Goal: Information Seeking & Learning: Learn about a topic

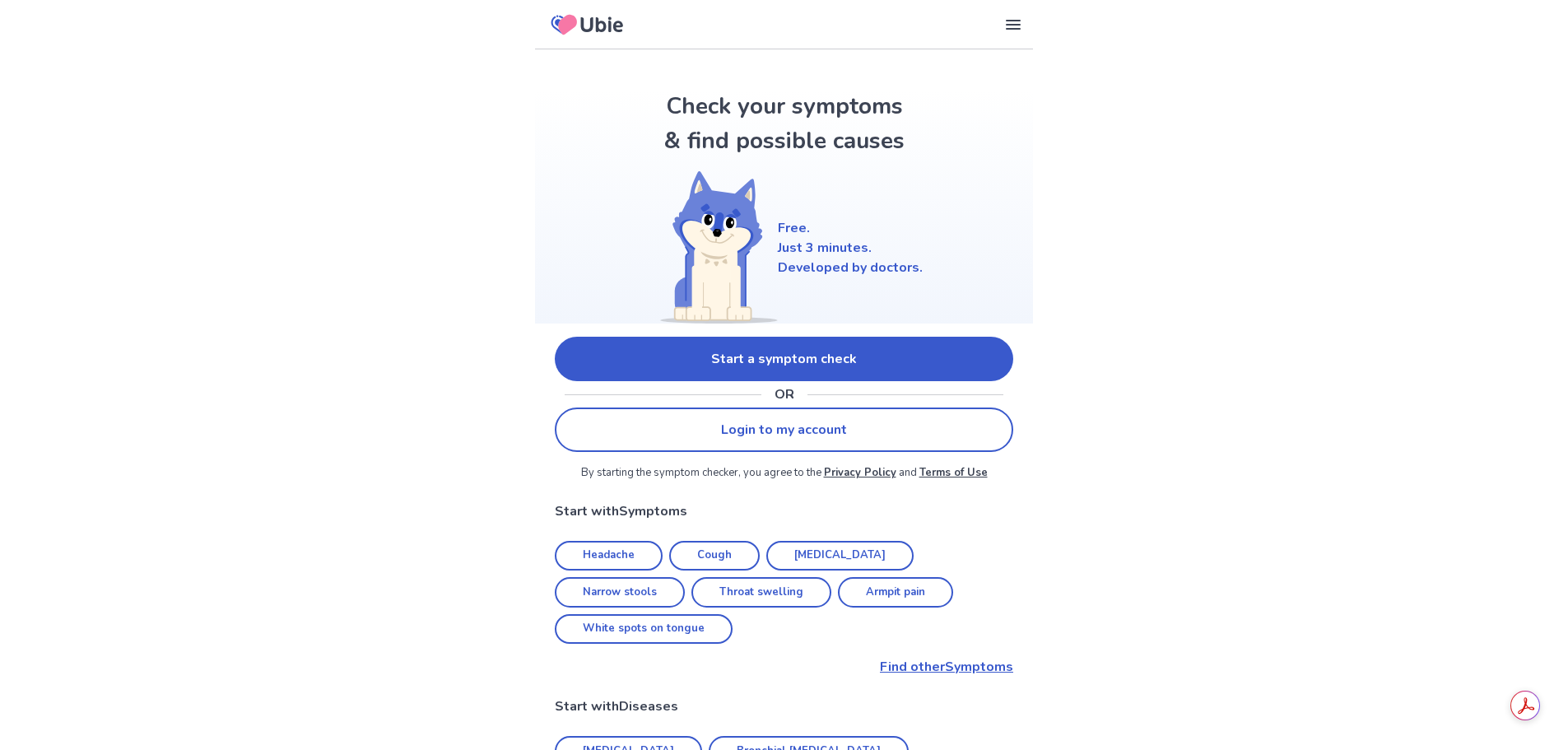
scroll to position [164, 0]
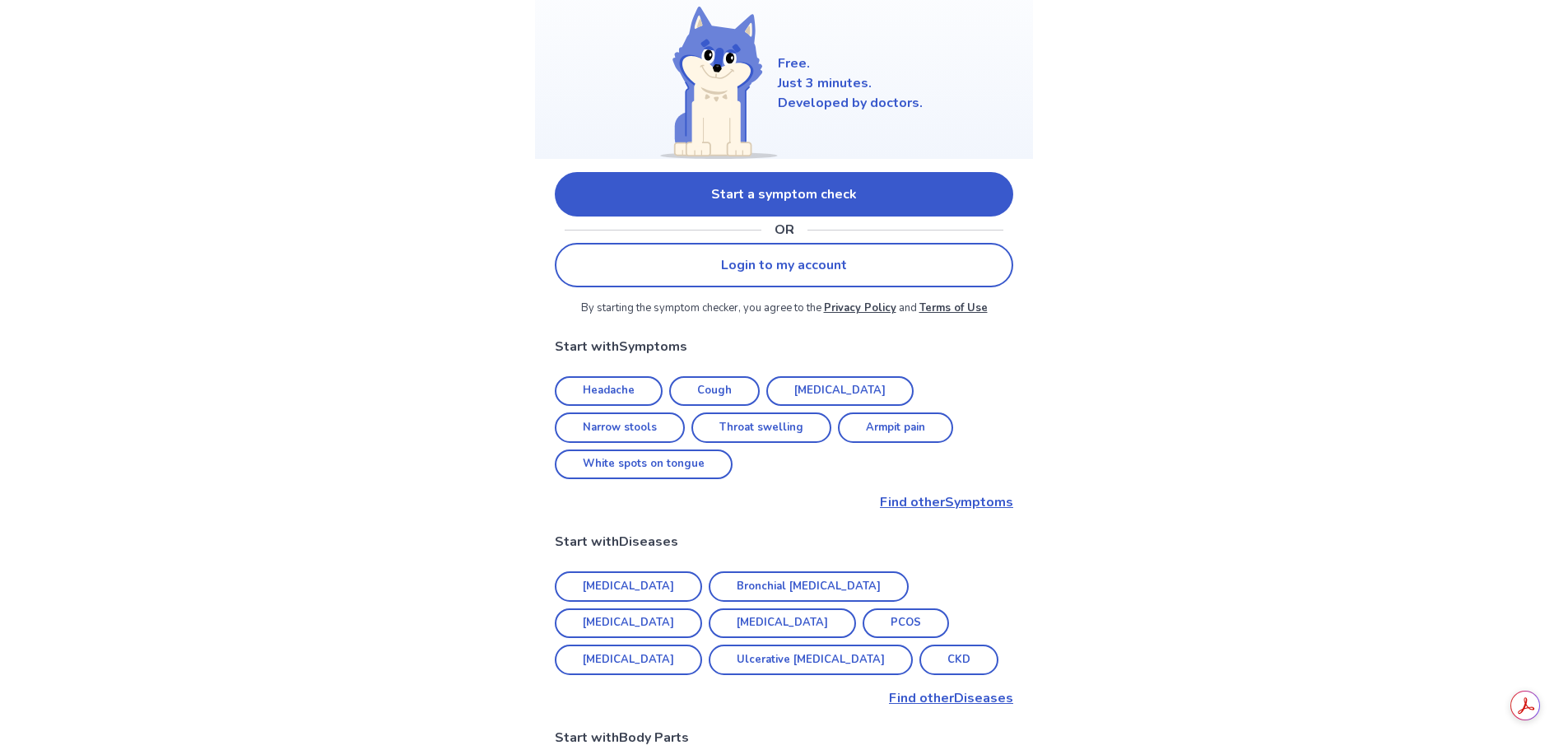
click at [837, 189] on link "Start a symptom check" at bounding box center [784, 194] width 459 height 44
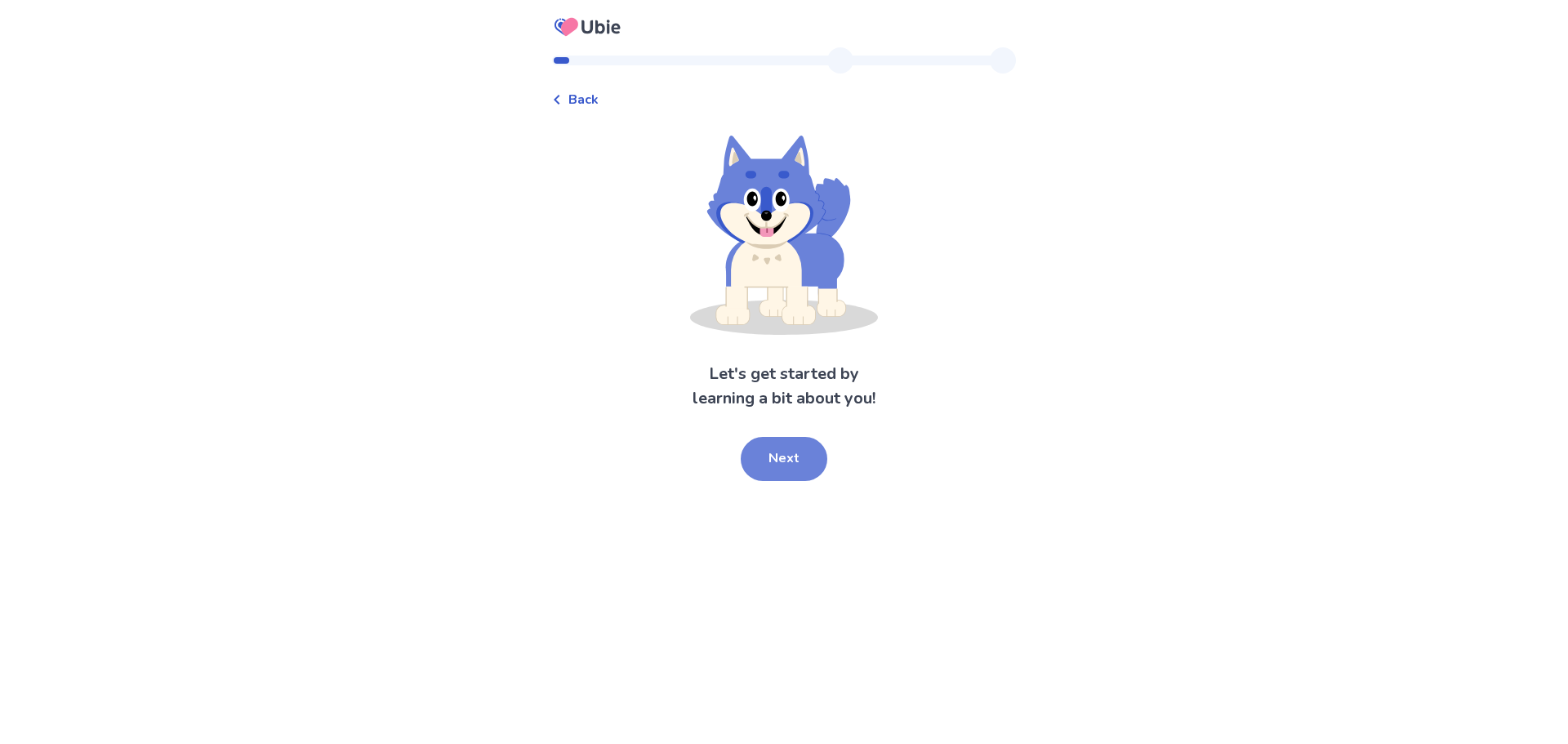
click at [786, 467] on button "Next" at bounding box center [784, 459] width 86 height 44
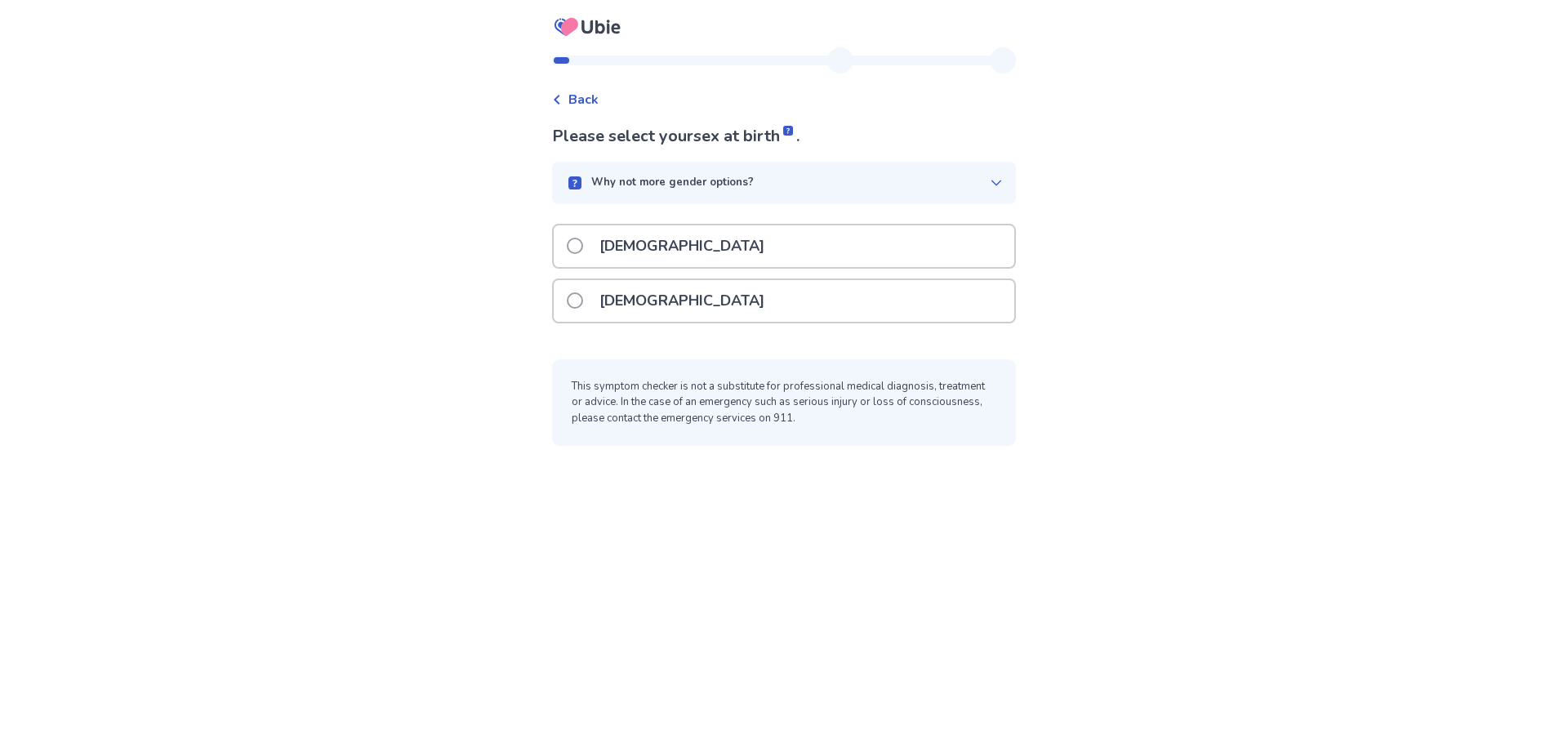
click at [676, 298] on div "[DEMOGRAPHIC_DATA]" at bounding box center [784, 301] width 460 height 41
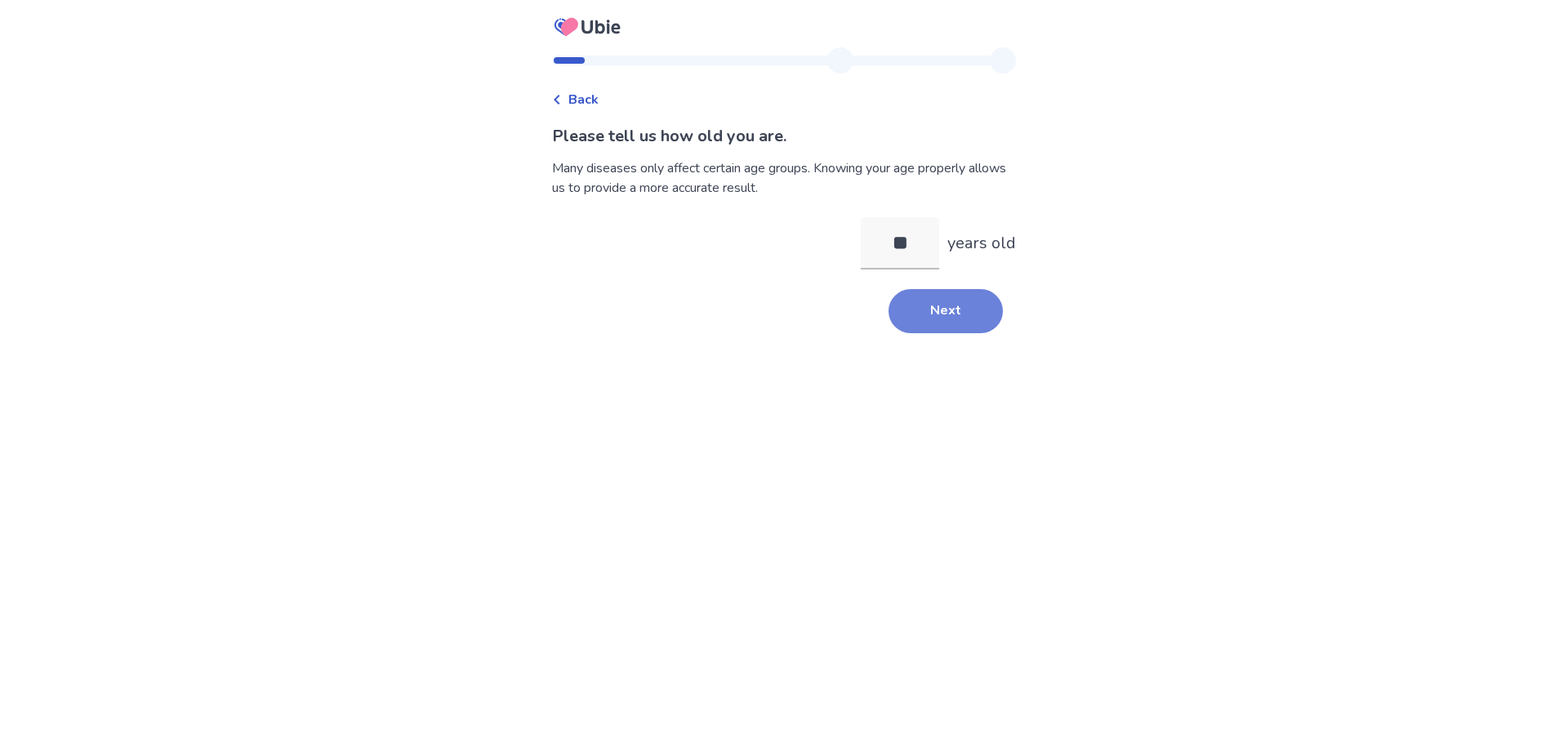
type input "**"
click at [902, 314] on button "Next" at bounding box center [946, 310] width 115 height 44
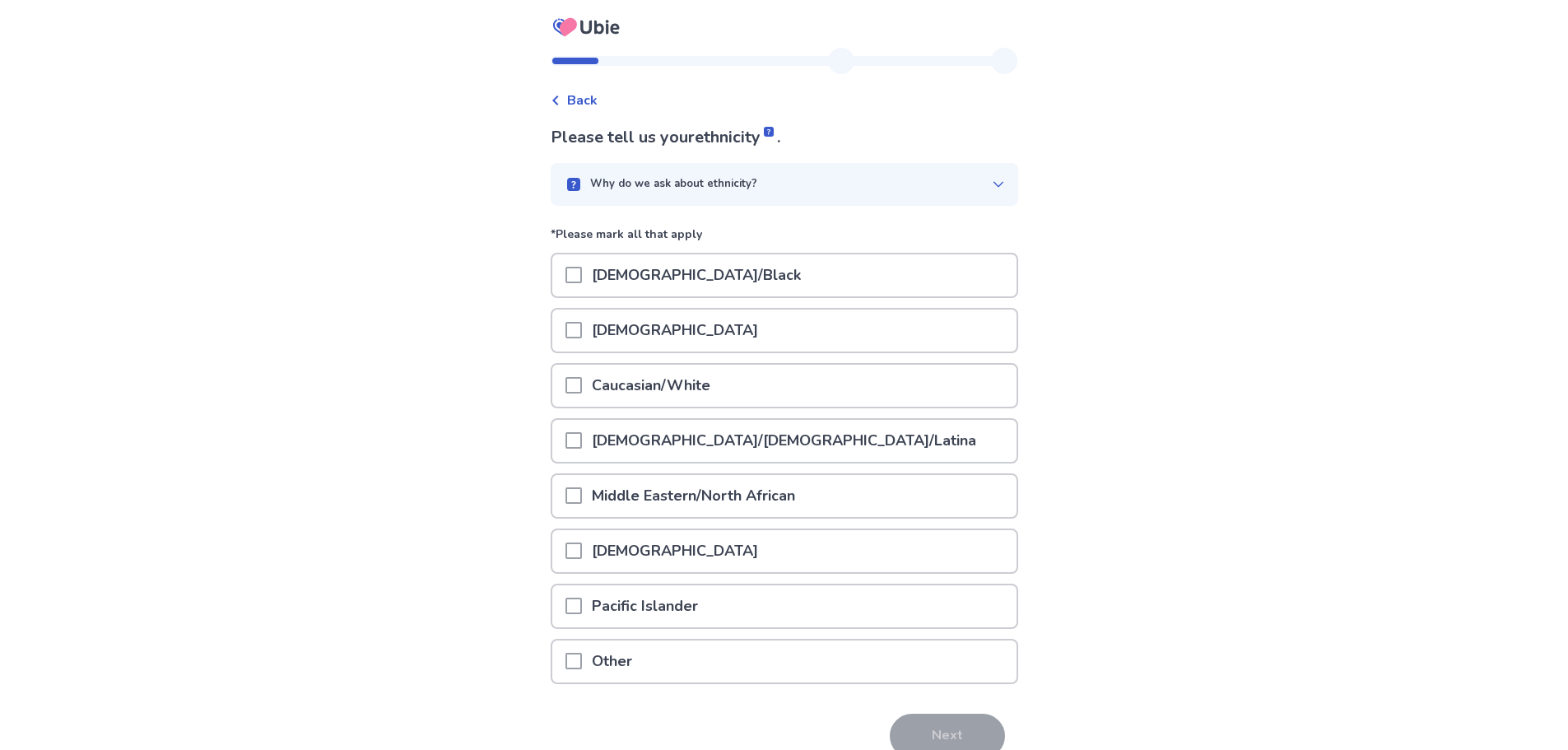
click at [804, 382] on div "Caucasian/White" at bounding box center [784, 386] width 464 height 42
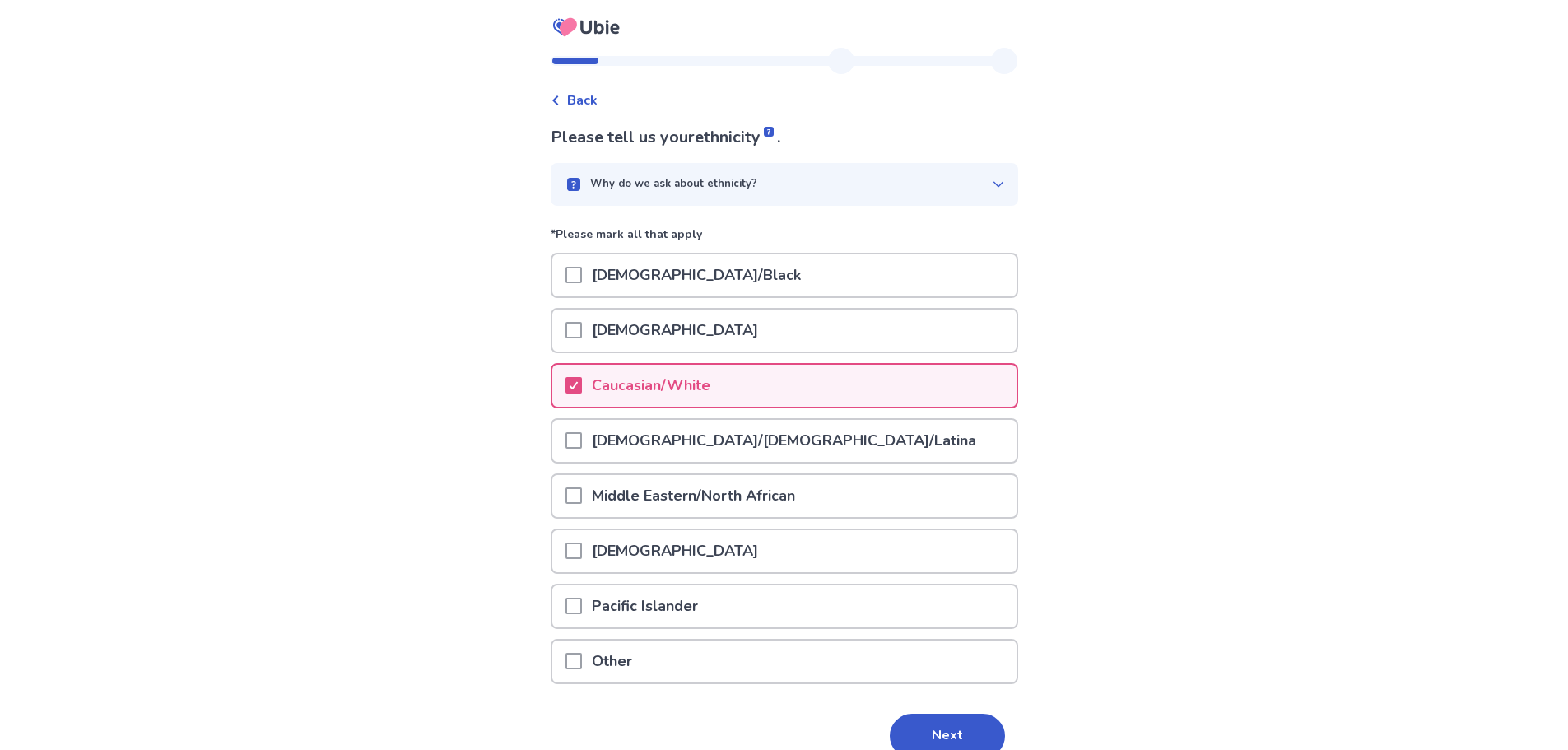
click at [987, 737] on button "Next" at bounding box center [947, 735] width 116 height 44
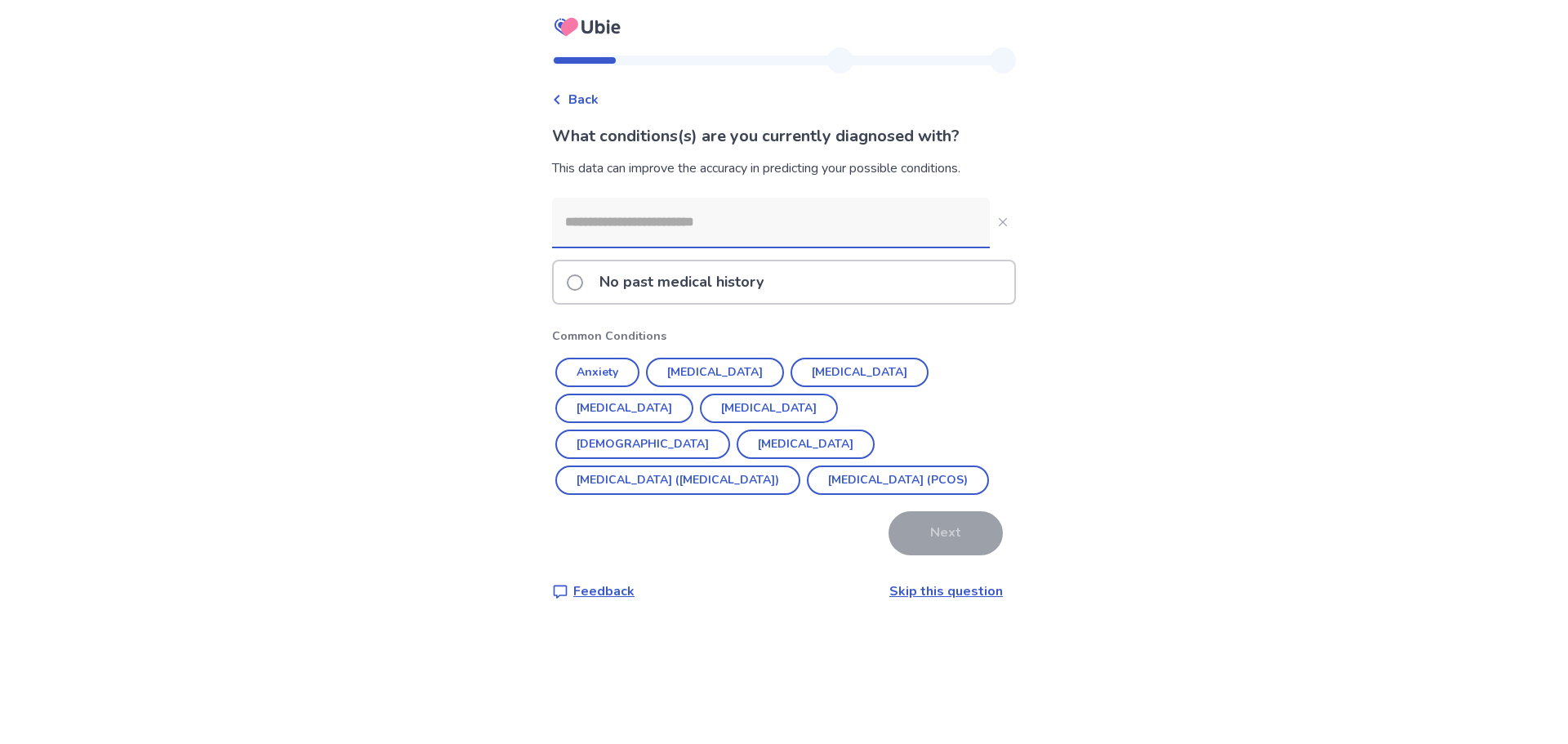
click at [666, 228] on input at bounding box center [771, 222] width 438 height 49
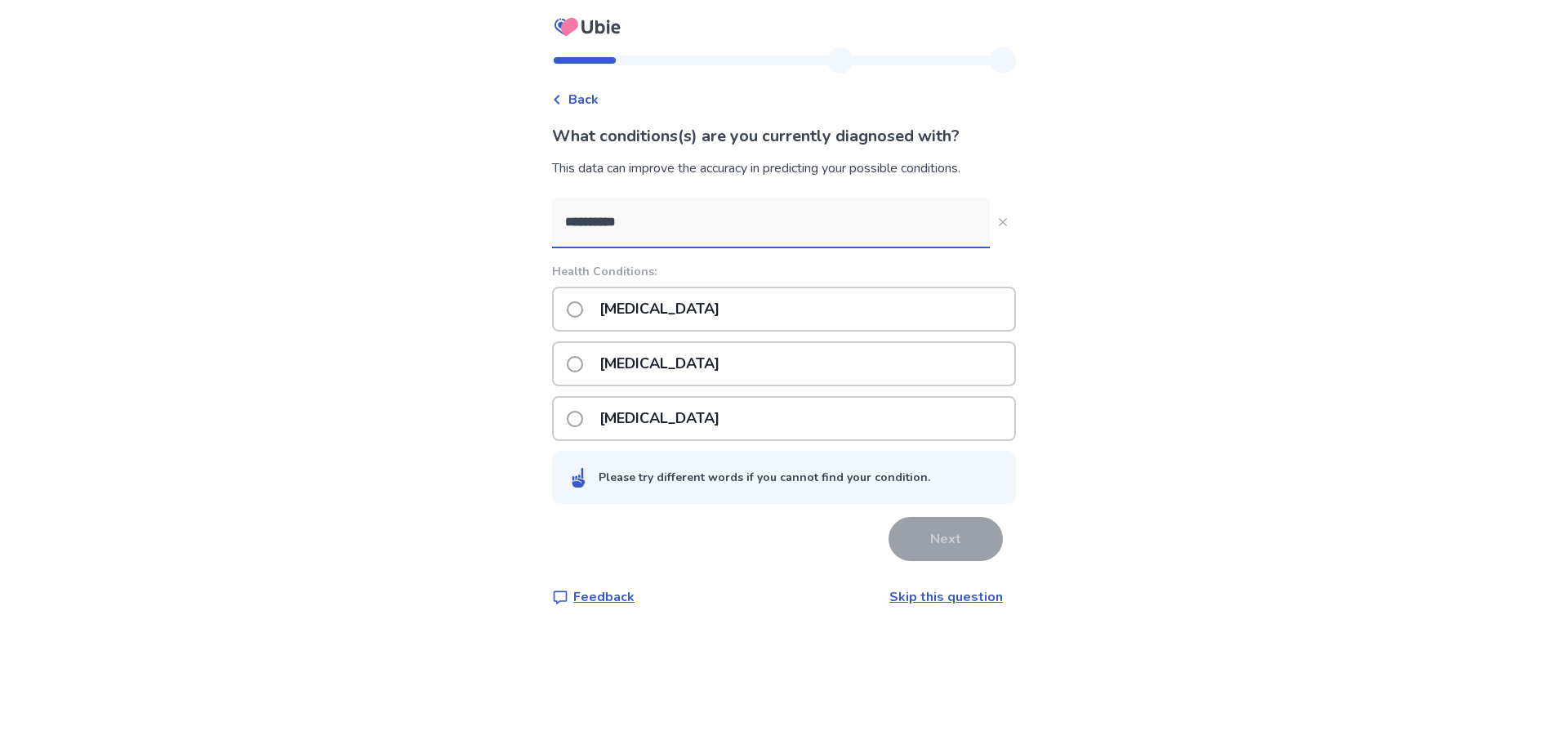
type input "**********"
click at [718, 317] on div "[MEDICAL_DATA]" at bounding box center [784, 309] width 464 height 45
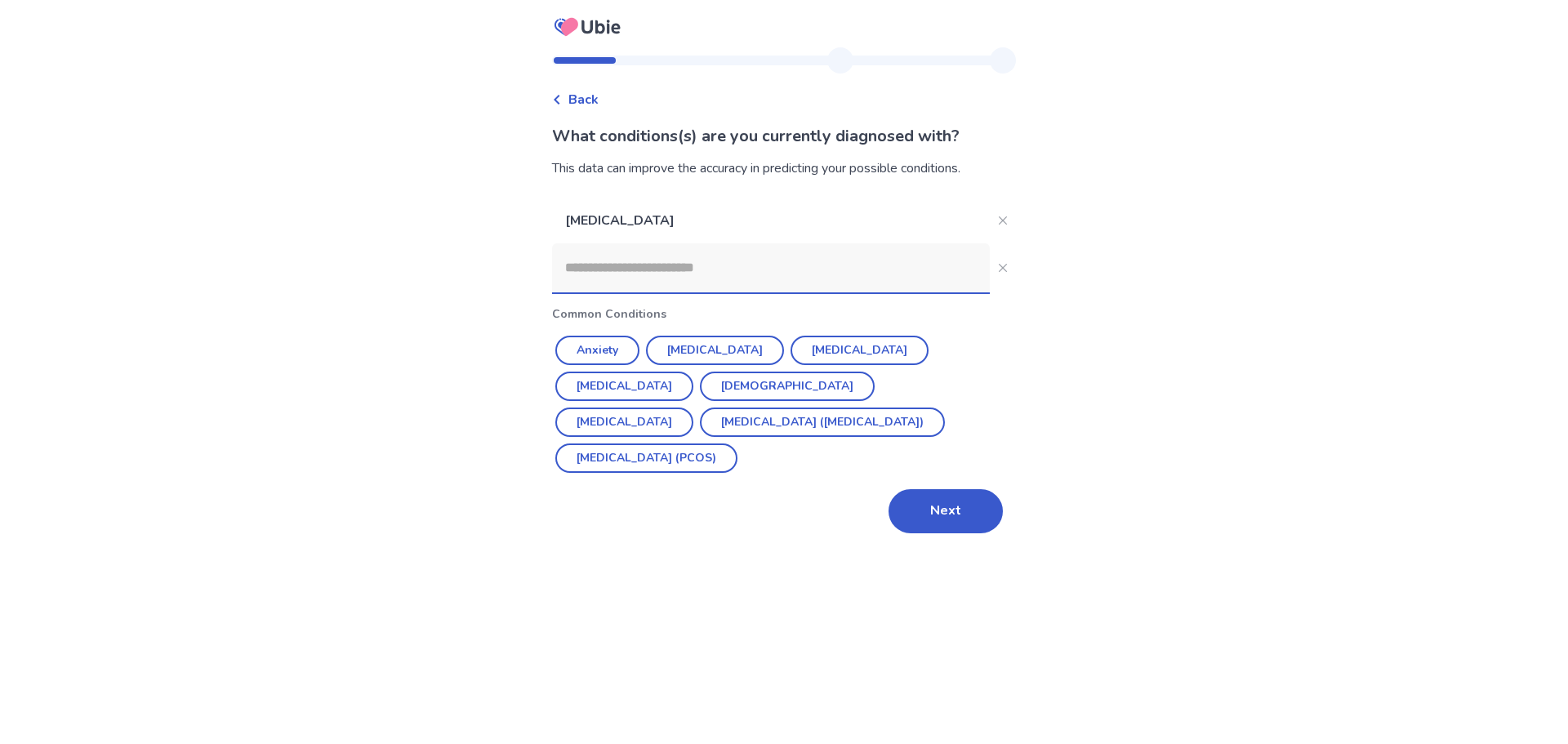
click at [792, 270] on input at bounding box center [771, 267] width 438 height 49
click at [603, 348] on button "Anxiety" at bounding box center [597, 350] width 84 height 29
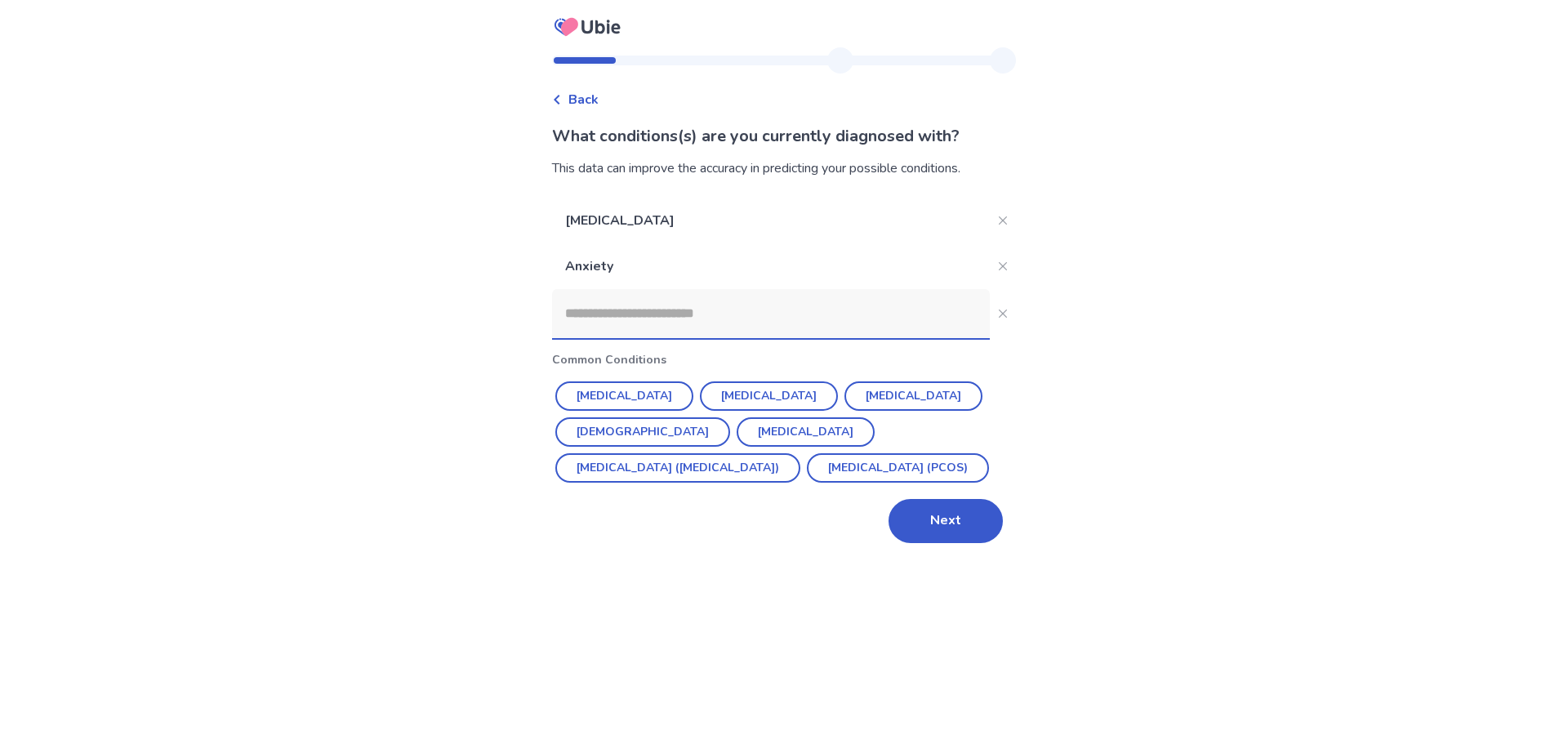
click at [649, 309] on input at bounding box center [771, 313] width 438 height 49
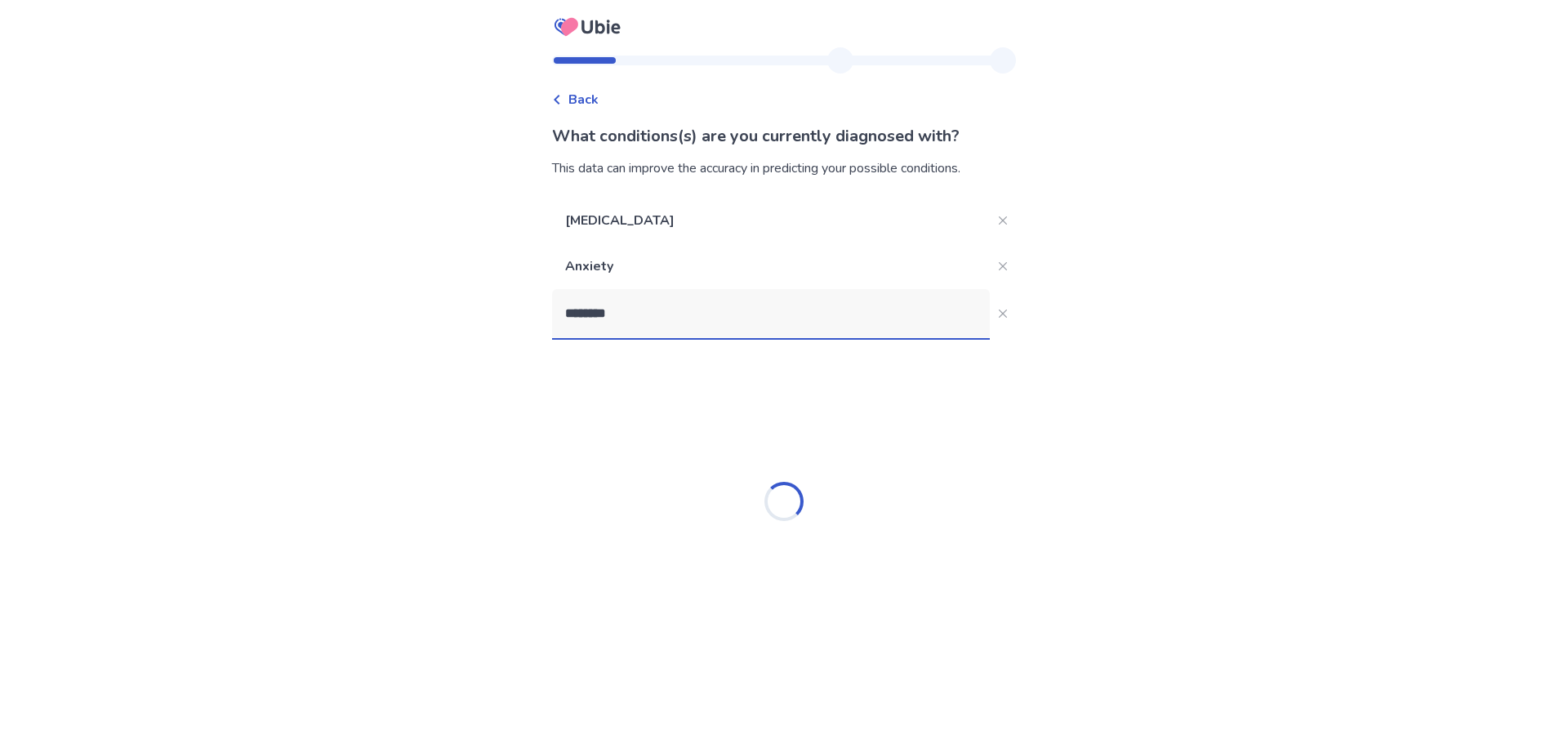
type input "*********"
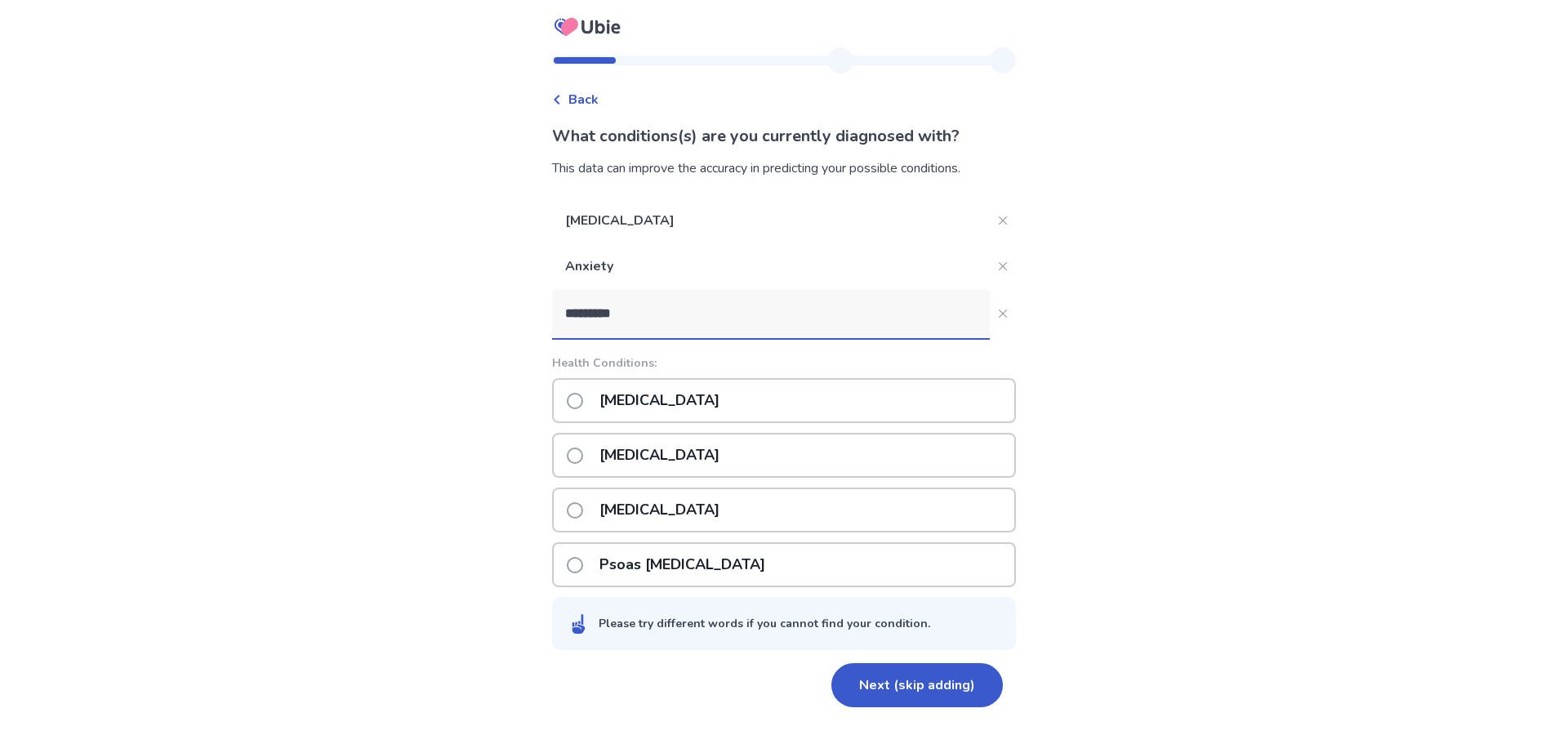
click at [675, 402] on p "Psoriasis" at bounding box center [659, 401] width 140 height 41
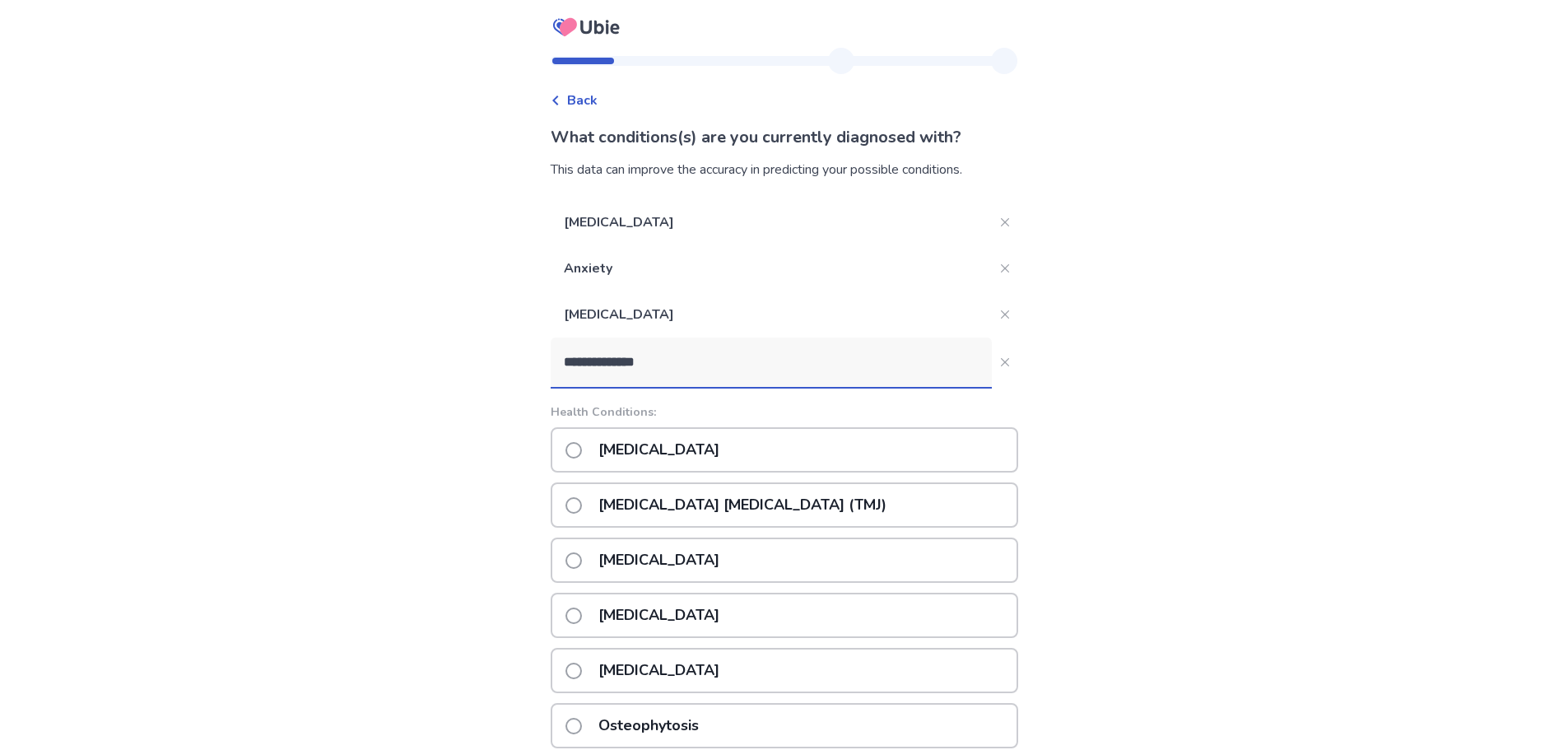
type input "**********"
click at [759, 429] on div "Osteoarthritis" at bounding box center [784, 450] width 467 height 45
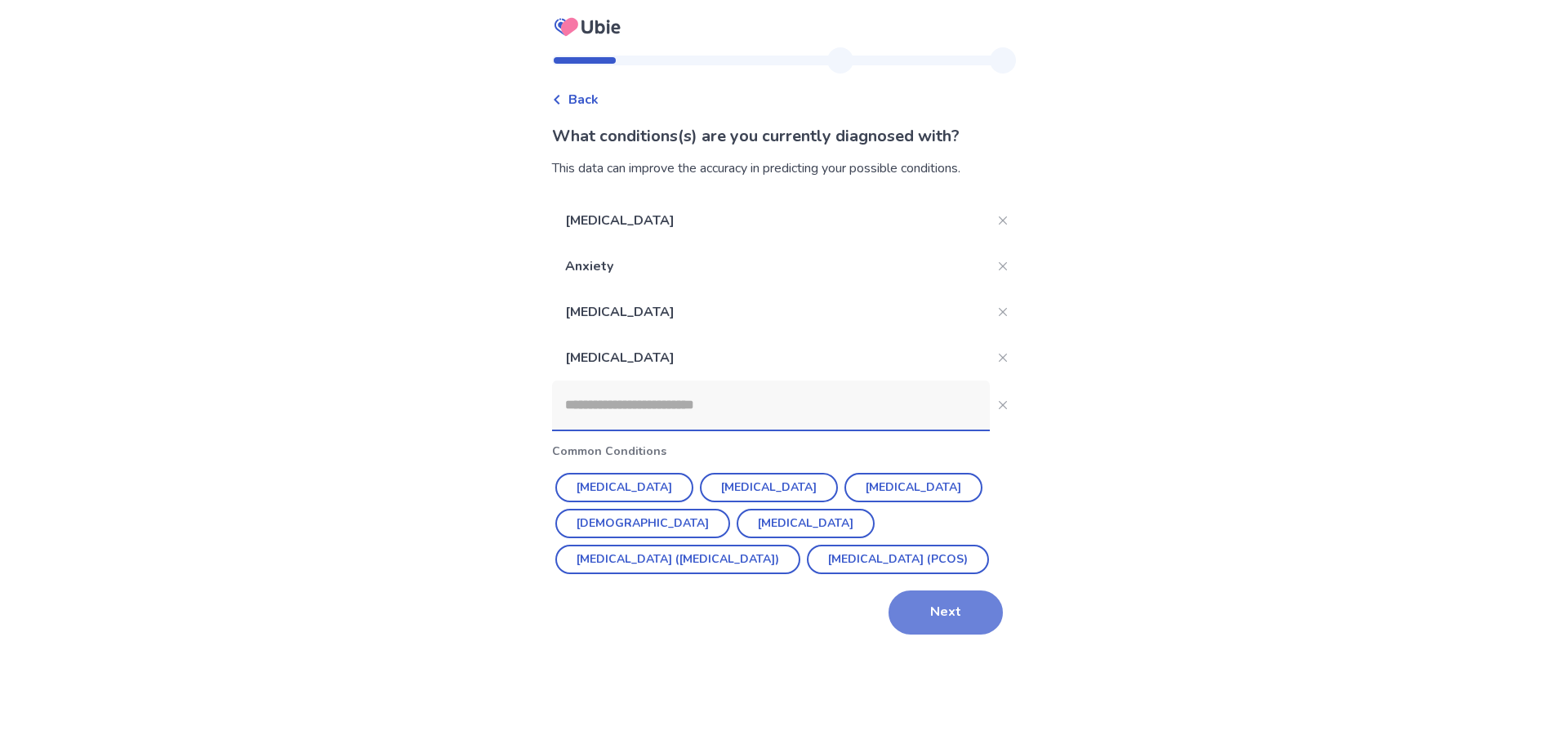
click at [940, 621] on button "Next" at bounding box center [946, 612] width 115 height 44
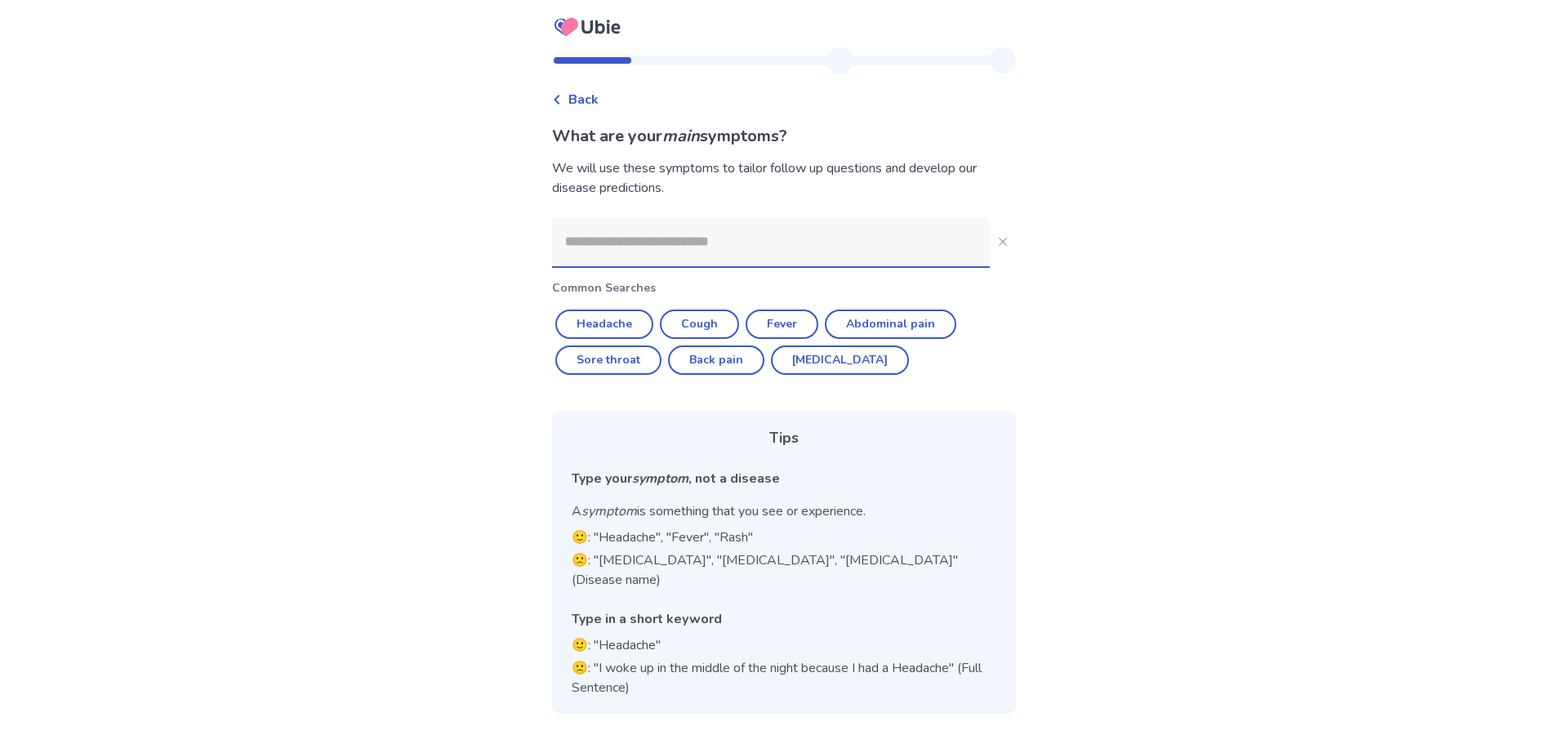
click at [723, 234] on input at bounding box center [771, 241] width 438 height 49
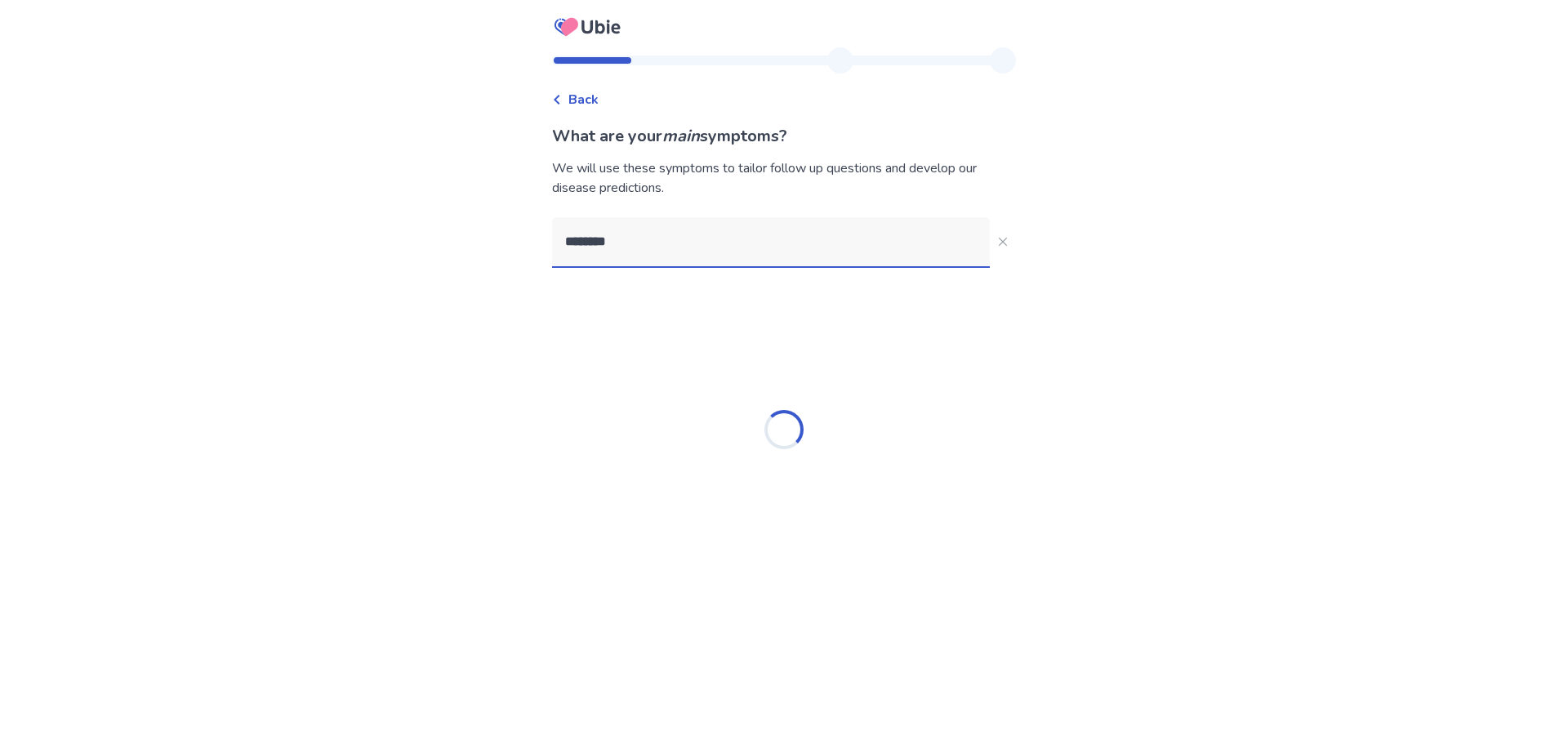
type input "*********"
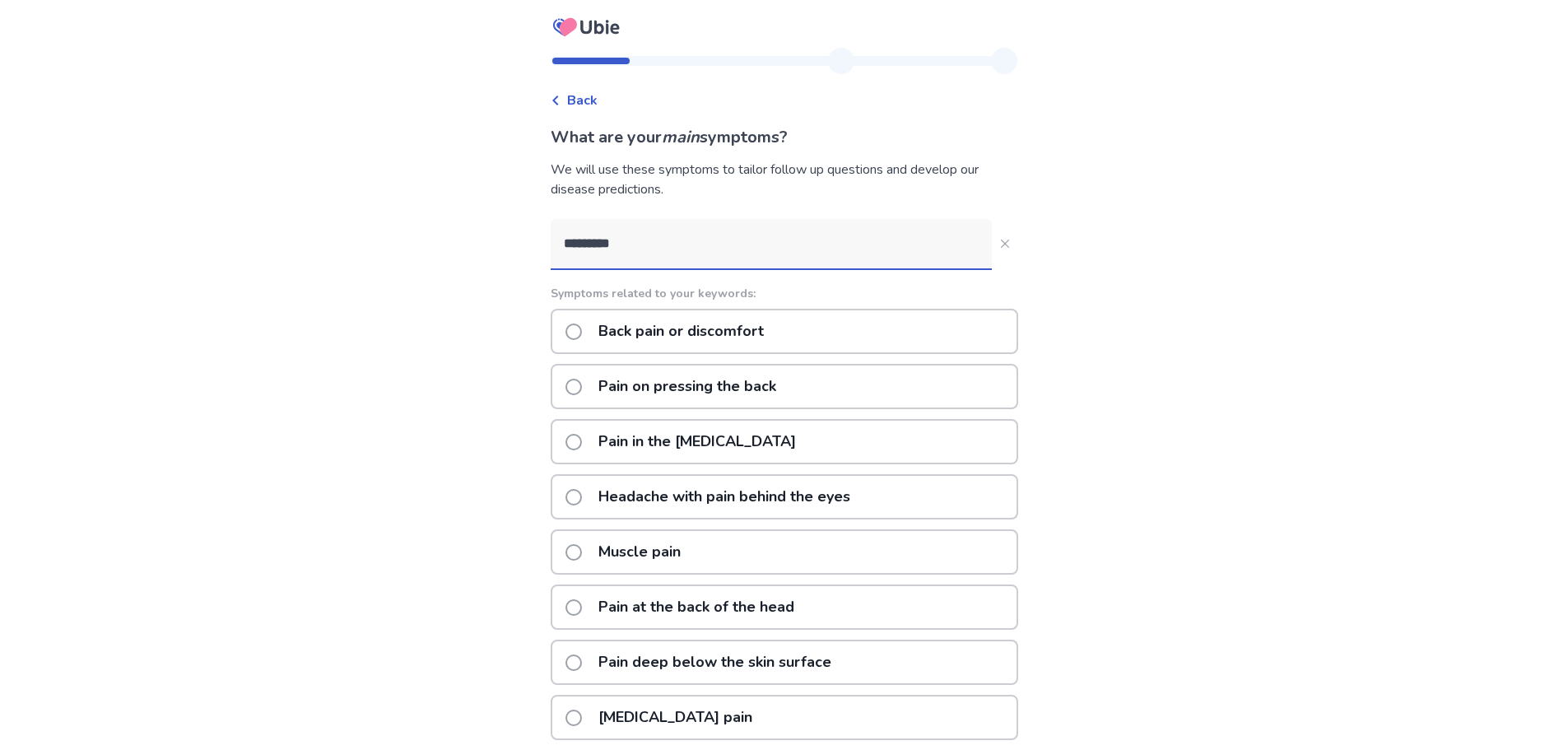
click at [757, 329] on p "Back pain or discomfort" at bounding box center [680, 331] width 185 height 42
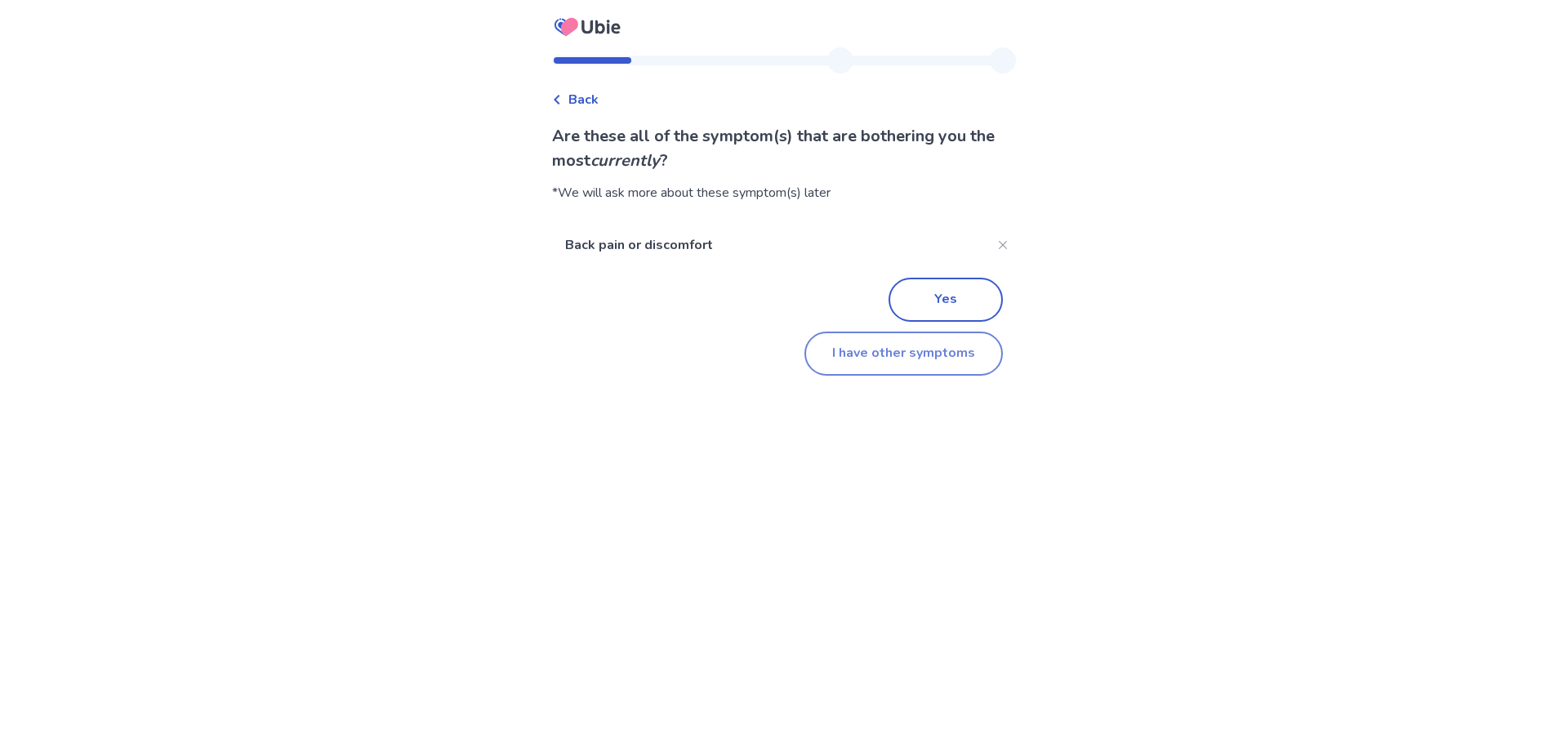
click at [847, 365] on button "I have other symptoms" at bounding box center [903, 353] width 198 height 44
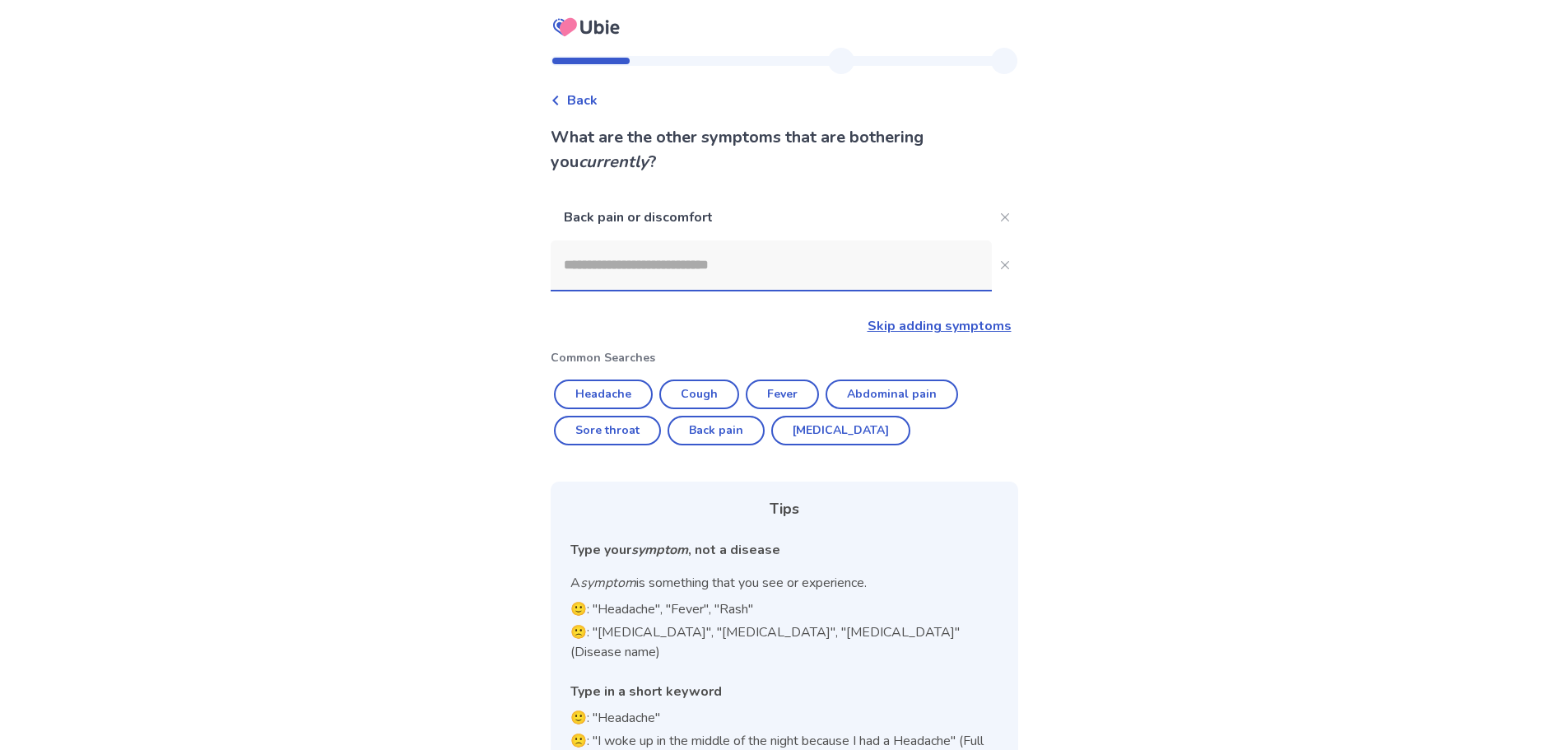
scroll to position [37, 0]
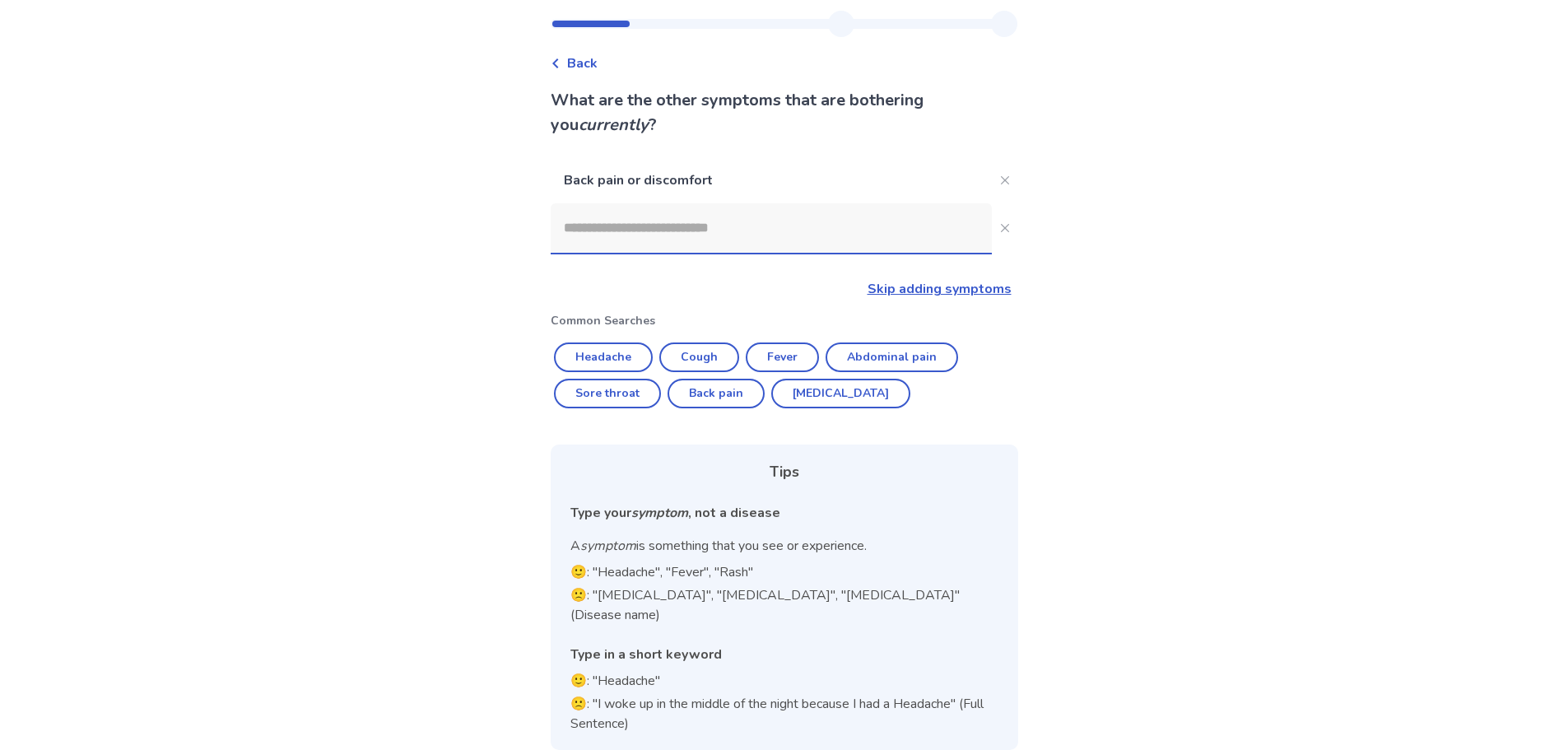
click at [670, 242] on input at bounding box center [771, 228] width 441 height 50
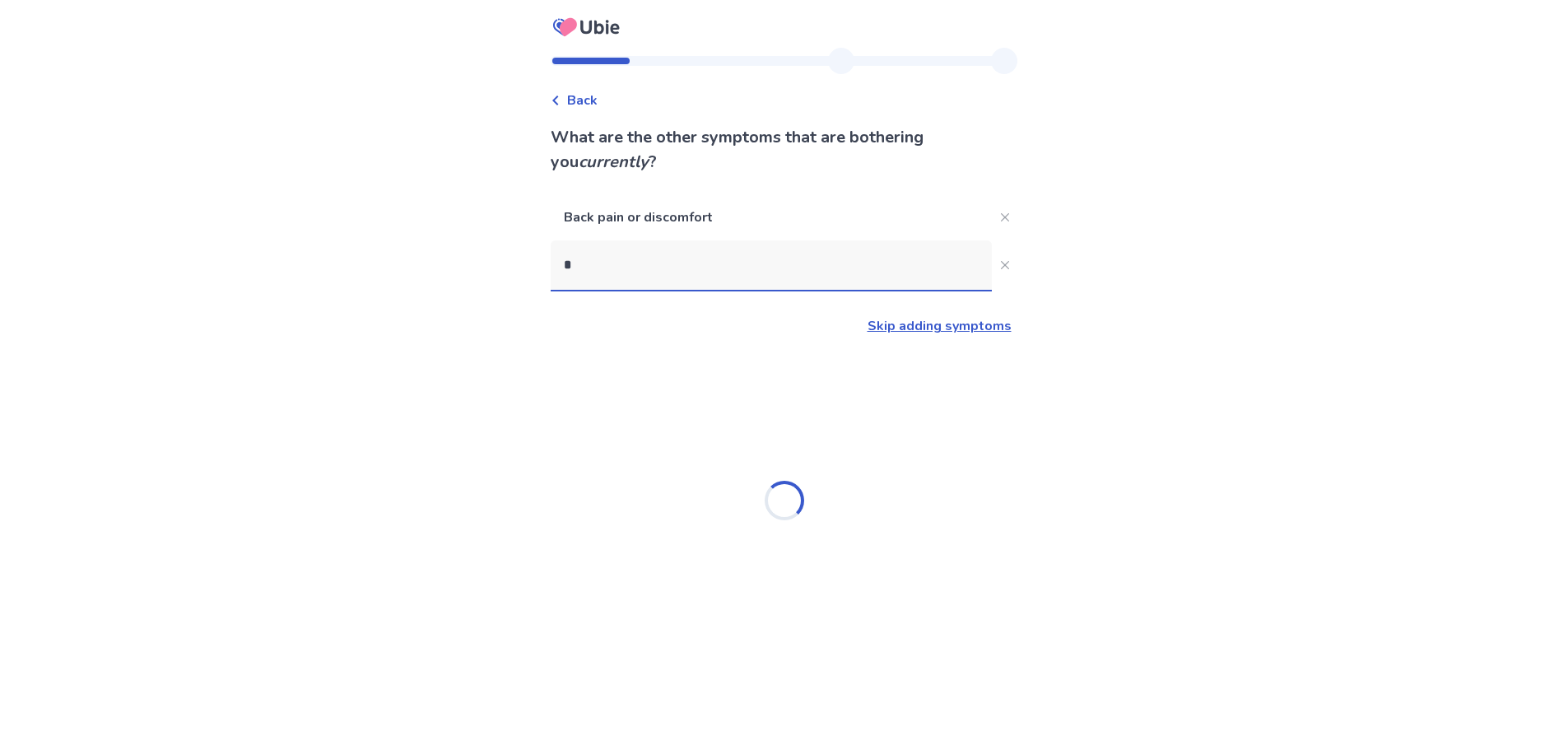
scroll to position [0, 0]
type input "*"
type input "*******"
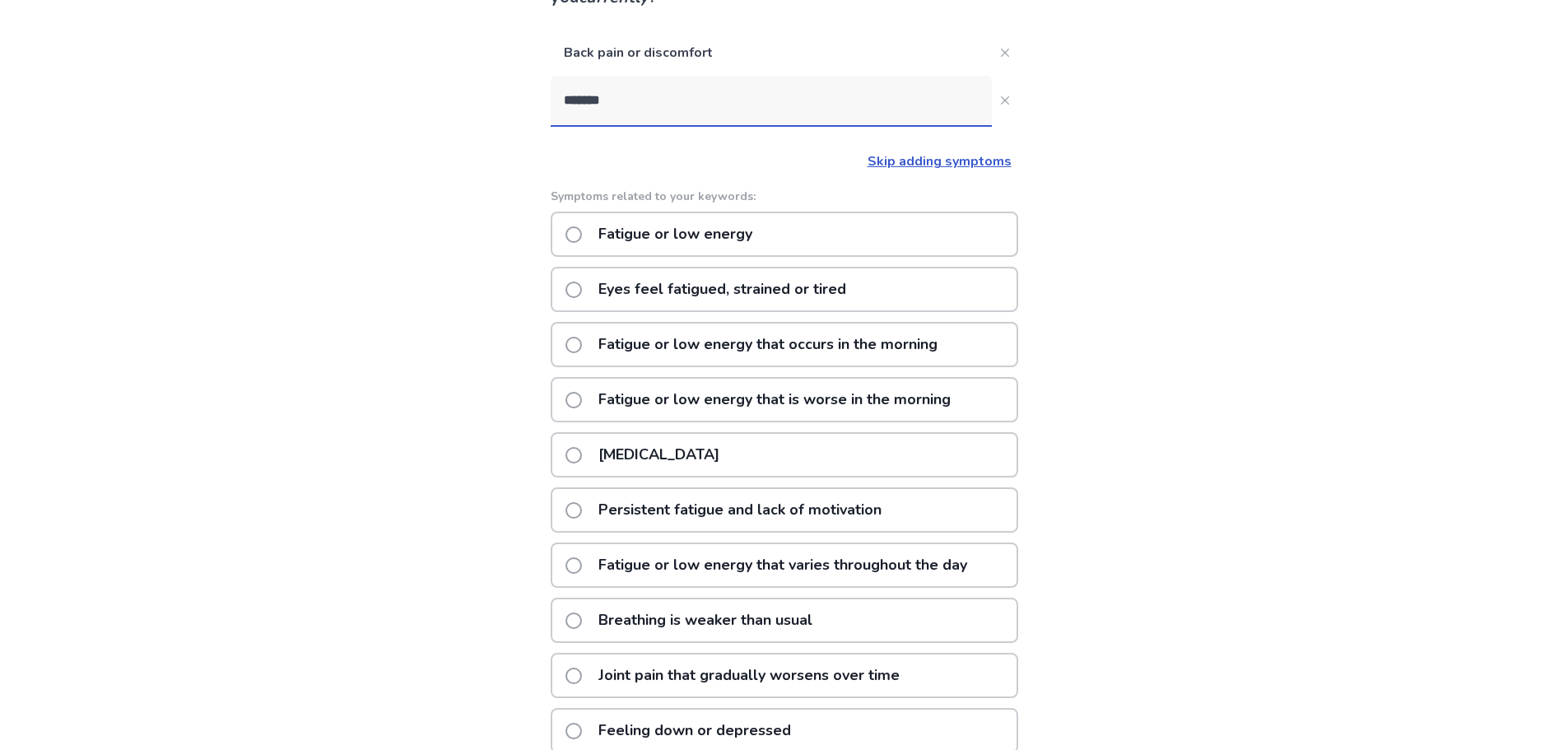
scroll to position [247, 0]
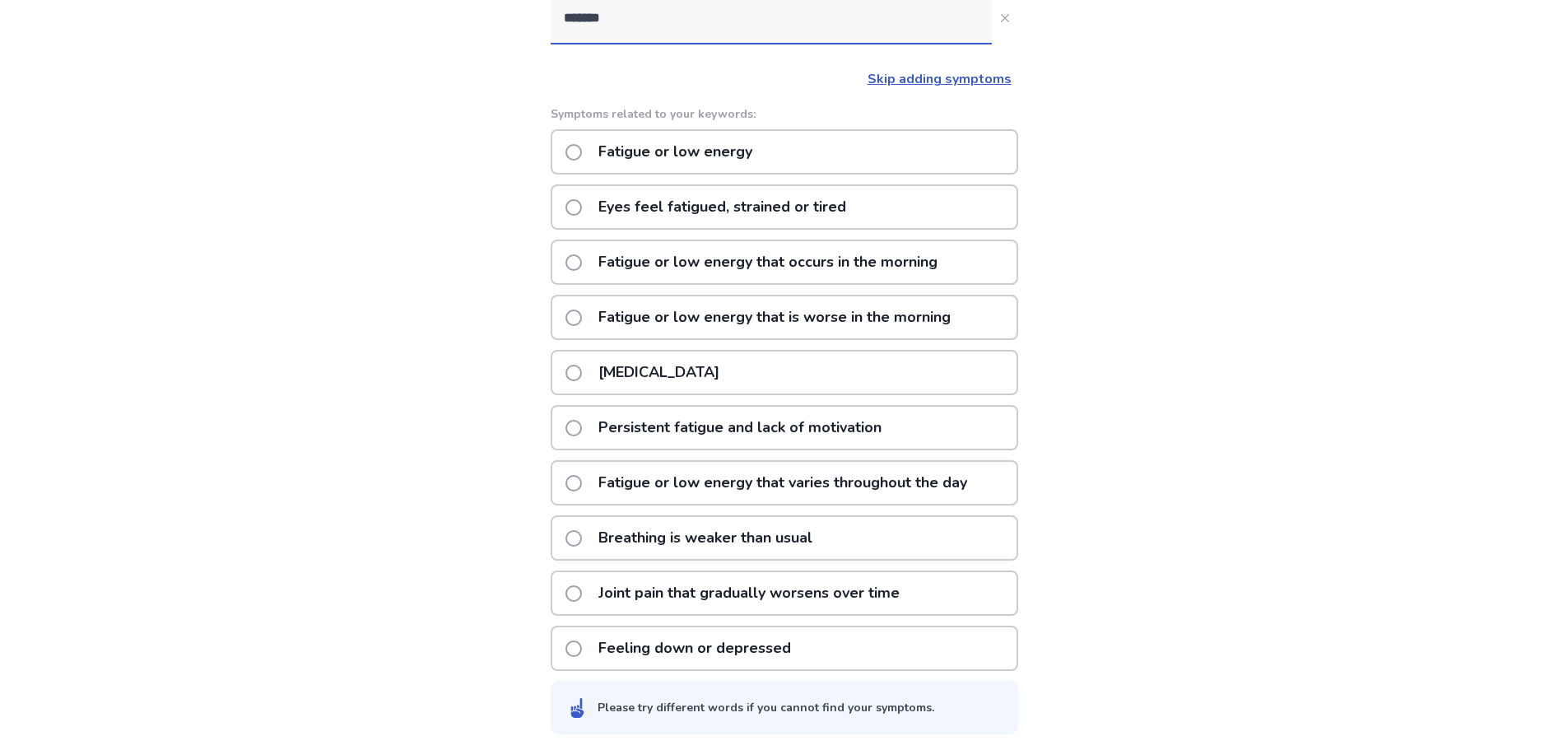
click at [682, 149] on p "Fatigue or low energy" at bounding box center [675, 152] width 174 height 42
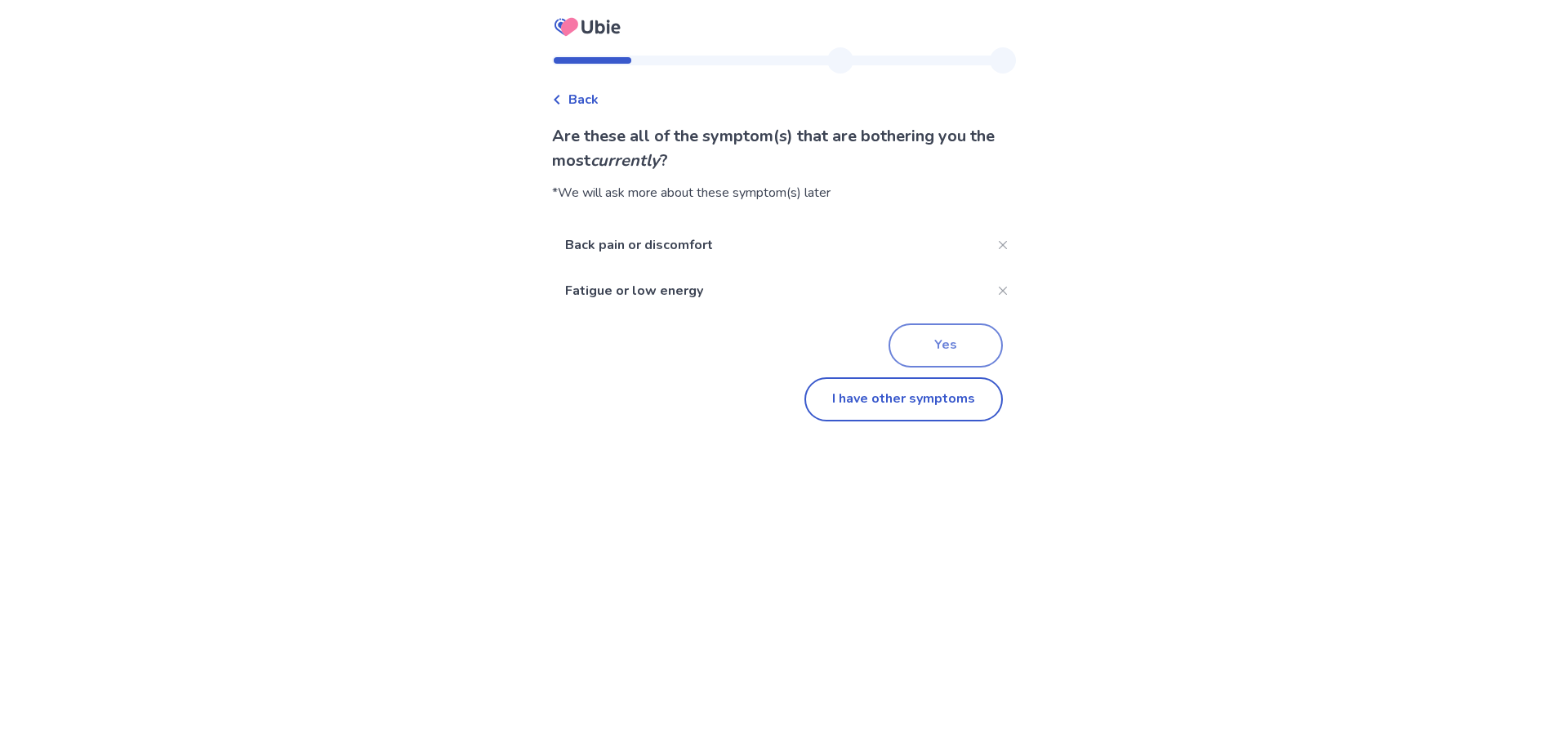
click at [986, 355] on button "Yes" at bounding box center [946, 345] width 115 height 44
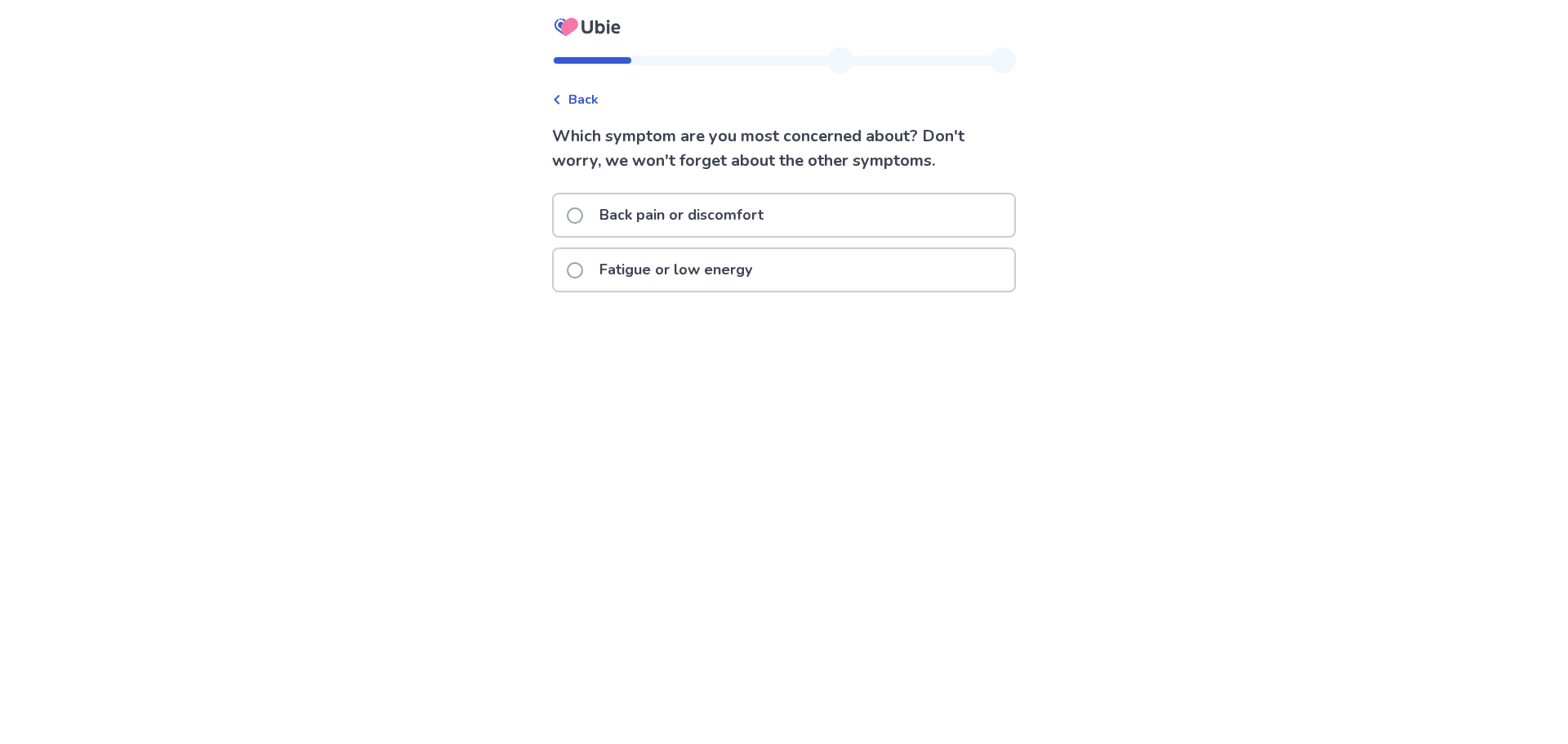
click at [699, 210] on p "Back pain or discomfort" at bounding box center [681, 215] width 184 height 41
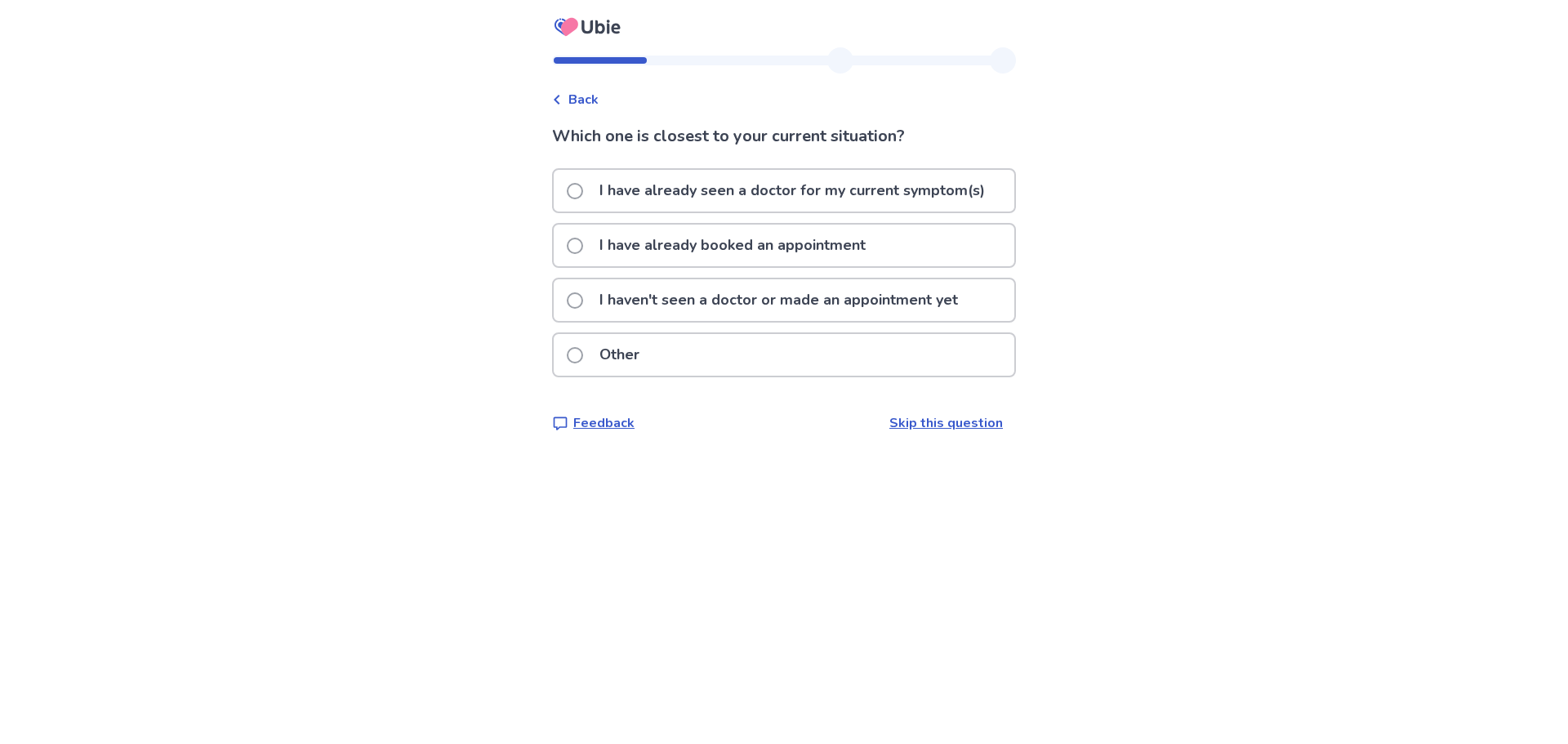
click at [585, 201] on label "I have already seen a doctor for my current symptom(s)" at bounding box center [781, 191] width 428 height 41
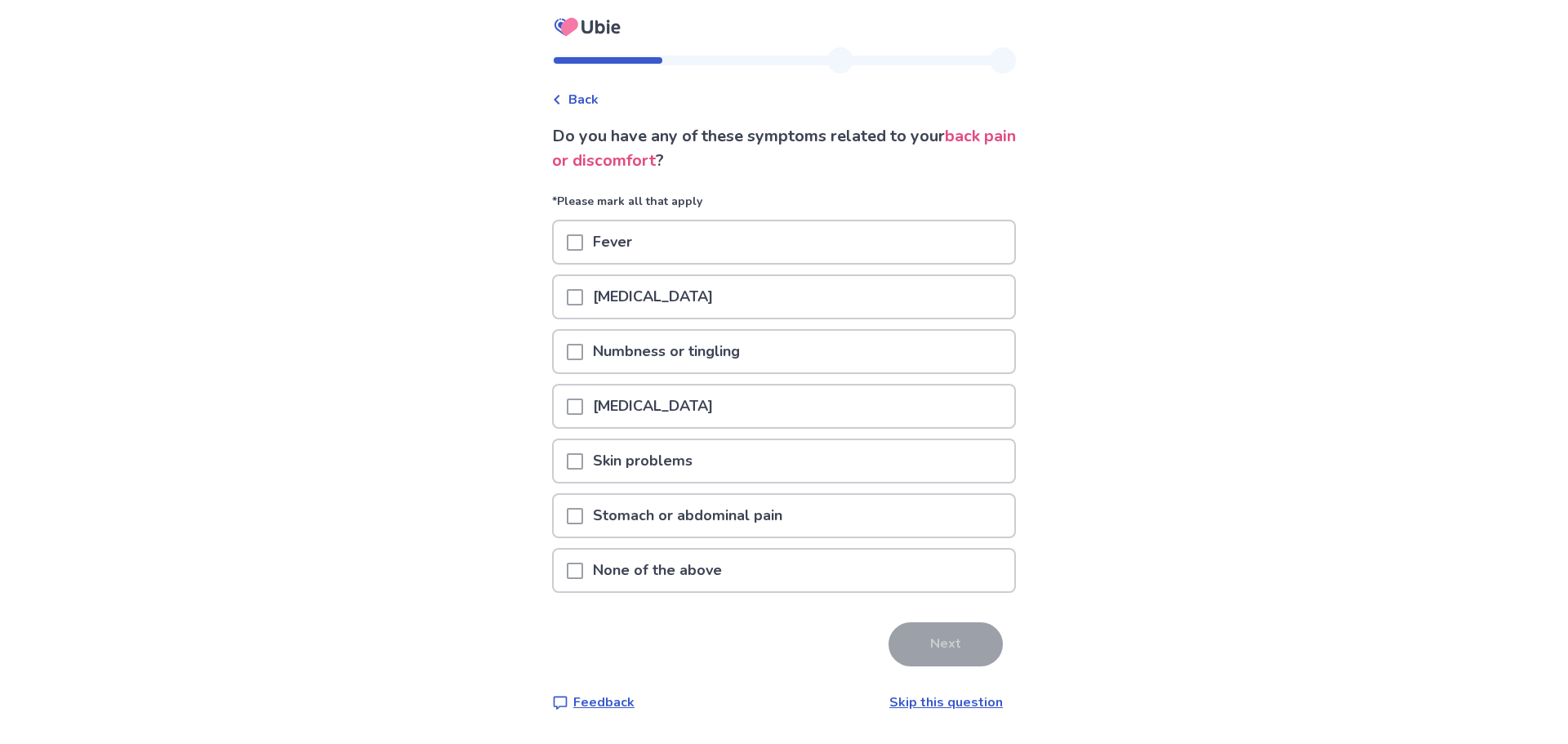
click at [583, 243] on span at bounding box center [575, 242] width 16 height 16
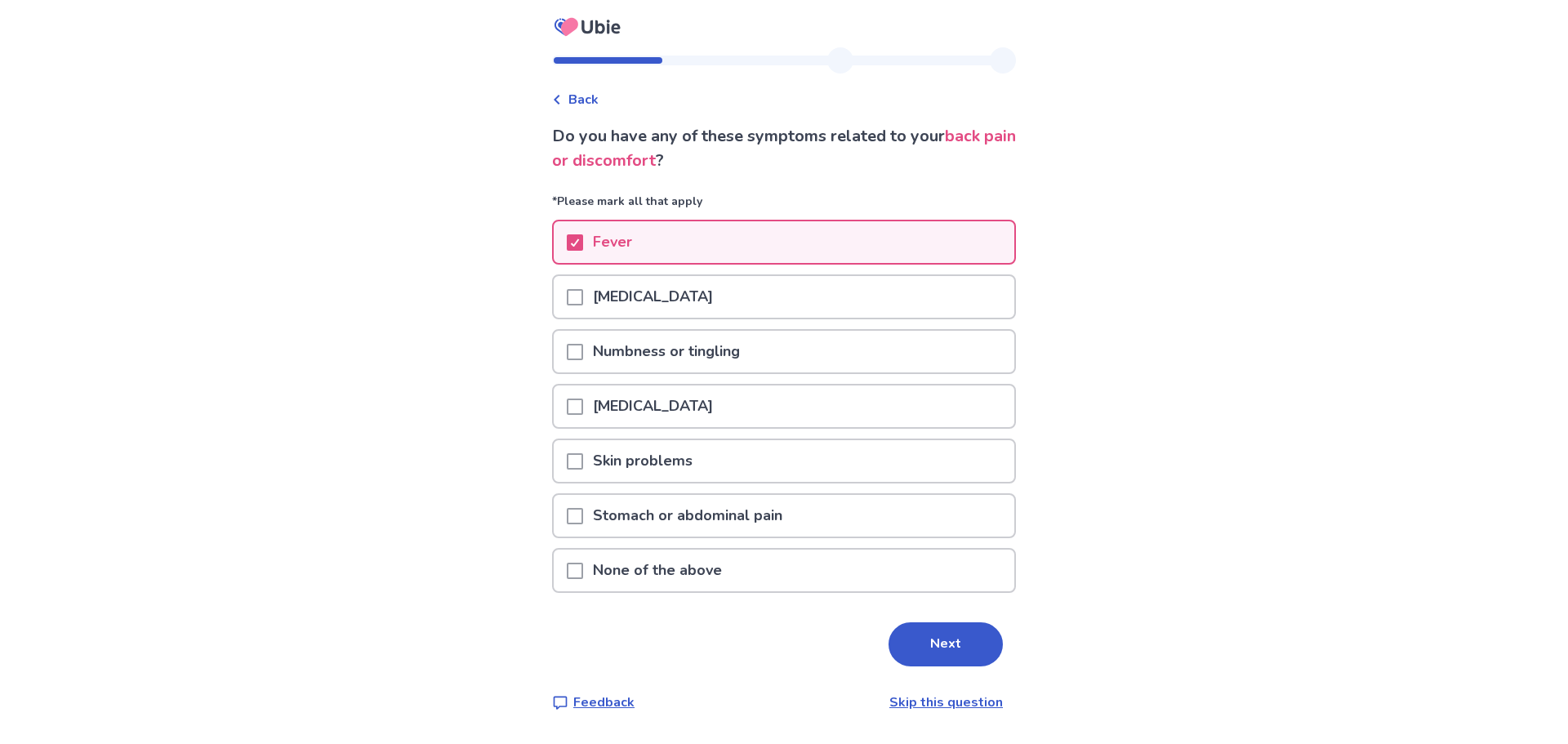
click at [618, 299] on p "Lower back pain" at bounding box center [653, 297] width 140 height 41
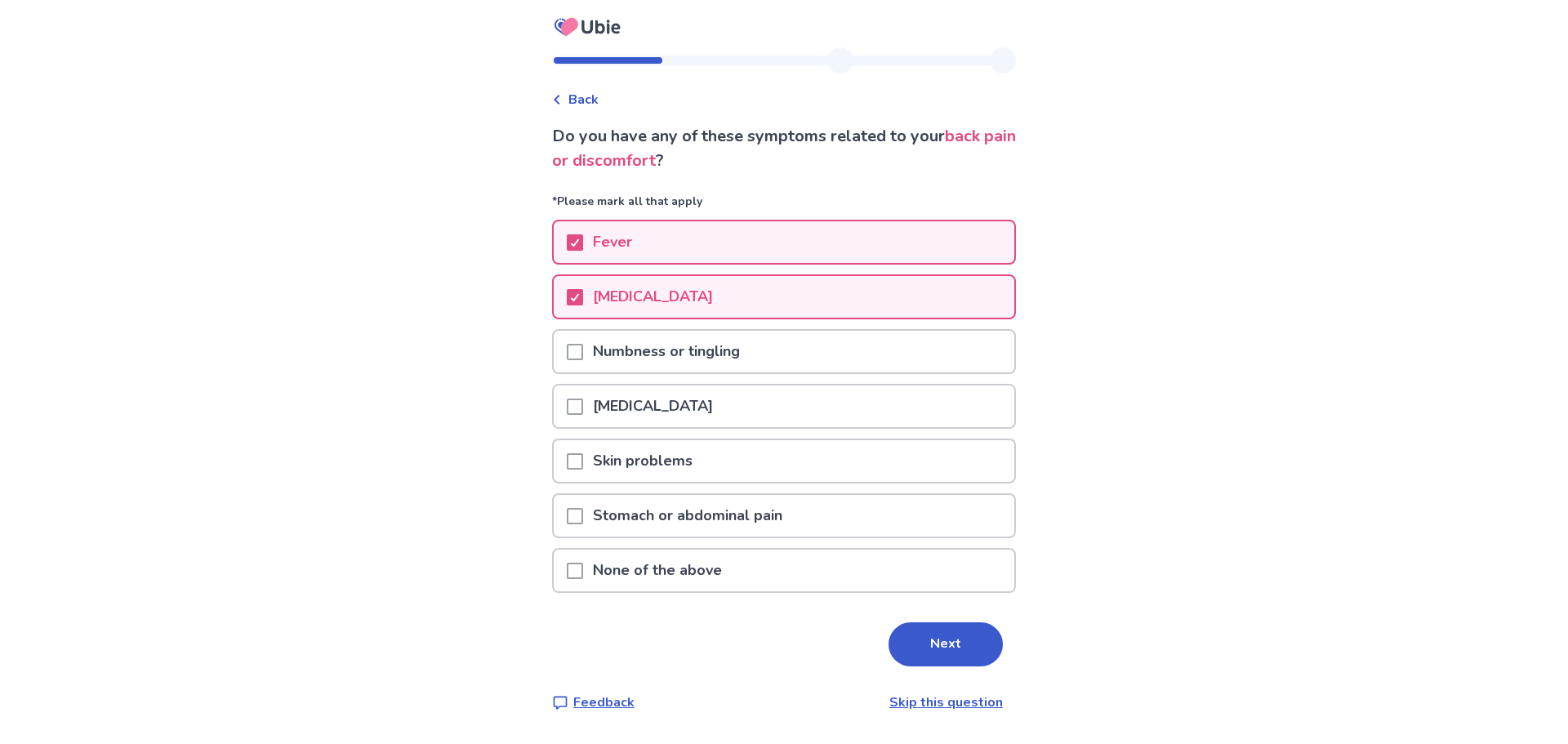
click at [636, 463] on p "Skin problems" at bounding box center [642, 461] width 119 height 41
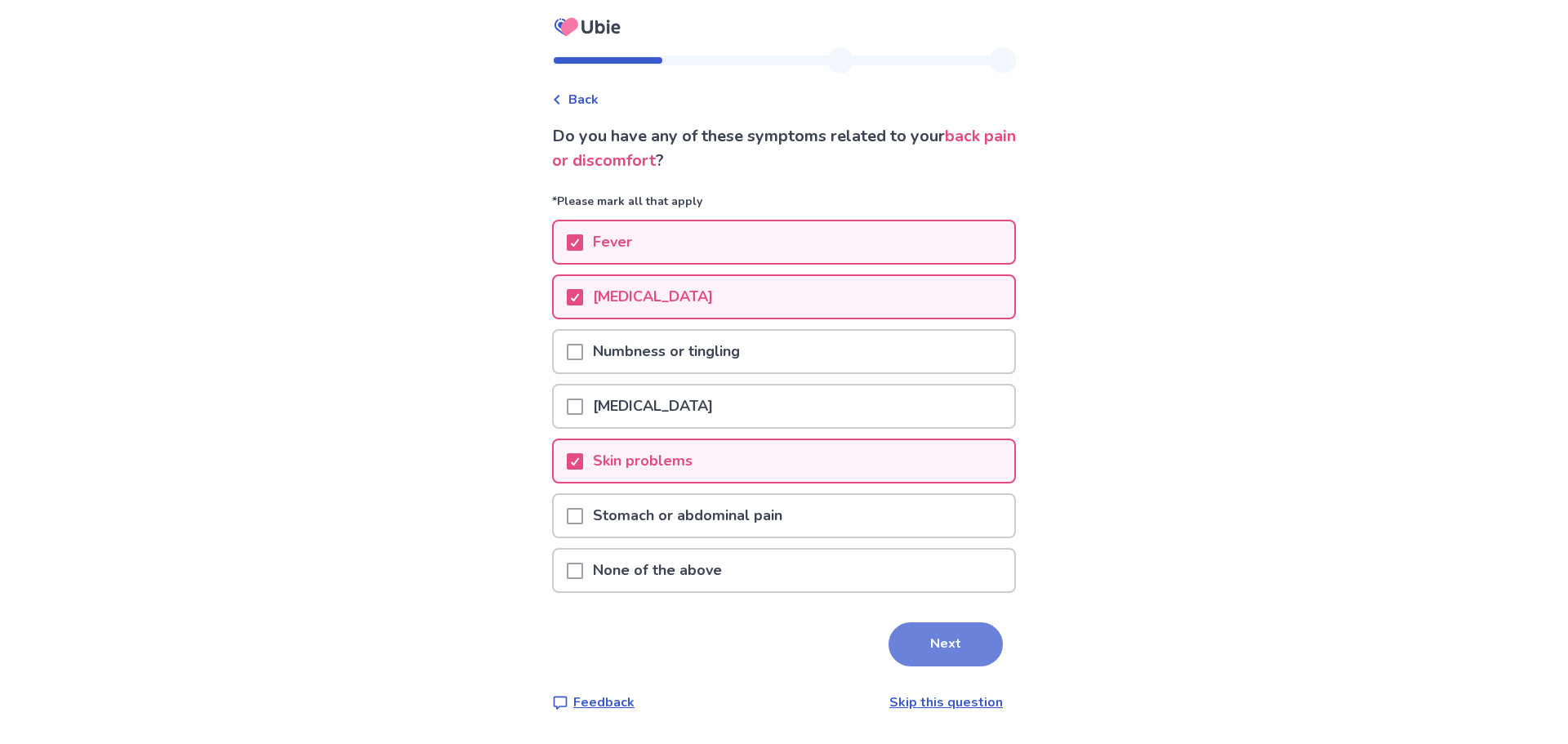
click at [916, 632] on button "Next" at bounding box center [946, 644] width 115 height 44
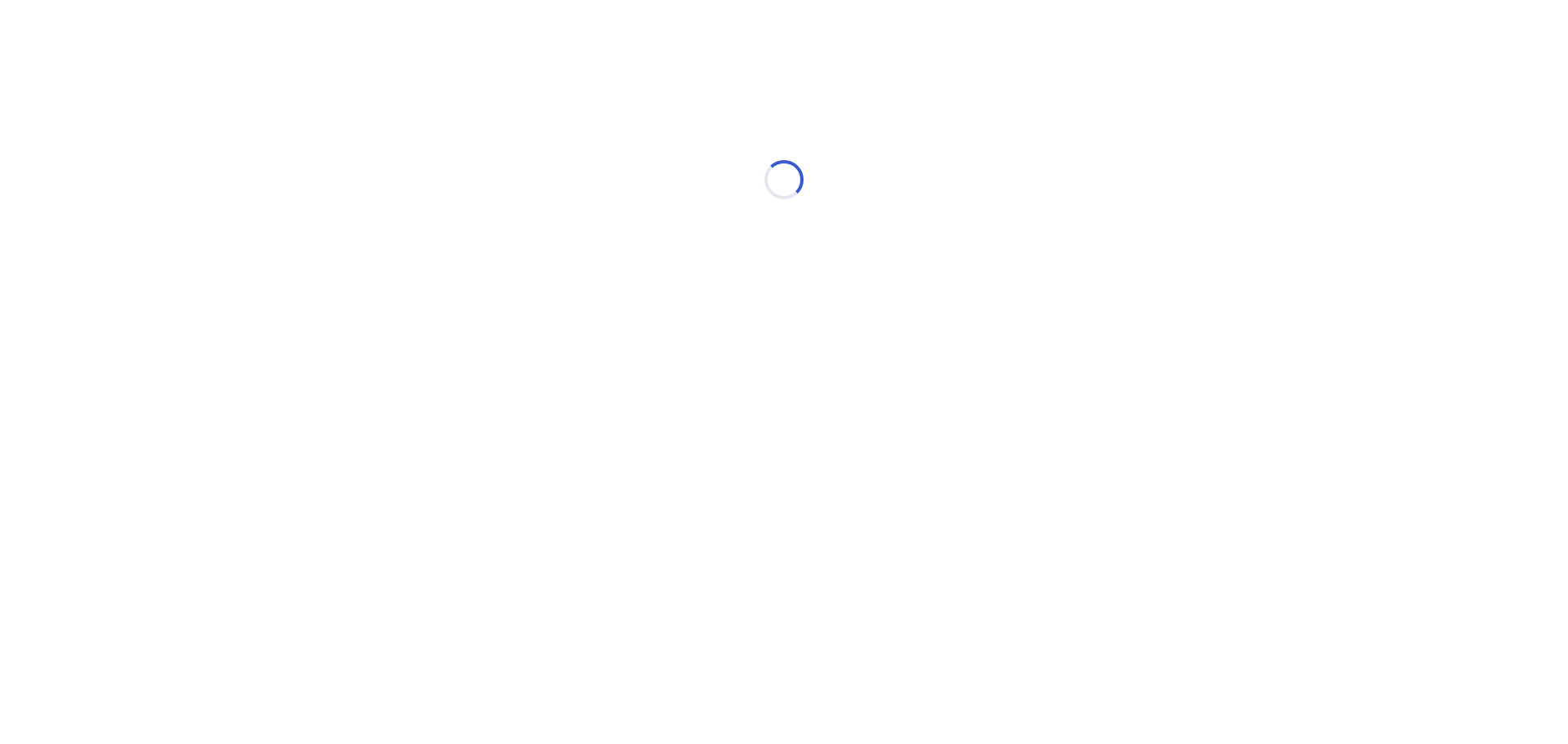
select select "*"
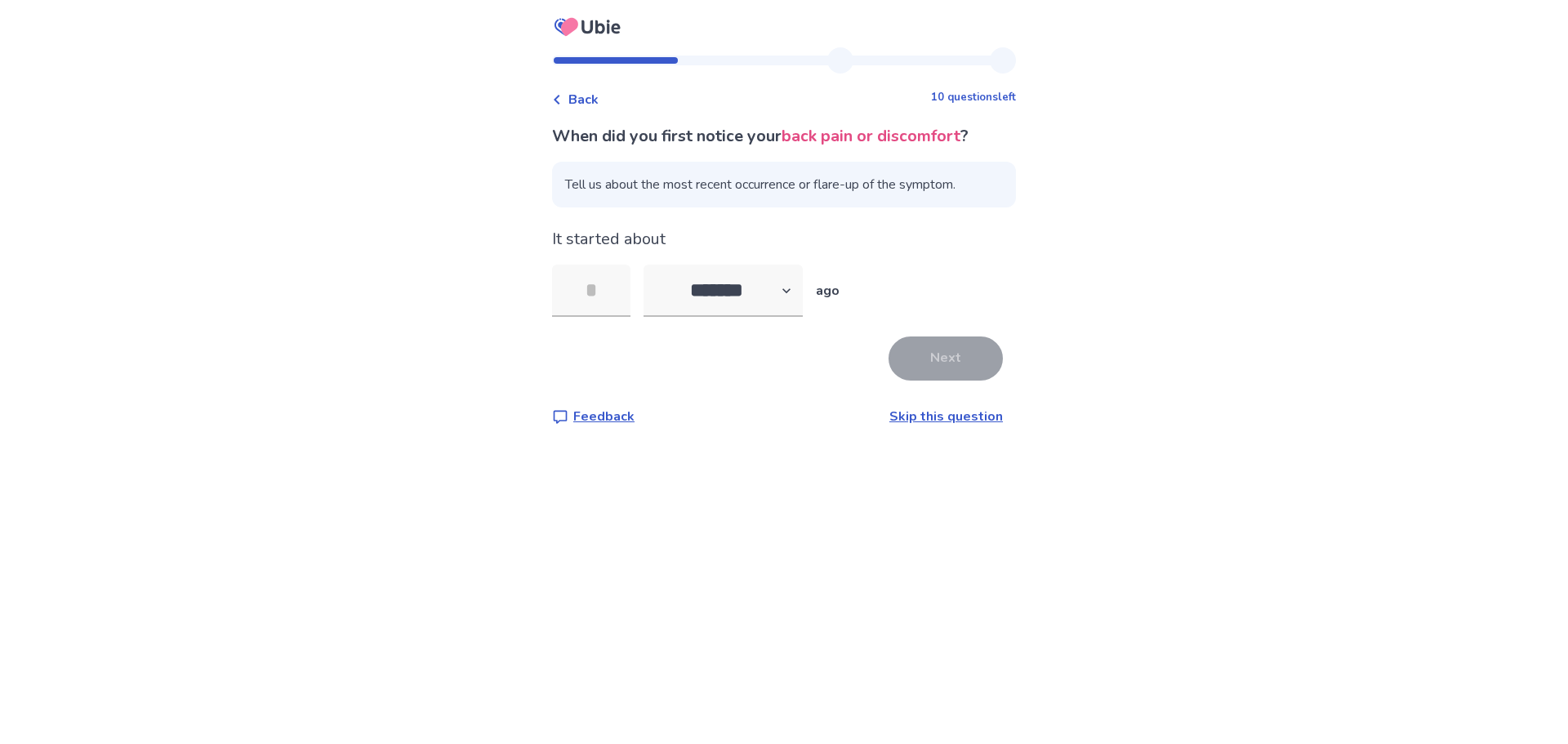
click at [916, 416] on link "Skip this question" at bounding box center [946, 416] width 114 height 18
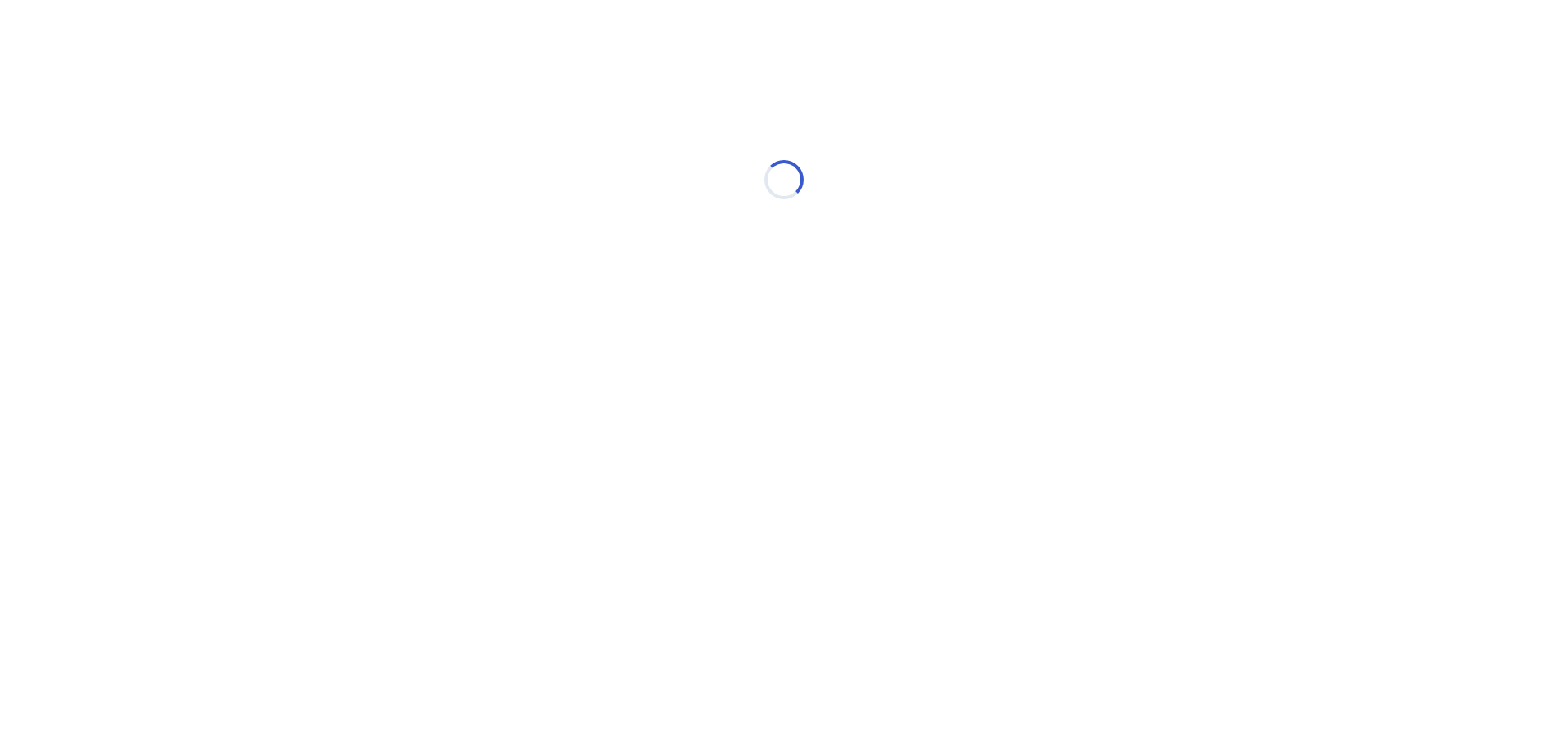
select select "*"
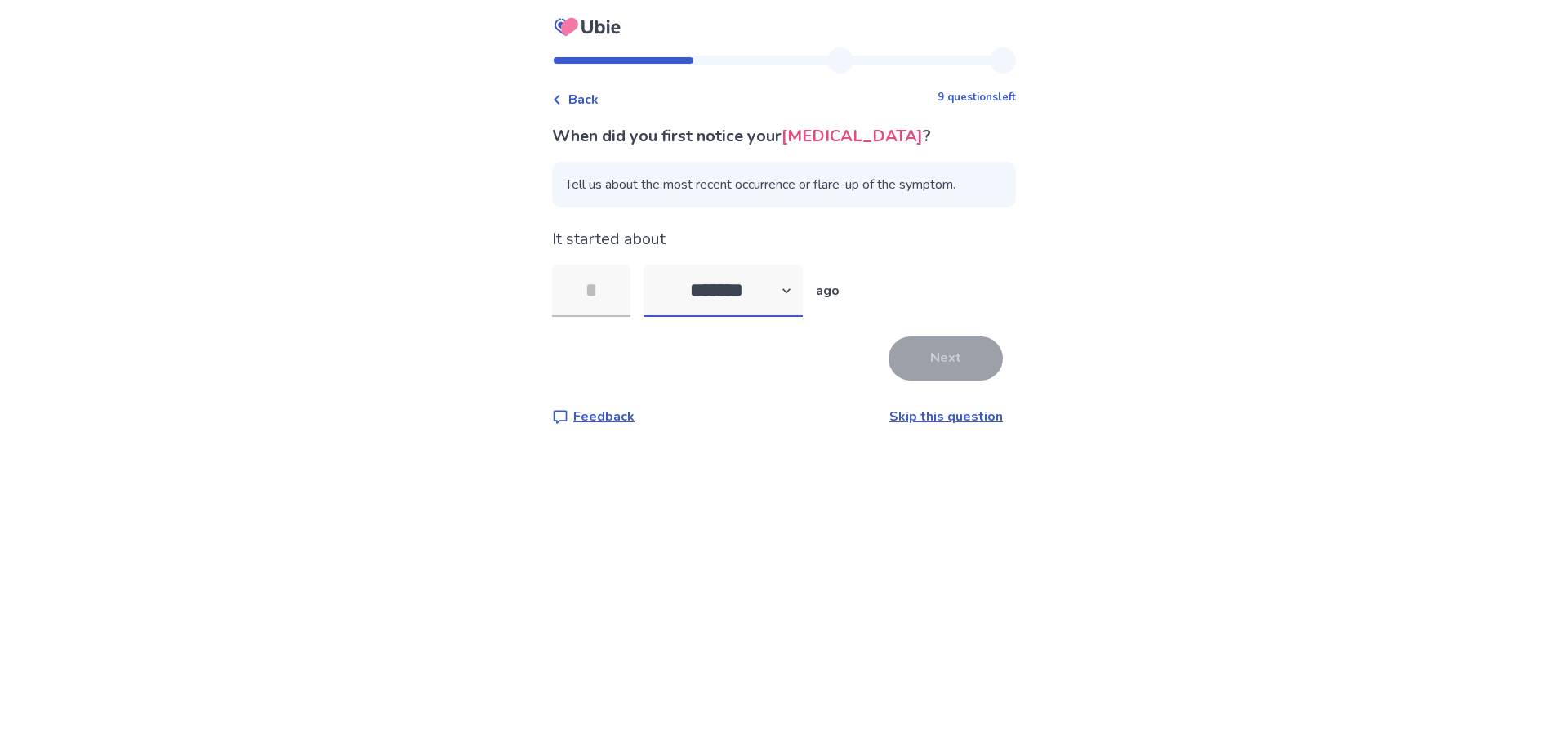
click at [796, 285] on select "******* ****** ******* ******** *******" at bounding box center [723, 291] width 159 height 53
click at [598, 99] on span "Back" at bounding box center [583, 99] width 30 height 20
click at [790, 284] on select "******* ****** ******* ******** *******" at bounding box center [723, 291] width 159 height 53
select select "*"
click at [653, 265] on select "******* ****** ******* ******** *******" at bounding box center [723, 291] width 159 height 53
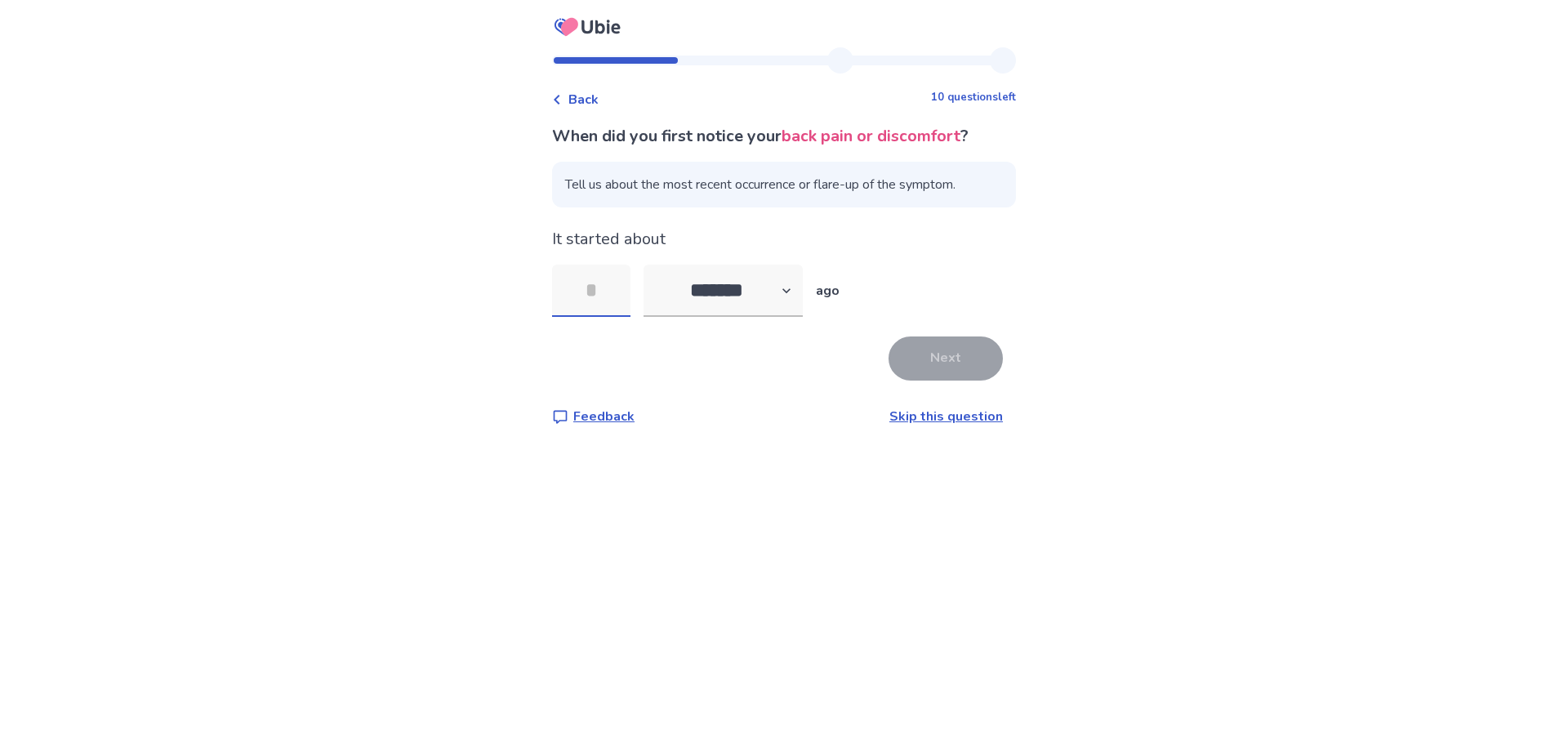
click at [618, 291] on input "tel" at bounding box center [590, 291] width 78 height 53
type input "**"
click at [965, 368] on button "Next" at bounding box center [946, 358] width 115 height 44
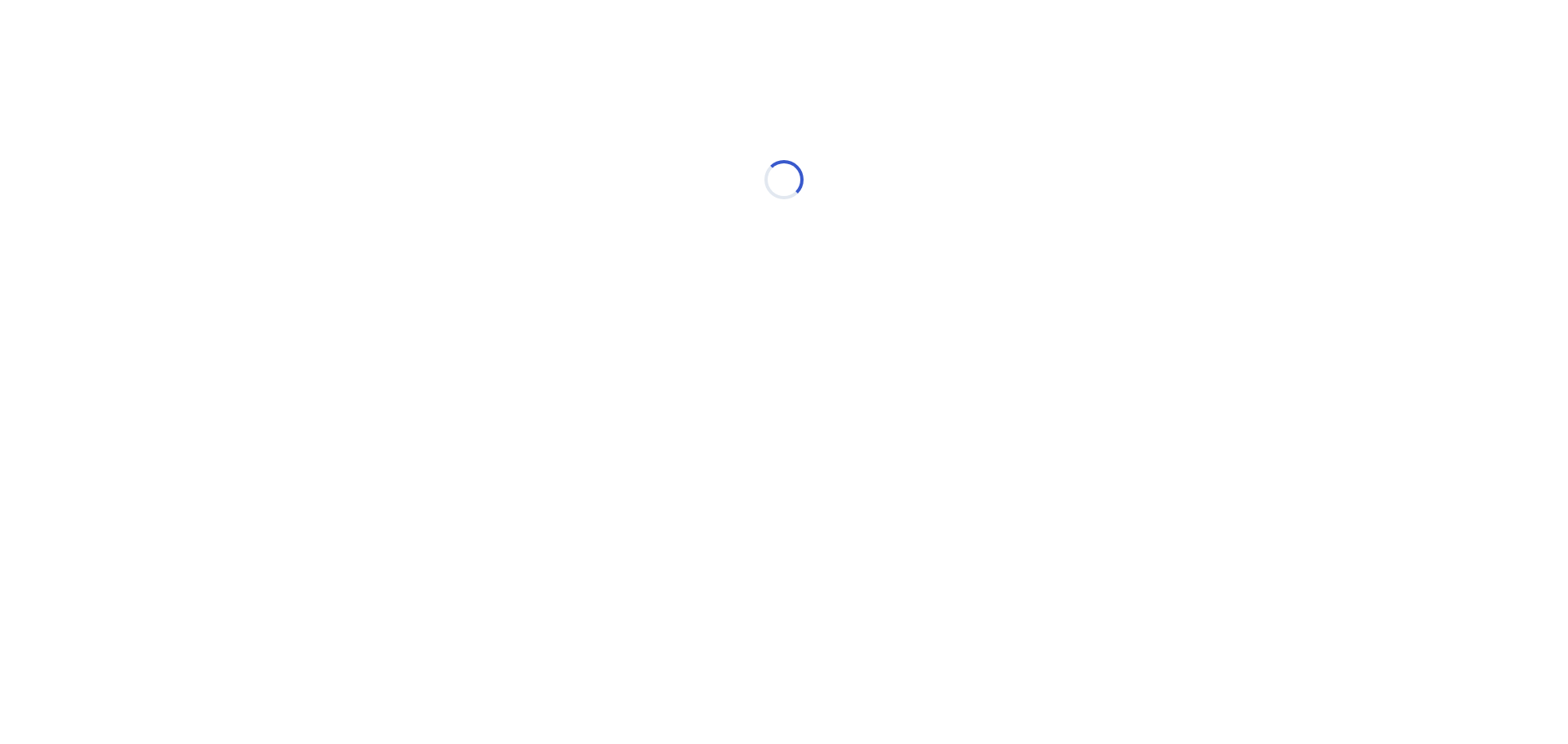
select select "*"
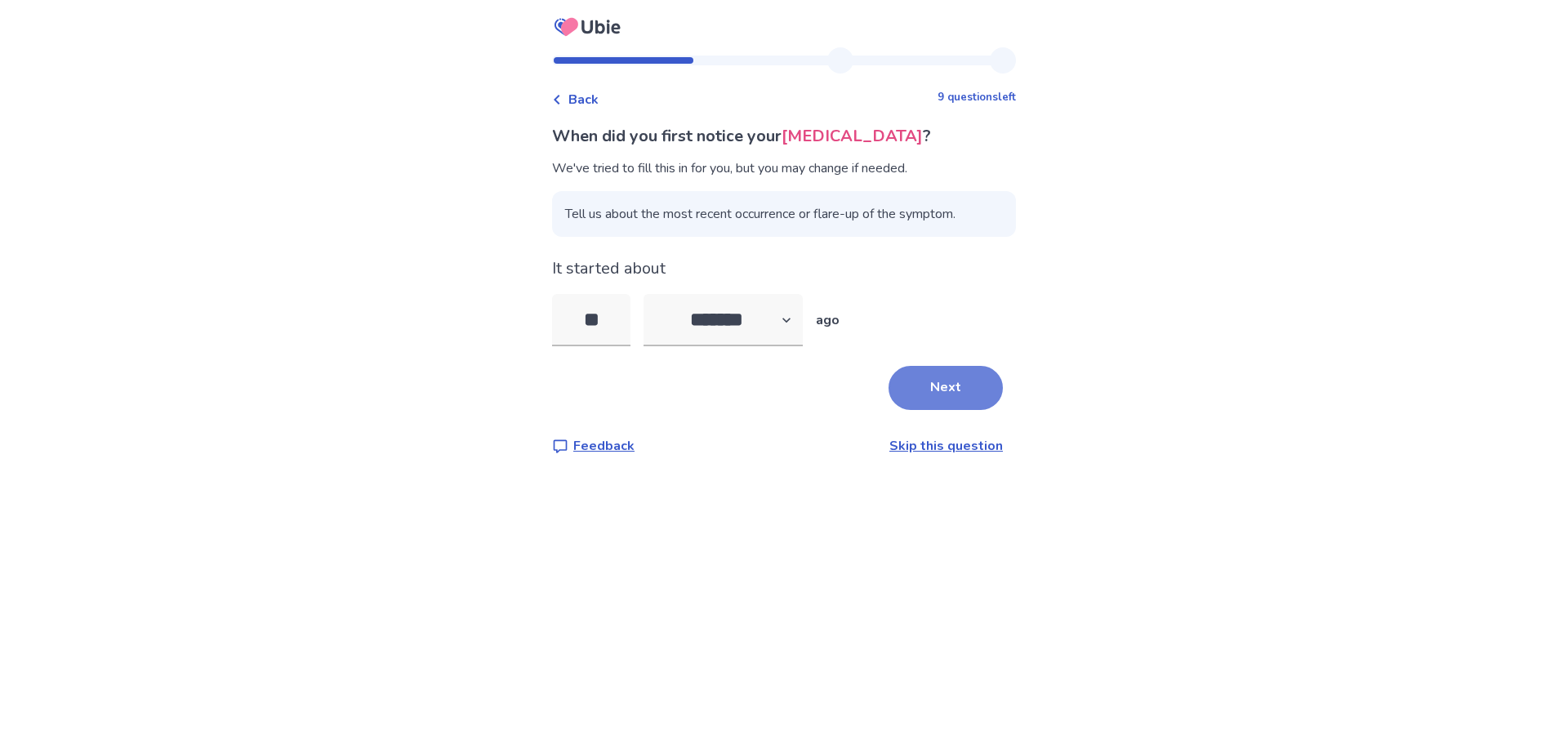
click at [963, 387] on button "Next" at bounding box center [946, 387] width 115 height 44
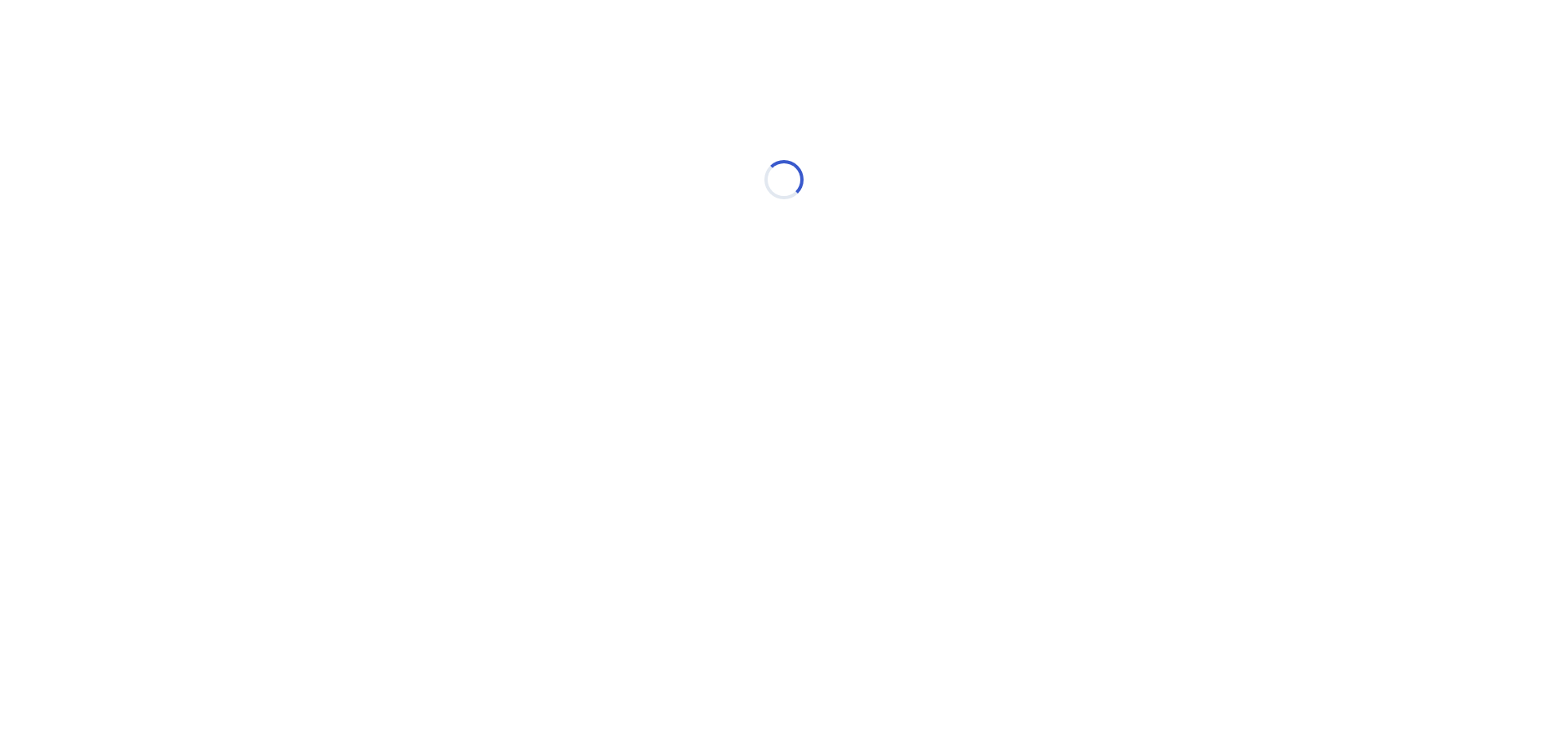
select select "*"
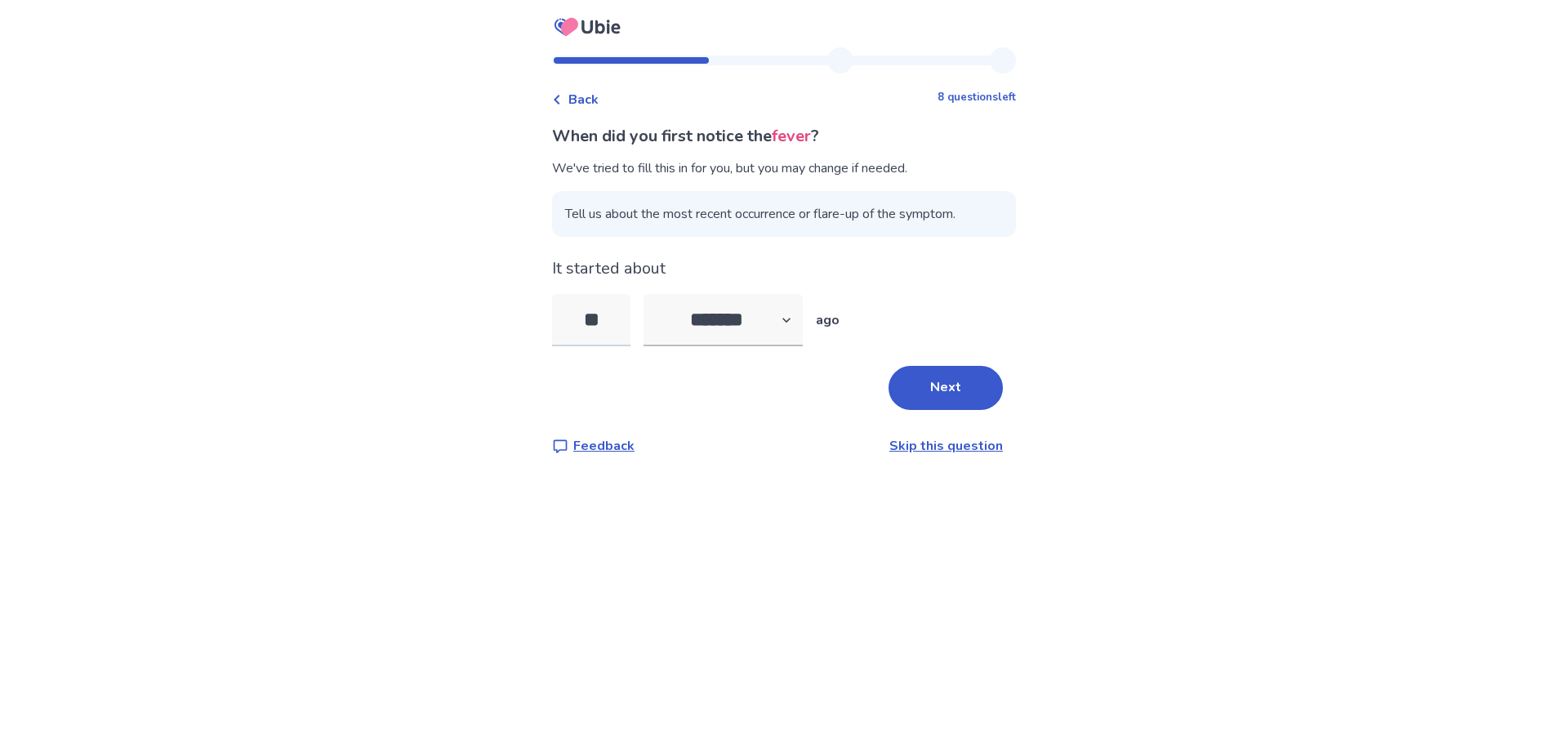
drag, startPoint x: 617, startPoint y: 321, endPoint x: 589, endPoint y: 319, distance: 28.1
click at [589, 319] on input "**" at bounding box center [590, 320] width 78 height 53
type input "*"
click at [954, 394] on button "Next" at bounding box center [946, 387] width 115 height 44
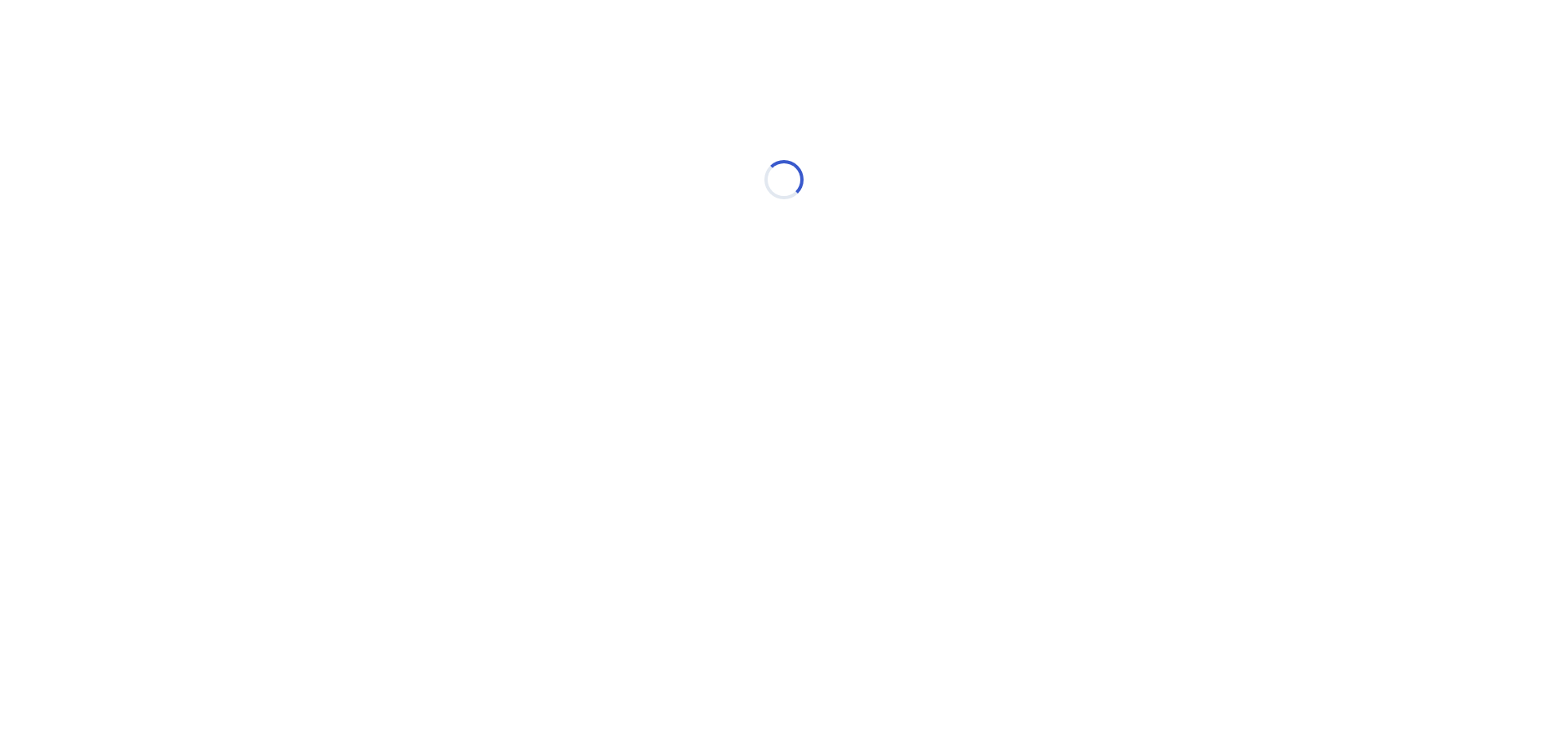
select select "*"
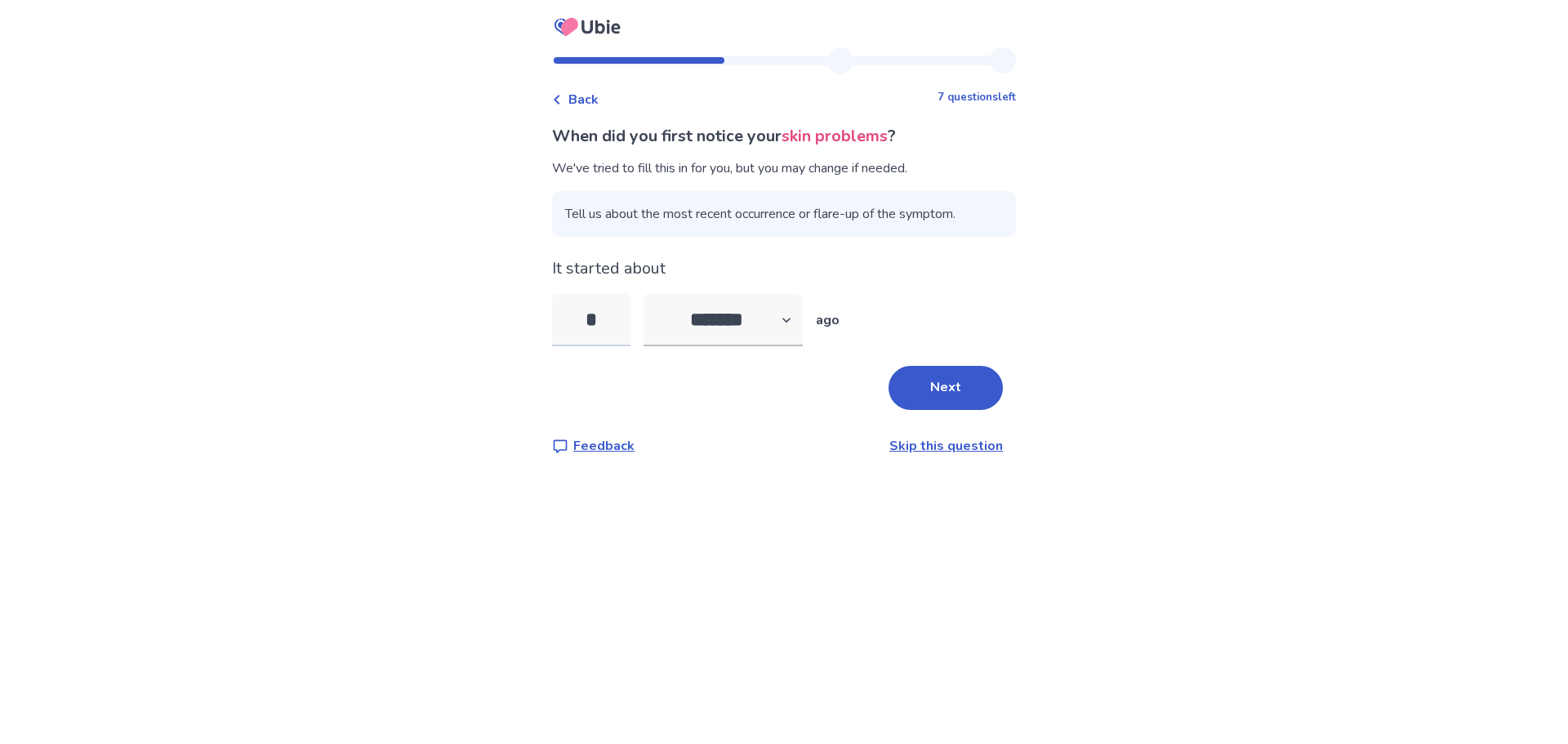
drag, startPoint x: 612, startPoint y: 324, endPoint x: 597, endPoint y: 328, distance: 15.5
click at [597, 328] on input "*" at bounding box center [590, 320] width 78 height 53
type input "**"
click at [953, 368] on button "Next" at bounding box center [946, 387] width 115 height 44
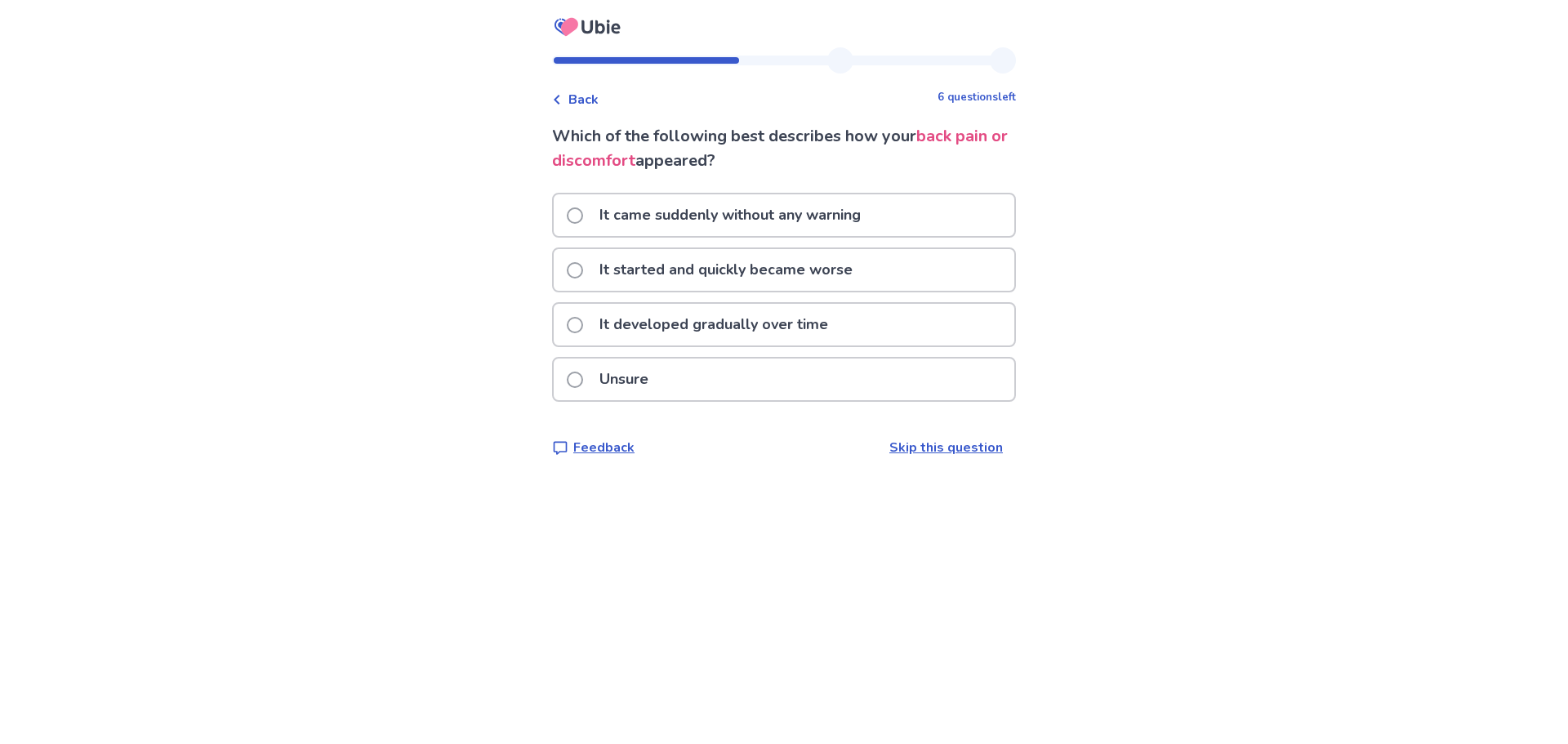
click at [701, 332] on p "It developed gradually over time" at bounding box center [714, 324] width 248 height 41
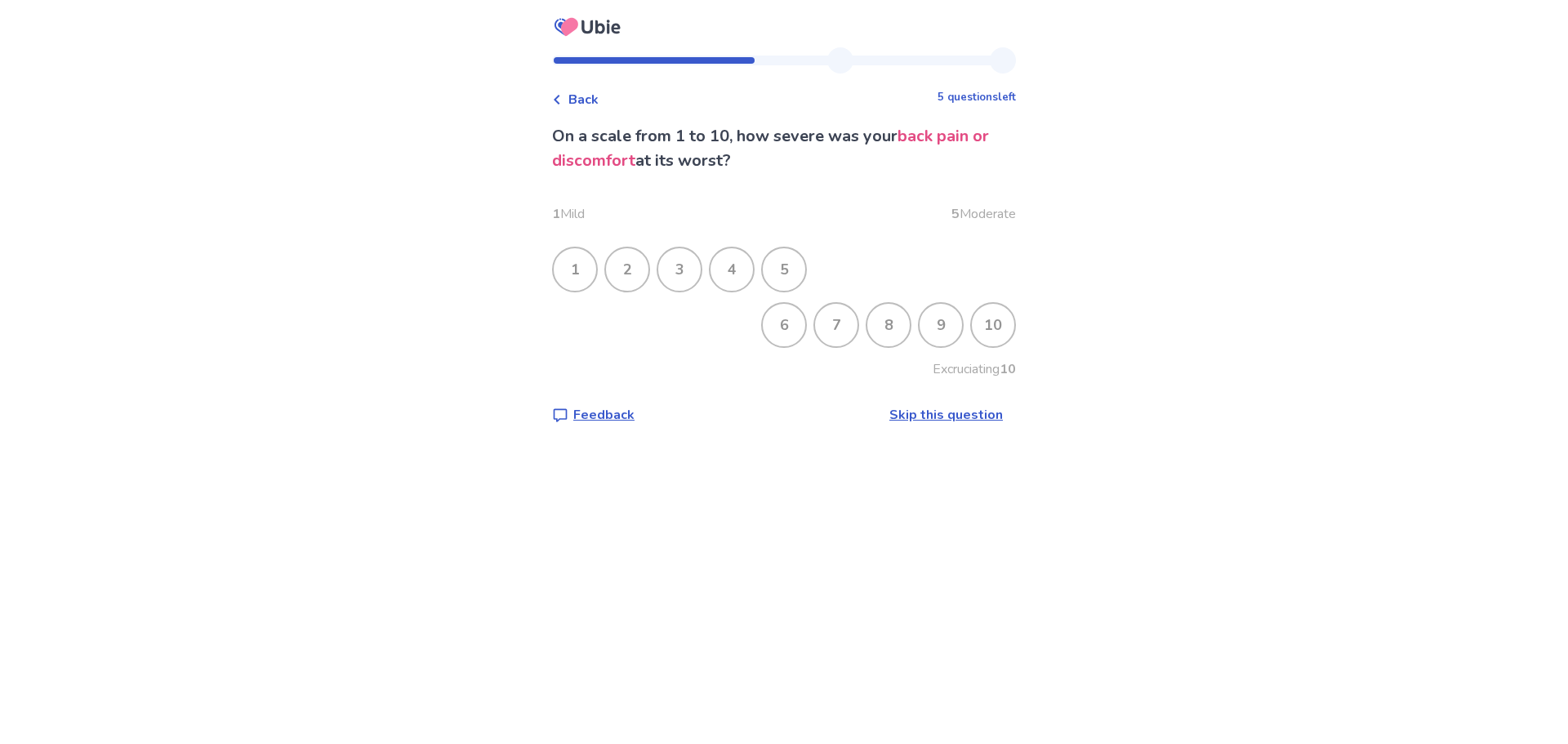
click at [778, 326] on div "6" at bounding box center [784, 324] width 42 height 42
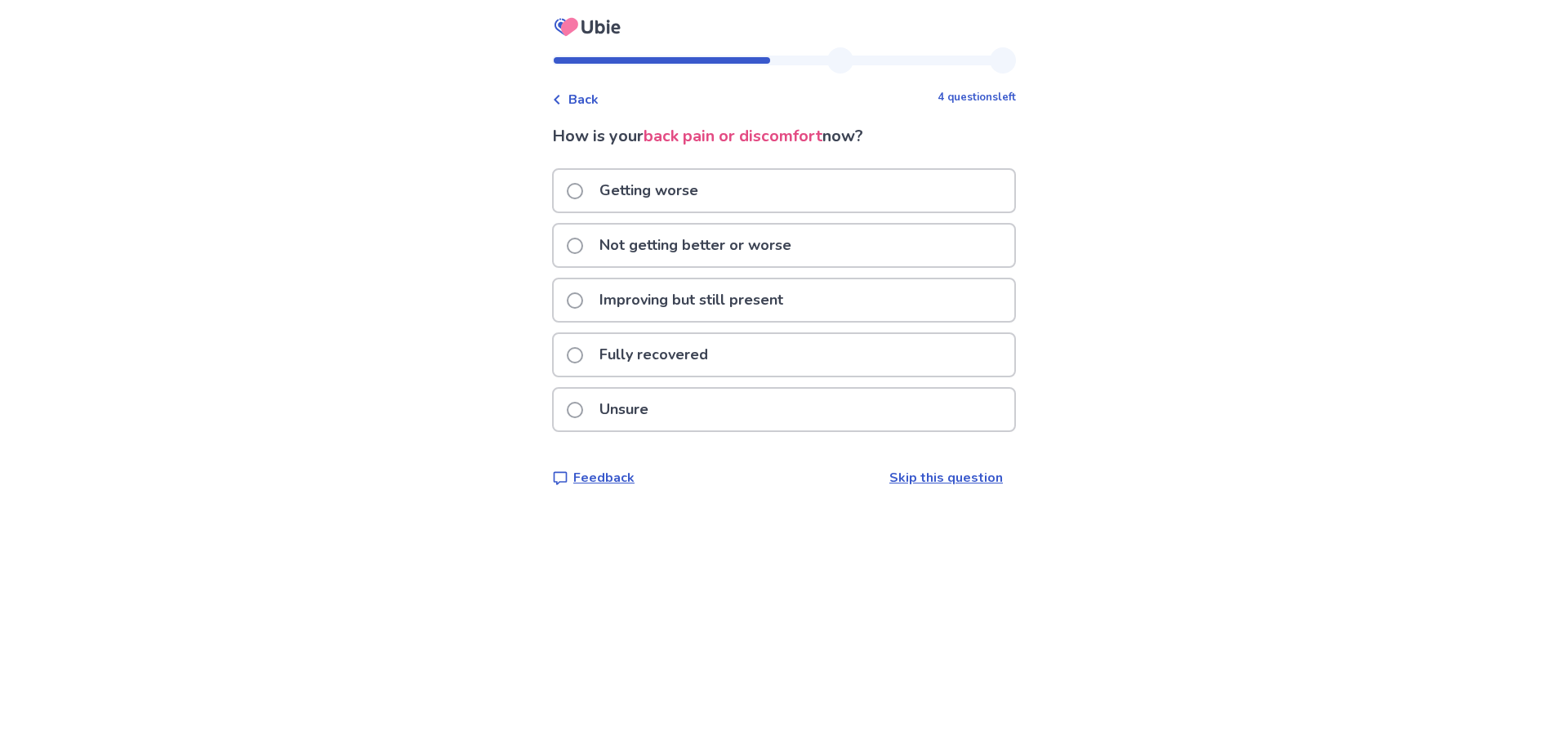
click at [692, 246] on p "Not getting better or worse" at bounding box center [695, 246] width 211 height 41
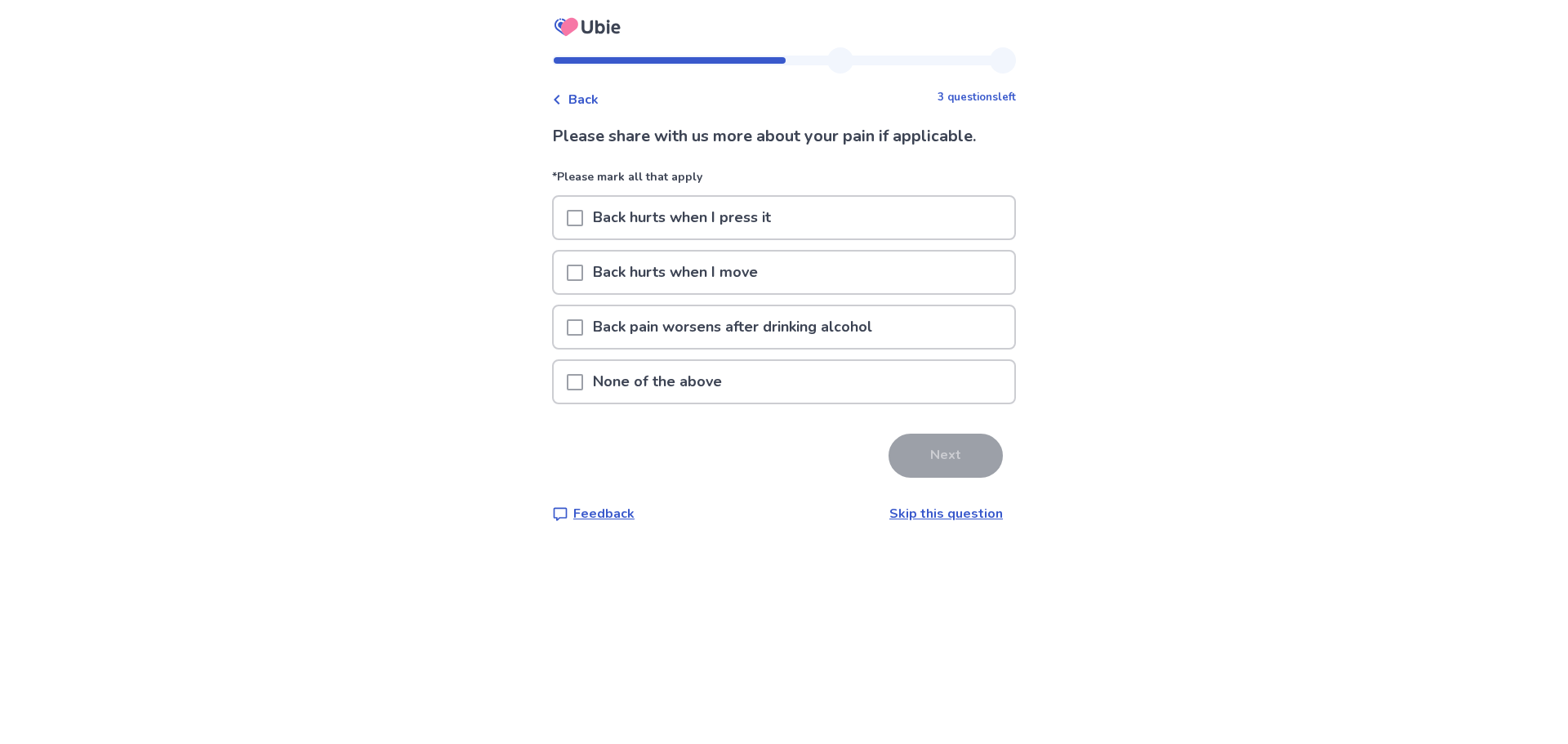
click at [583, 272] on span at bounding box center [575, 272] width 16 height 16
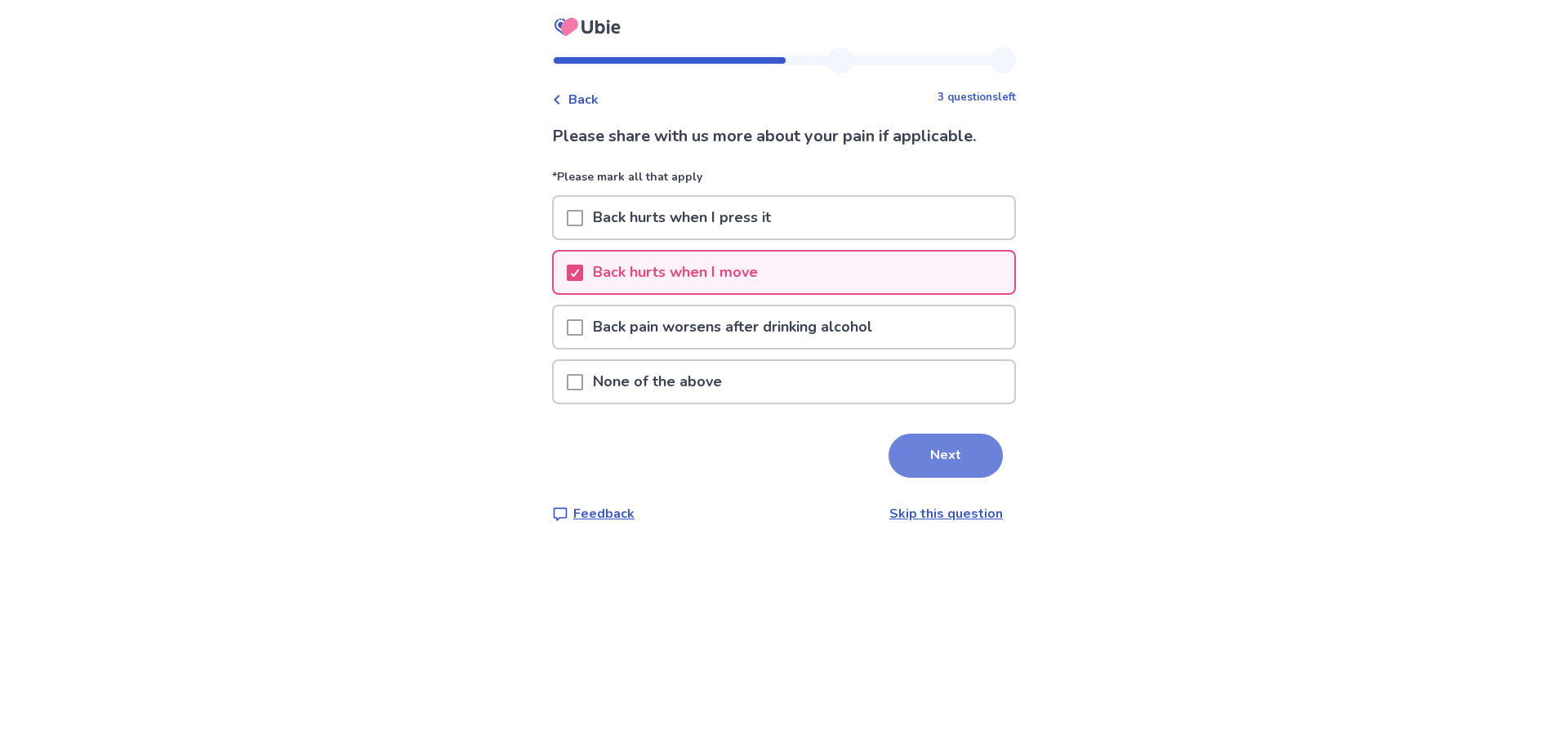
click at [936, 462] on button "Next" at bounding box center [946, 455] width 115 height 44
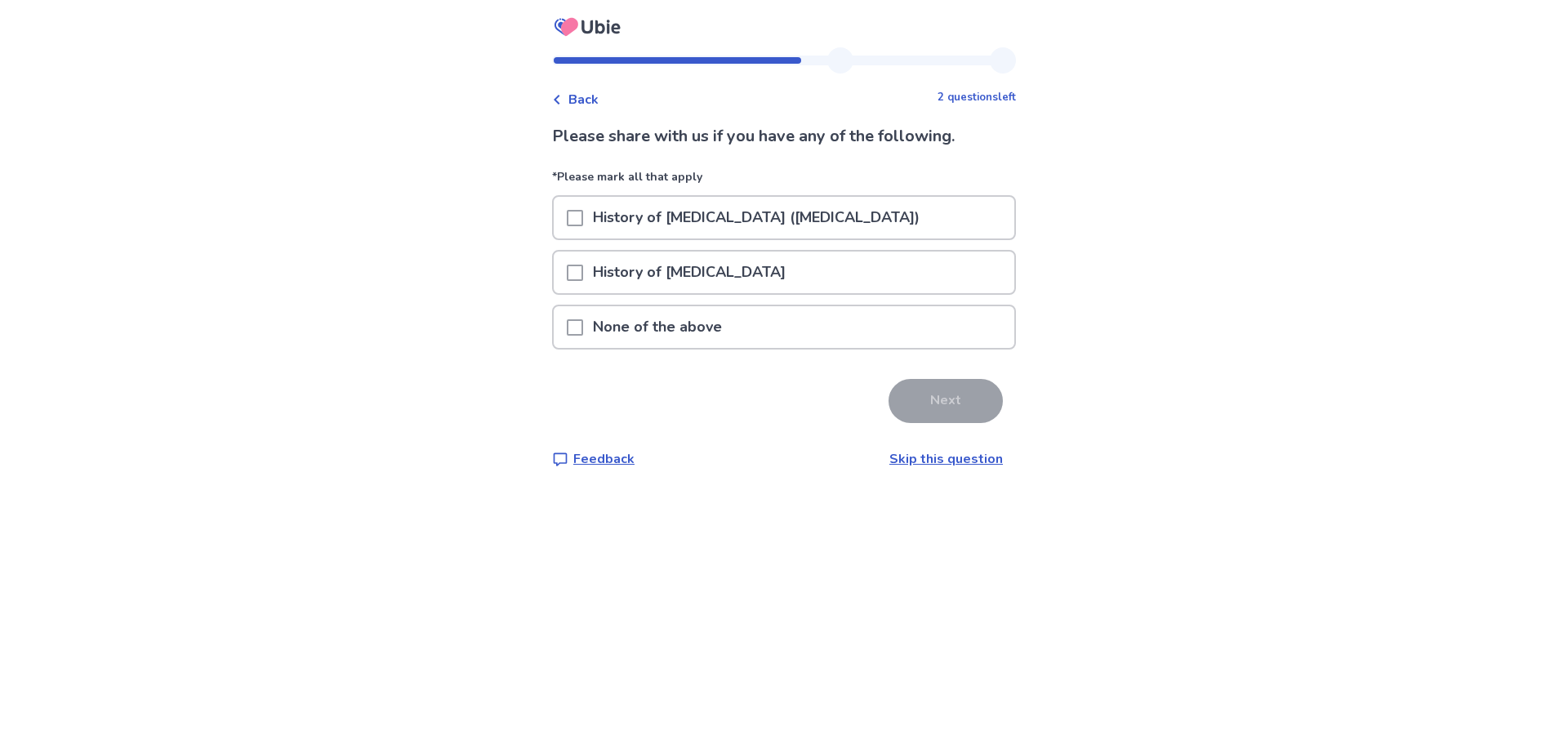
click at [583, 217] on span at bounding box center [575, 217] width 16 height 16
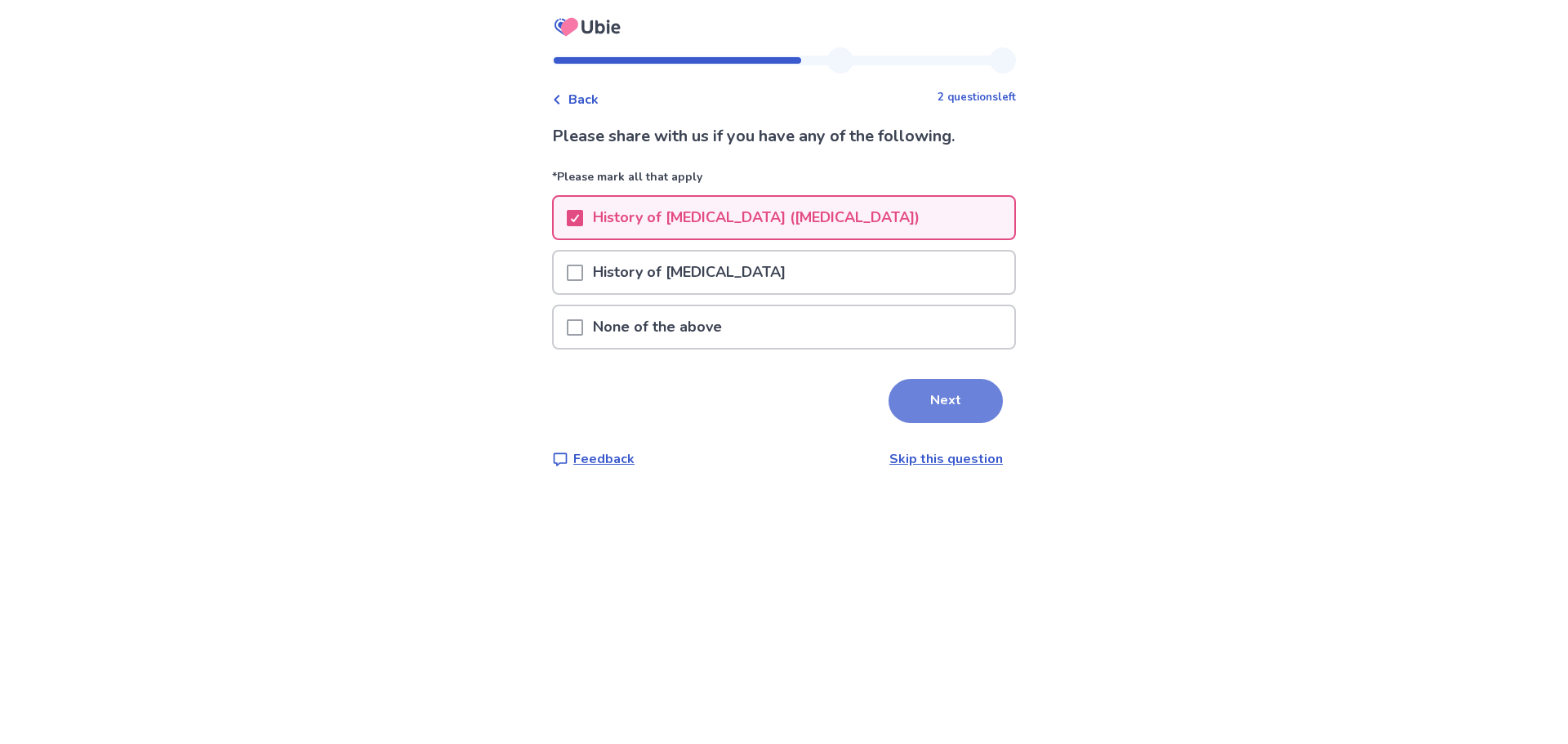
click at [920, 403] on button "Next" at bounding box center [946, 401] width 115 height 44
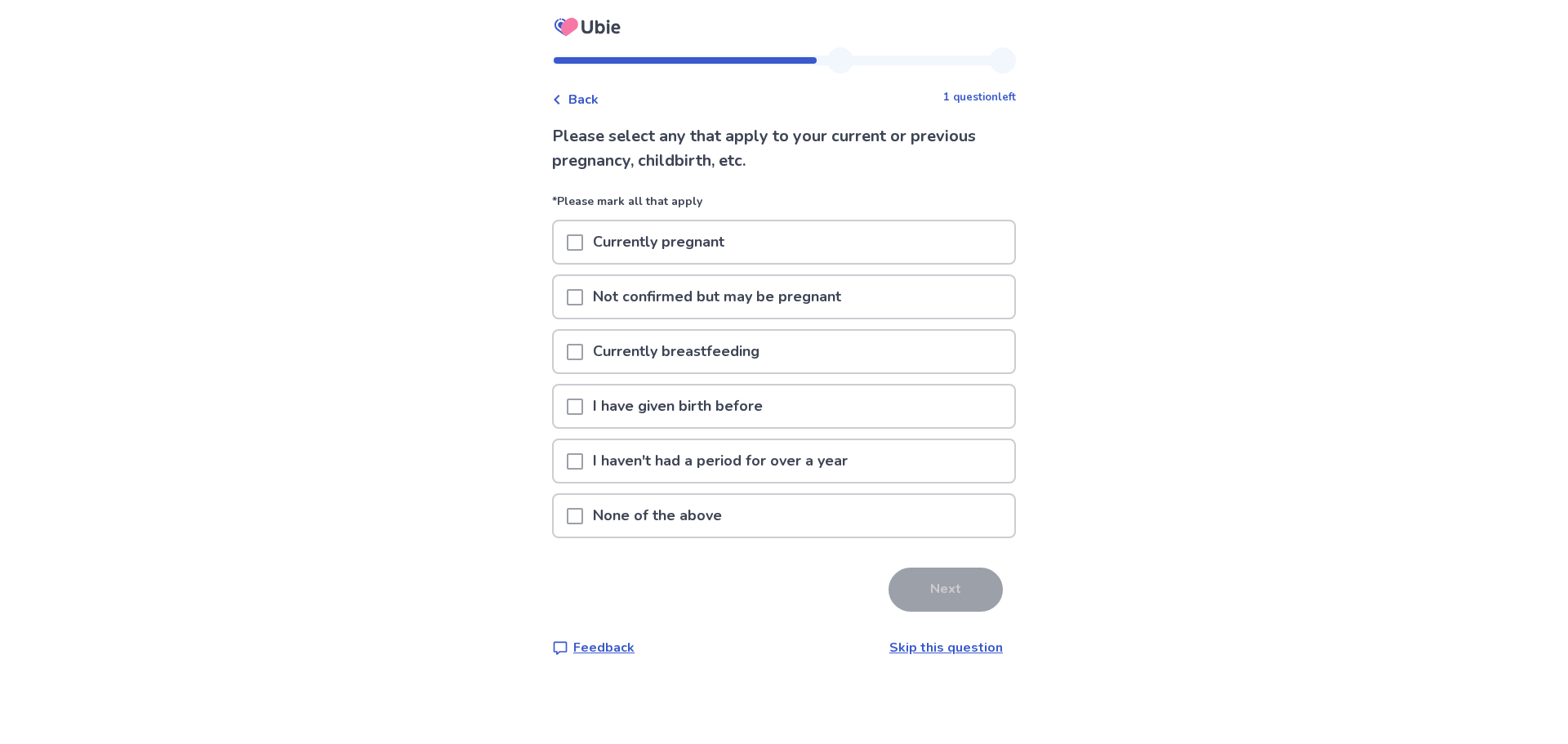
click at [581, 401] on span at bounding box center [575, 406] width 16 height 16
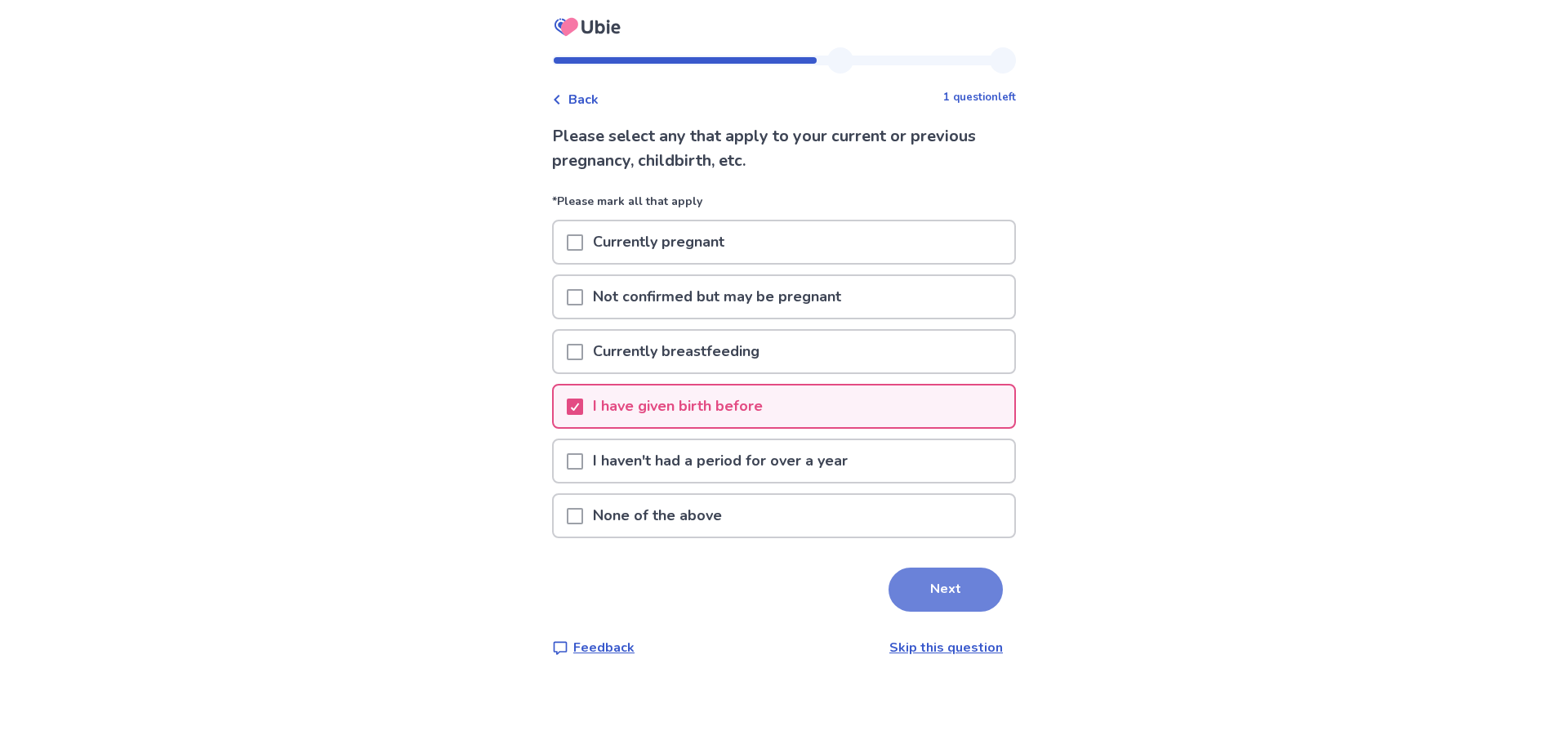
click at [928, 599] on button "Next" at bounding box center [946, 589] width 115 height 44
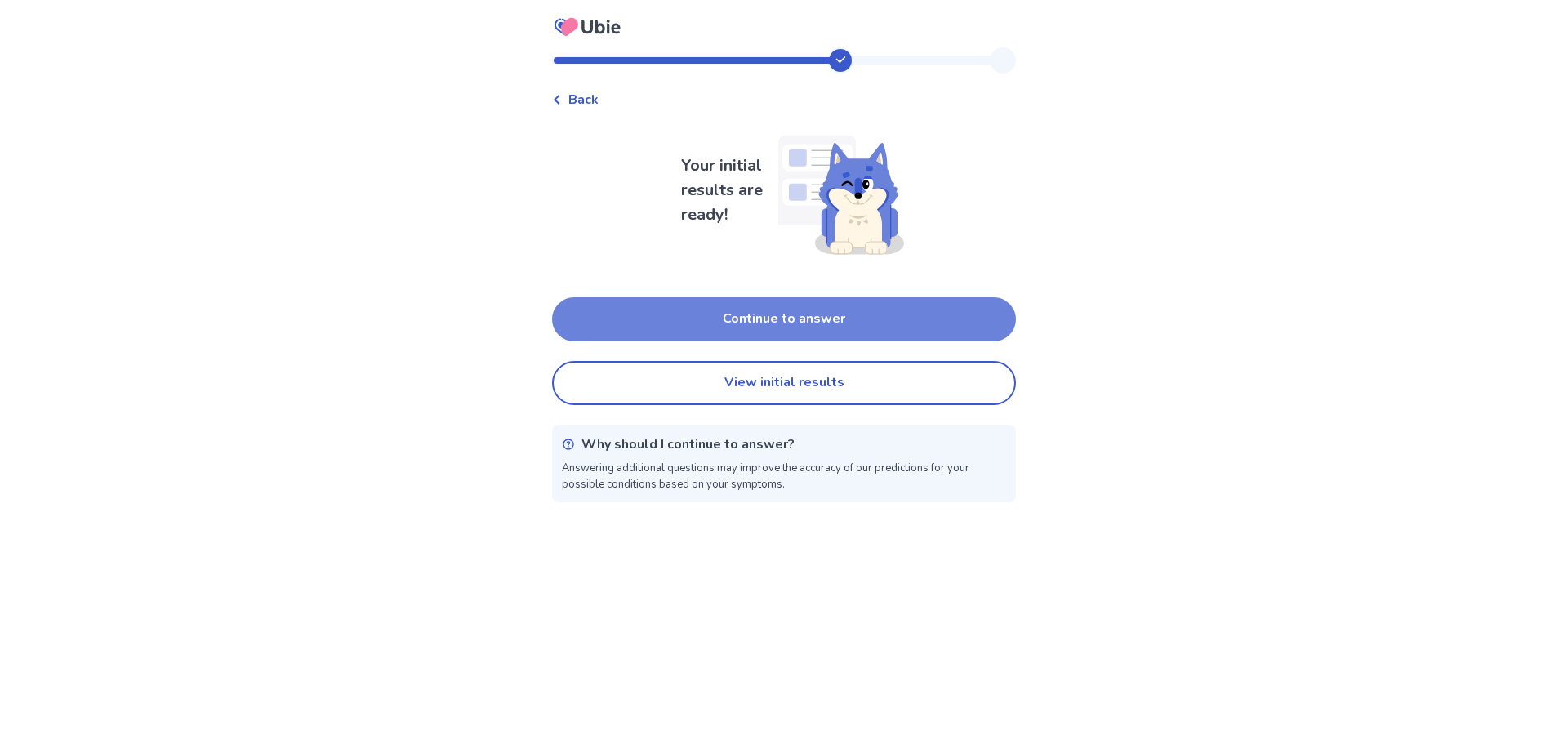
click at [884, 328] on button "Continue to answer" at bounding box center [784, 319] width 464 height 44
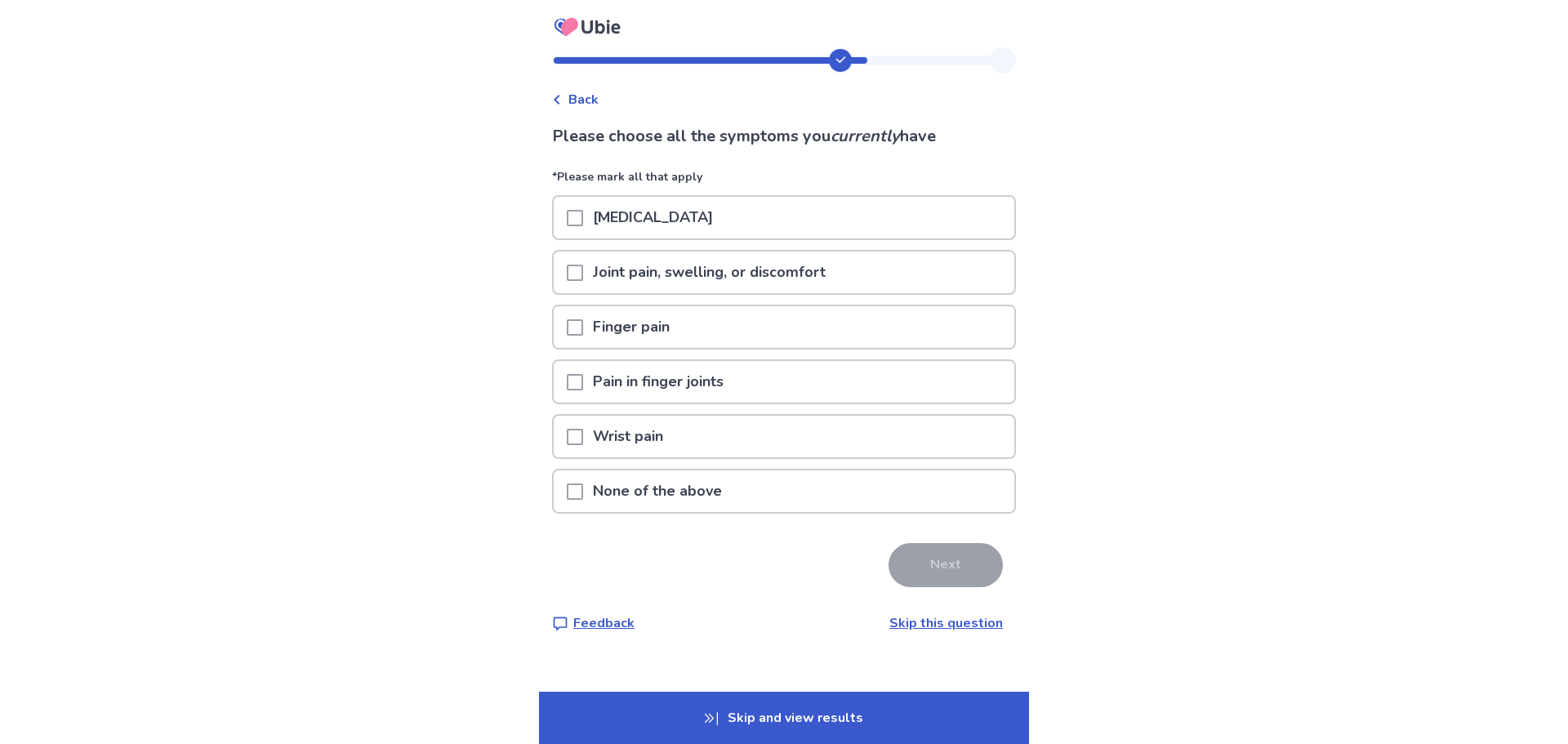
click at [640, 217] on p "Joint stiffness" at bounding box center [653, 217] width 140 height 41
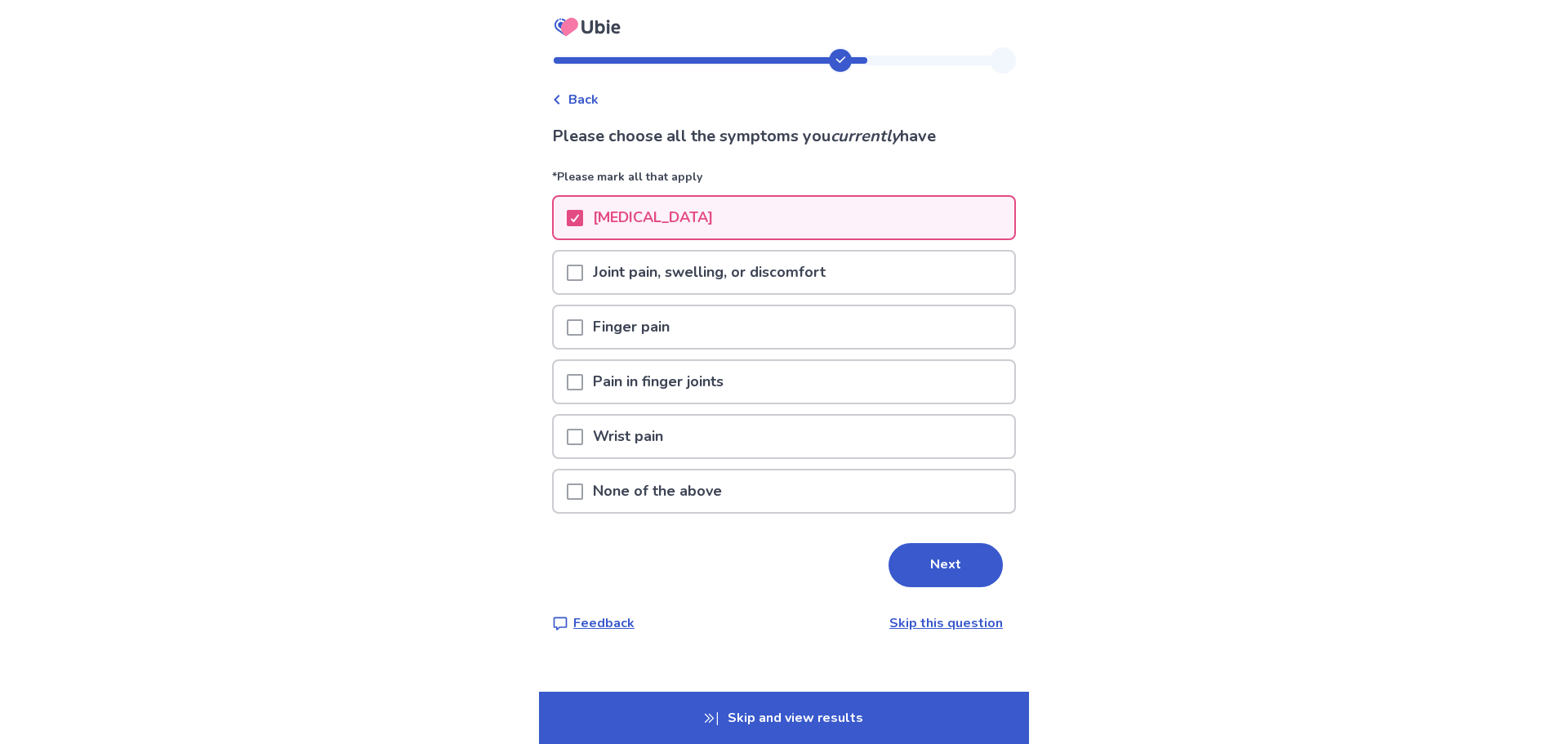
click at [583, 274] on span at bounding box center [575, 272] width 16 height 16
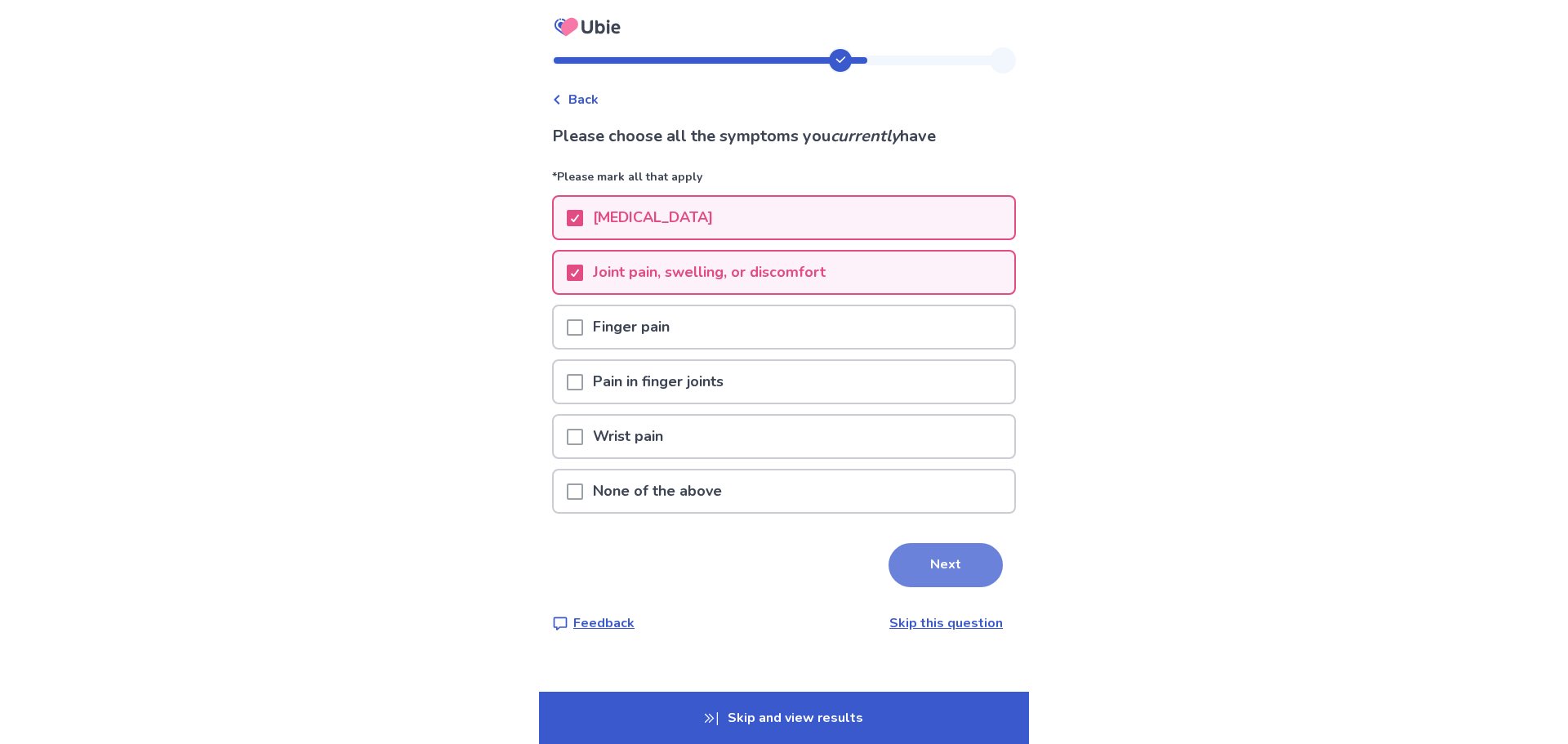
click at [959, 580] on button "Next" at bounding box center [946, 565] width 115 height 44
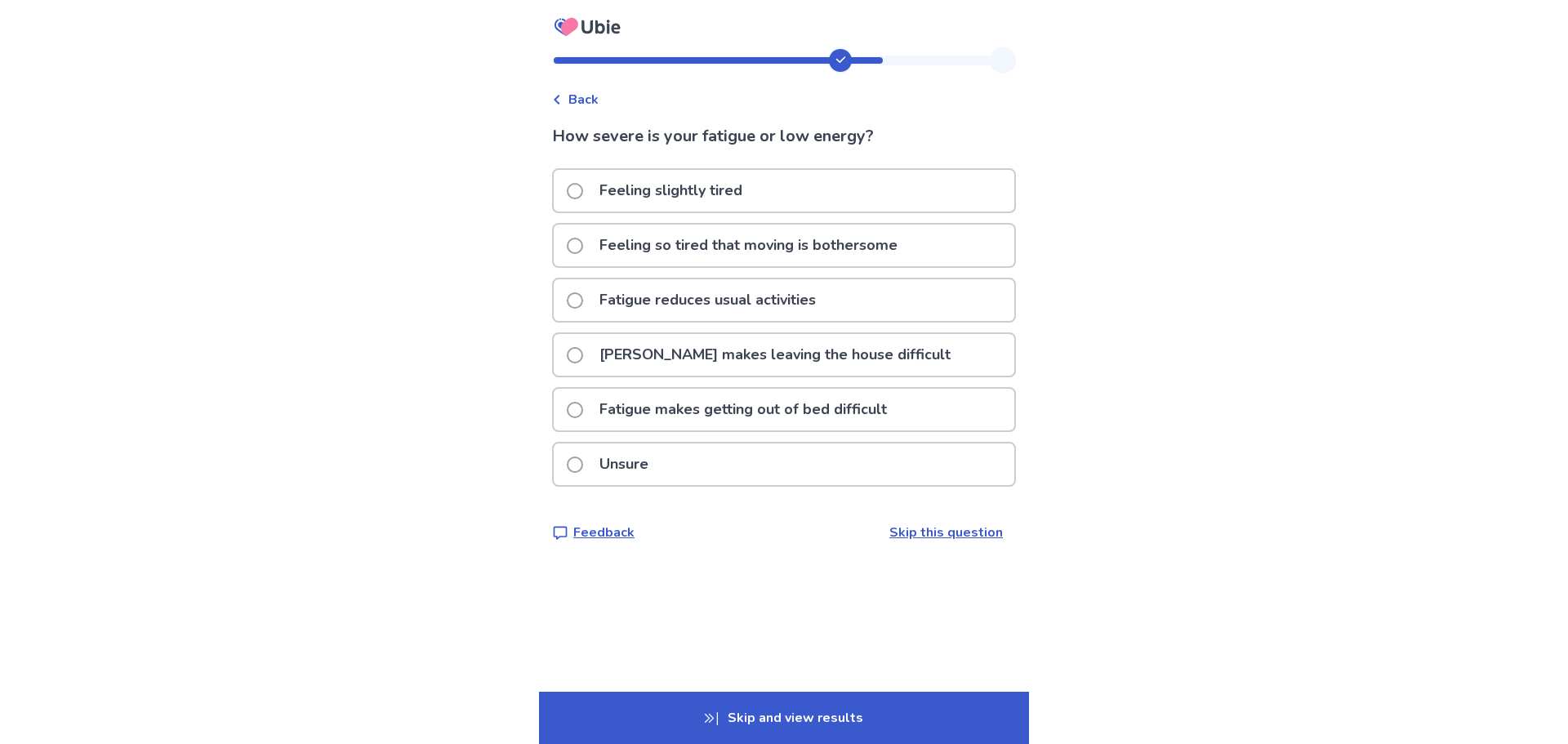
click at [583, 303] on span at bounding box center [575, 300] width 16 height 16
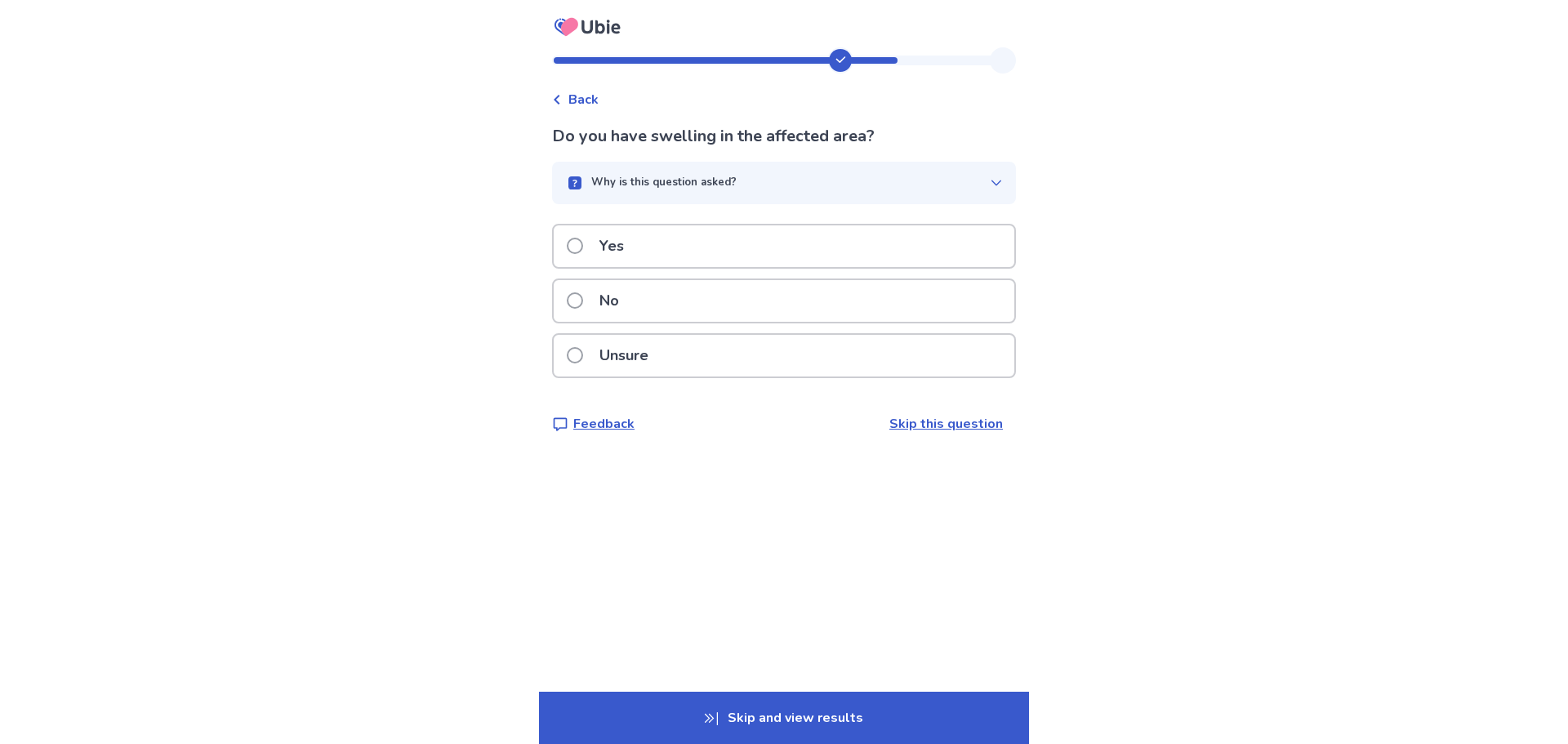
click at [677, 348] on div "Unsure" at bounding box center [784, 355] width 460 height 41
click at [640, 367] on p "Unsure" at bounding box center [624, 355] width 69 height 41
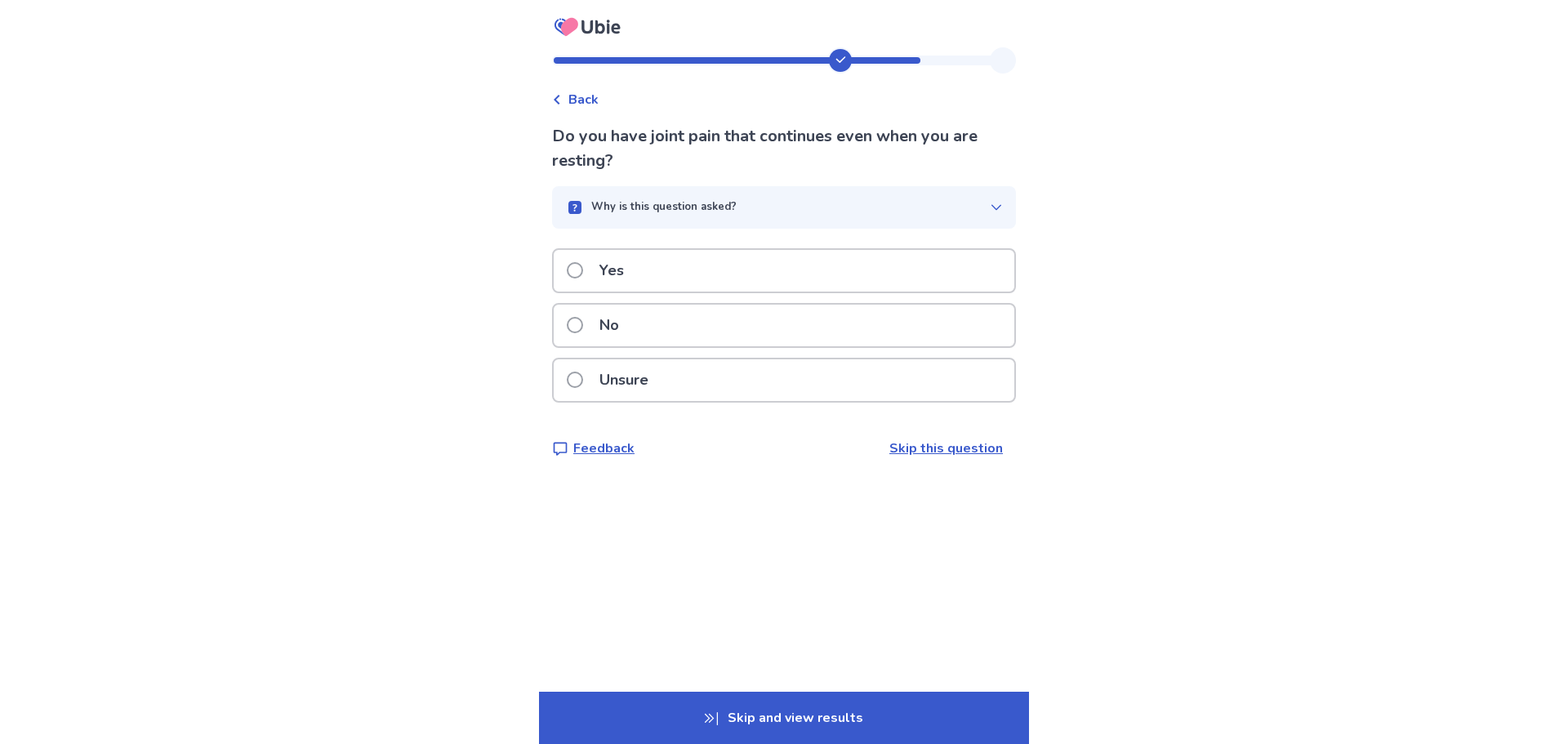
click at [925, 197] on button "Why is this question asked?" at bounding box center [784, 207] width 464 height 42
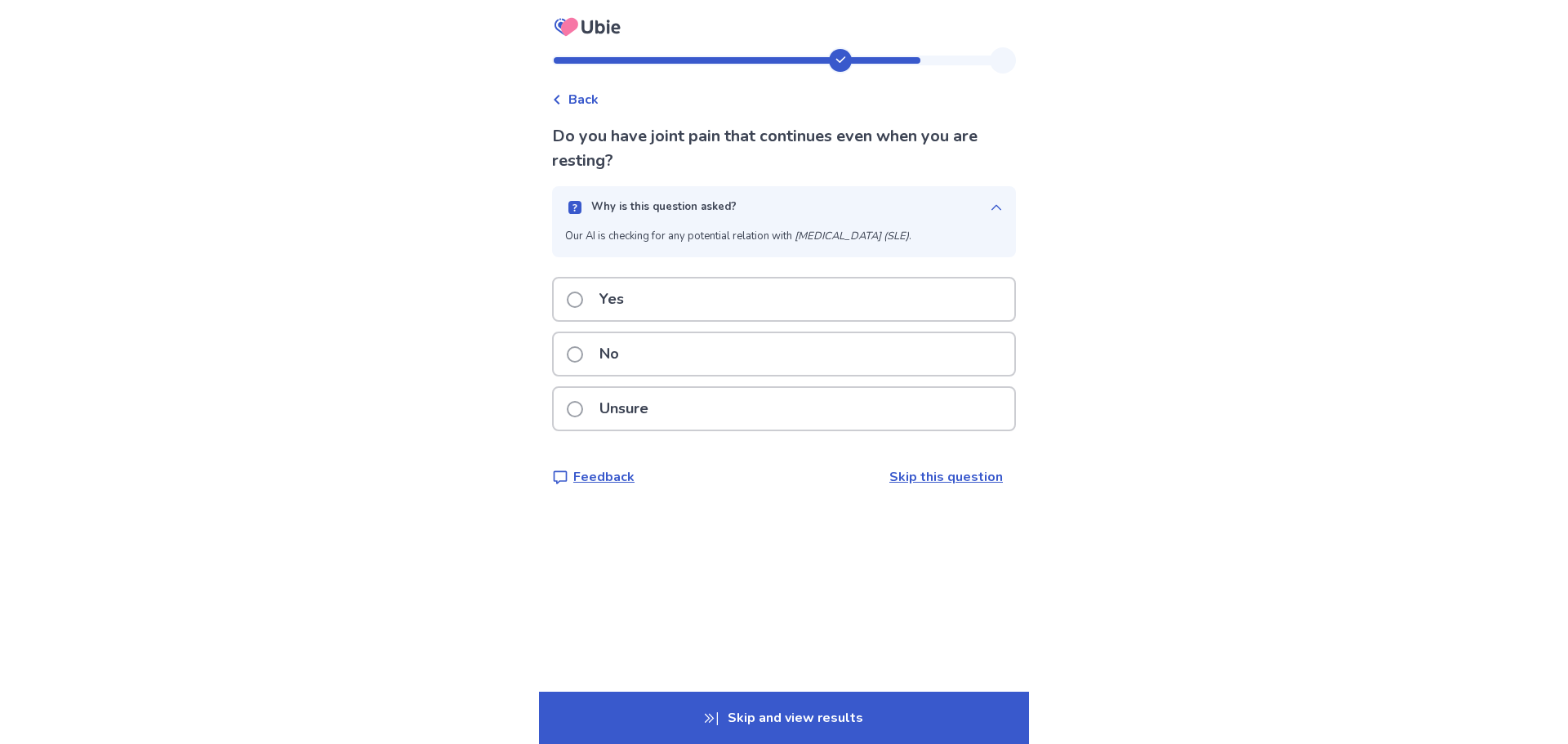
click at [696, 296] on div "Yes" at bounding box center [784, 299] width 460 height 41
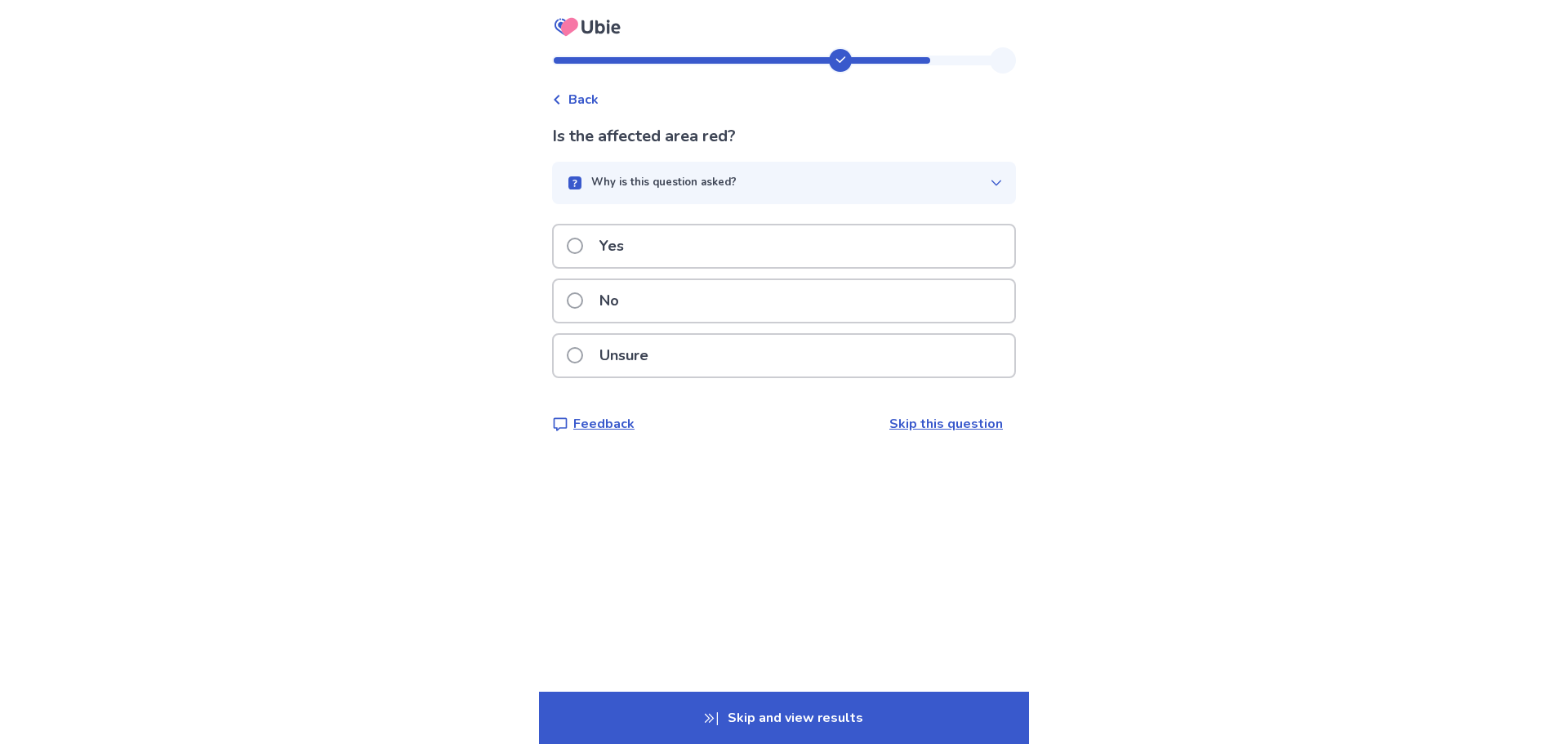
click at [645, 308] on div "No" at bounding box center [784, 301] width 460 height 41
click at [990, 185] on icon "button" at bounding box center [996, 183] width 13 height 13
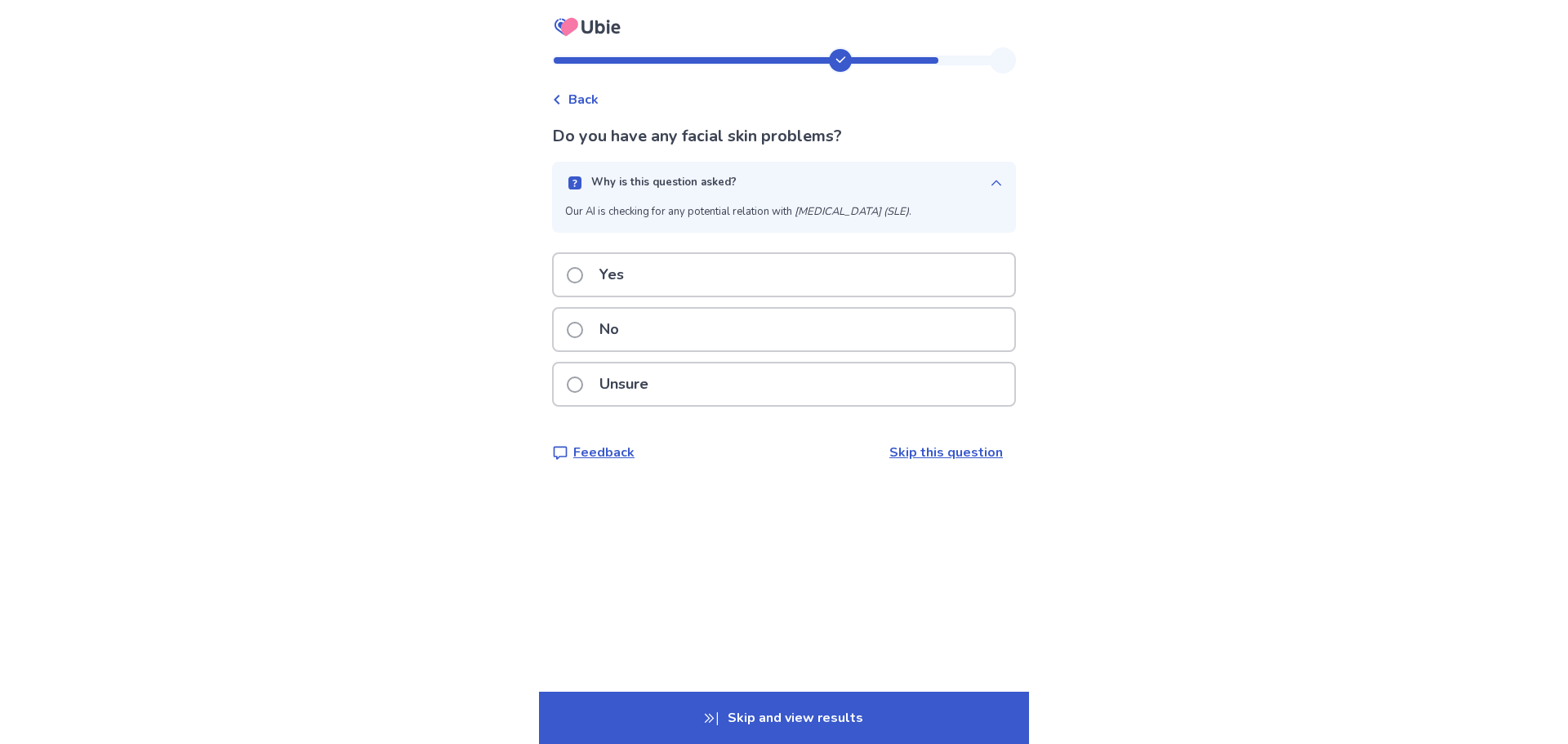
click at [990, 181] on icon "button" at bounding box center [996, 183] width 13 height 13
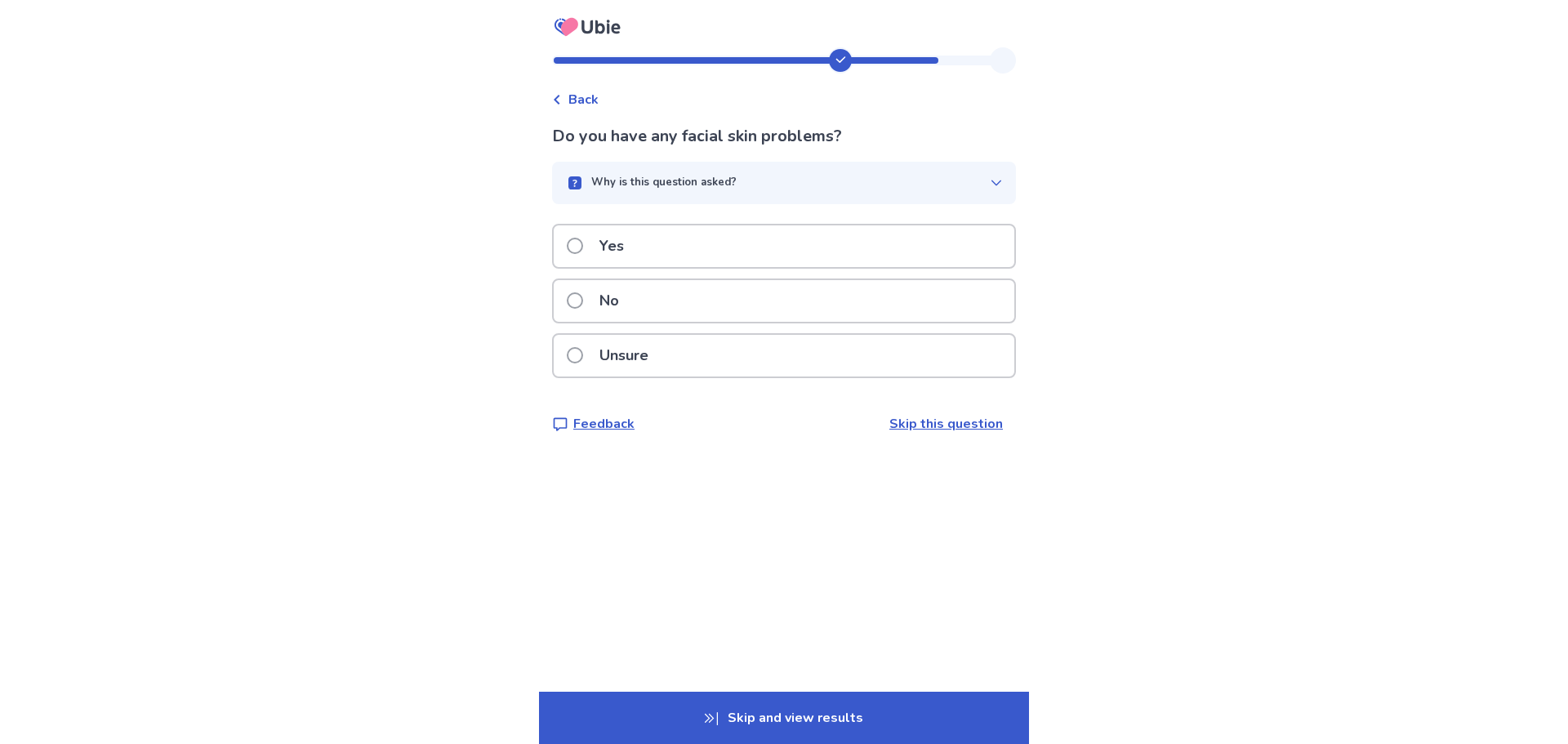
click at [751, 256] on div "Yes" at bounding box center [784, 247] width 460 height 41
click at [754, 246] on div "Yes" at bounding box center [784, 247] width 460 height 41
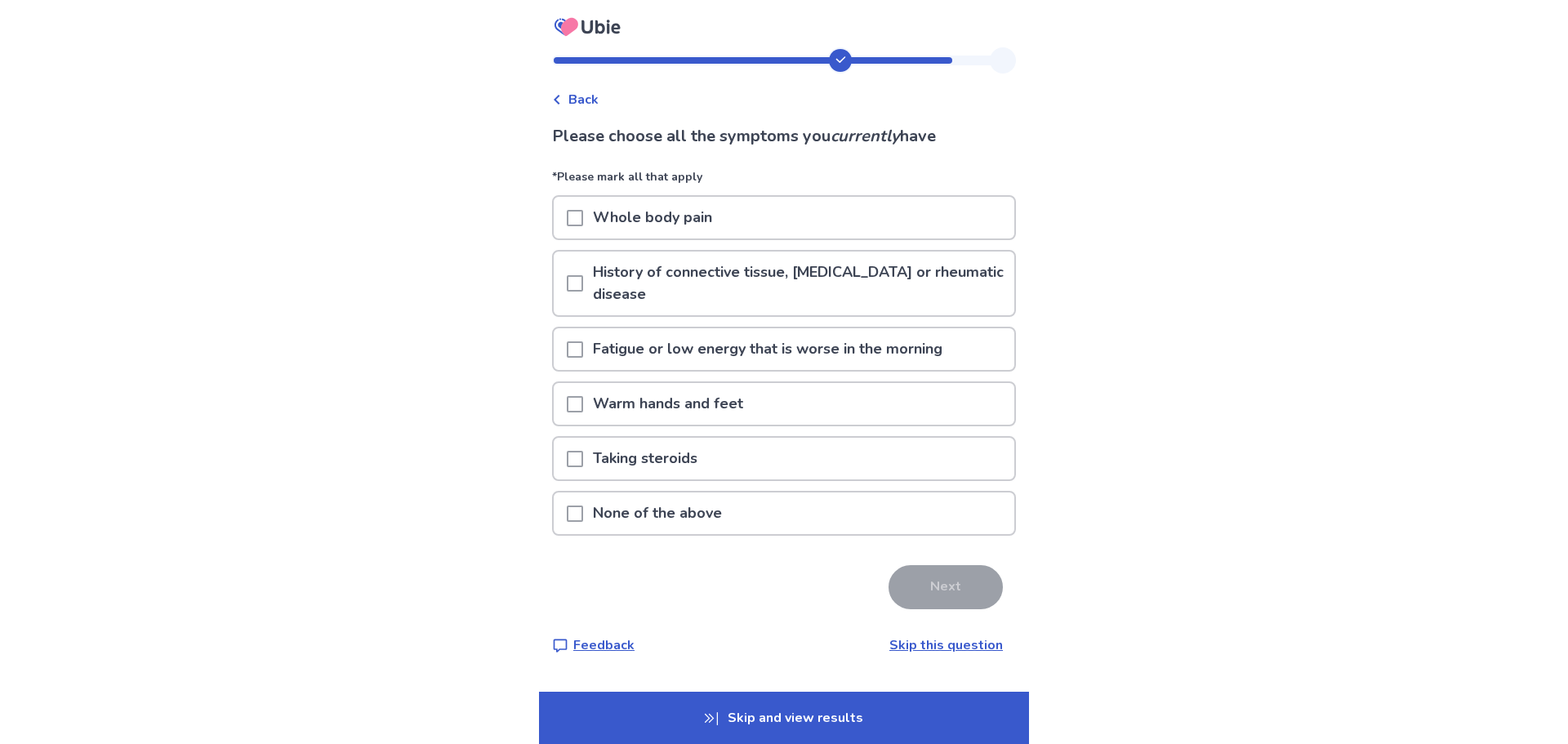
click at [583, 351] on span at bounding box center [575, 349] width 16 height 16
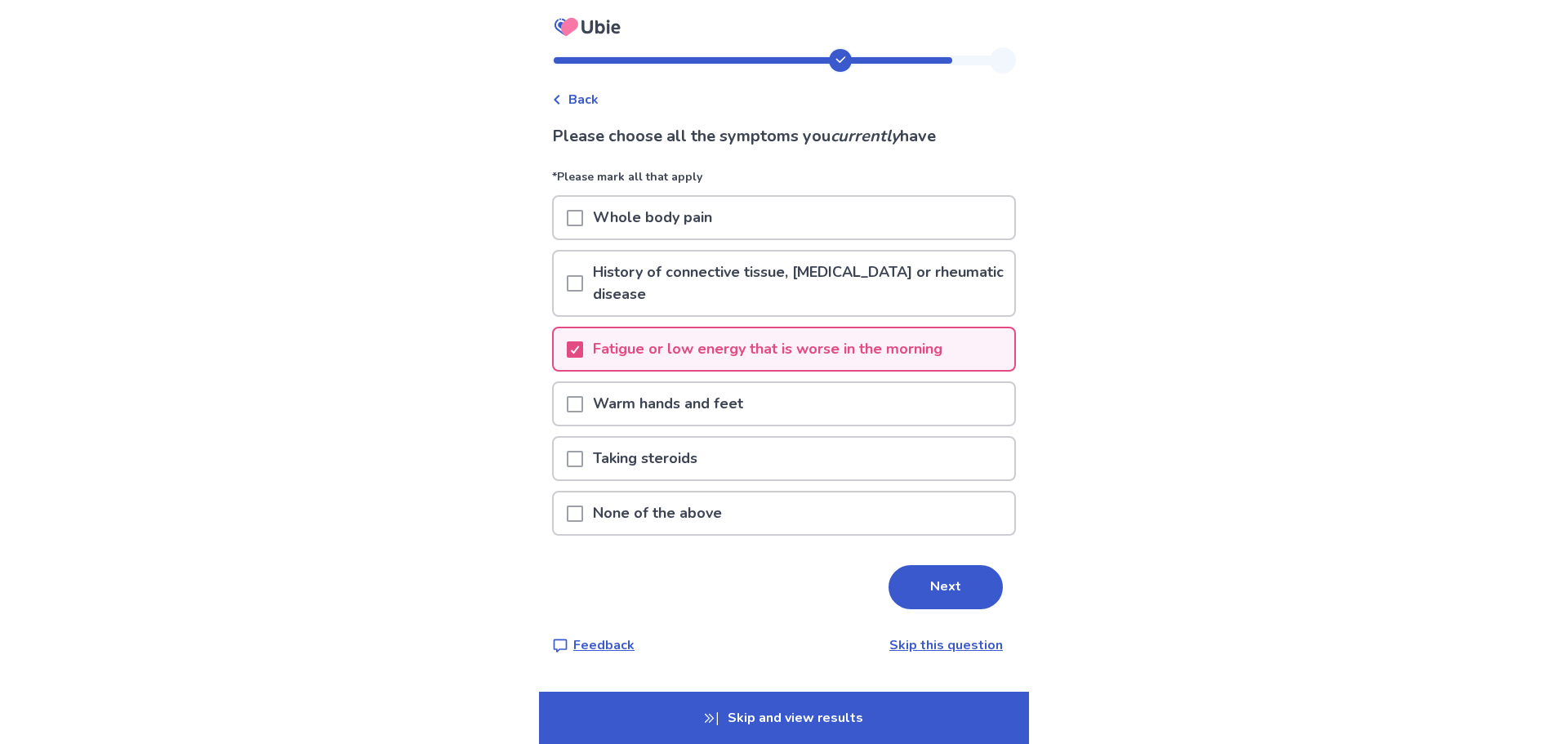
click at [583, 226] on span at bounding box center [575, 217] width 16 height 16
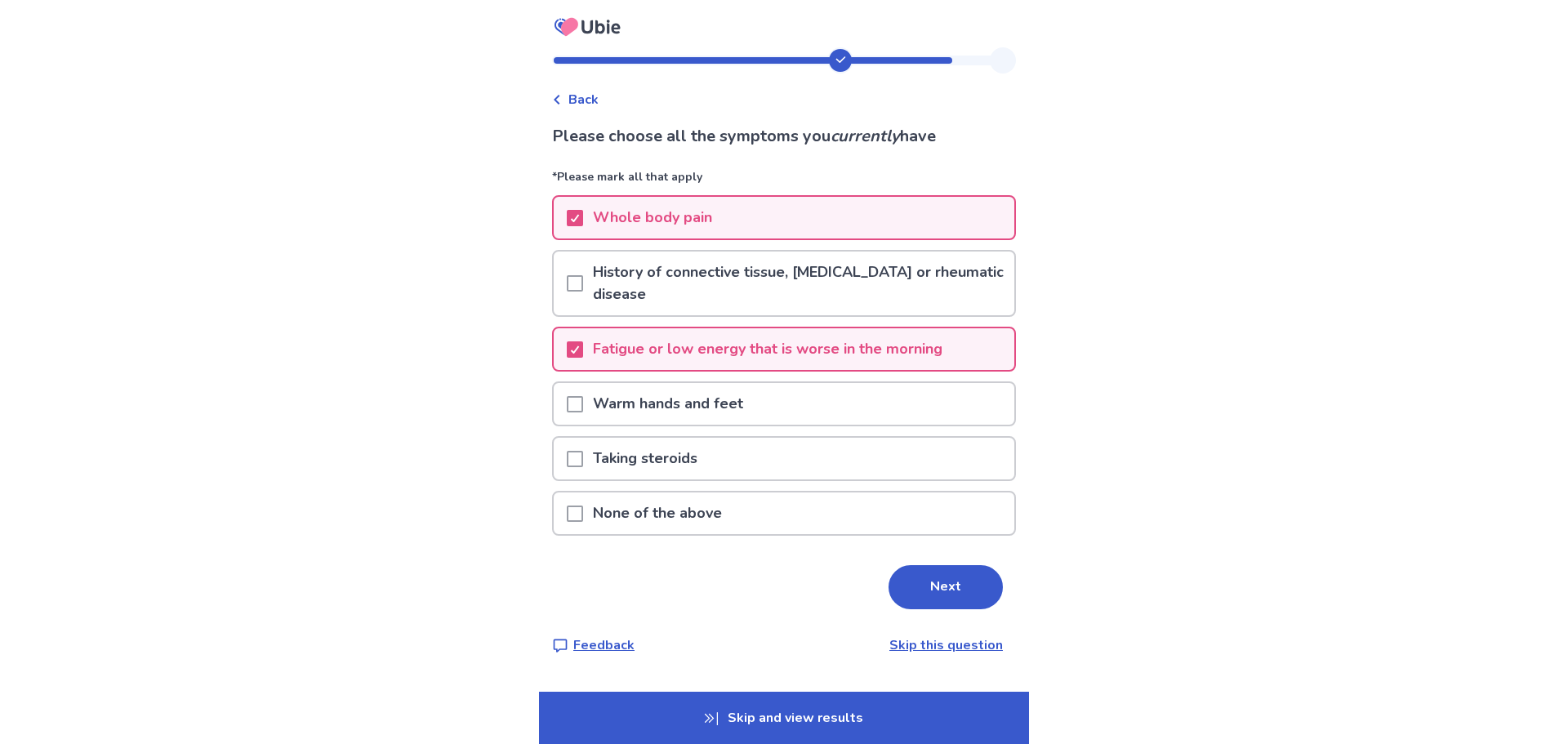
click at [583, 282] on span at bounding box center [575, 283] width 16 height 16
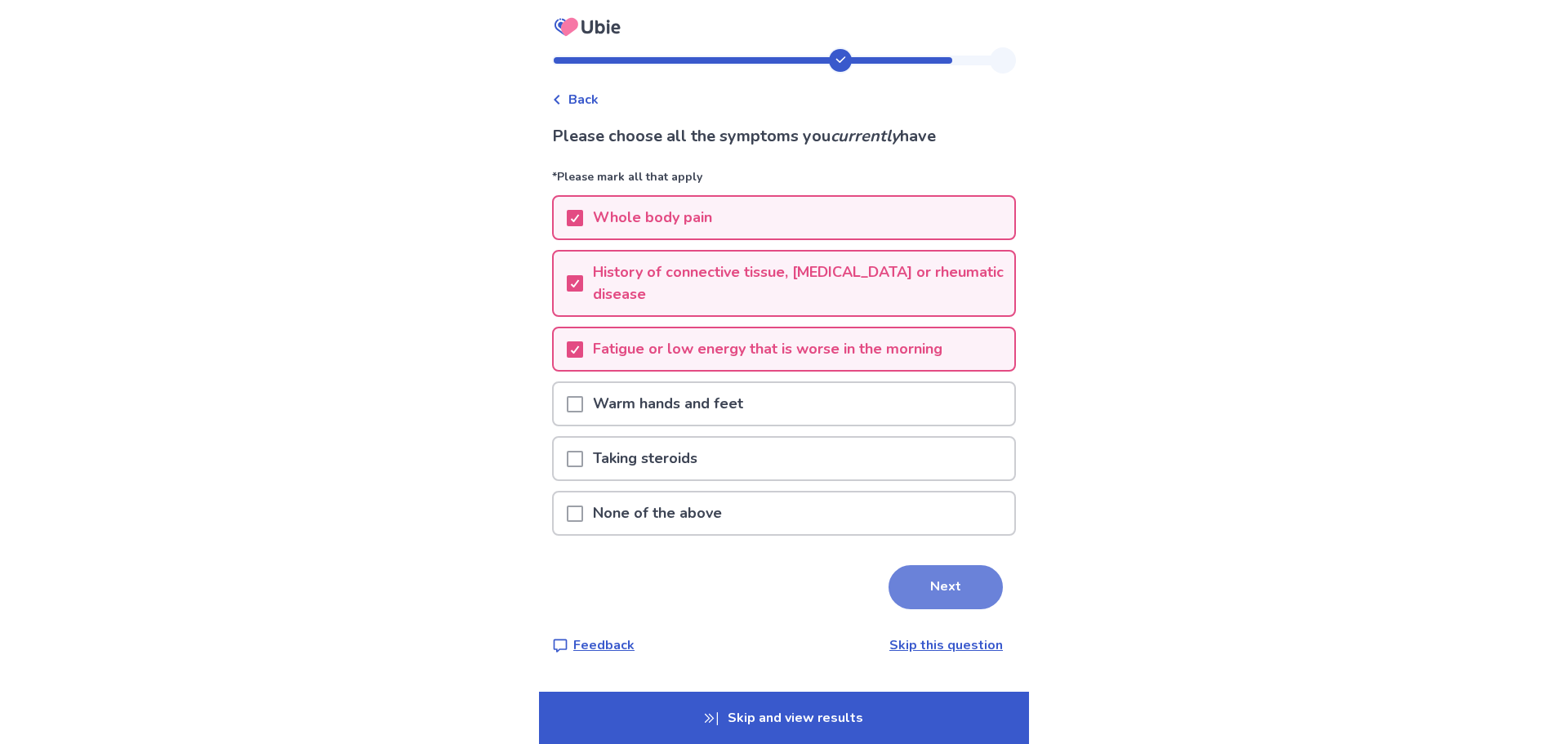
click at [953, 595] on button "Next" at bounding box center [946, 587] width 115 height 44
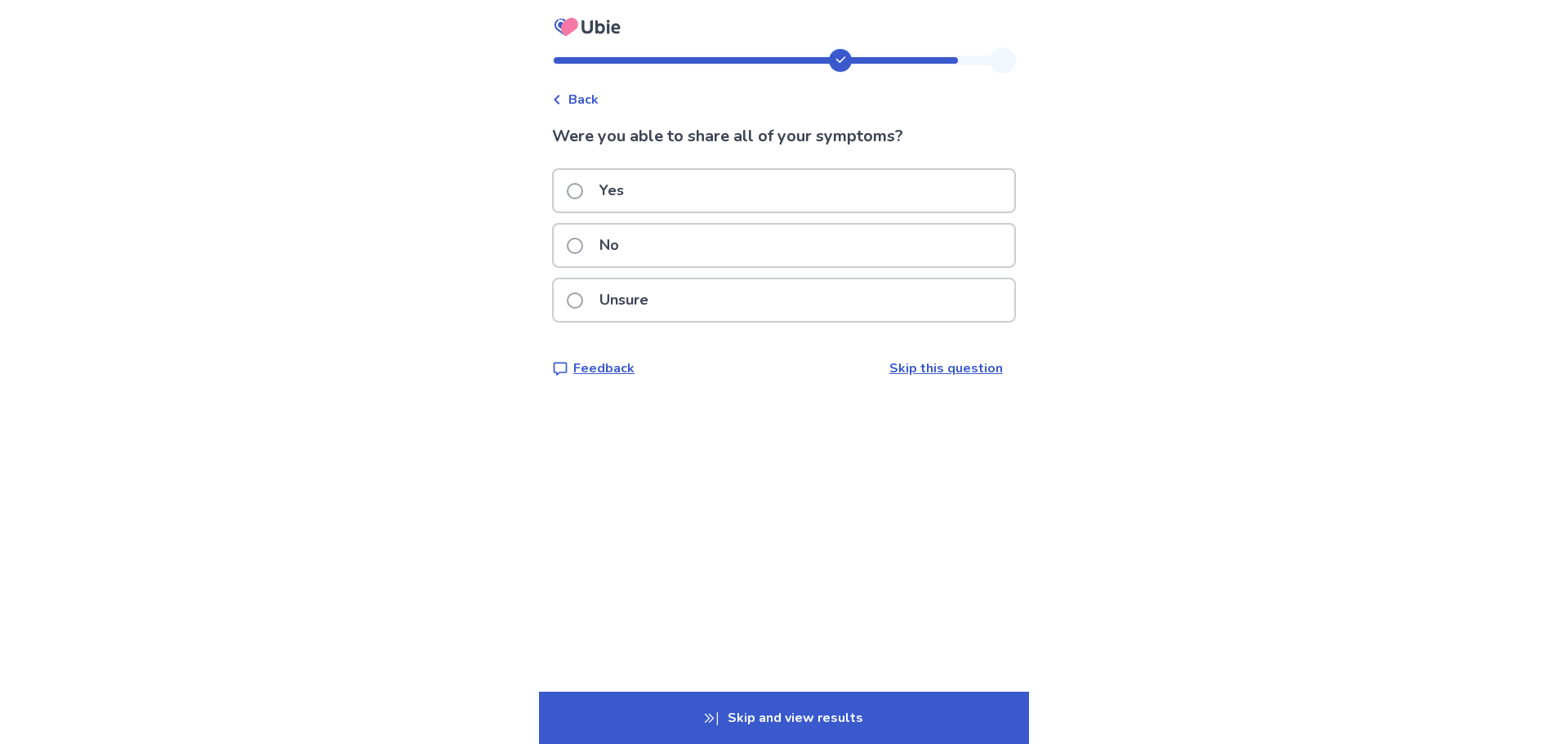
click at [689, 285] on div "Unsure" at bounding box center [784, 300] width 460 height 41
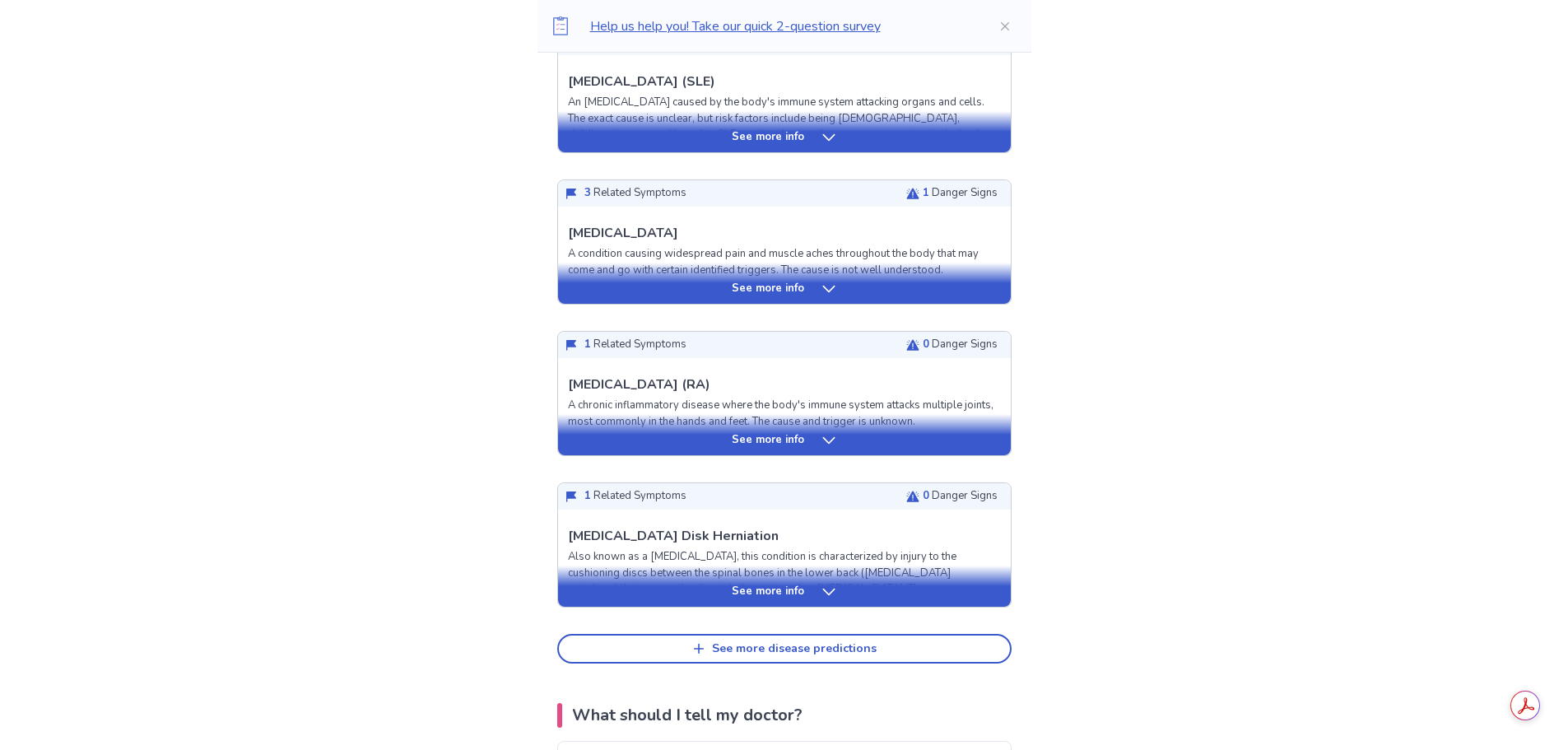
scroll to position [412, 0]
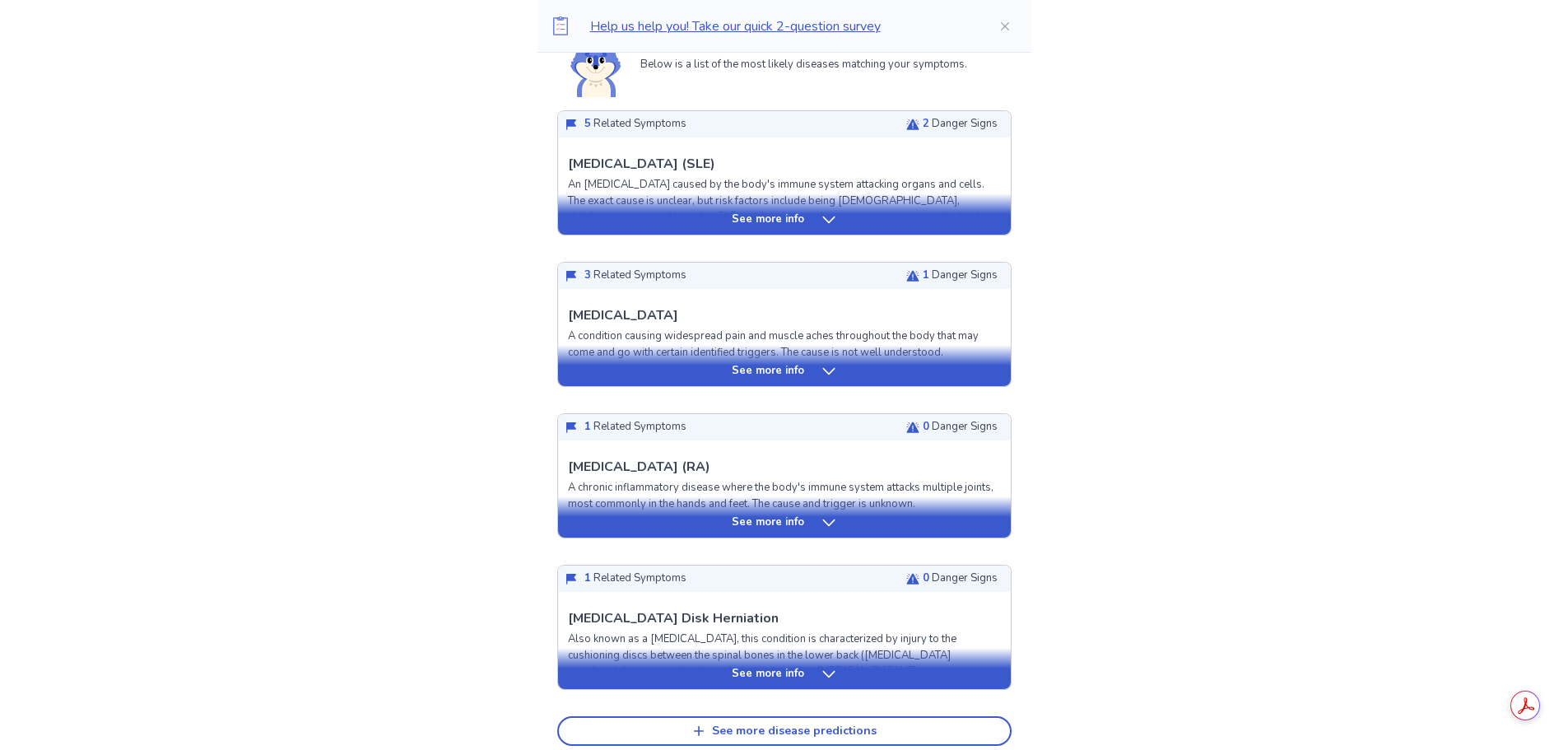
click at [805, 225] on div "See more info" at bounding box center [784, 219] width 453 height 17
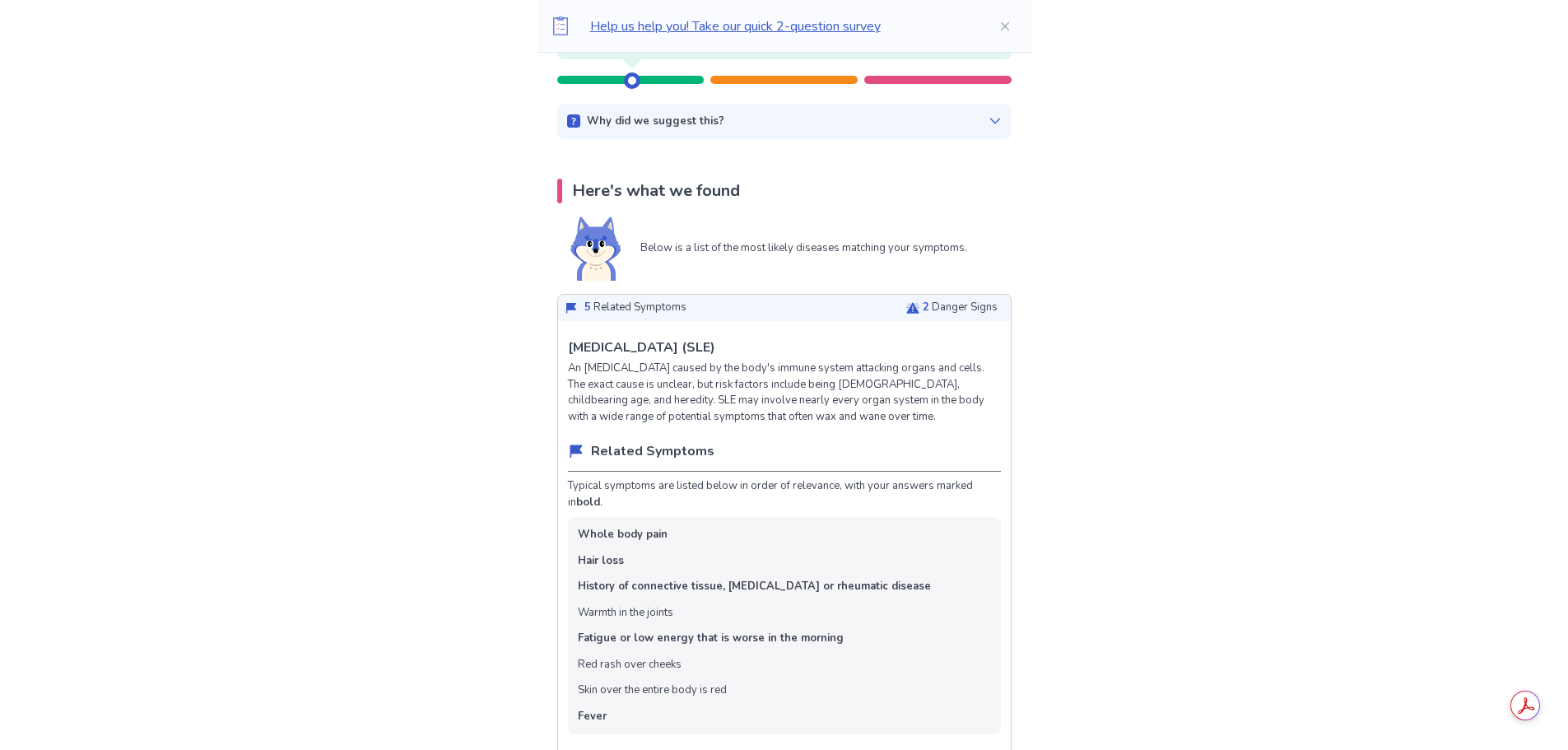
scroll to position [0, 0]
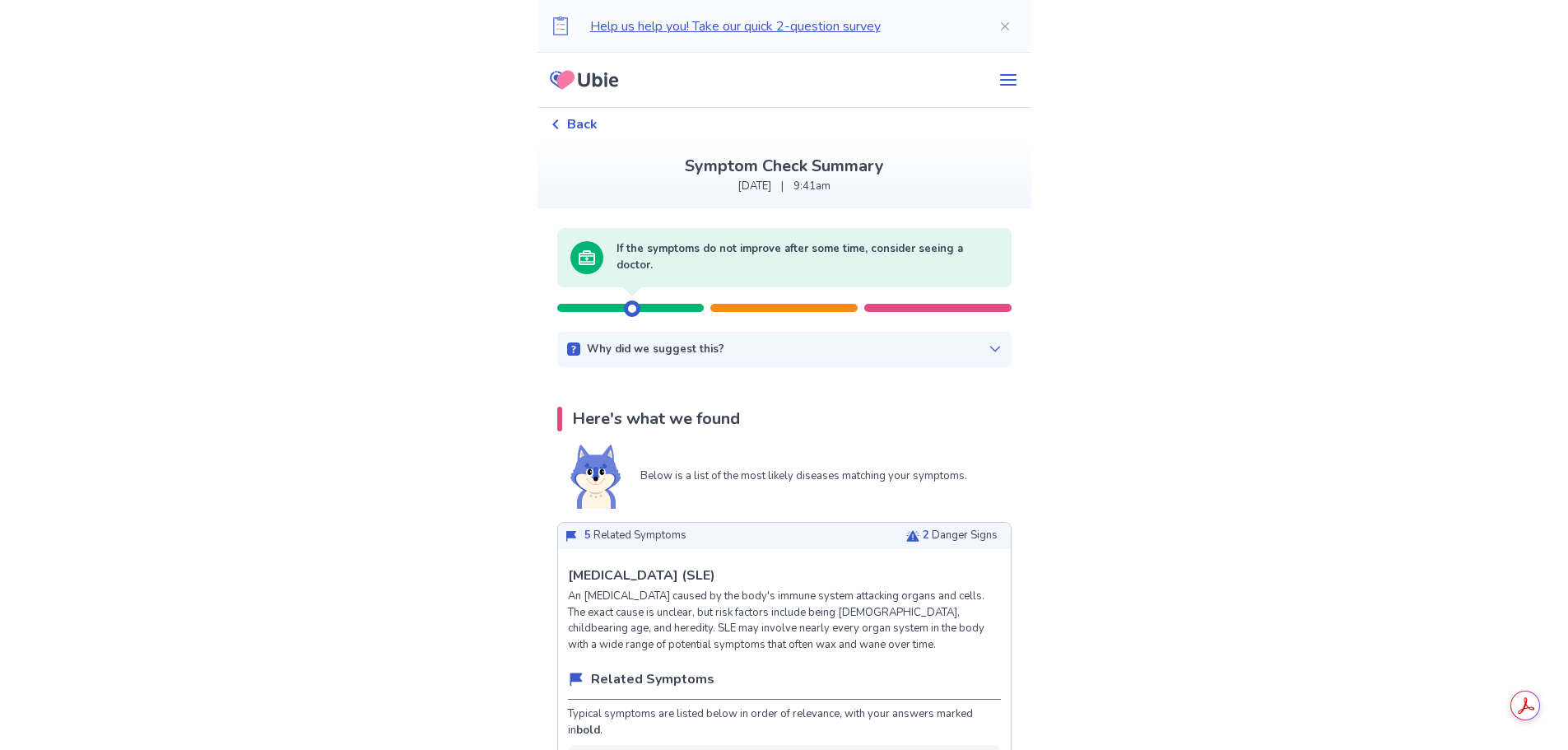
click at [558, 123] on icon at bounding box center [555, 123] width 6 height 10
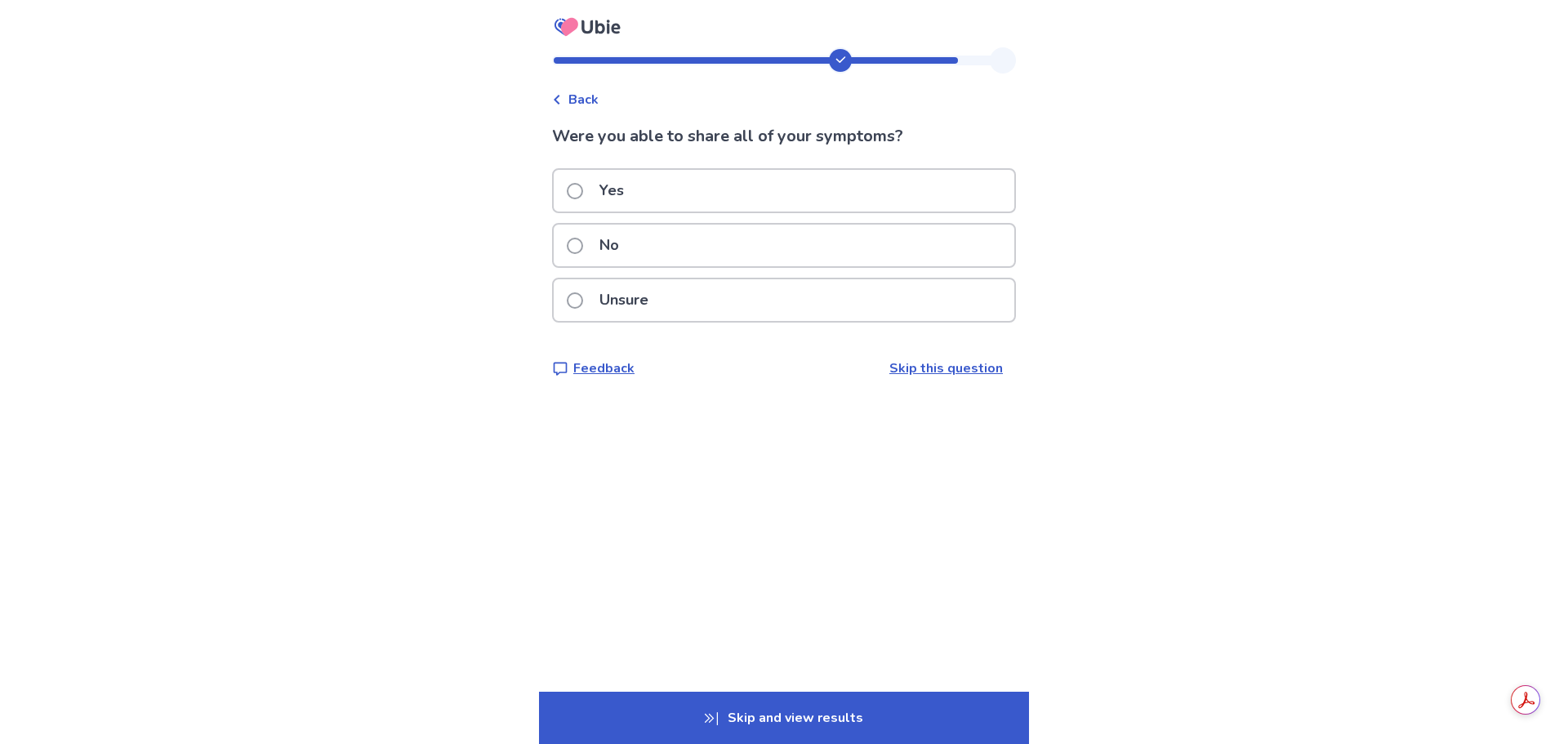
click at [751, 307] on div "Unsure" at bounding box center [784, 300] width 460 height 41
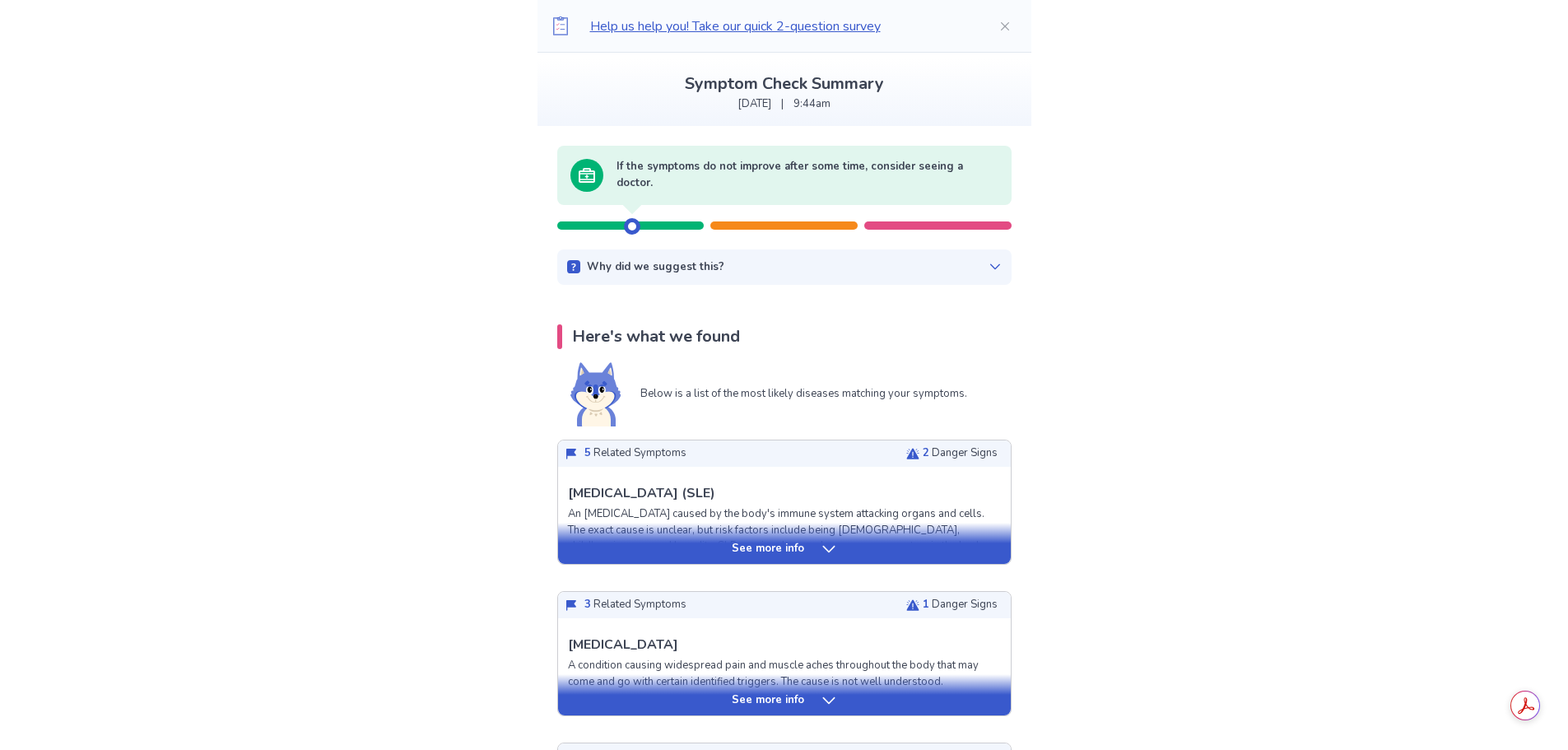
scroll to position [329, 0]
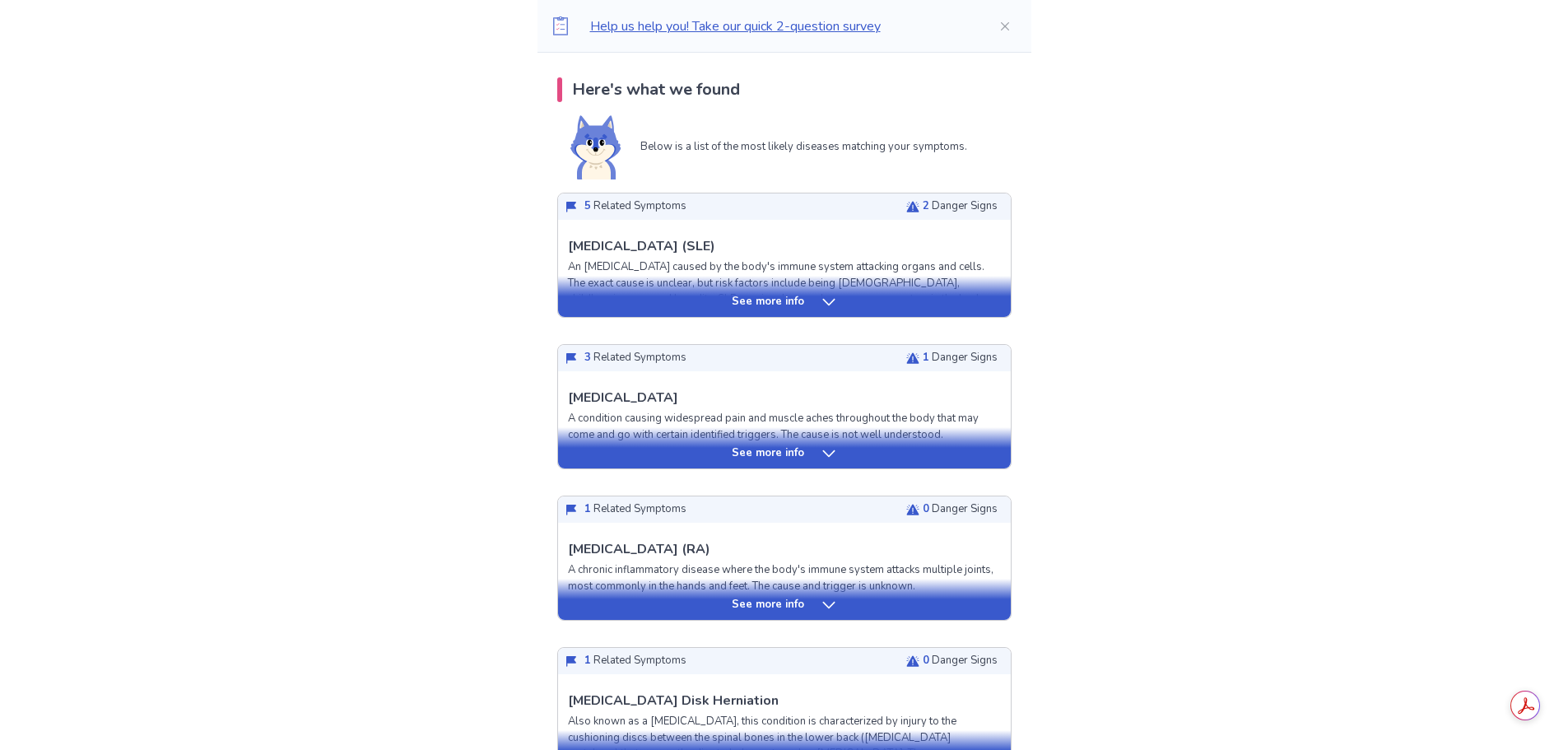
click at [783, 455] on p "See more info" at bounding box center [767, 454] width 72 height 17
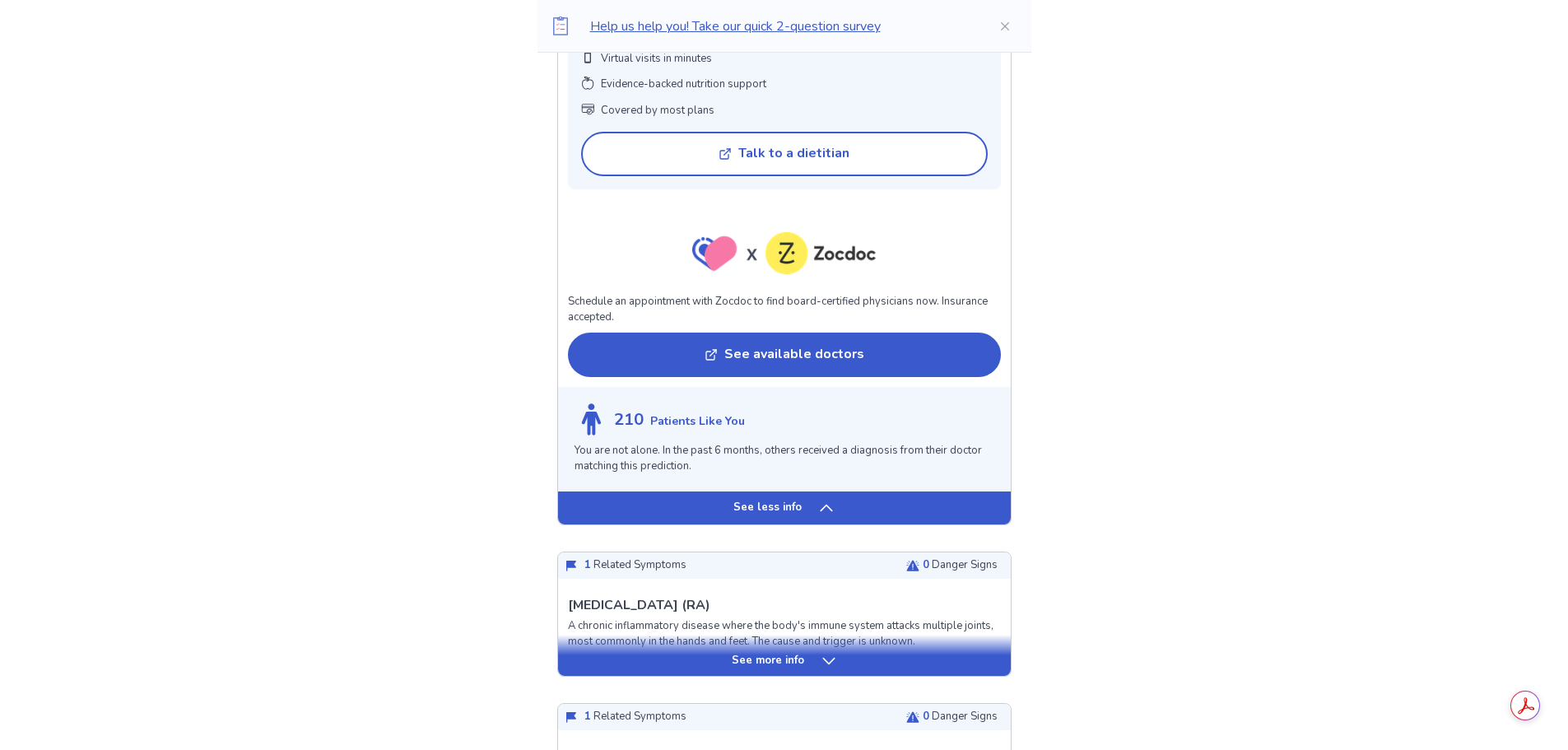
scroll to position [1482, 0]
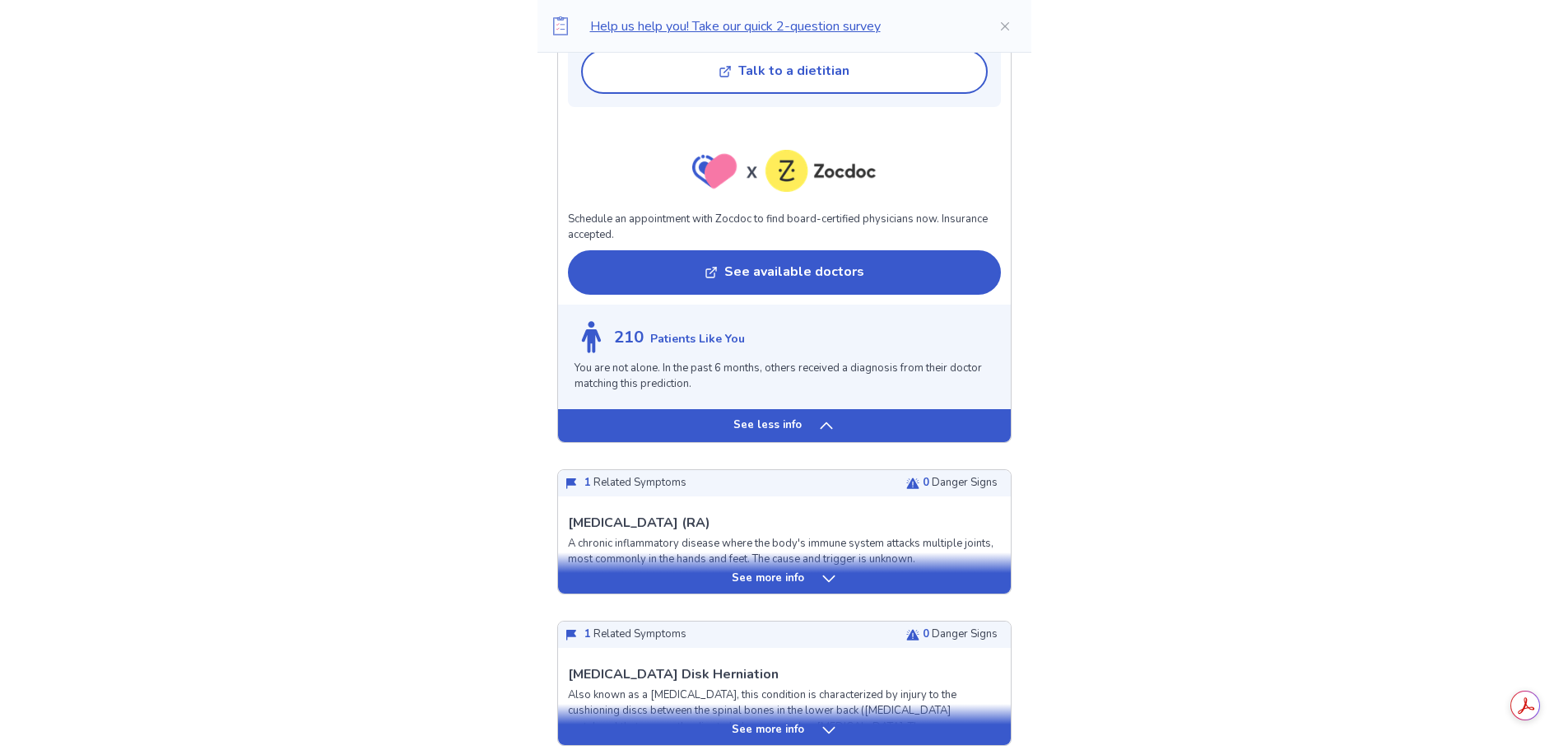
click at [784, 587] on p "See more info" at bounding box center [767, 579] width 72 height 17
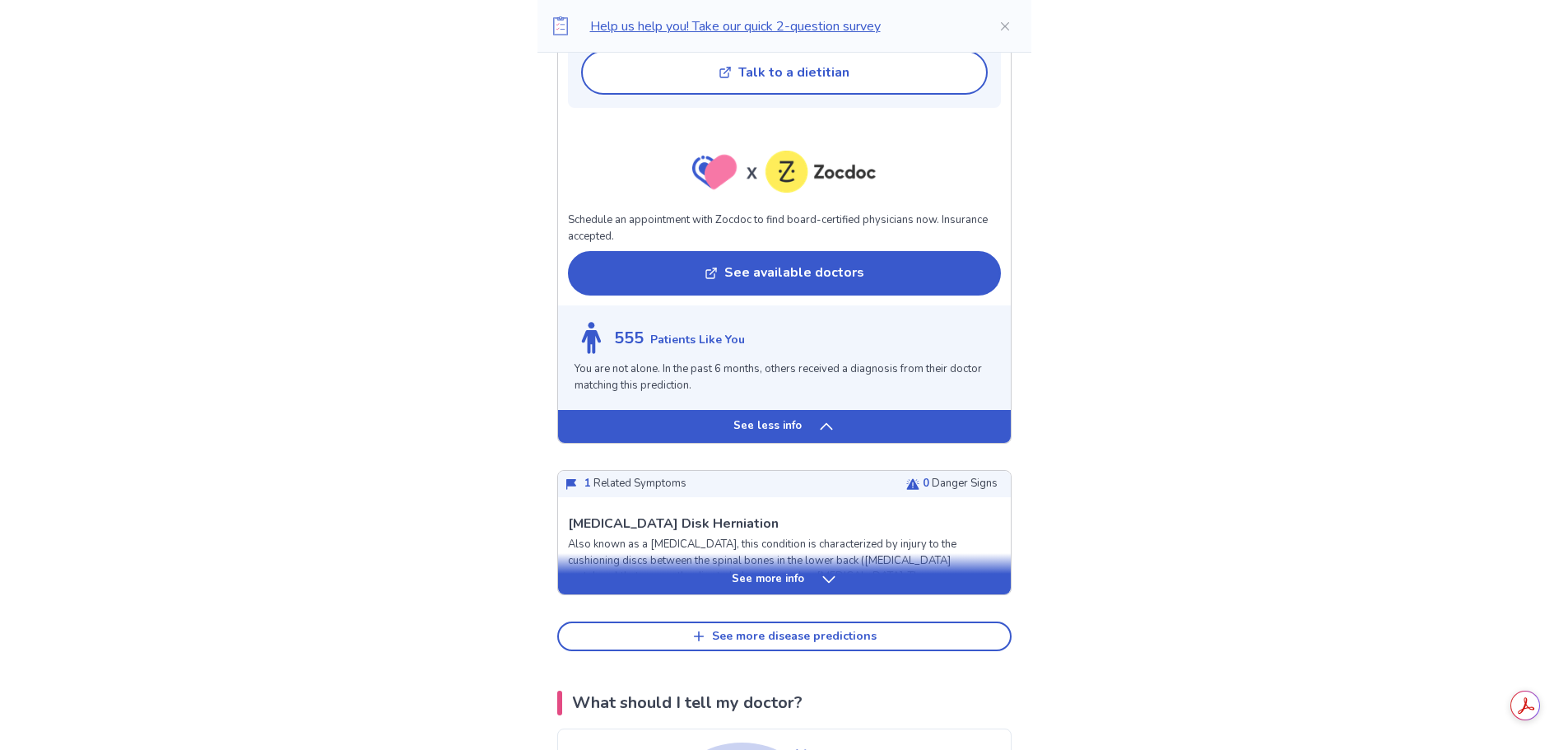
scroll to position [2882, 0]
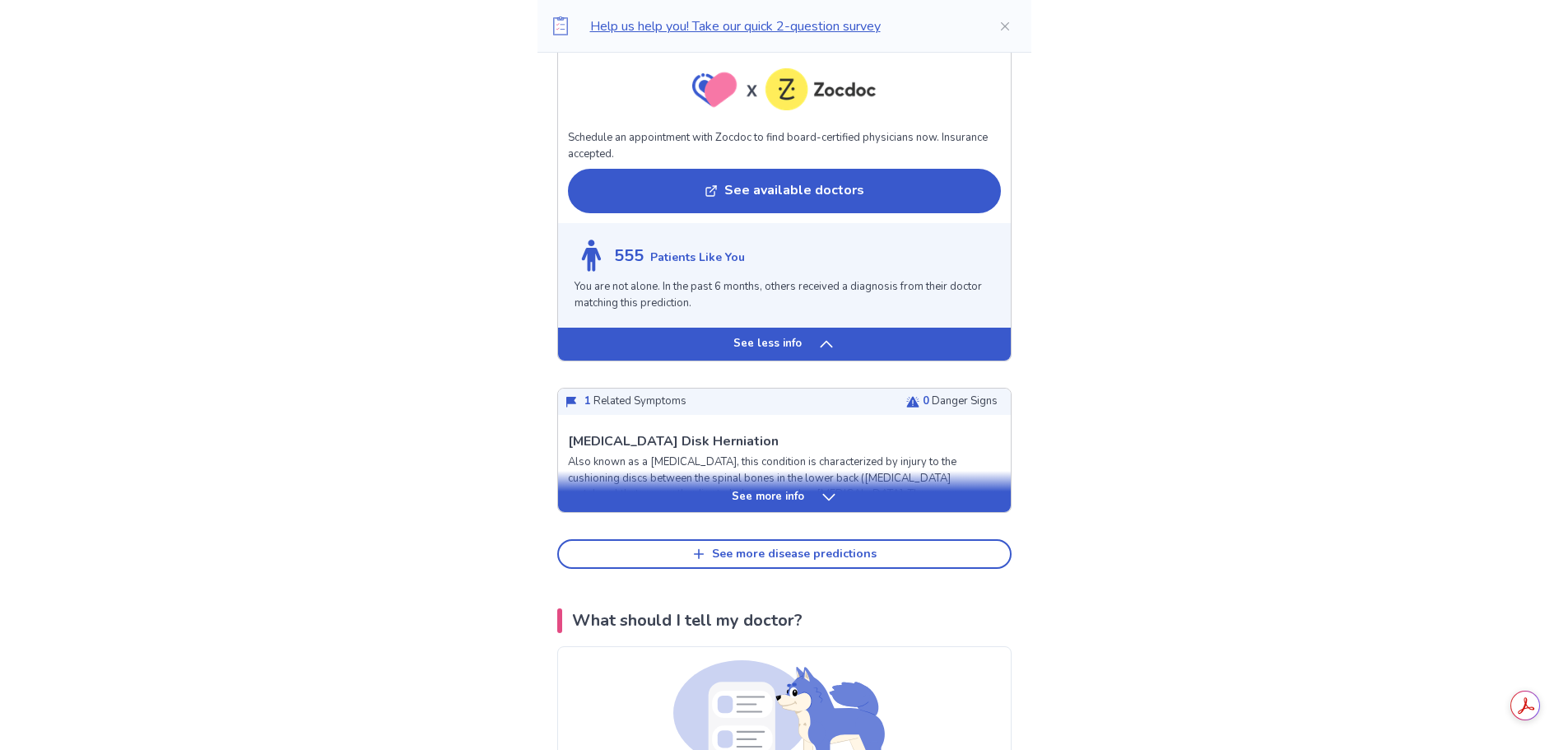
click at [740, 506] on p "See more info" at bounding box center [767, 497] width 72 height 17
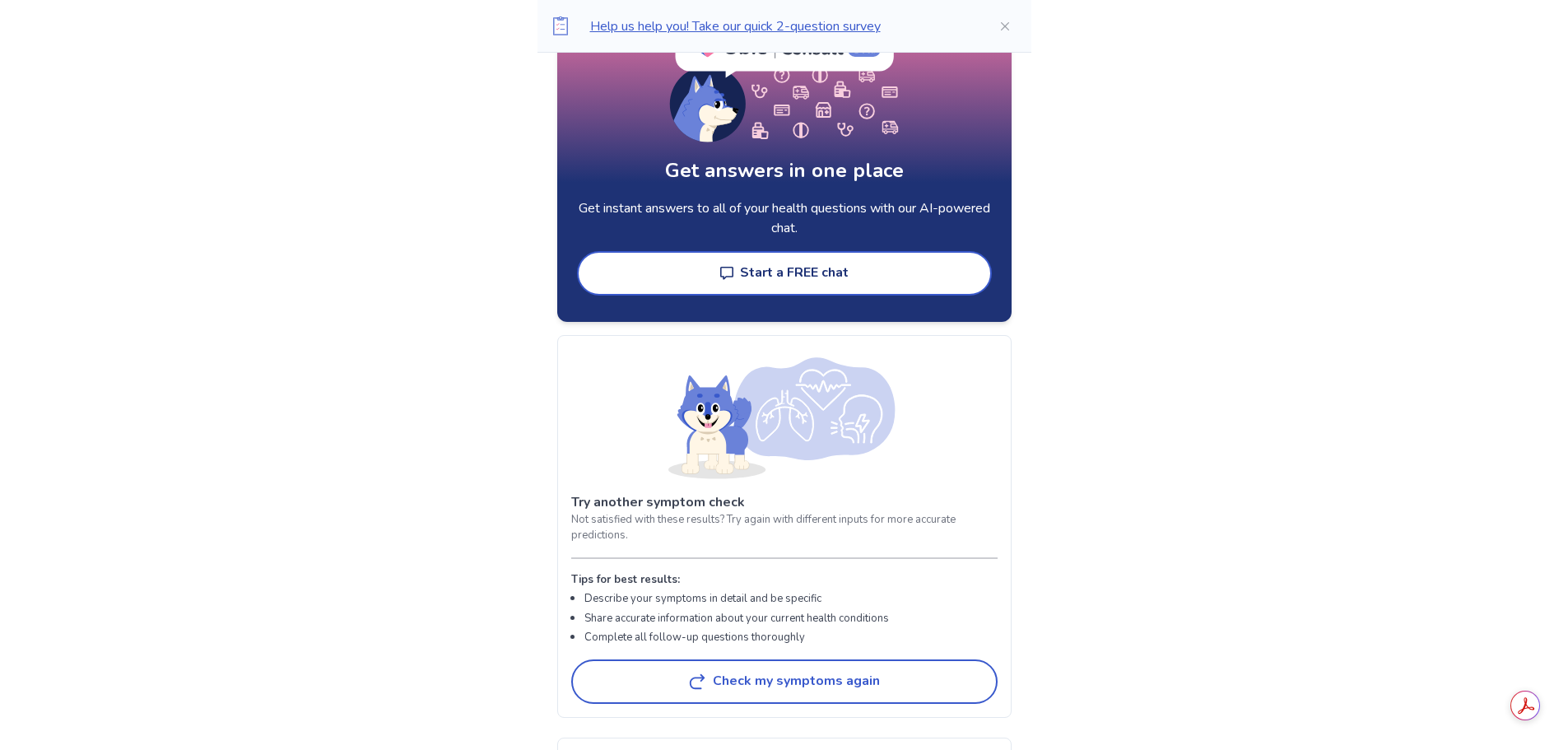
scroll to position [6093, 0]
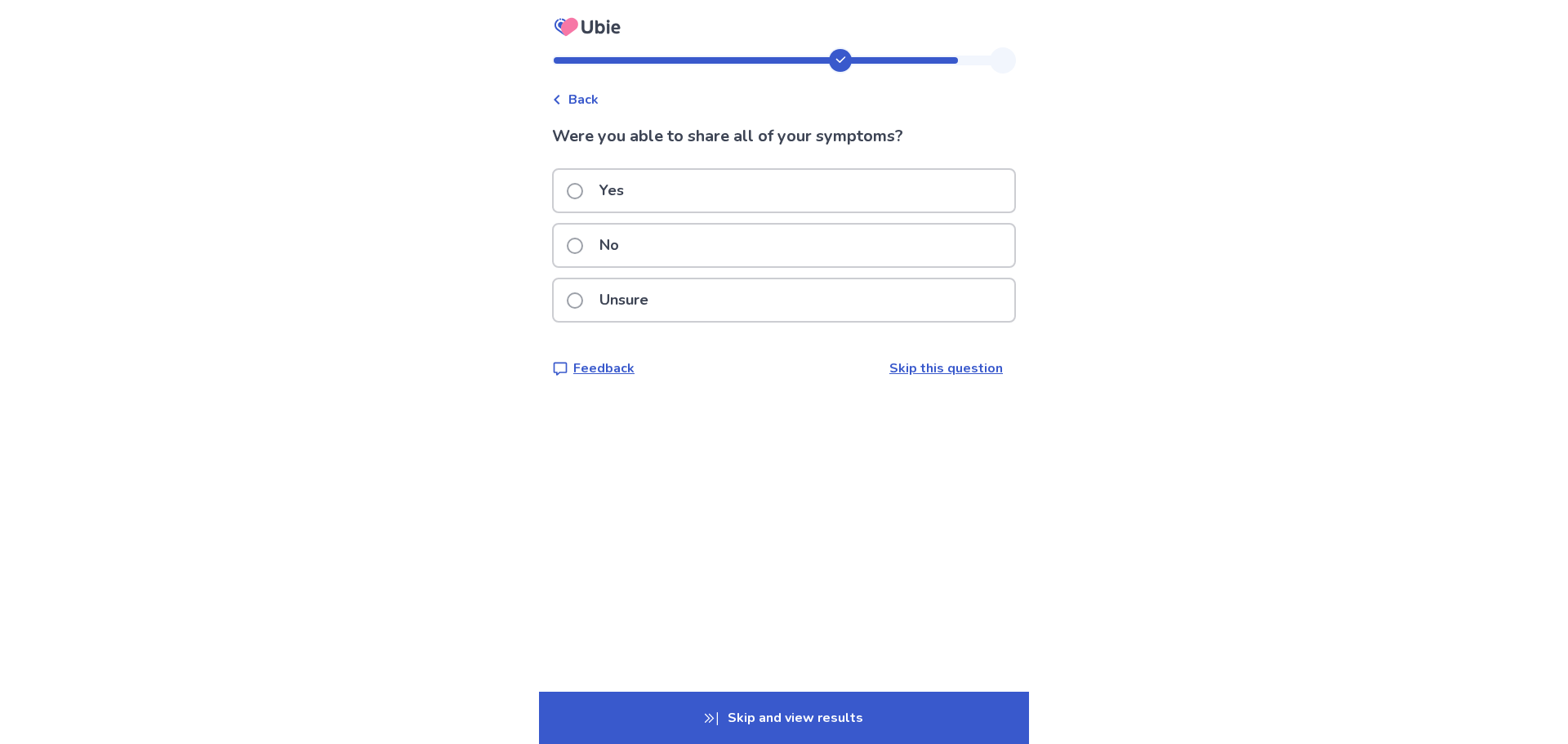
click at [579, 59] on div at bounding box center [692, 60] width 278 height 7
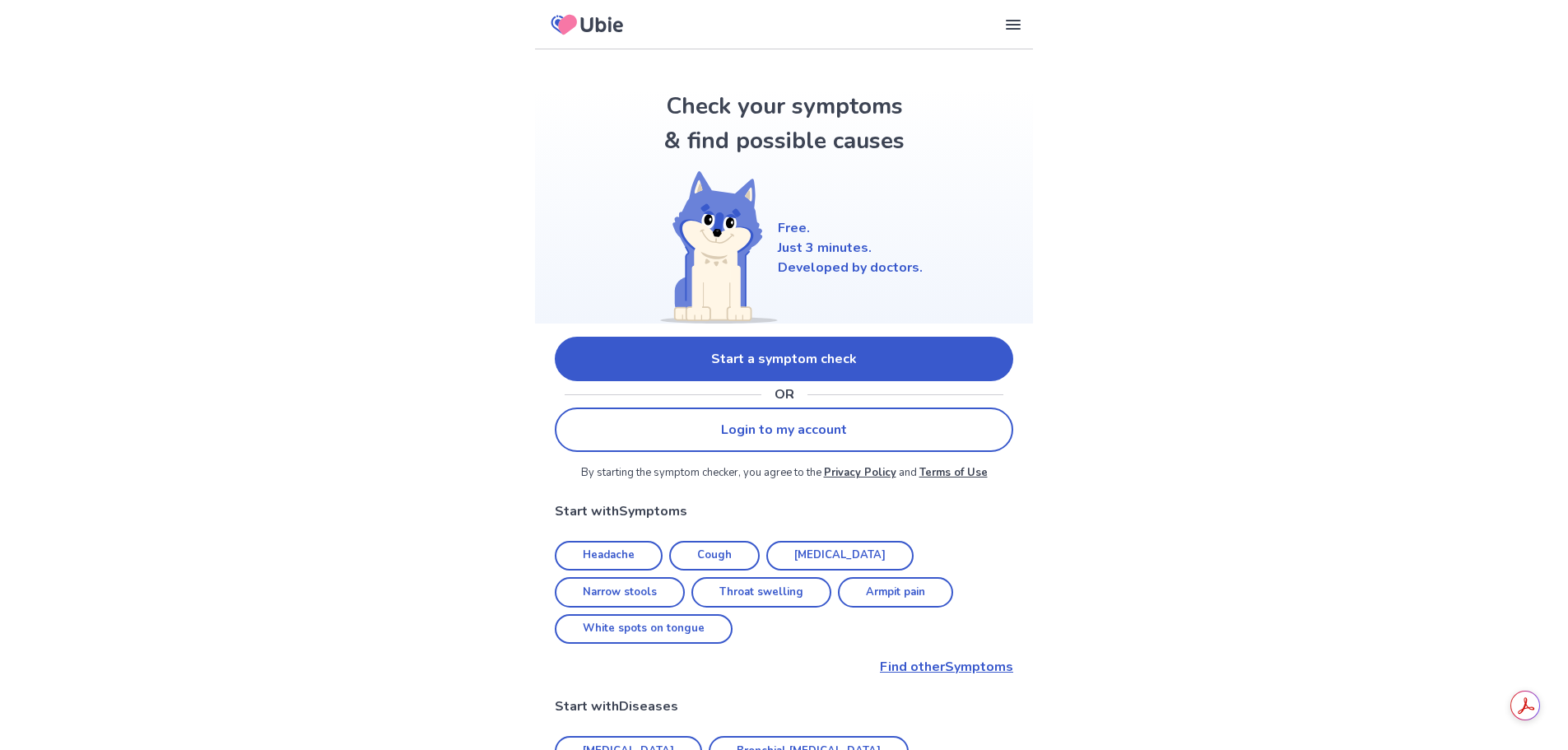
scroll to position [164, 0]
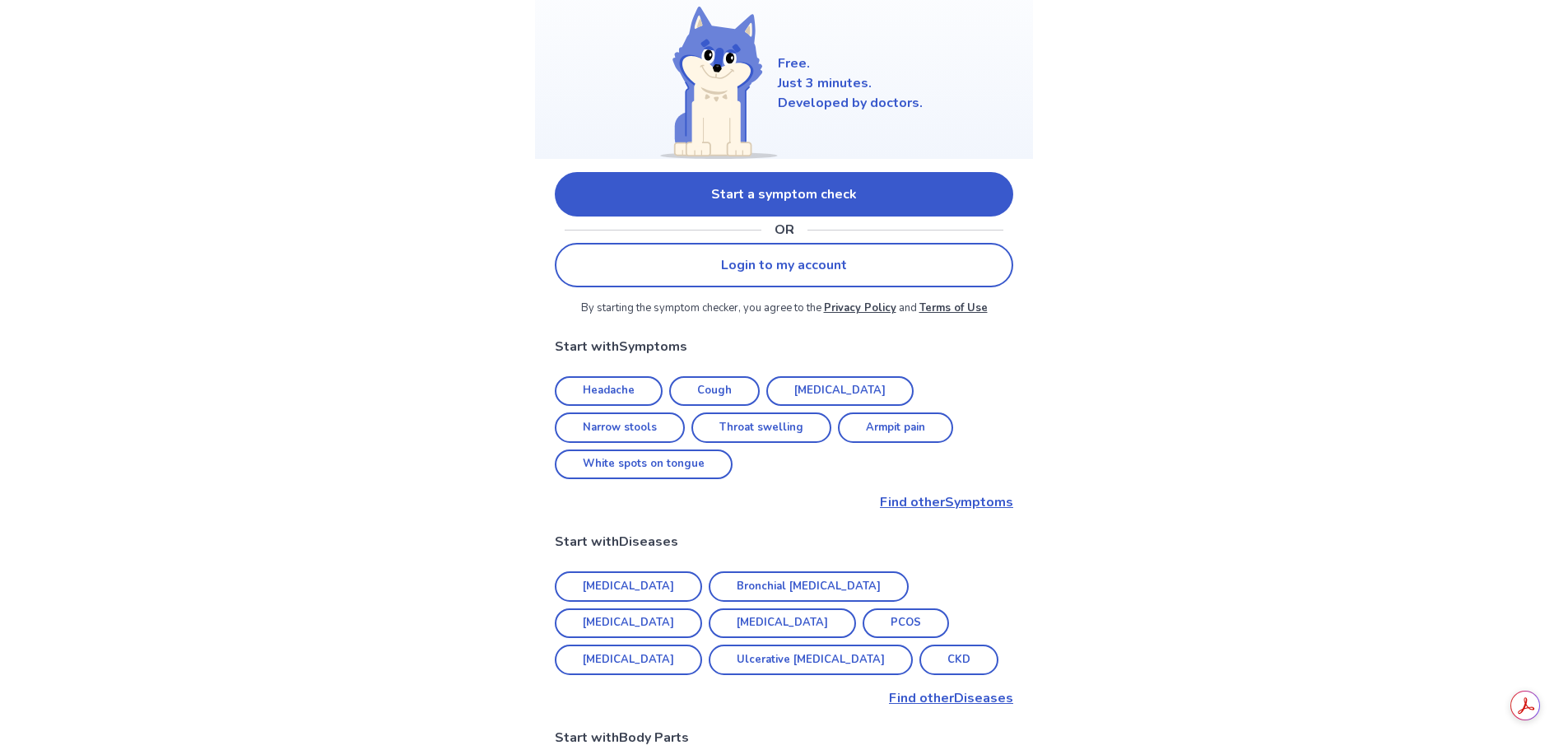
click at [777, 199] on link "Start a symptom check" at bounding box center [784, 194] width 459 height 44
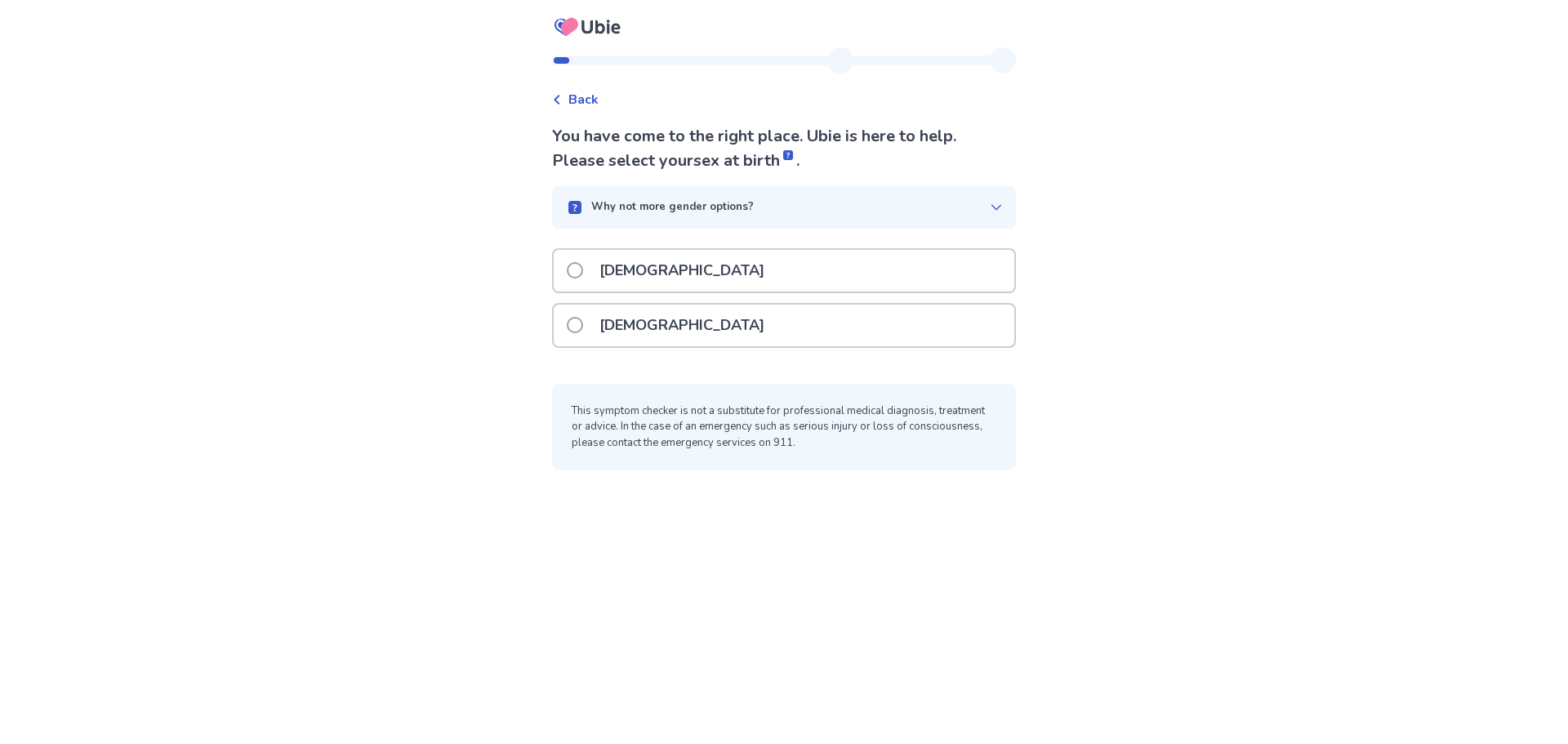
click at [653, 333] on p "[DEMOGRAPHIC_DATA]" at bounding box center [682, 325] width 184 height 41
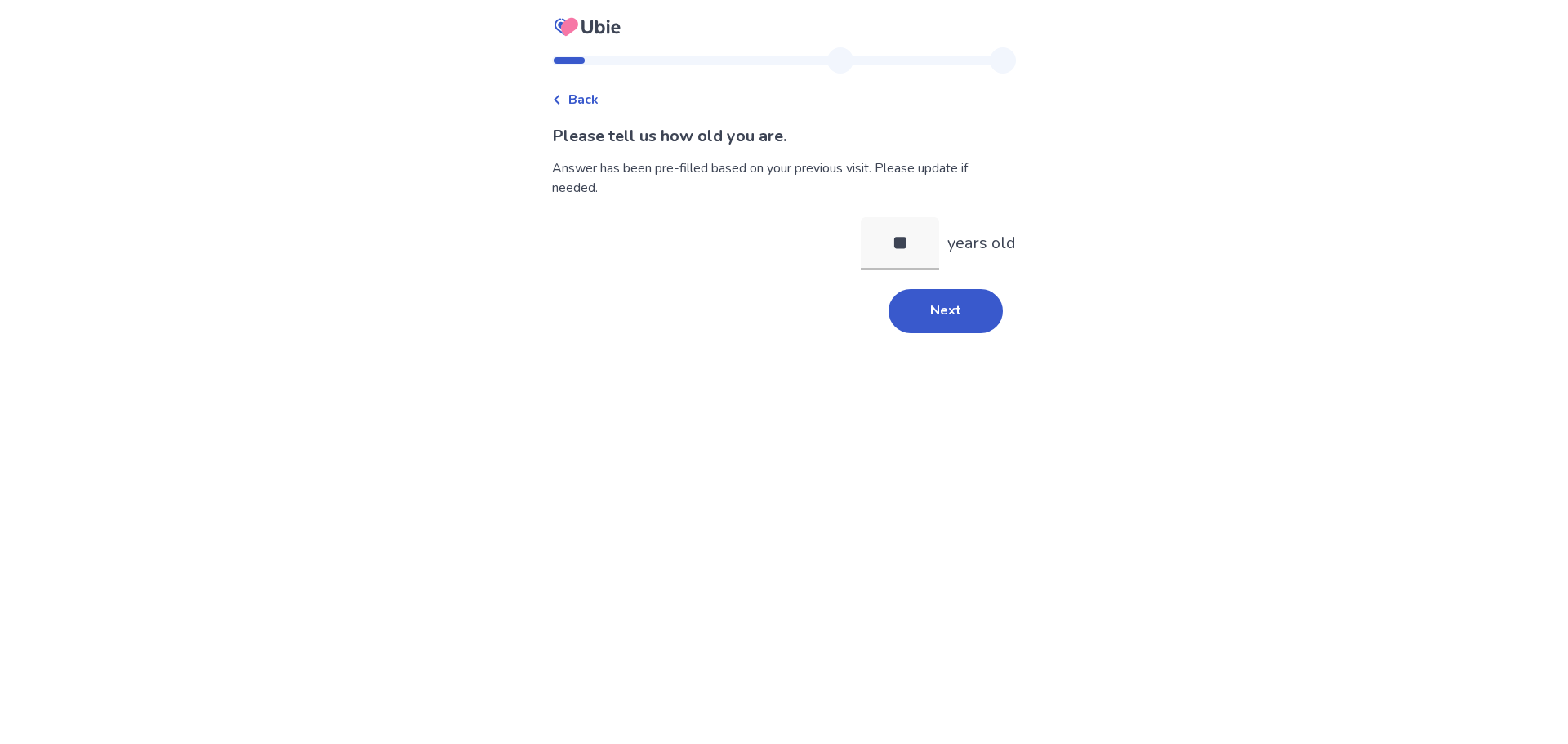
type input "*"
click at [889, 316] on button "Next" at bounding box center [946, 310] width 115 height 44
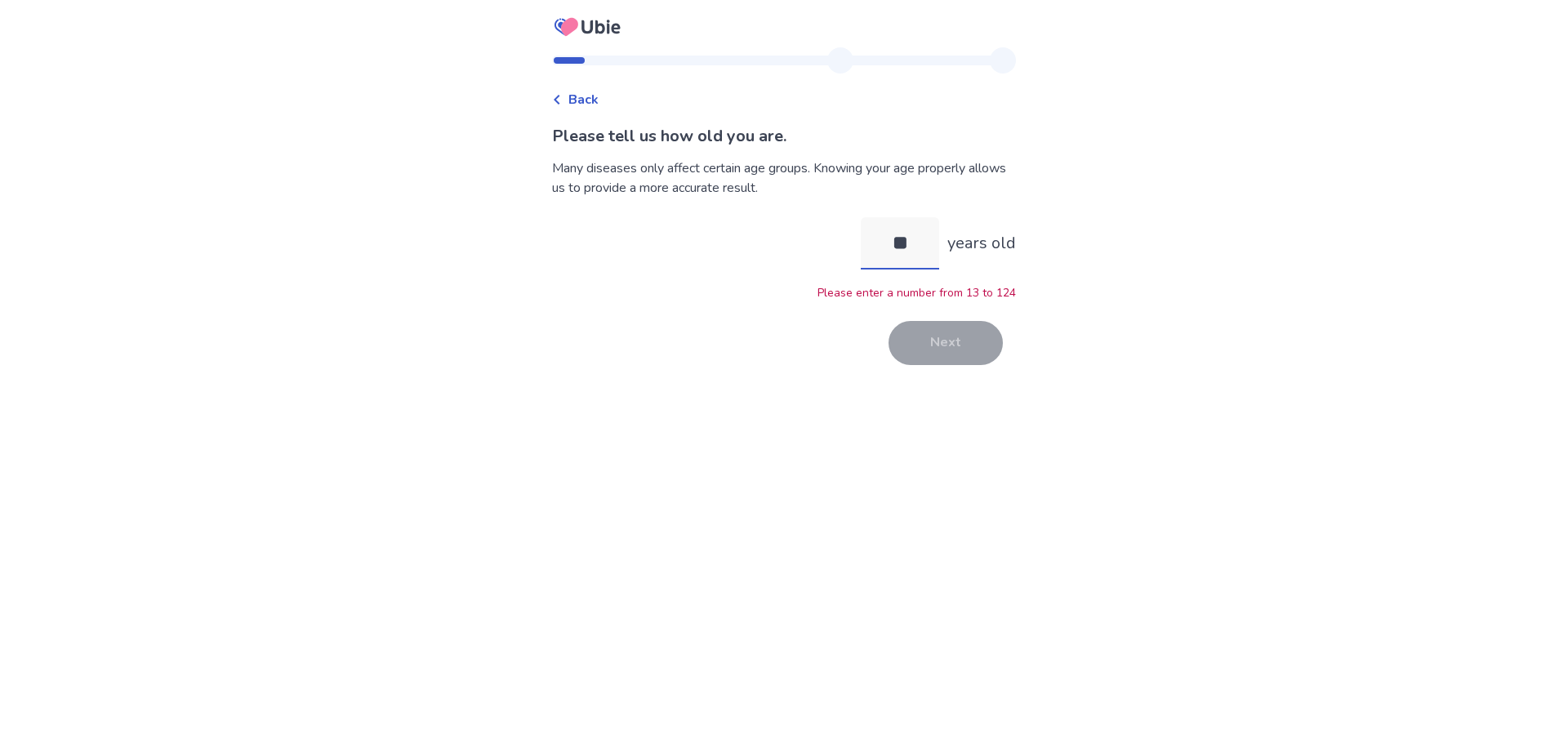
drag, startPoint x: 928, startPoint y: 245, endPoint x: 895, endPoint y: 242, distance: 33.1
click at [895, 242] on input "**" at bounding box center [900, 243] width 78 height 53
type input "**"
click at [934, 341] on button "Next" at bounding box center [946, 342] width 115 height 44
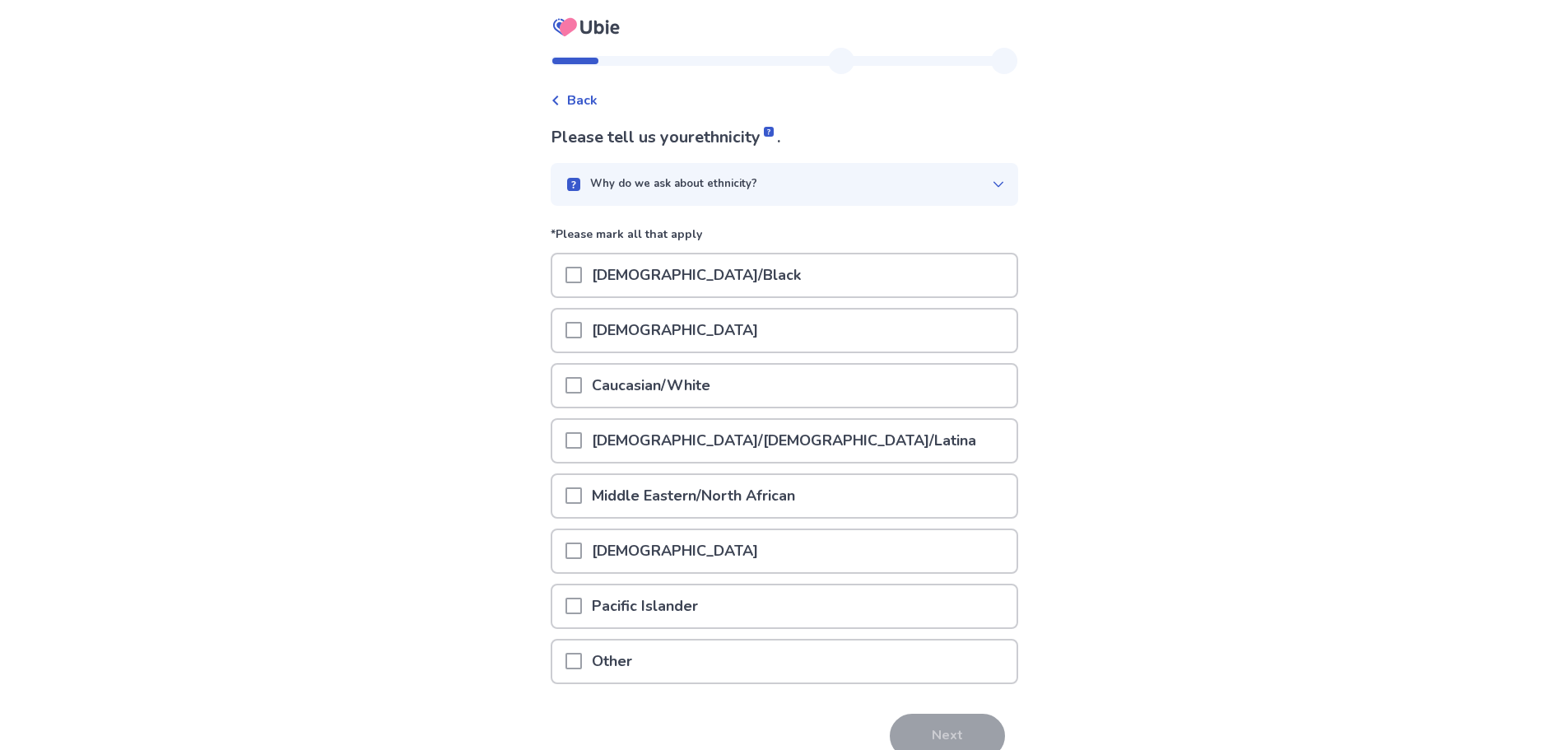
click at [705, 389] on p "Caucasian/White" at bounding box center [651, 386] width 138 height 42
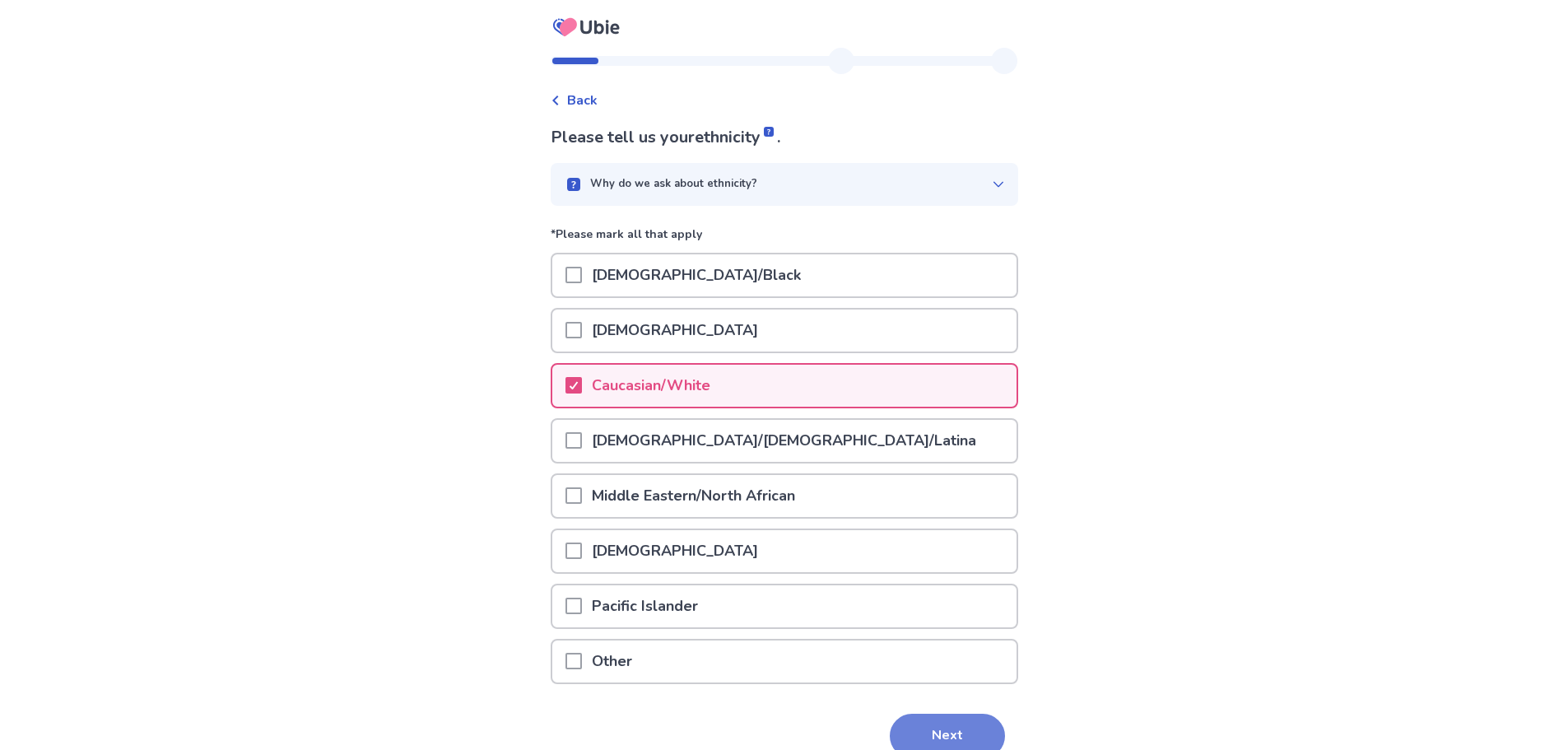
click at [914, 728] on button "Next" at bounding box center [947, 735] width 116 height 44
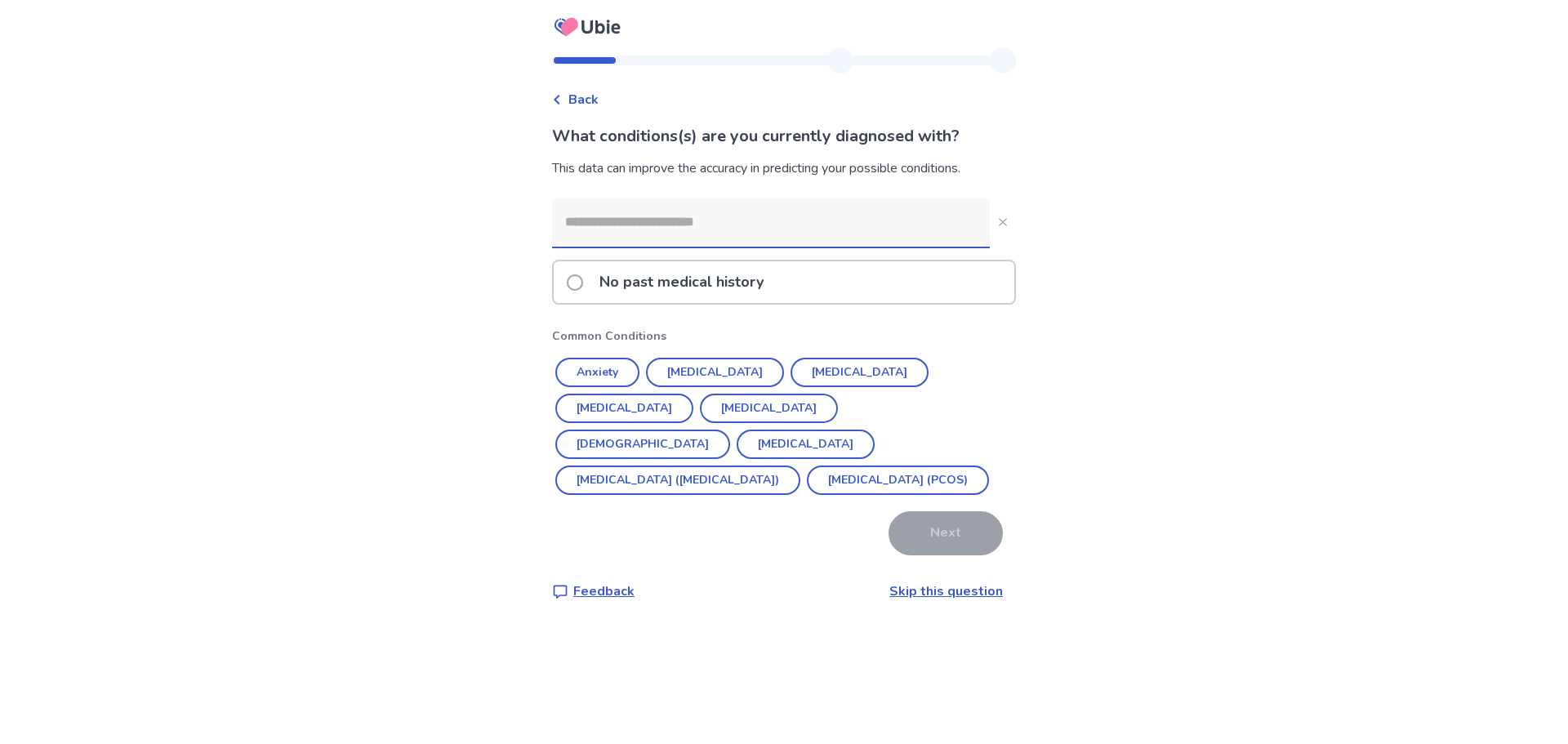
click at [664, 221] on input at bounding box center [771, 222] width 438 height 49
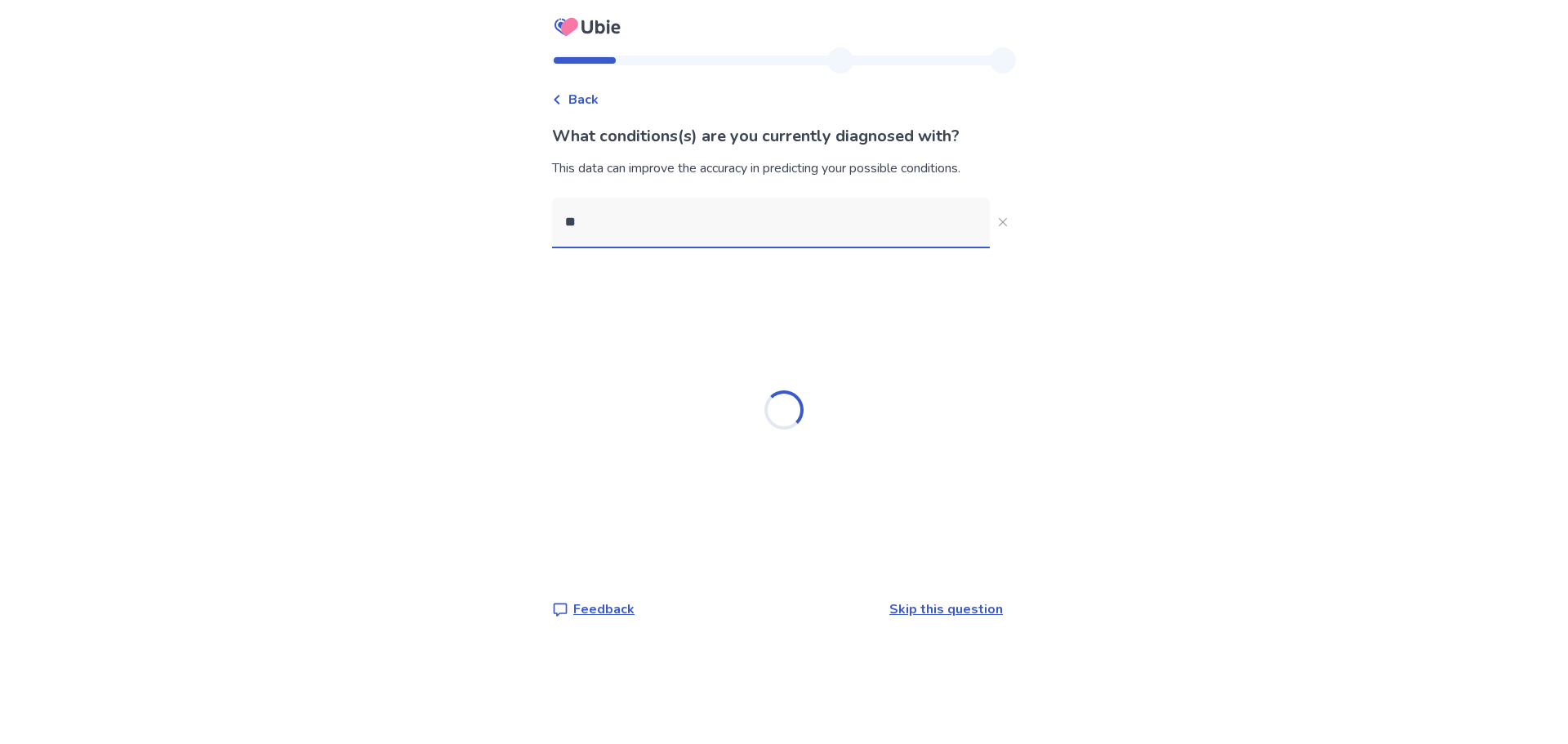
type input "*"
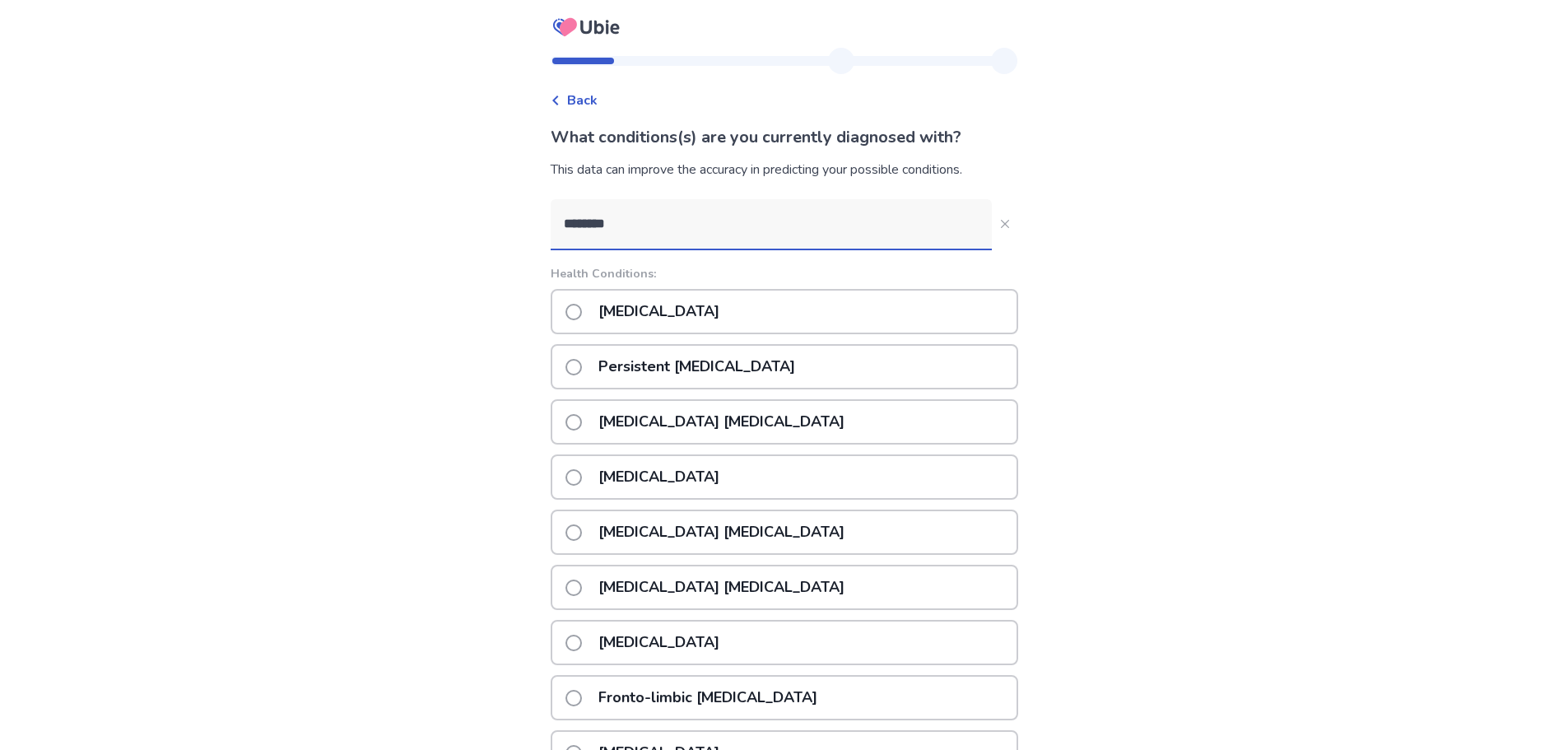
type input "********"
click at [777, 318] on div "[MEDICAL_DATA]" at bounding box center [784, 312] width 467 height 45
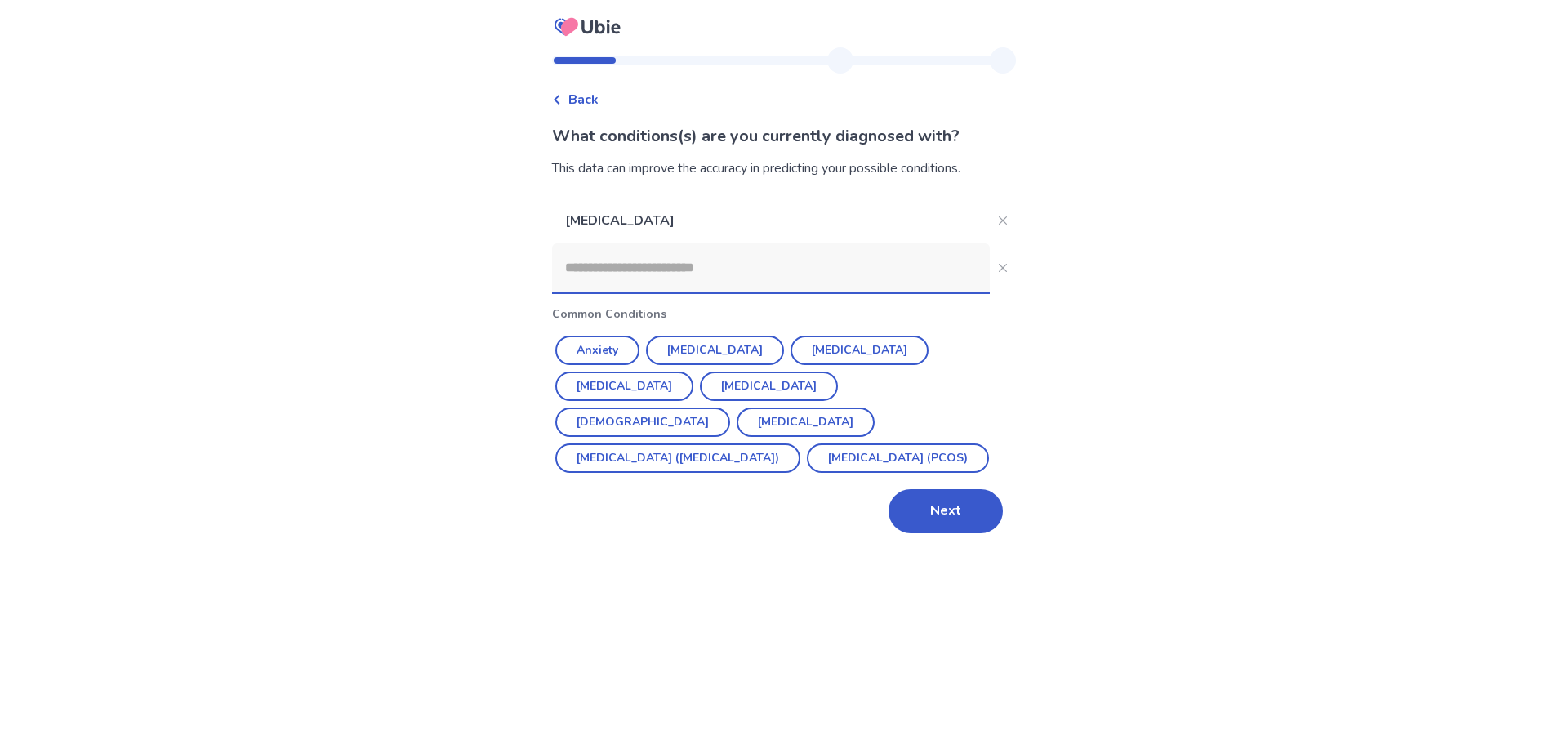
click at [766, 261] on input at bounding box center [771, 267] width 438 height 49
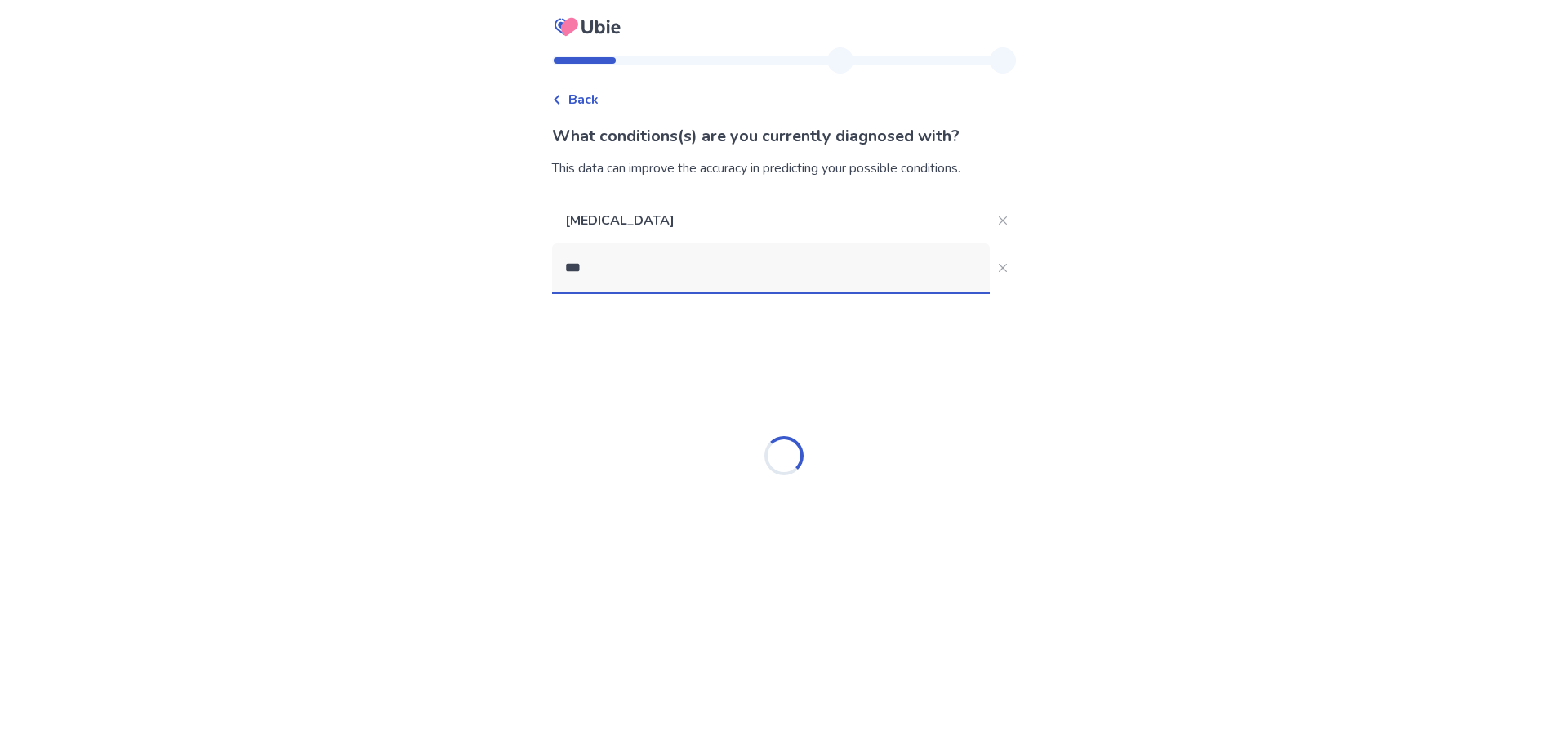
type input "****"
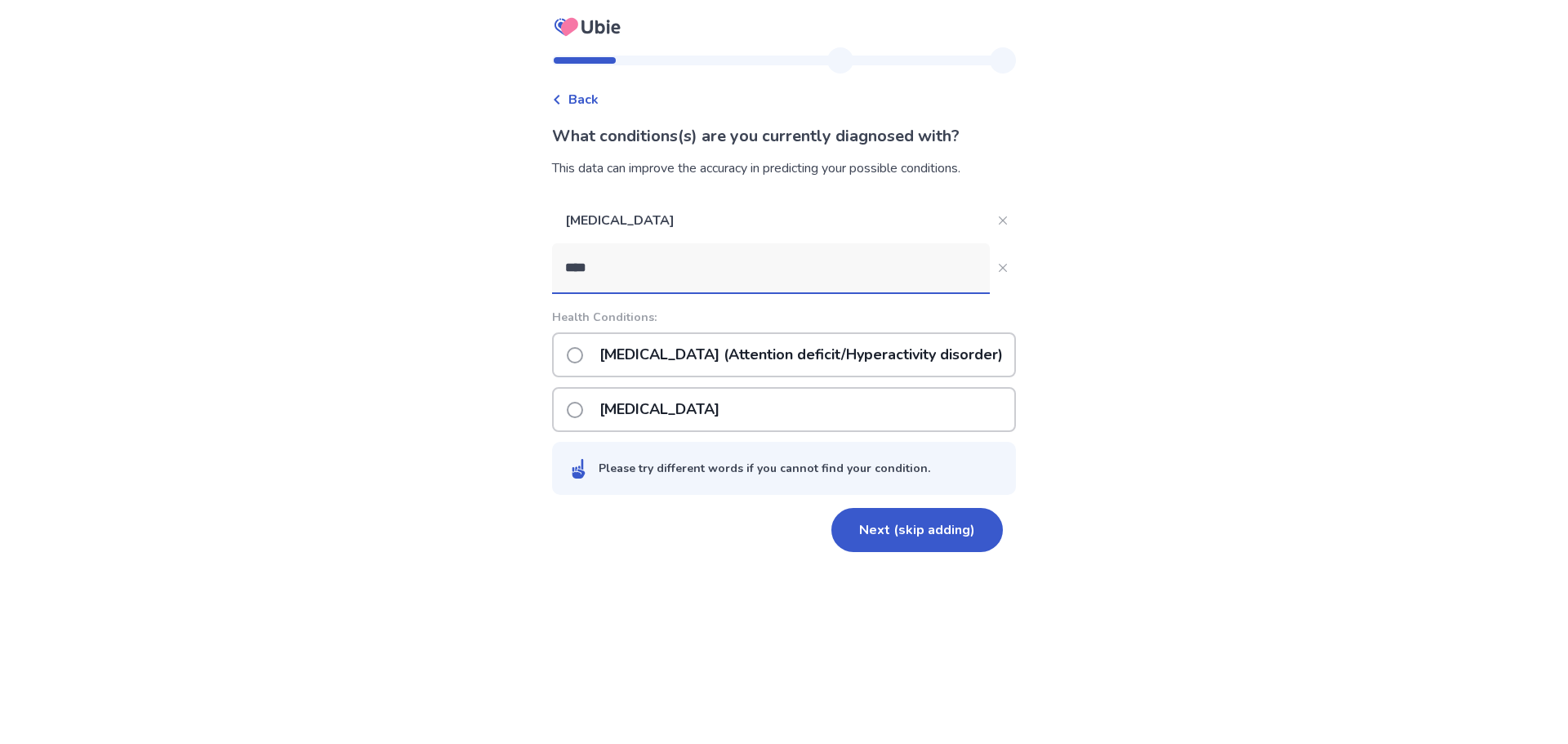
click at [818, 366] on p "[MEDICAL_DATA] (Attention deficit/Hyperactivity disorder)" at bounding box center [801, 355] width 423 height 41
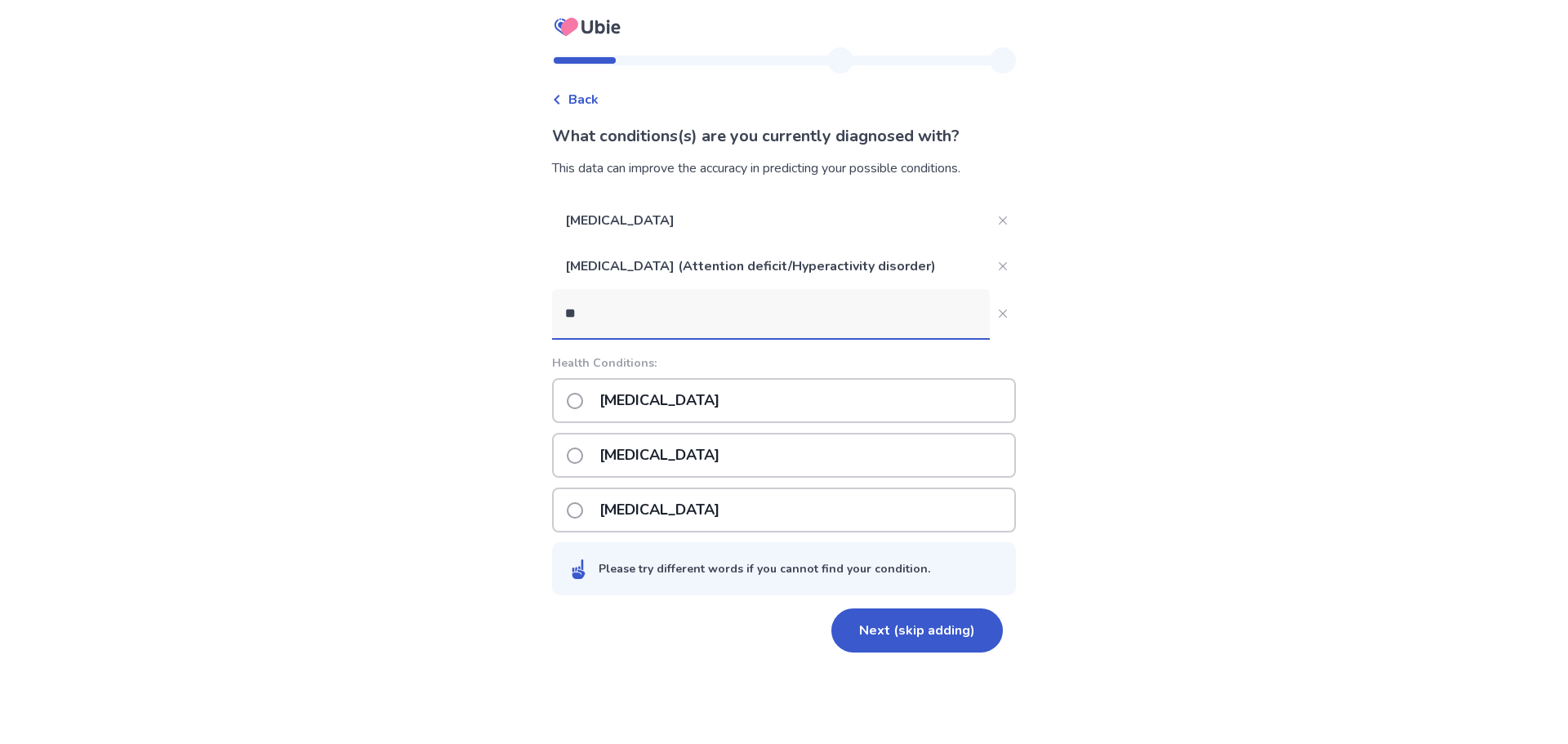
type input "*"
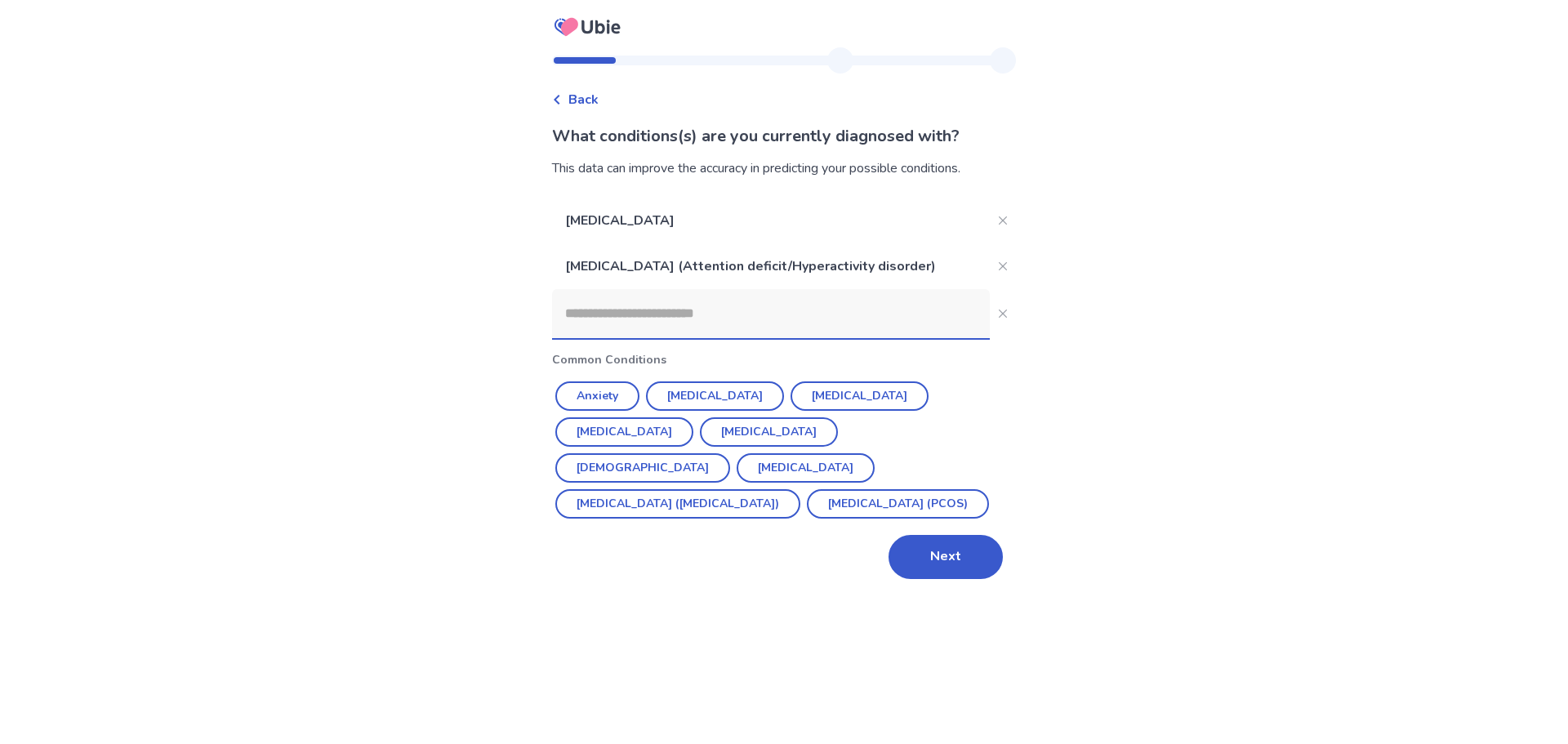
type input "*"
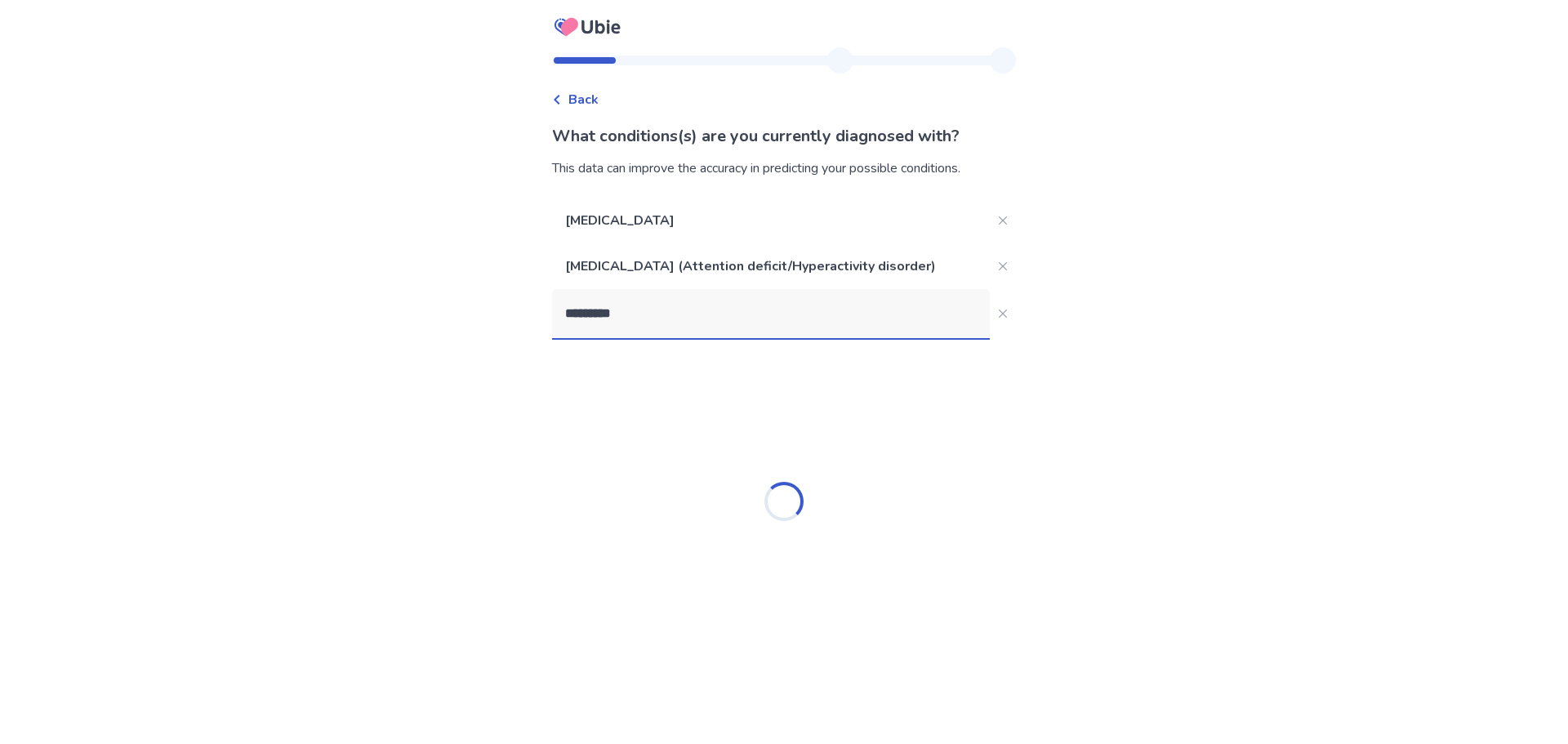
type input "**********"
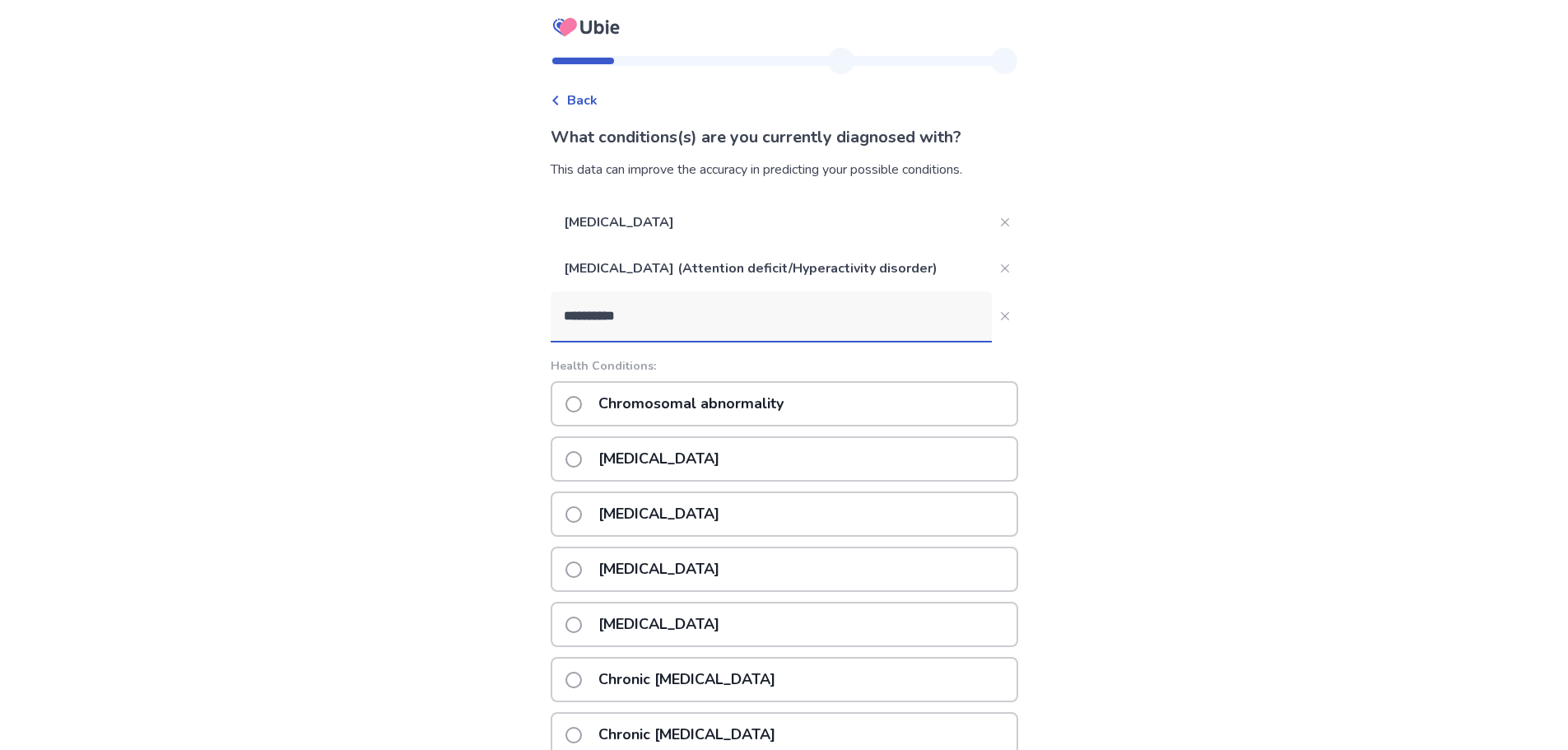
click at [655, 405] on p "Chromosomal abnormality" at bounding box center [691, 404] width 205 height 42
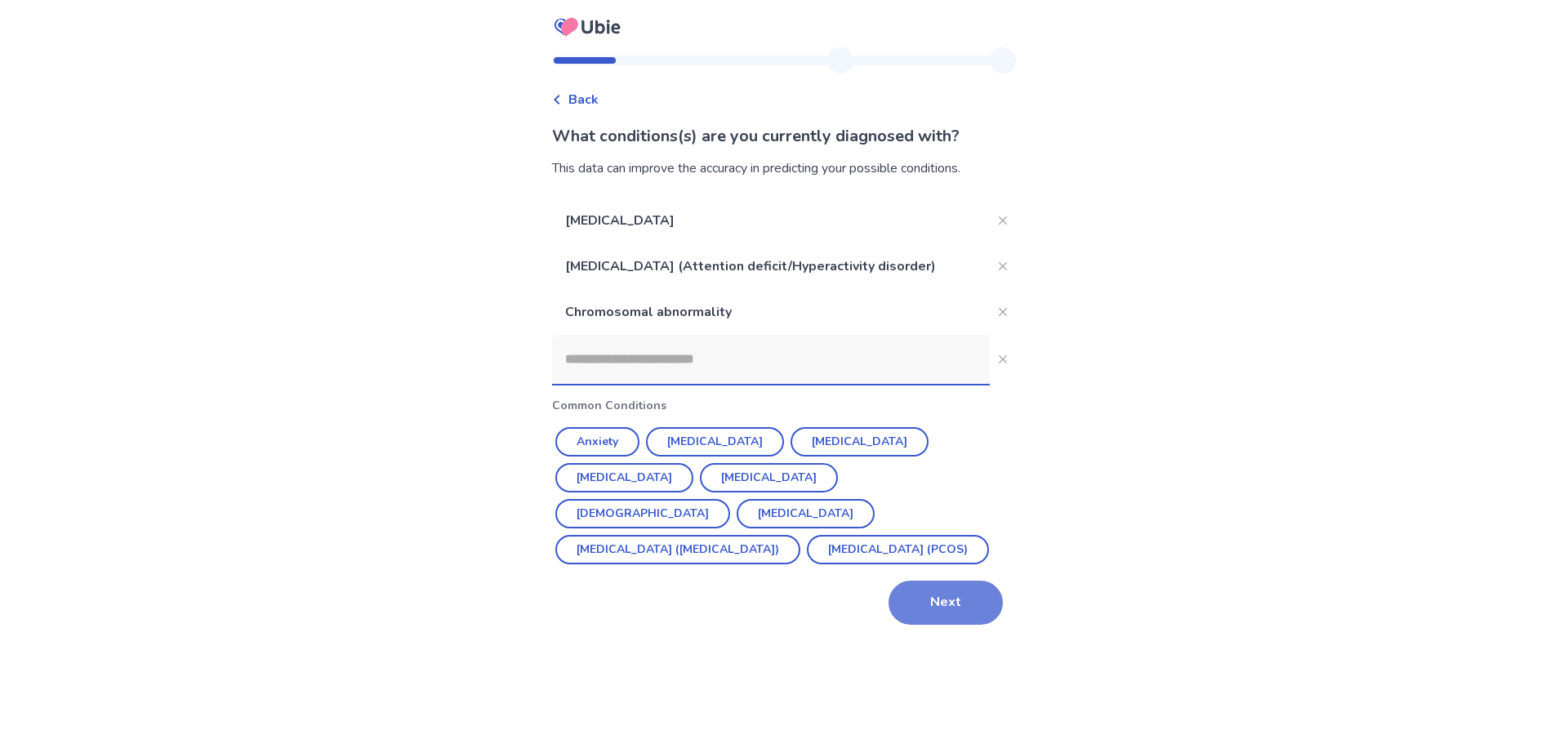
click at [936, 602] on button "Next" at bounding box center [946, 603] width 115 height 44
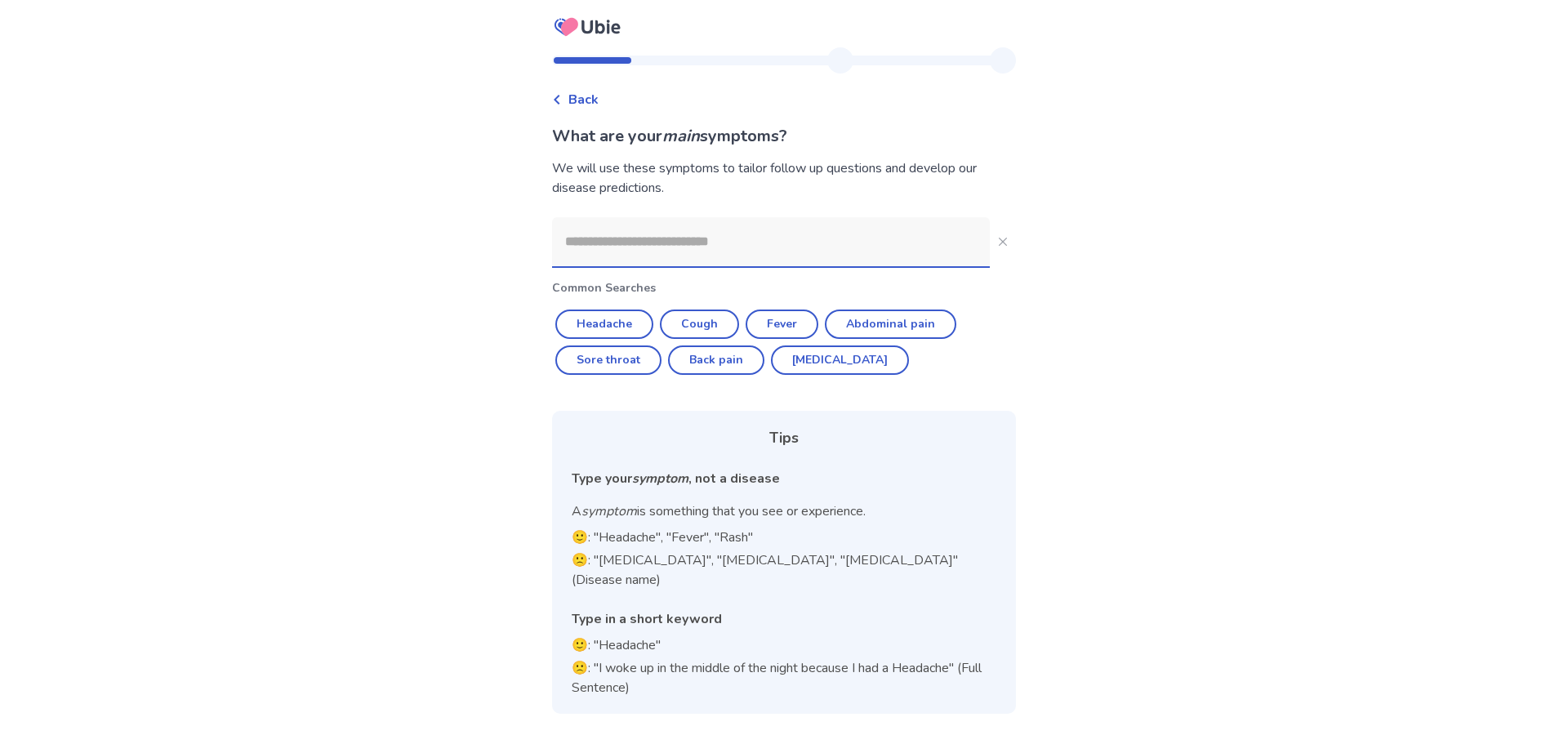
click at [630, 243] on input at bounding box center [771, 241] width 438 height 49
click at [614, 334] on button "Headache" at bounding box center [604, 324] width 98 height 29
type input "********"
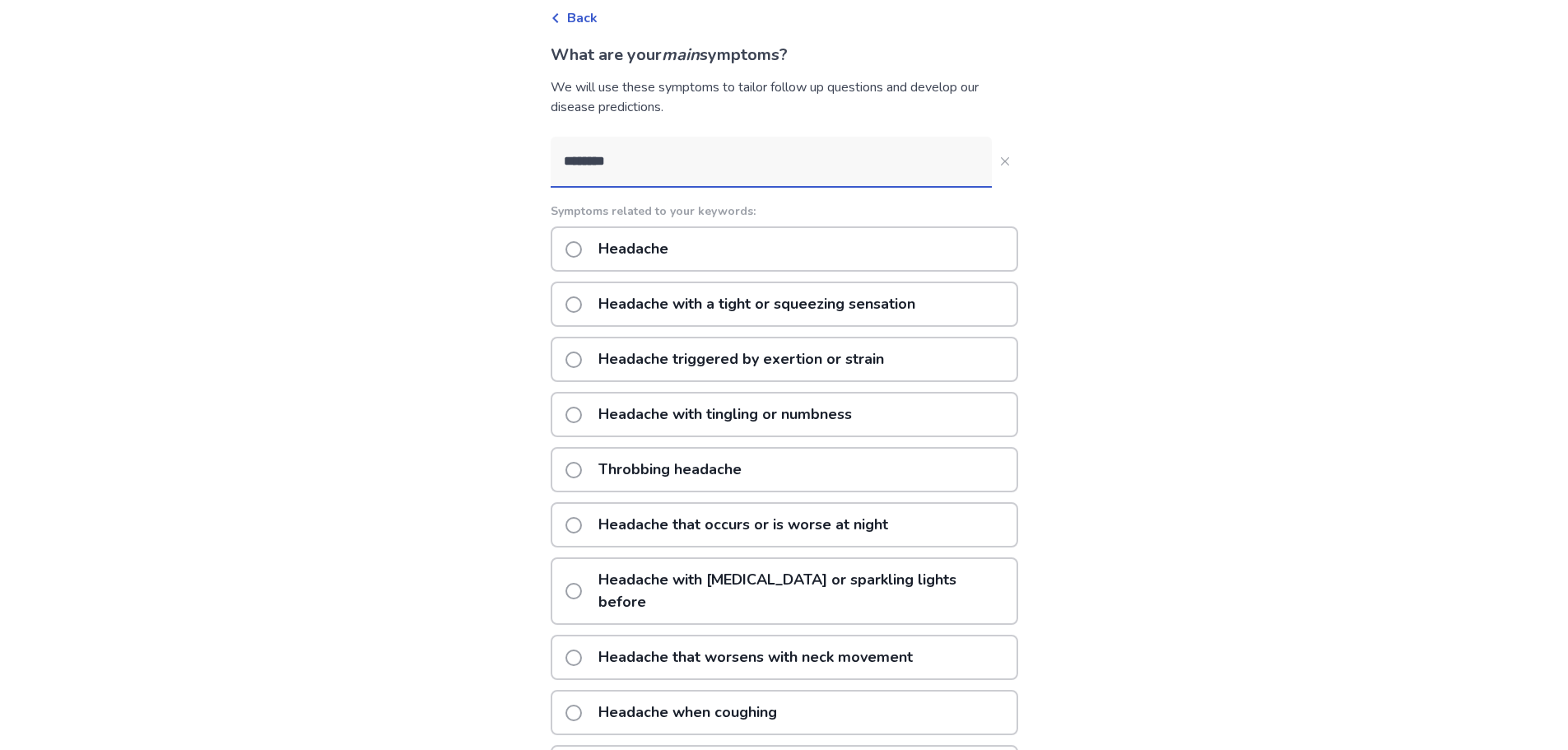
scroll to position [164, 0]
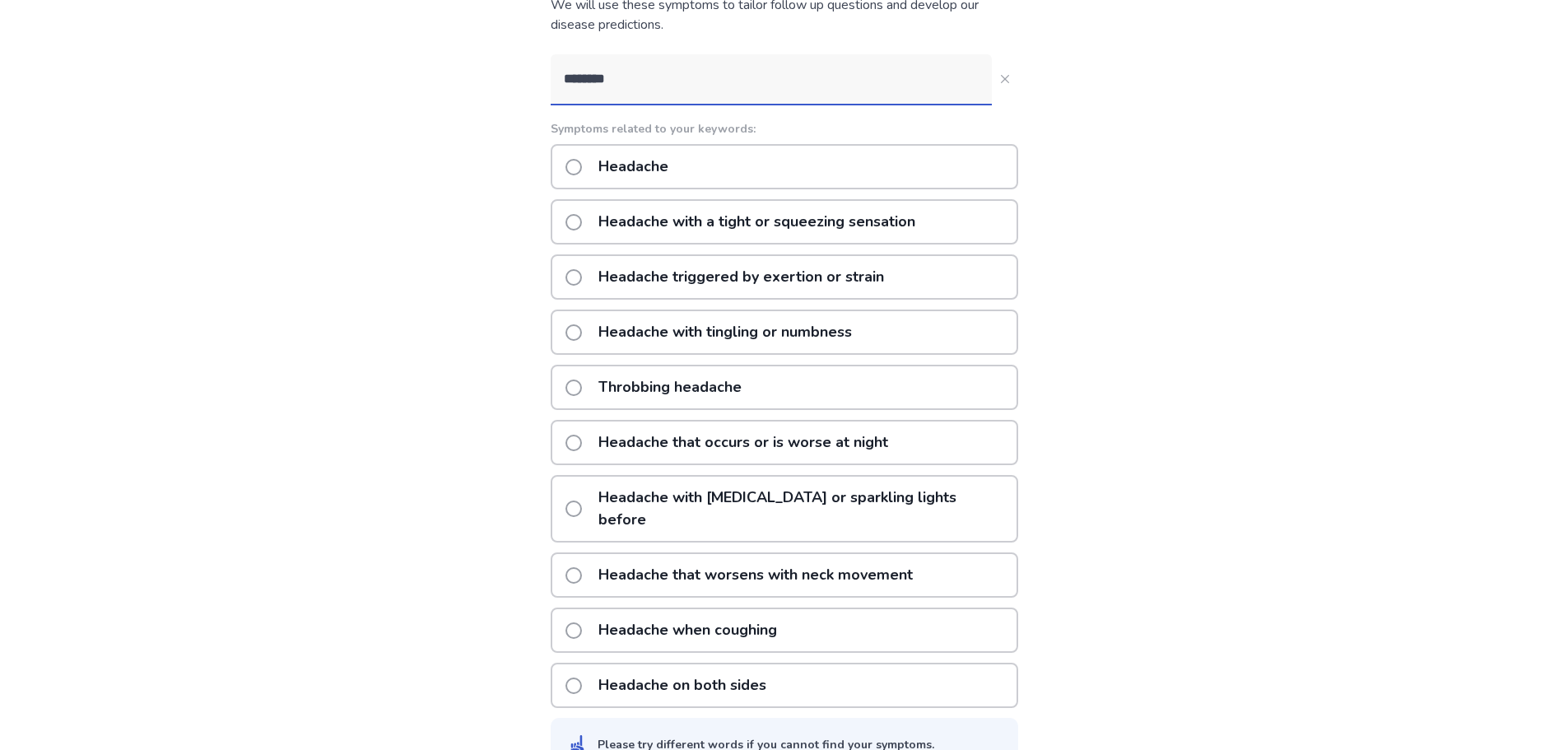
click at [714, 170] on div "Headache" at bounding box center [784, 167] width 467 height 45
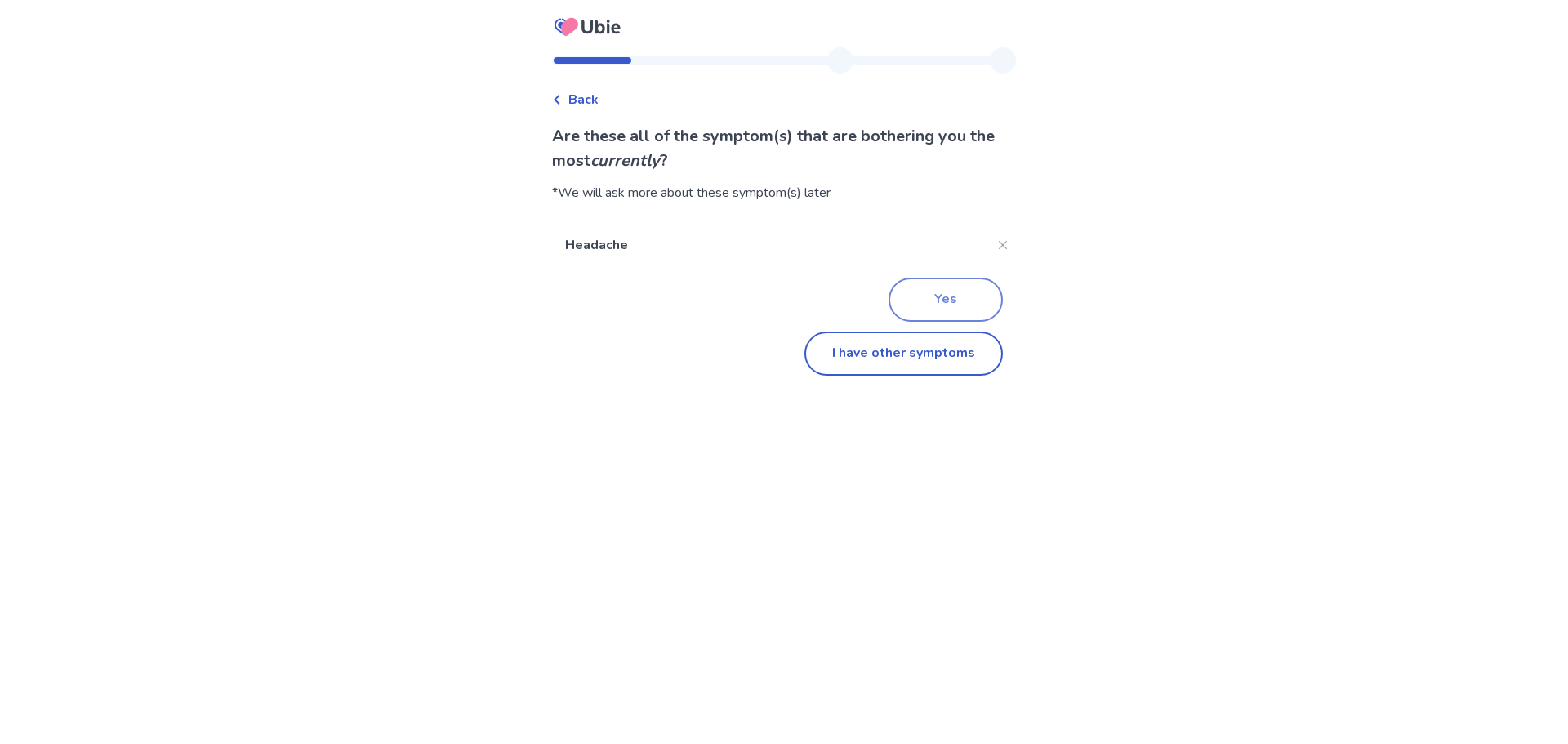
click at [946, 305] on button "Yes" at bounding box center [946, 299] width 115 height 44
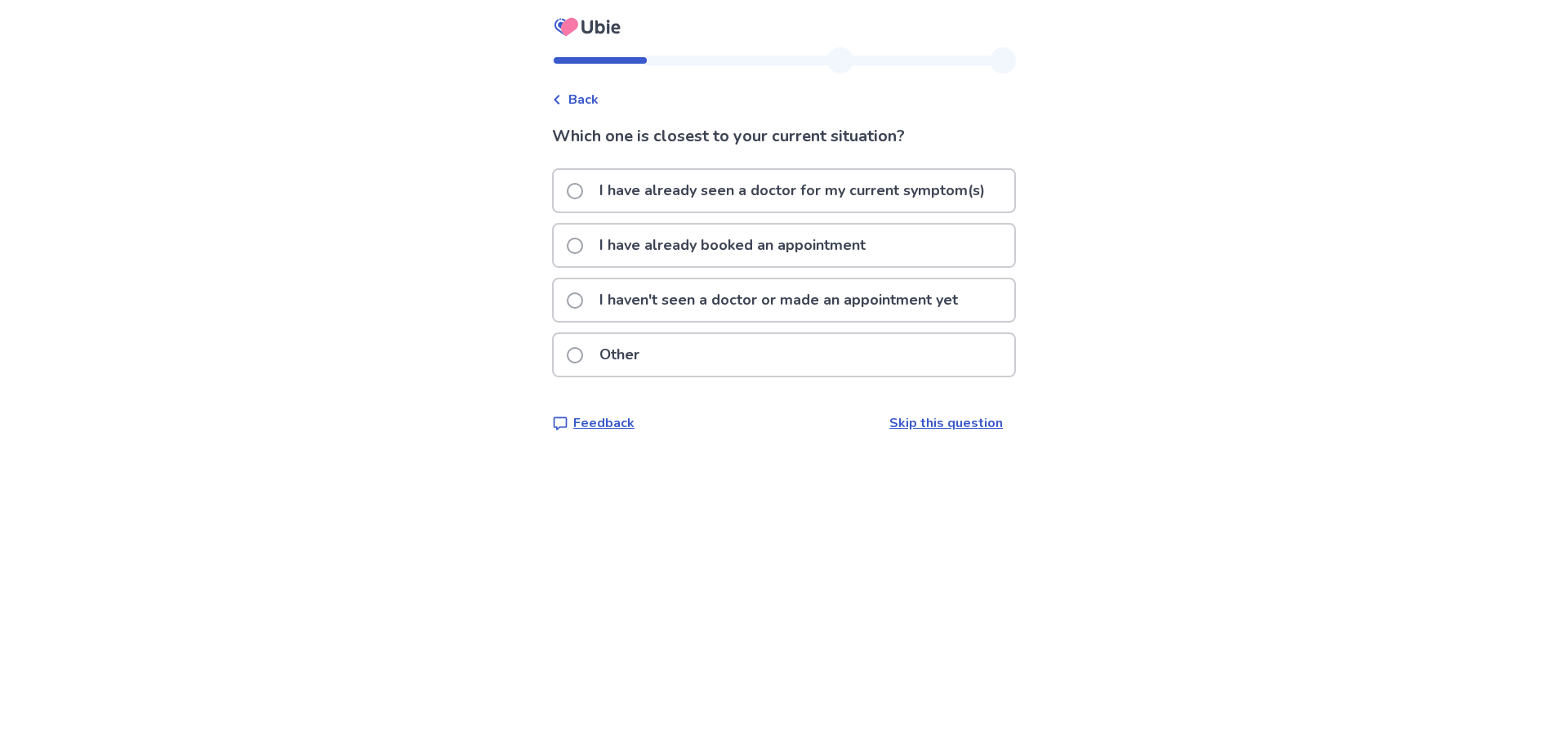
click at [733, 300] on p "I haven't seen a doctor or made an appointment yet" at bounding box center [778, 300] width 378 height 41
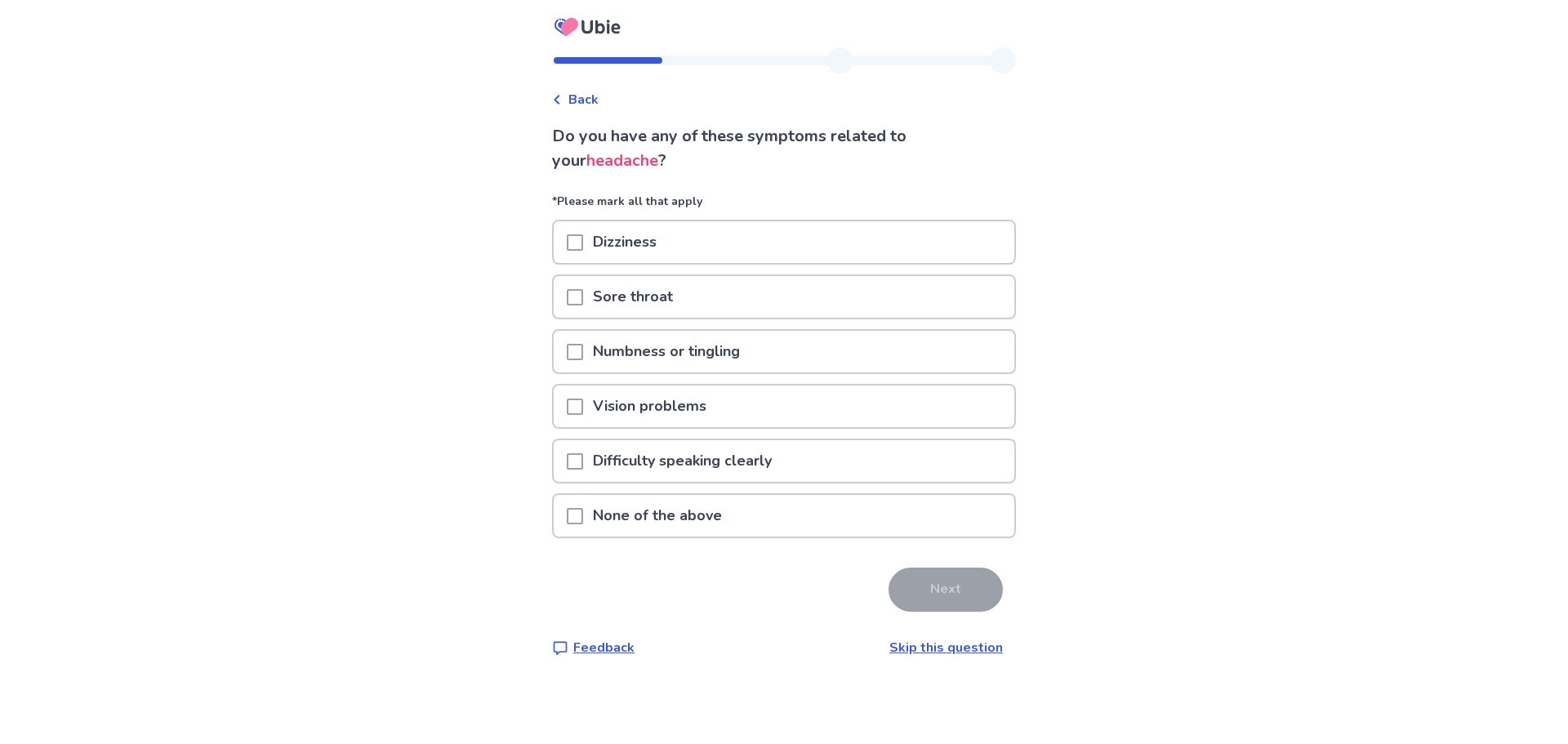
click at [644, 240] on p "Dizziness" at bounding box center [624, 242] width 84 height 41
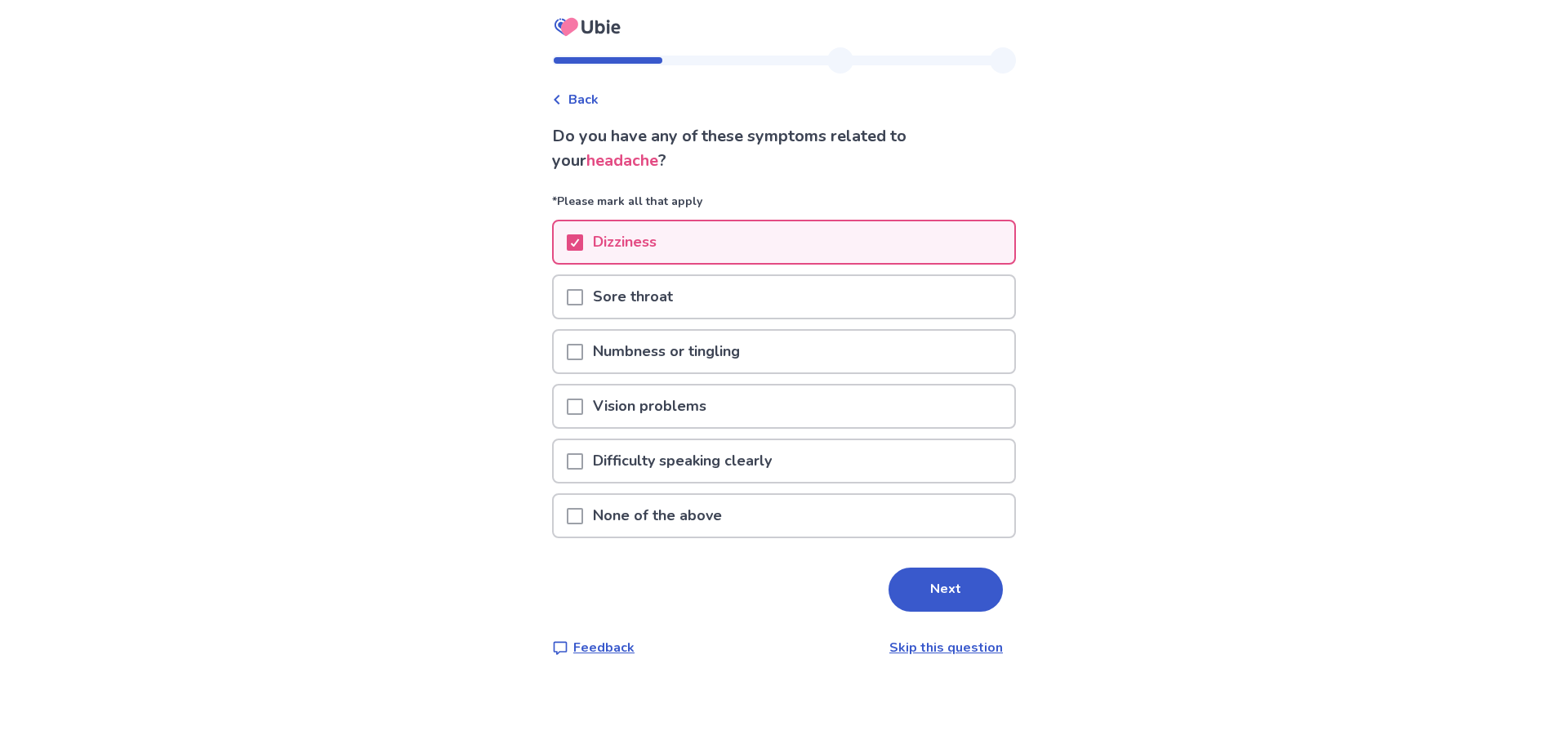
click at [673, 462] on p "Difficulty speaking clearly" at bounding box center [682, 461] width 198 height 41
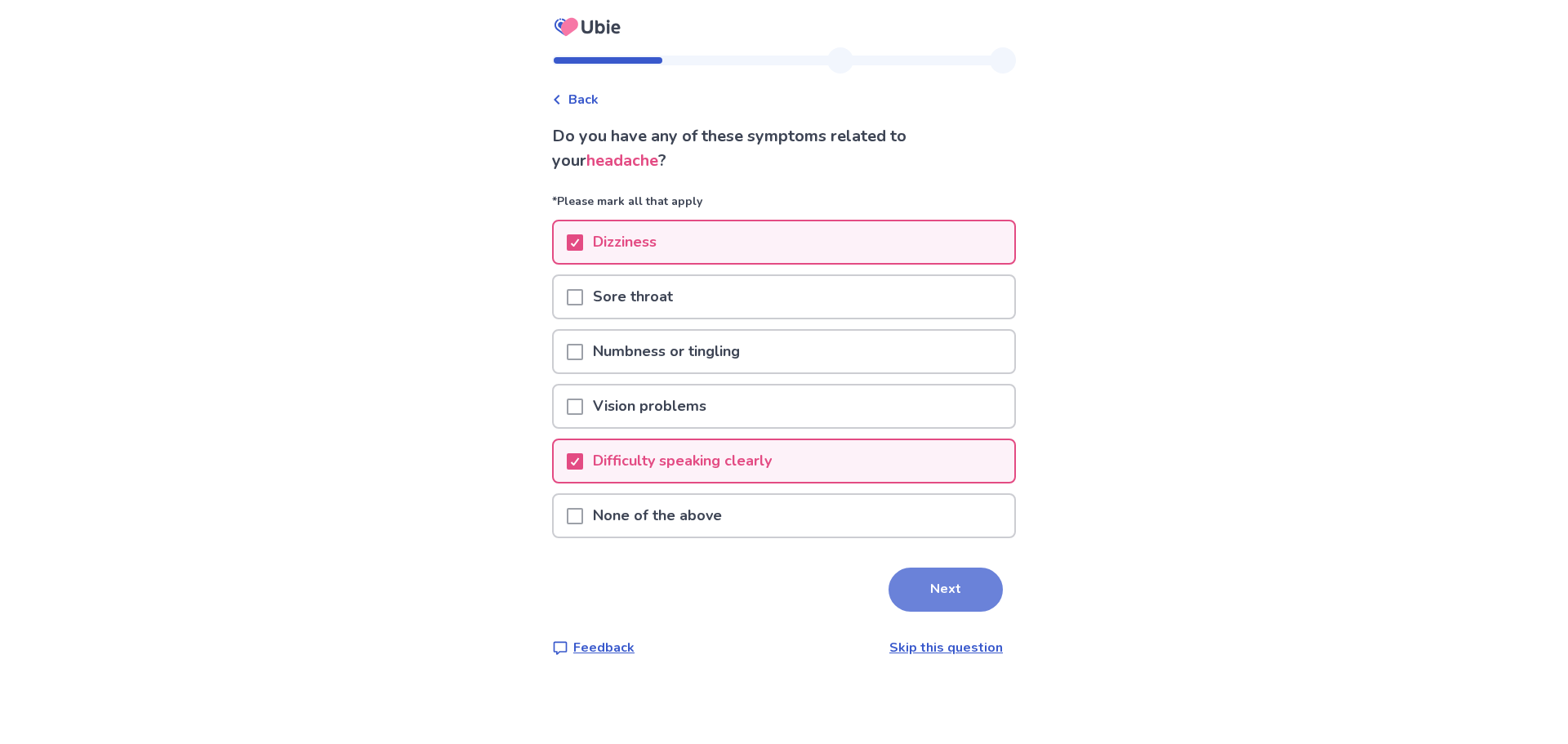
click at [949, 594] on button "Next" at bounding box center [946, 589] width 115 height 44
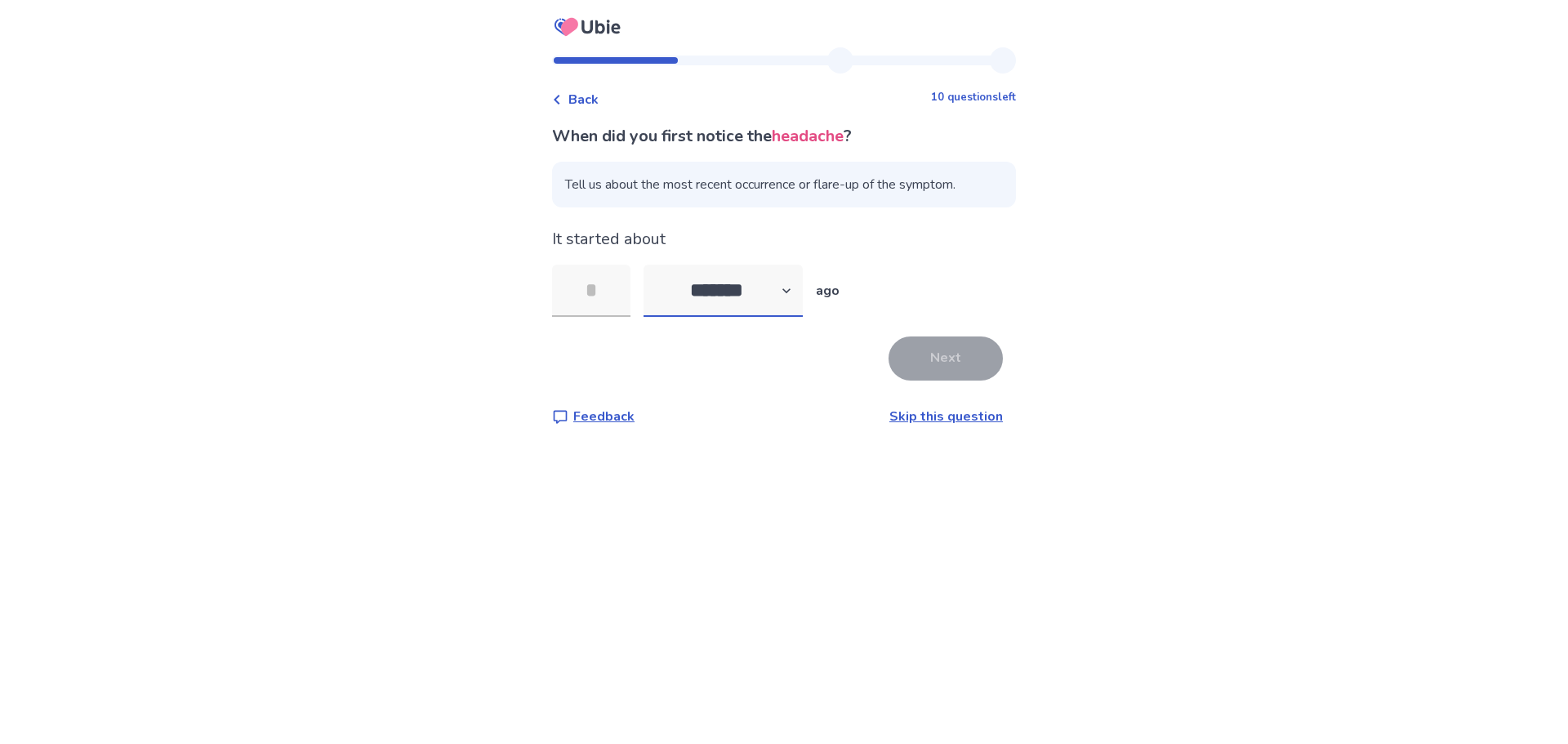
click at [772, 296] on select "******* ****** ******* ******** *******" at bounding box center [723, 291] width 159 height 53
select select "*"
click at [653, 265] on select "******* ****** ******* ******** *******" at bounding box center [723, 291] width 159 height 53
click at [617, 286] on input "tel" at bounding box center [590, 291] width 78 height 53
type input "*"
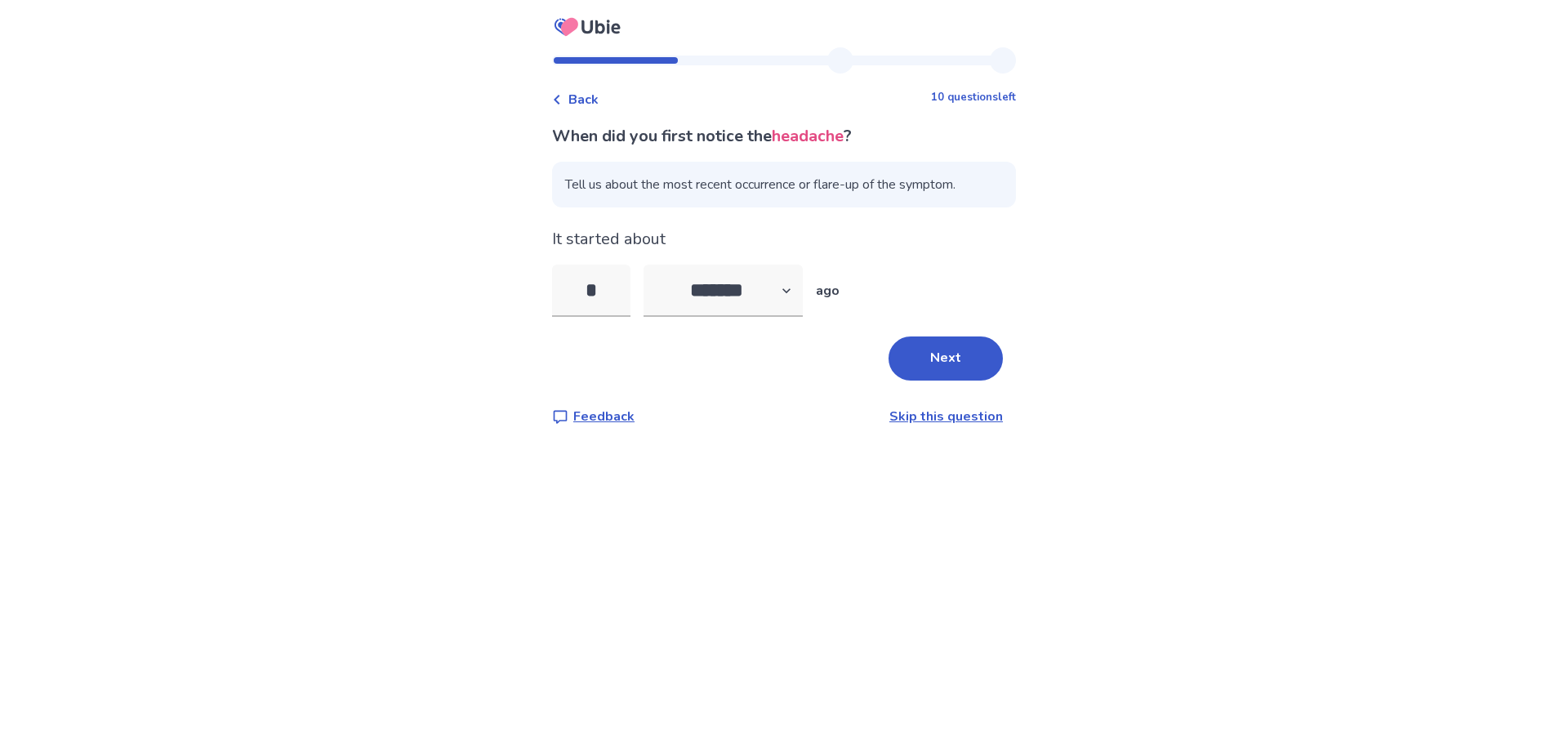
click at [940, 354] on button "Next" at bounding box center [946, 358] width 115 height 44
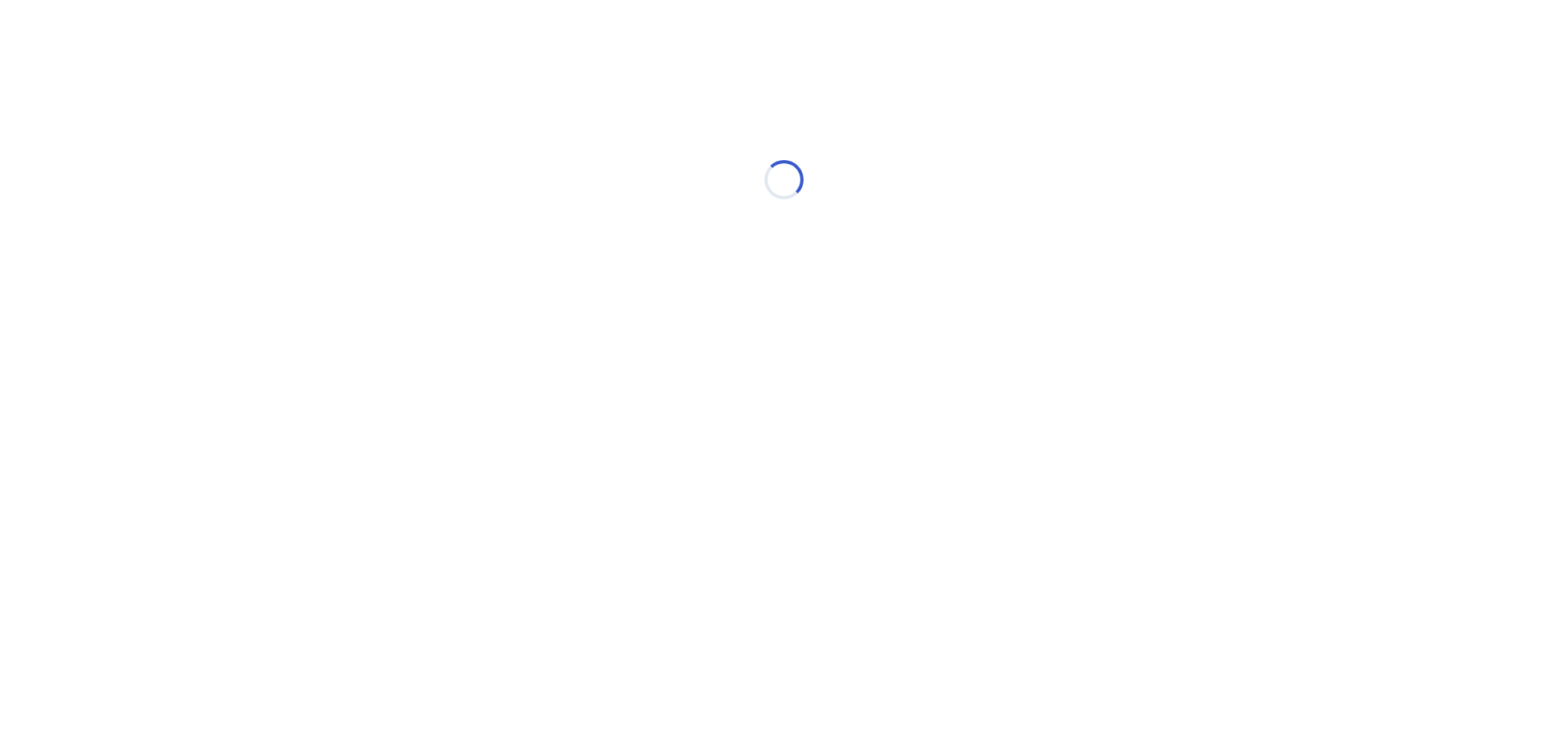
select select "*"
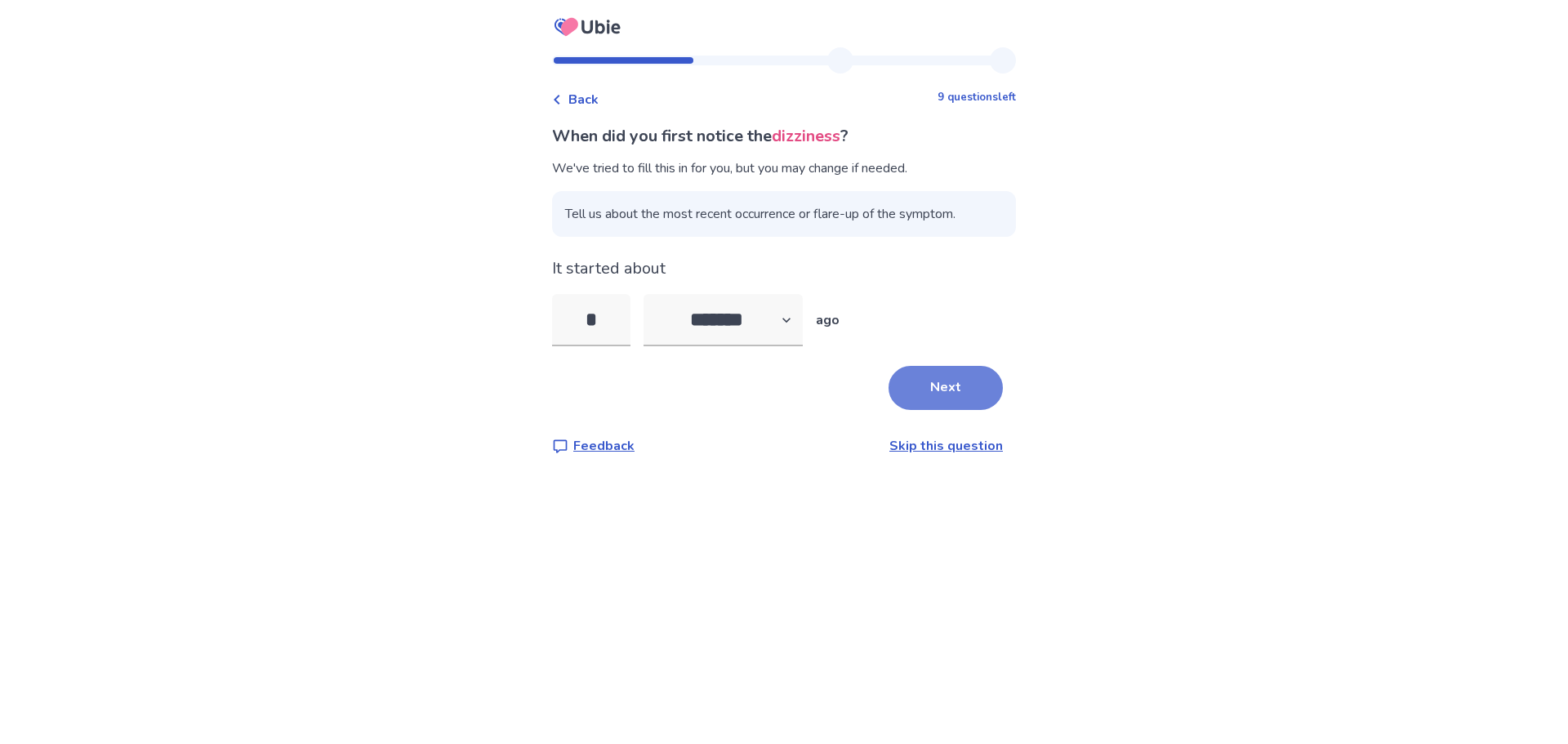
click at [938, 379] on button "Next" at bounding box center [946, 387] width 115 height 44
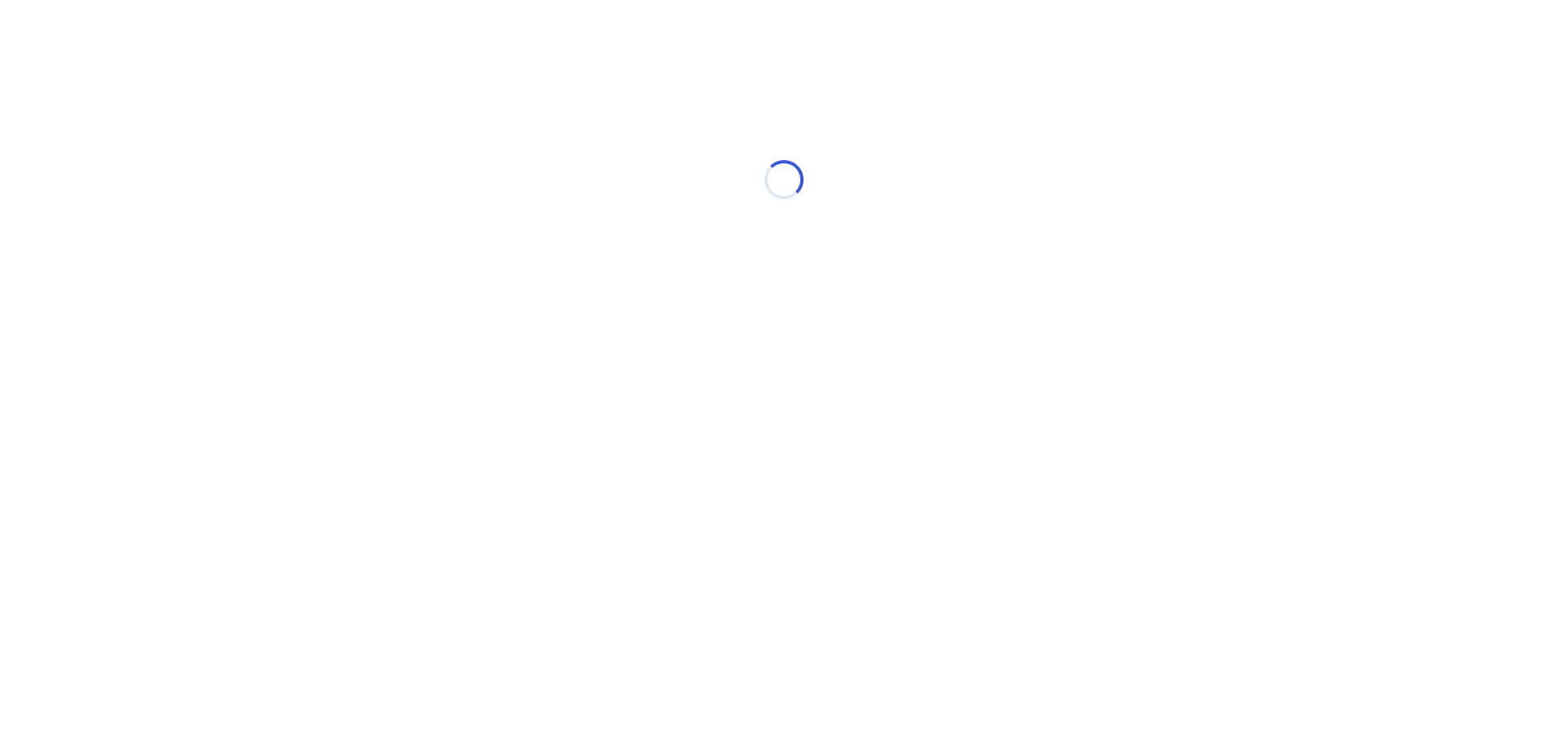
select select "*"
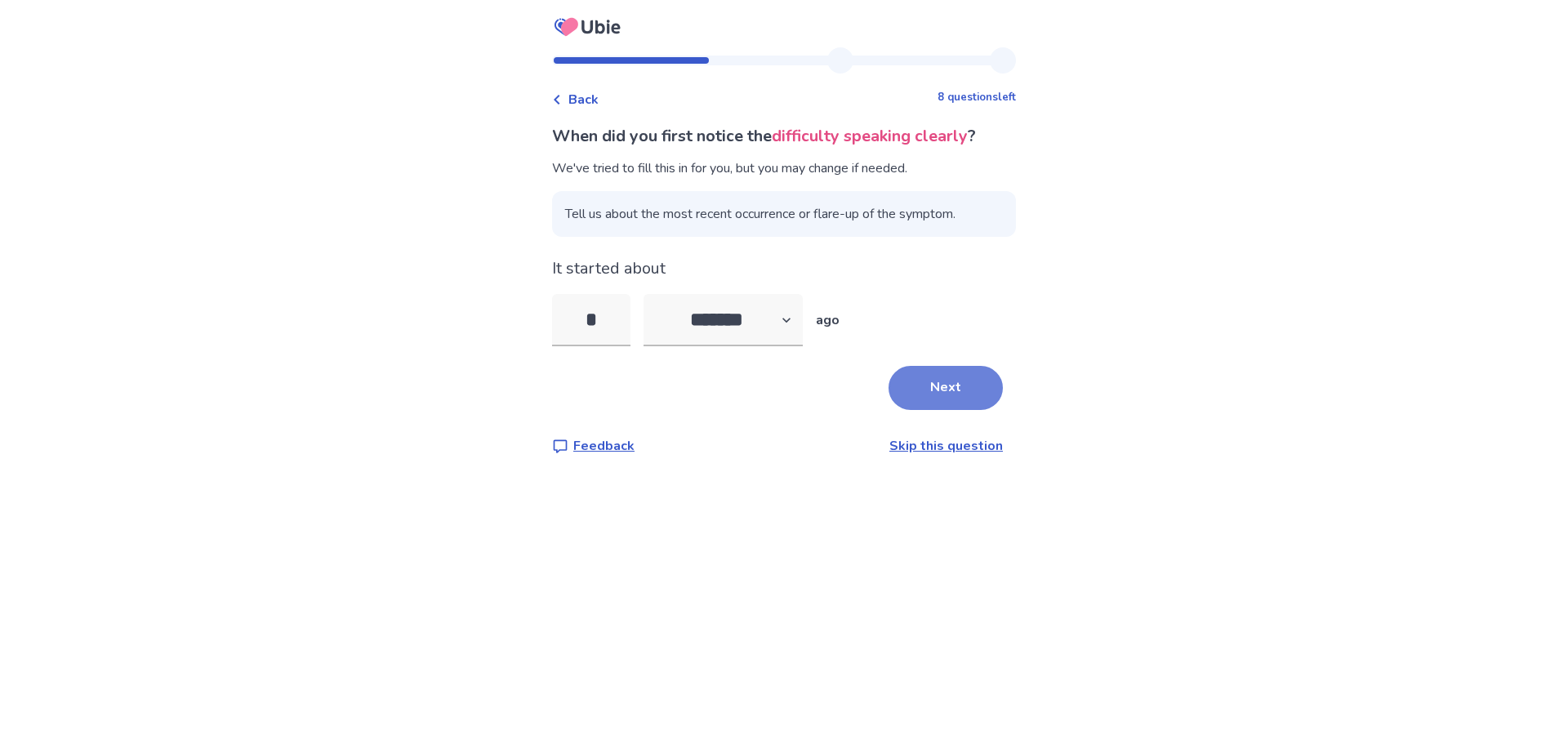
click at [965, 378] on button "Next" at bounding box center [946, 387] width 115 height 44
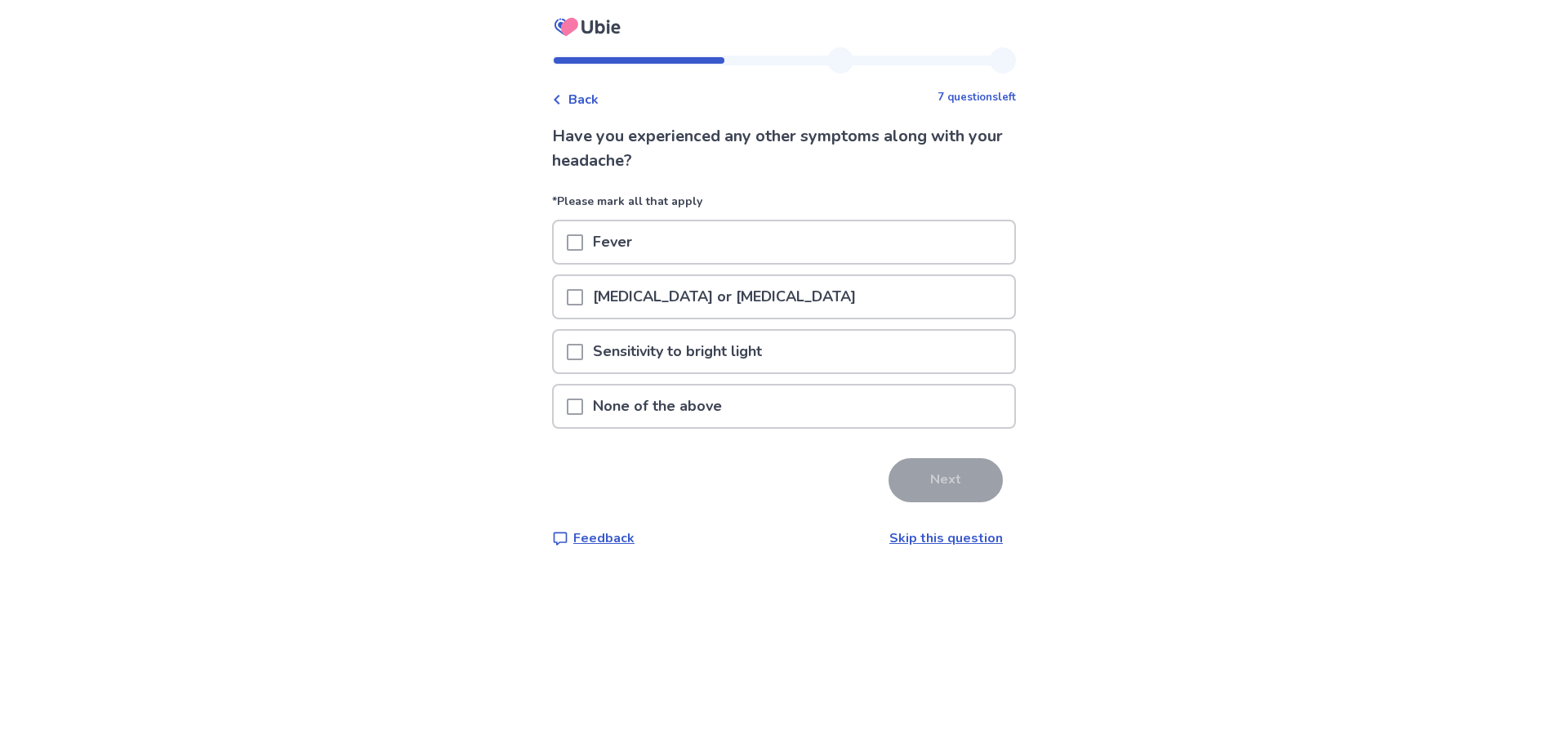
click at [645, 412] on p "None of the above" at bounding box center [657, 406] width 148 height 41
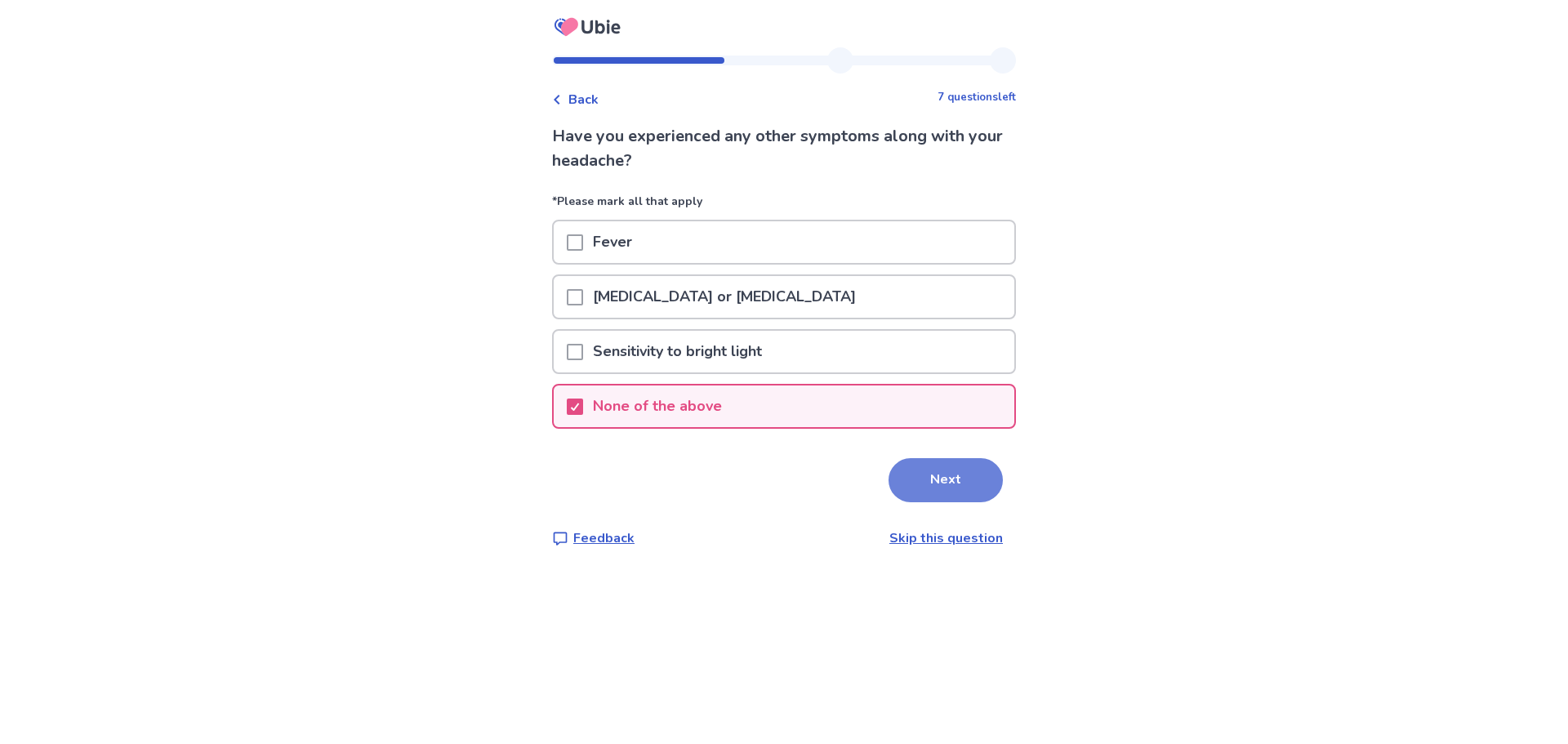
click at [955, 490] on button "Next" at bounding box center [946, 480] width 115 height 44
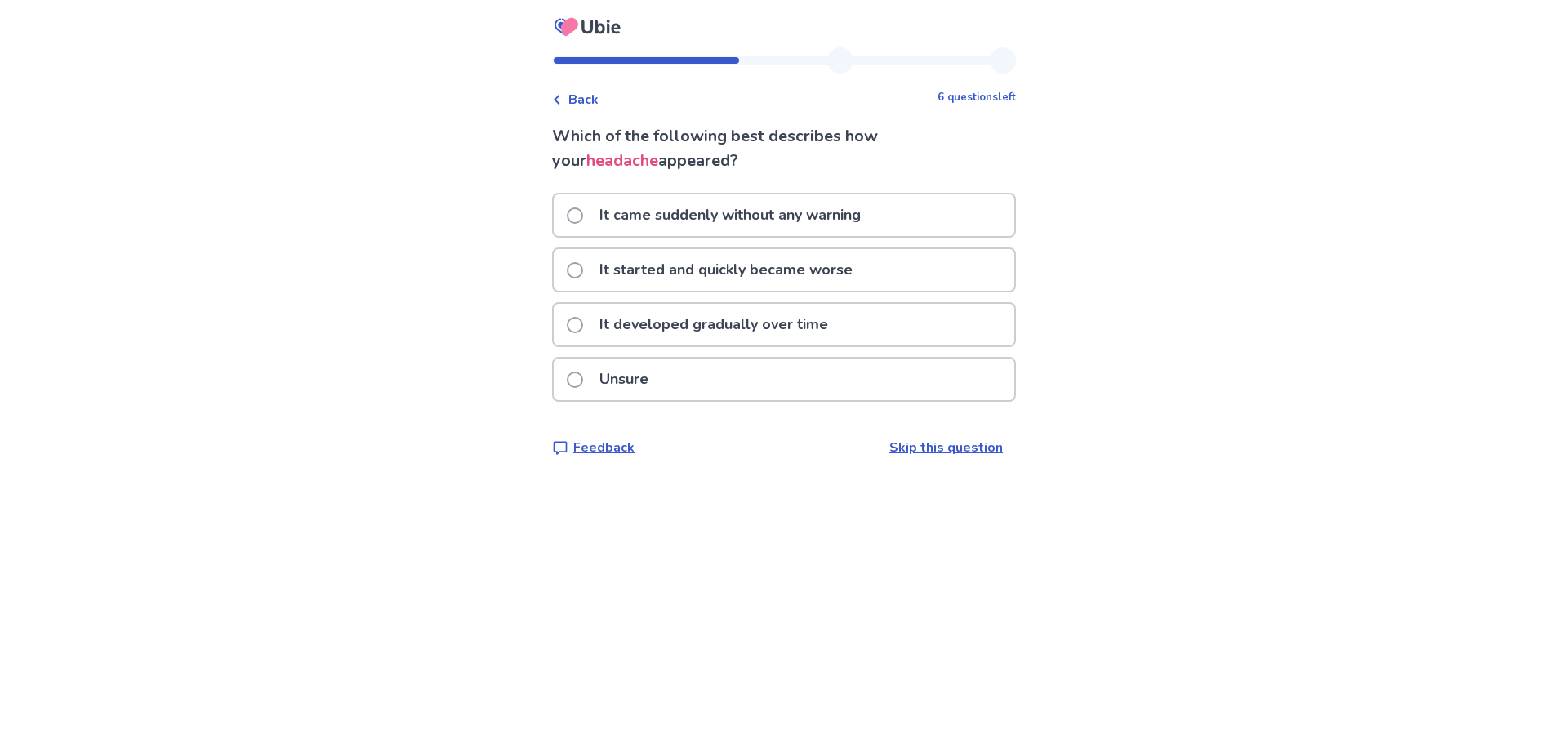
click at [614, 217] on p "It came suddenly without any warning" at bounding box center [730, 215] width 281 height 41
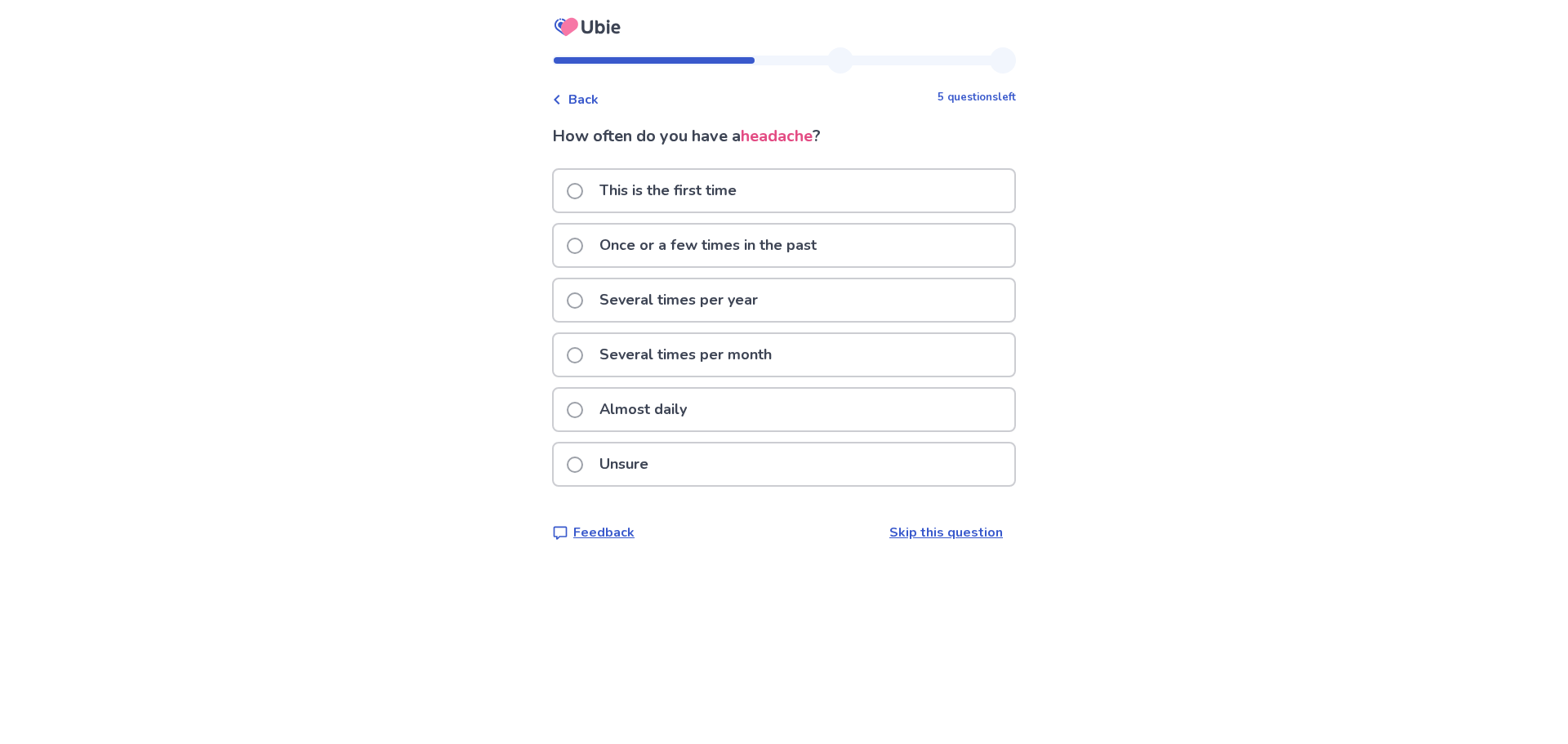
click at [685, 303] on p "Several times per year" at bounding box center [678, 300] width 178 height 41
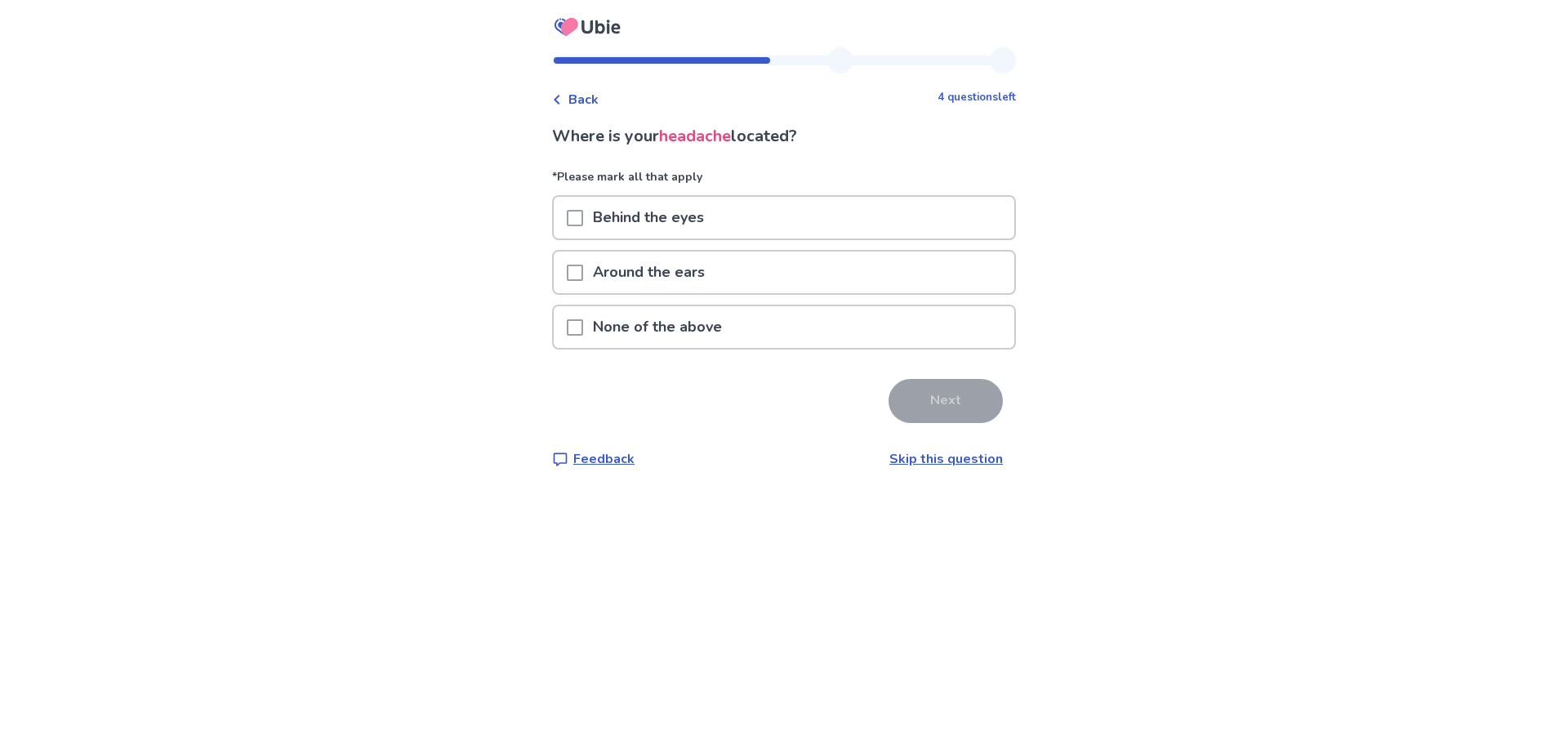
click at [583, 324] on span at bounding box center [575, 327] width 16 height 16
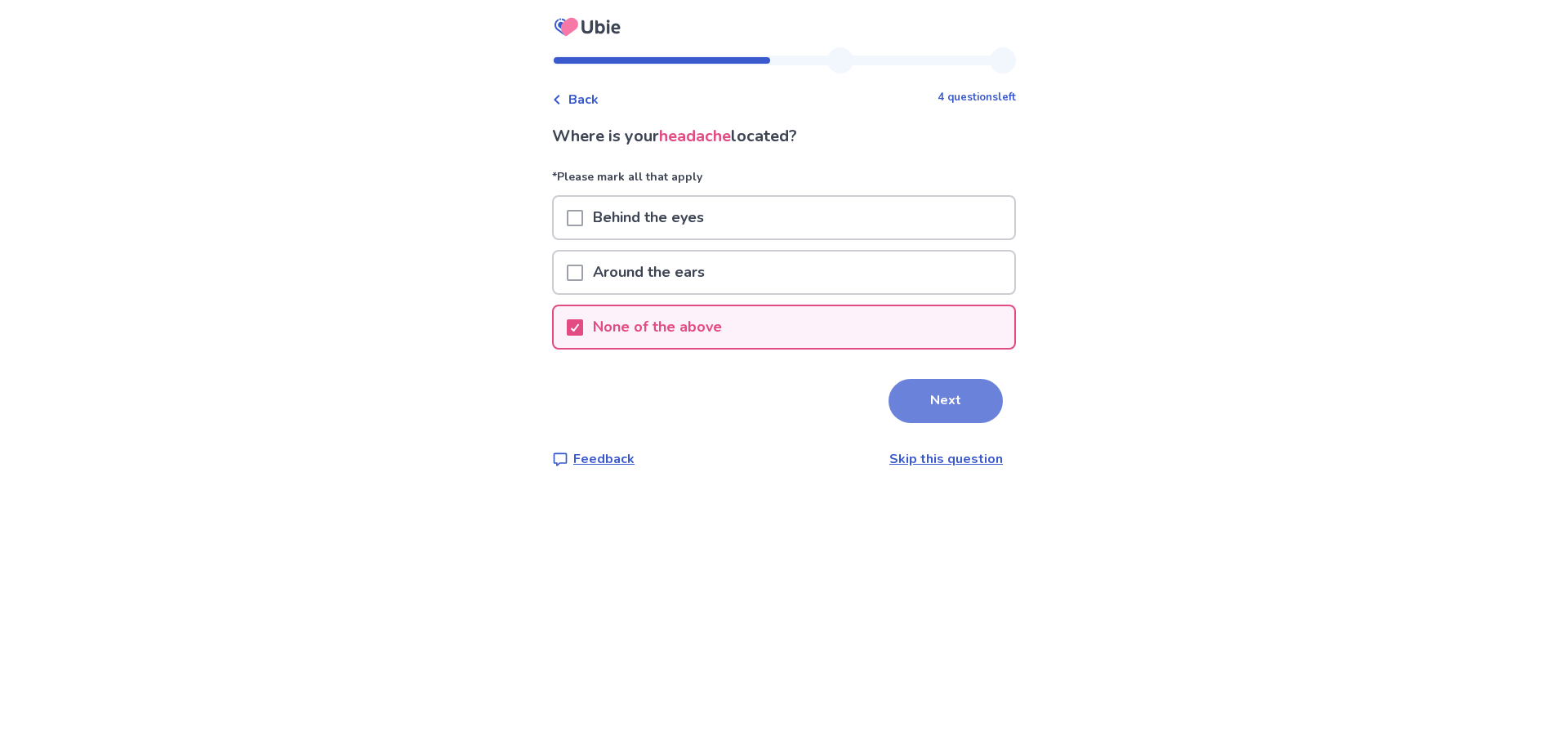
click at [939, 399] on button "Next" at bounding box center [946, 401] width 115 height 44
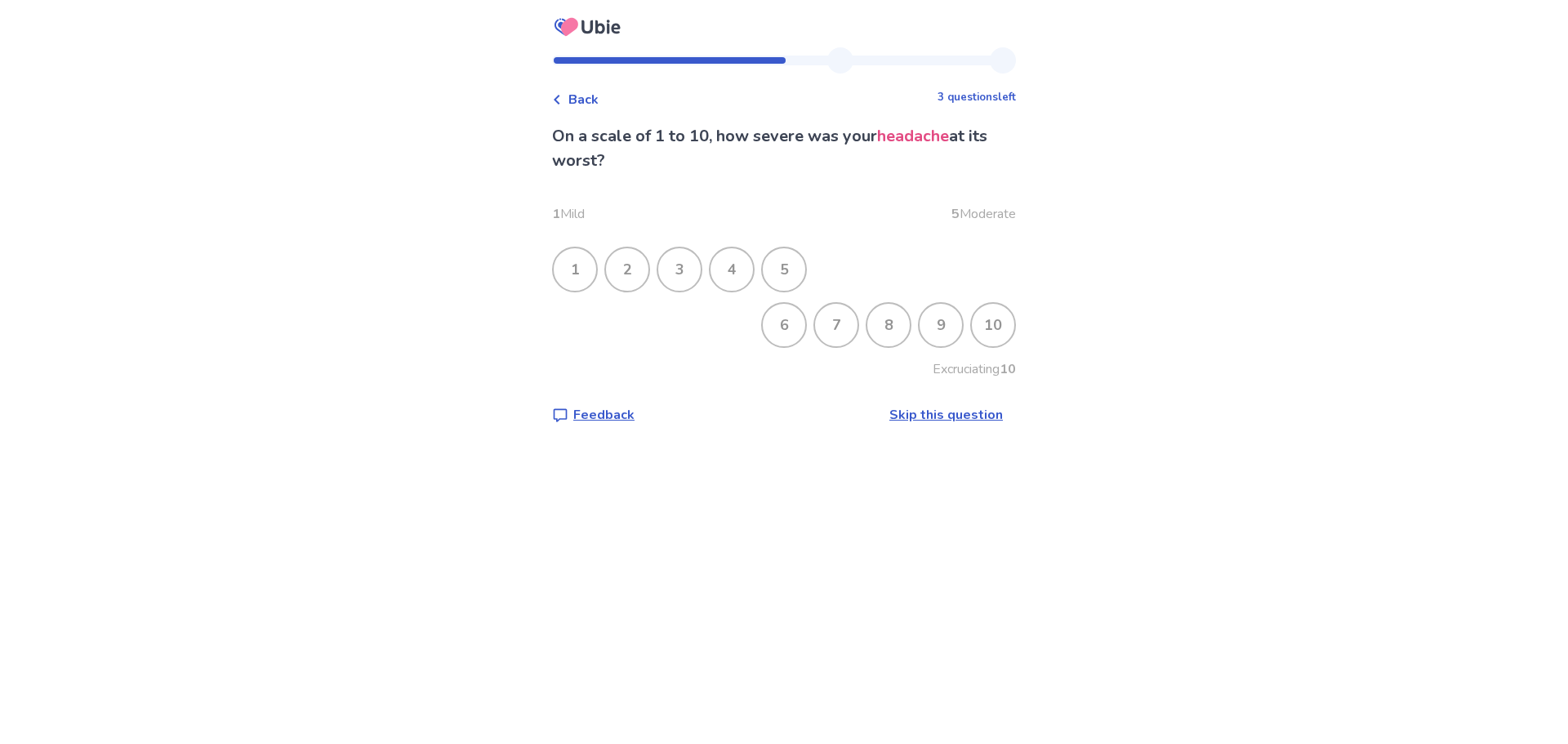
click at [823, 334] on div "7" at bounding box center [836, 324] width 42 height 42
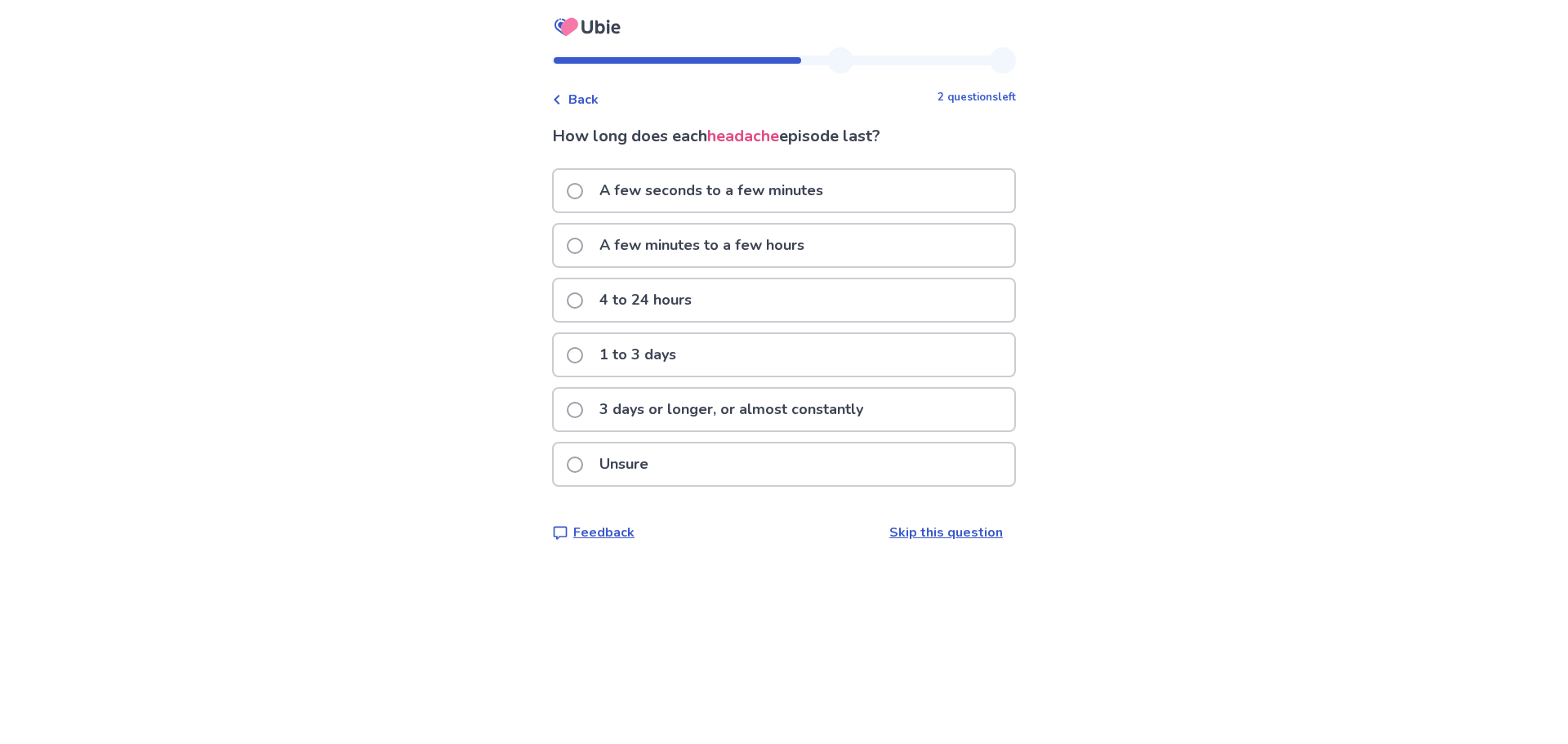
click at [769, 248] on p "A few minutes to a few hours" at bounding box center [702, 246] width 225 height 41
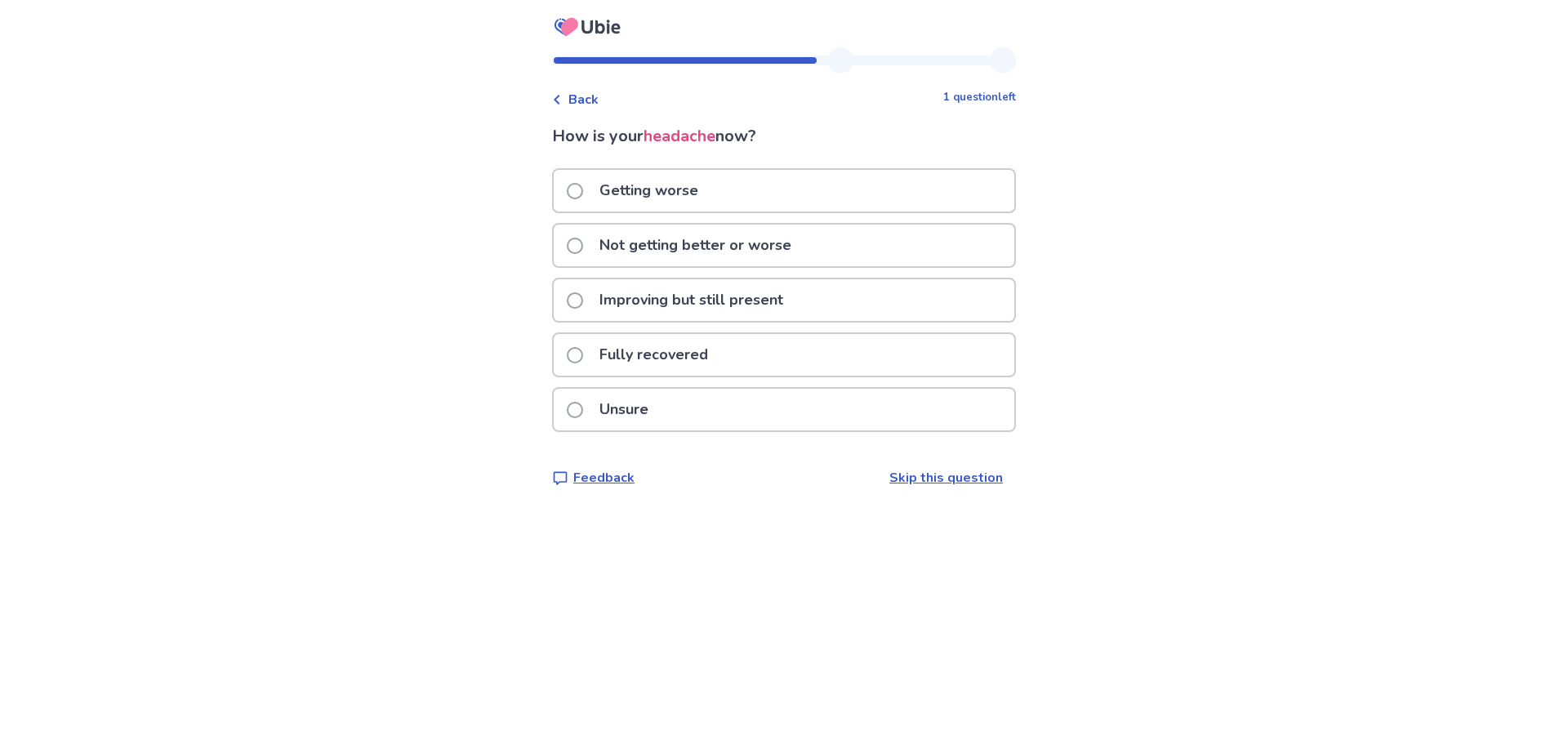
click at [769, 241] on p "Not getting better or worse" at bounding box center [695, 246] width 211 height 41
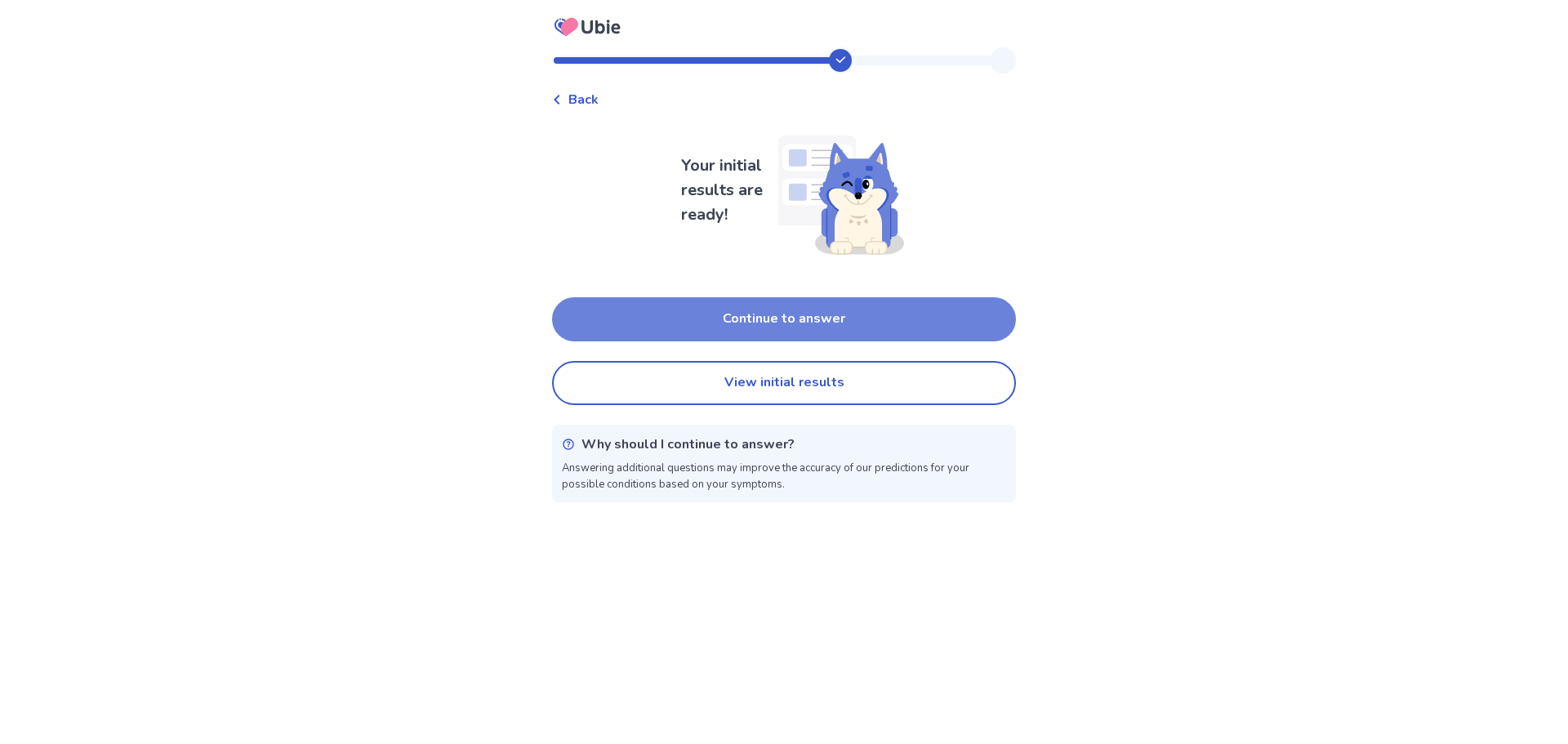
click at [788, 318] on button "Continue to answer" at bounding box center [784, 319] width 464 height 44
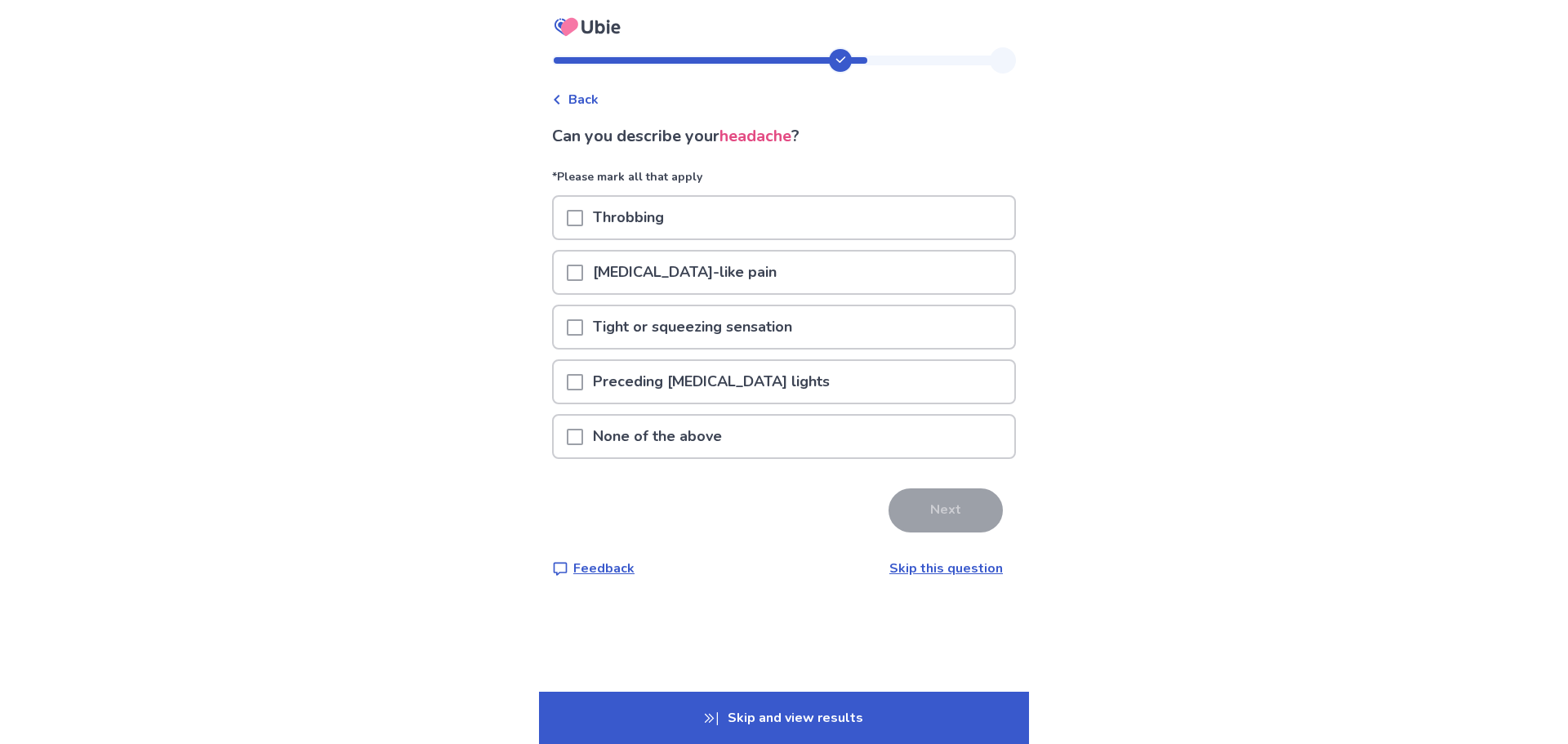
click at [705, 220] on div "Throbbing" at bounding box center [784, 217] width 460 height 41
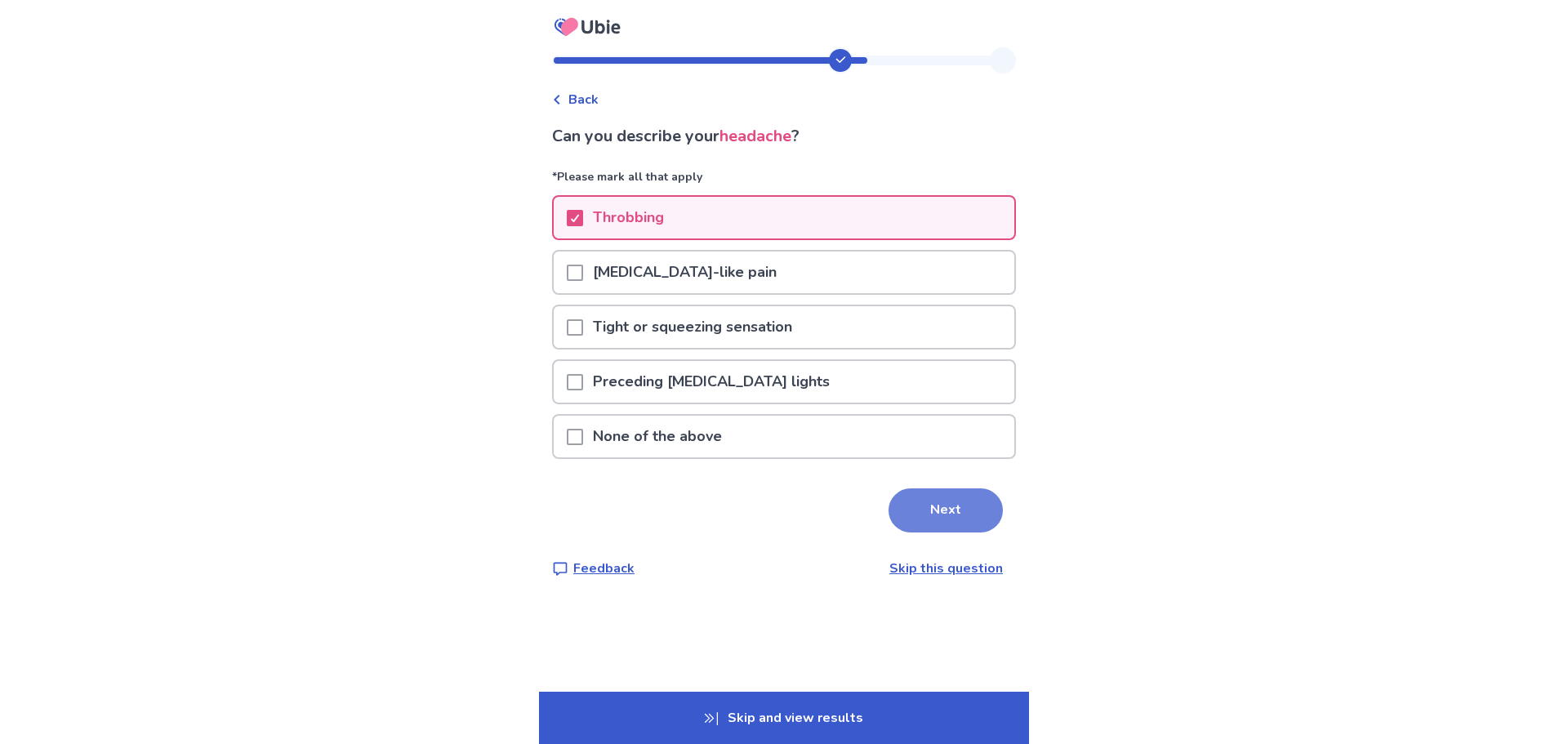
click at [937, 512] on button "Next" at bounding box center [946, 510] width 115 height 44
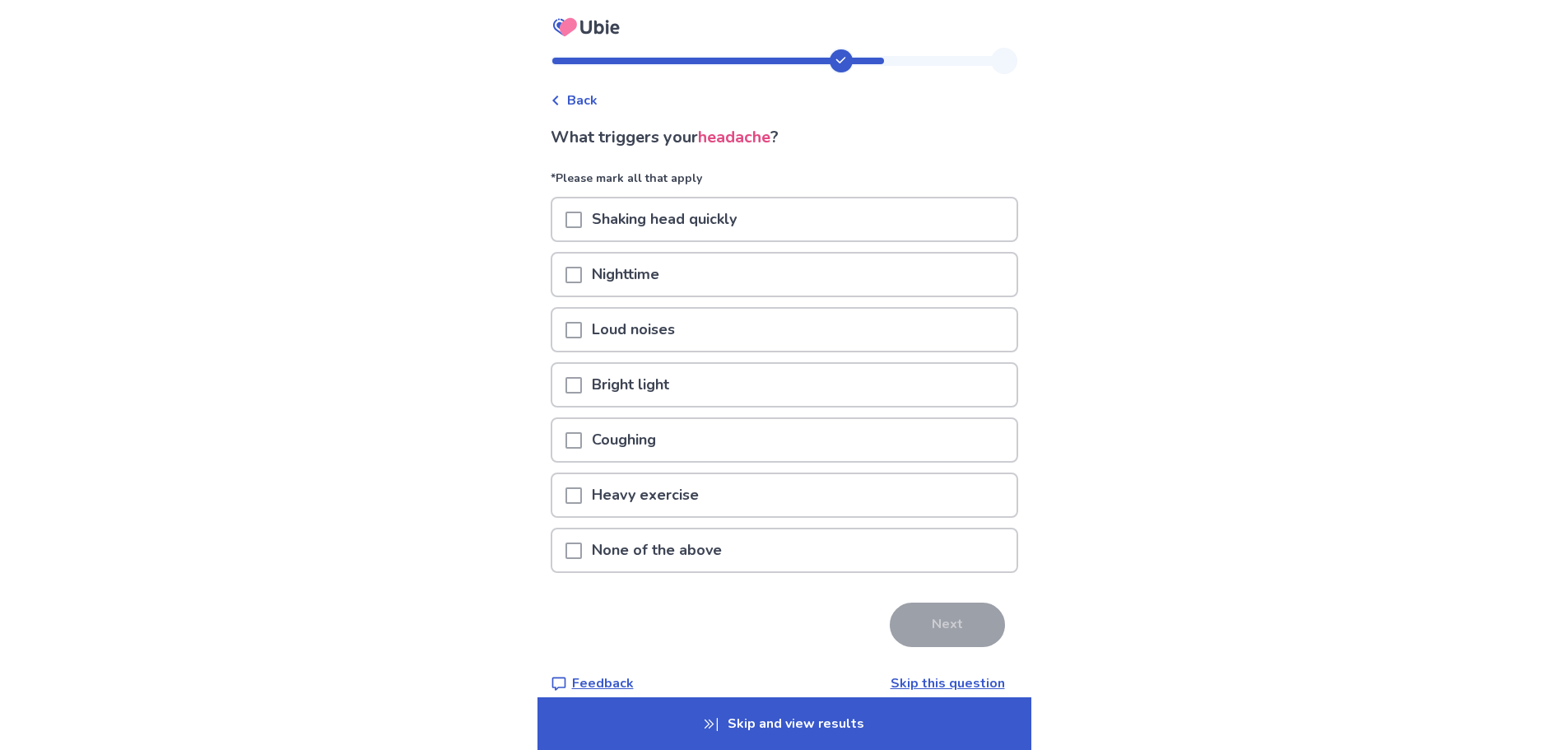
click at [590, 96] on span "Back" at bounding box center [582, 100] width 30 height 20
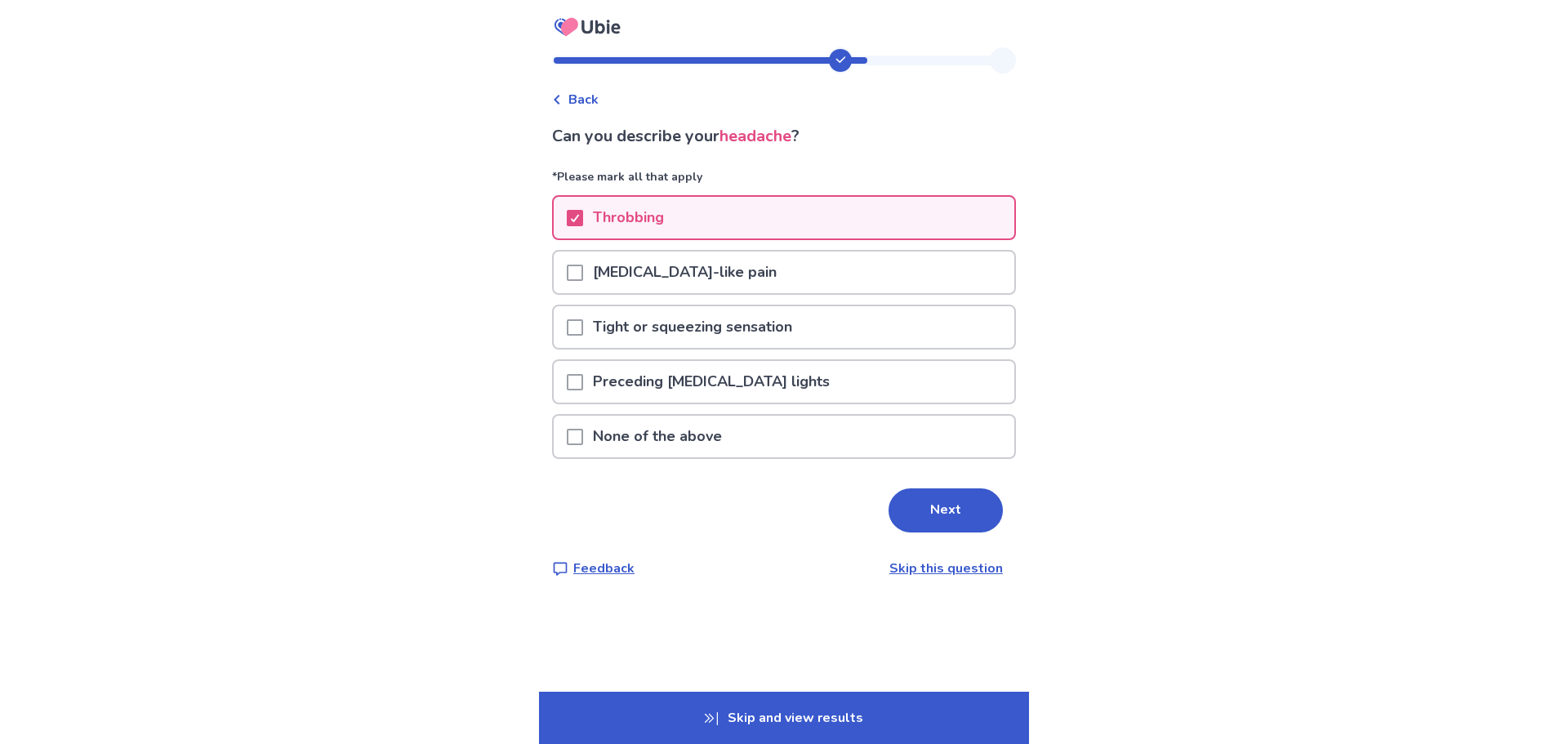
click at [595, 102] on span "Back" at bounding box center [583, 99] width 30 height 20
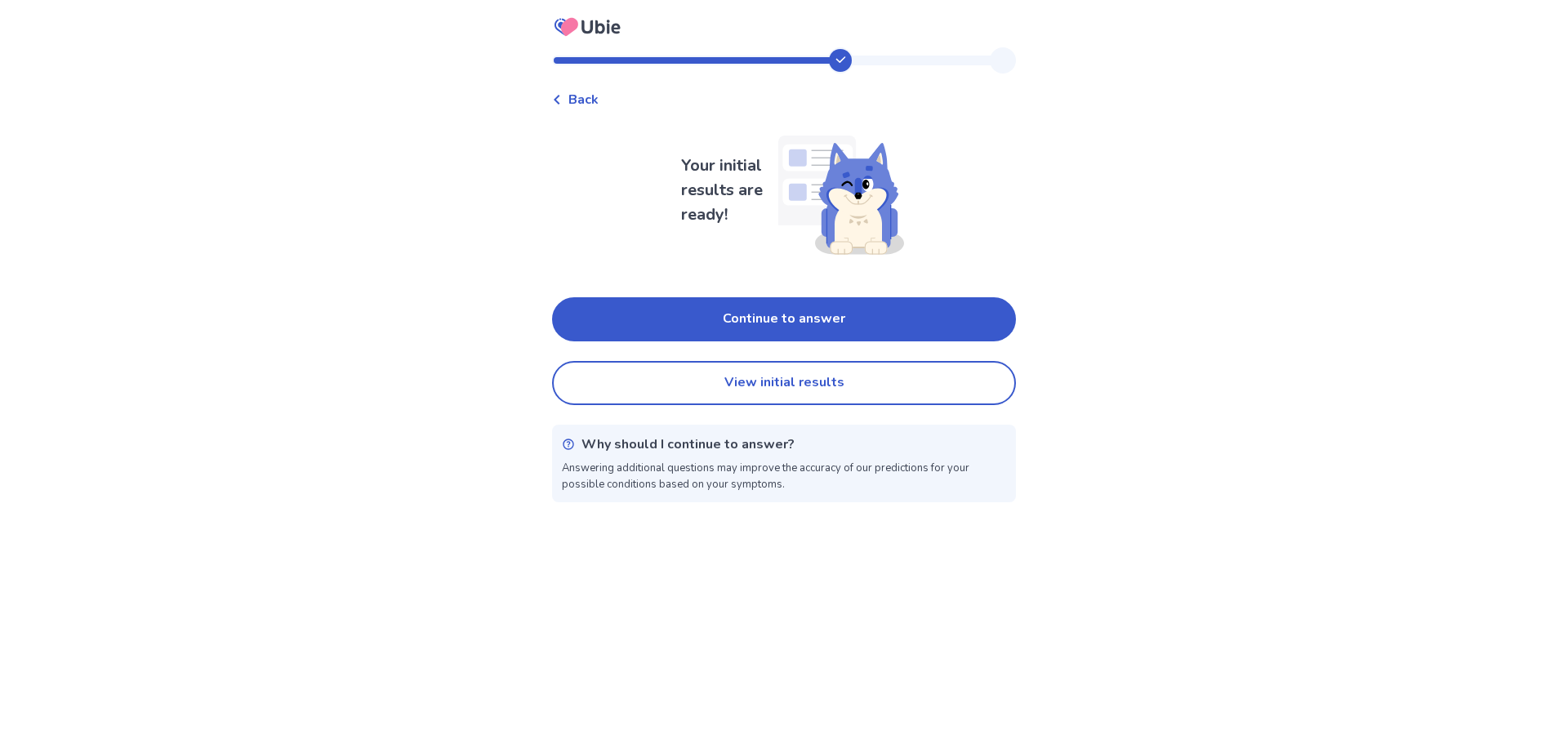
click at [595, 98] on span "Back" at bounding box center [583, 99] width 30 height 20
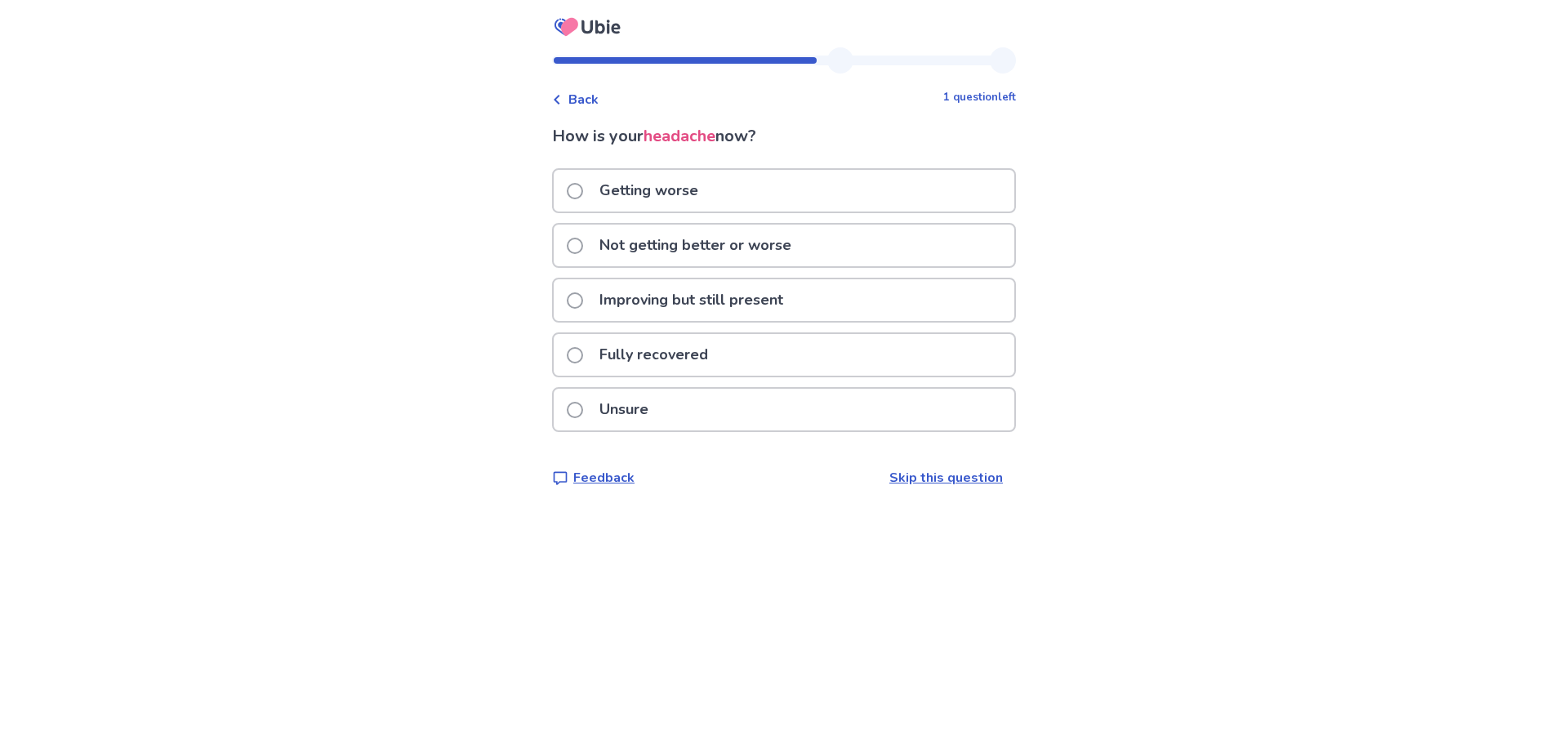
click at [594, 97] on span "Back" at bounding box center [583, 99] width 30 height 20
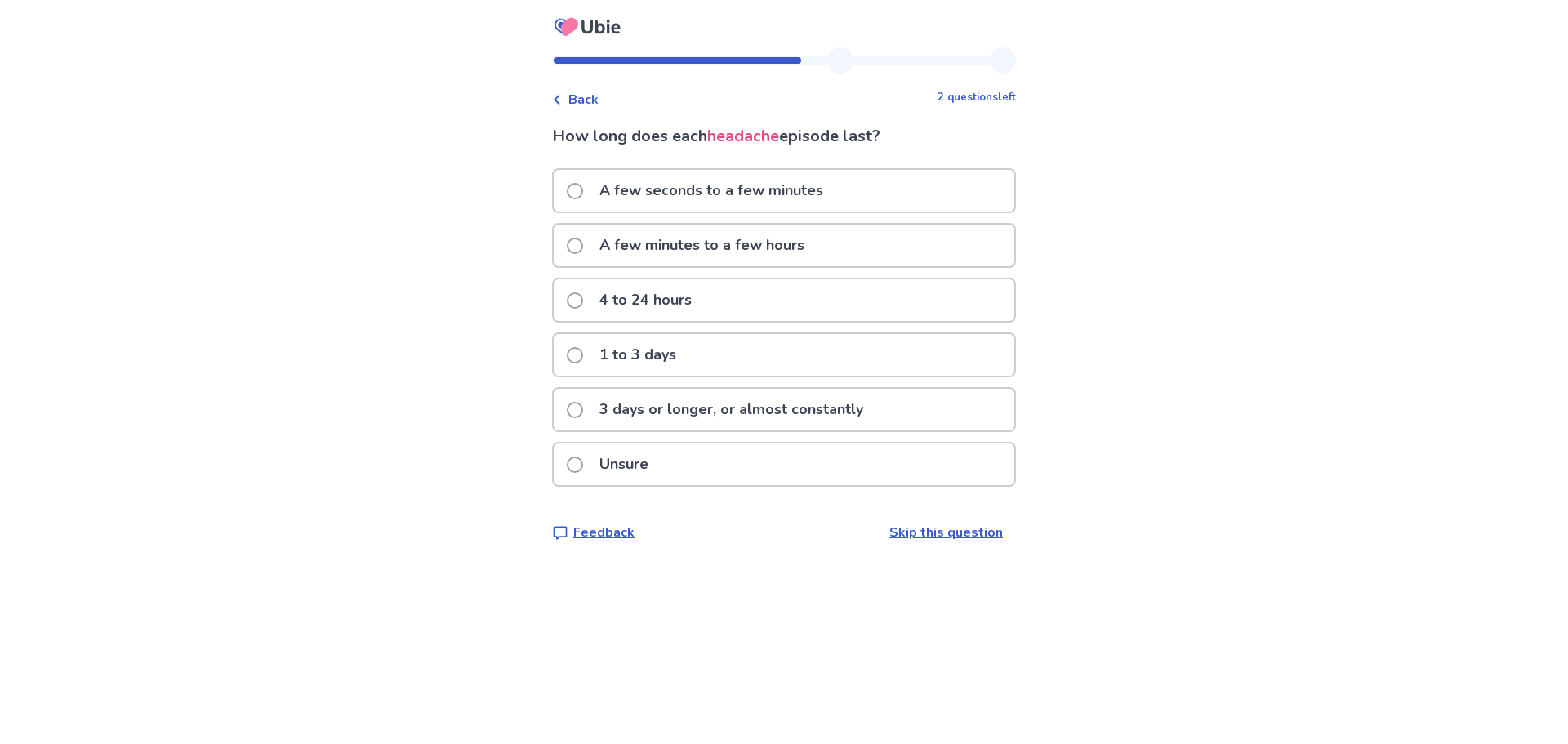
click at [594, 97] on span "Back" at bounding box center [583, 99] width 30 height 20
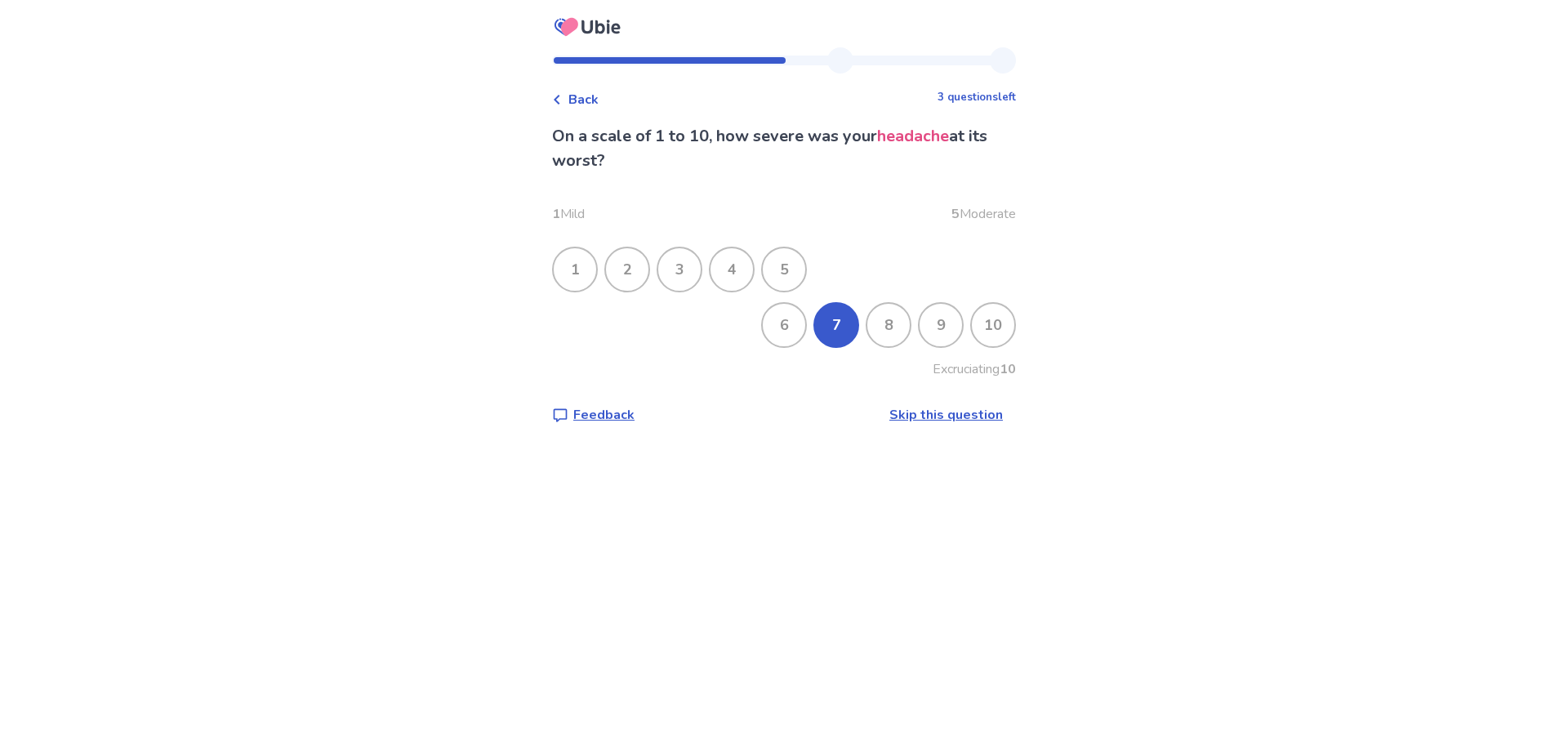
click at [594, 97] on span "Back" at bounding box center [583, 99] width 30 height 20
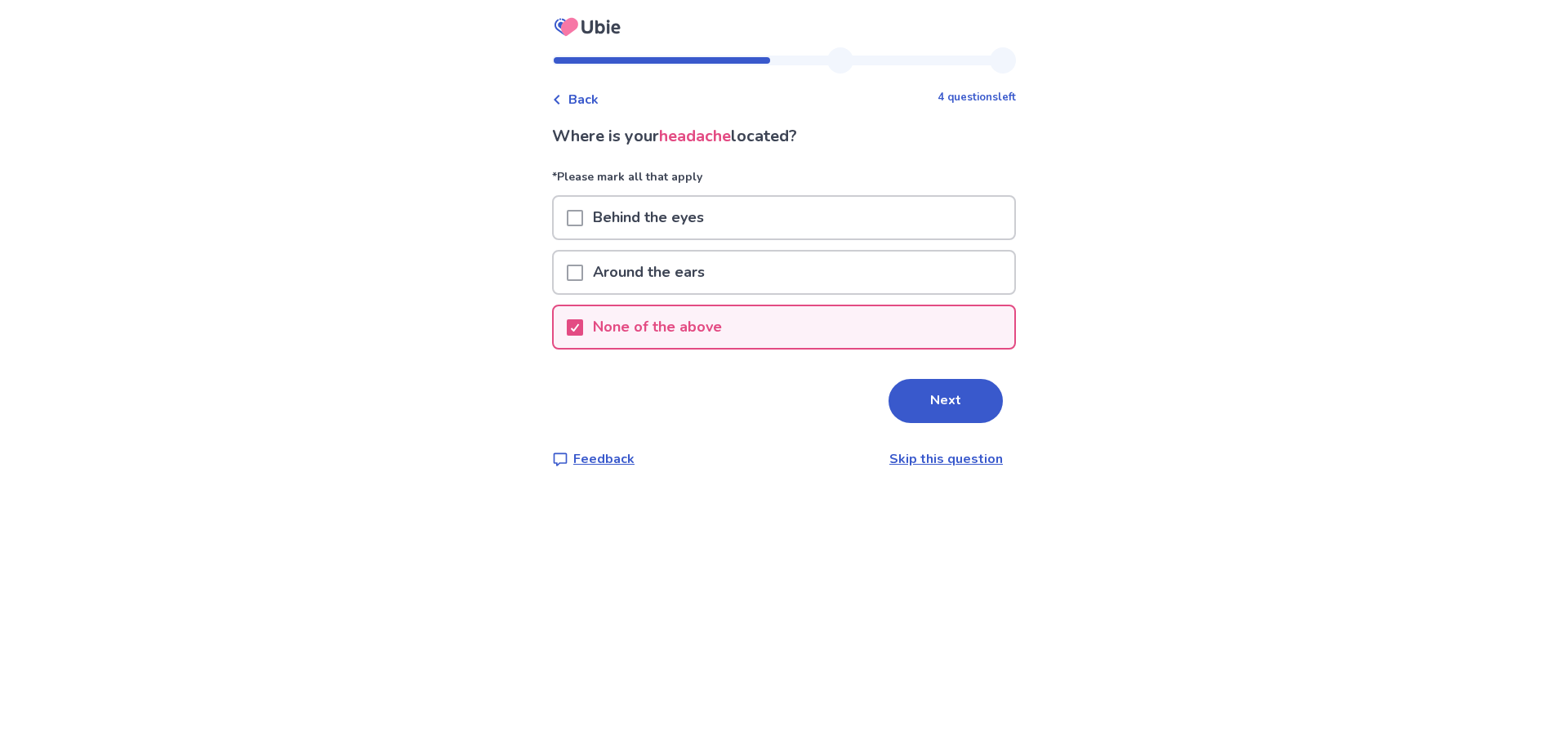
click at [594, 97] on span "Back" at bounding box center [583, 99] width 30 height 20
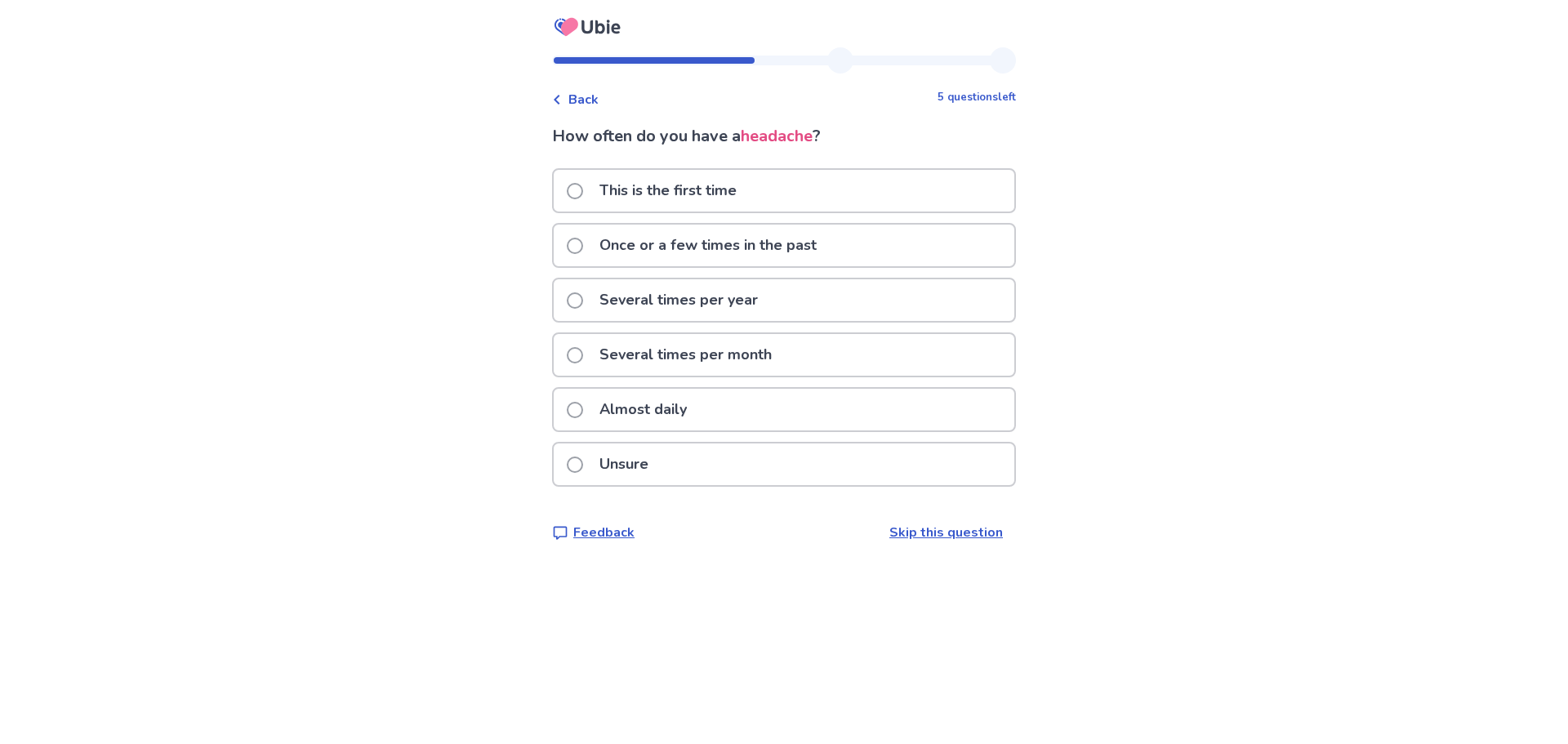
click at [594, 97] on span "Back" at bounding box center [583, 99] width 30 height 20
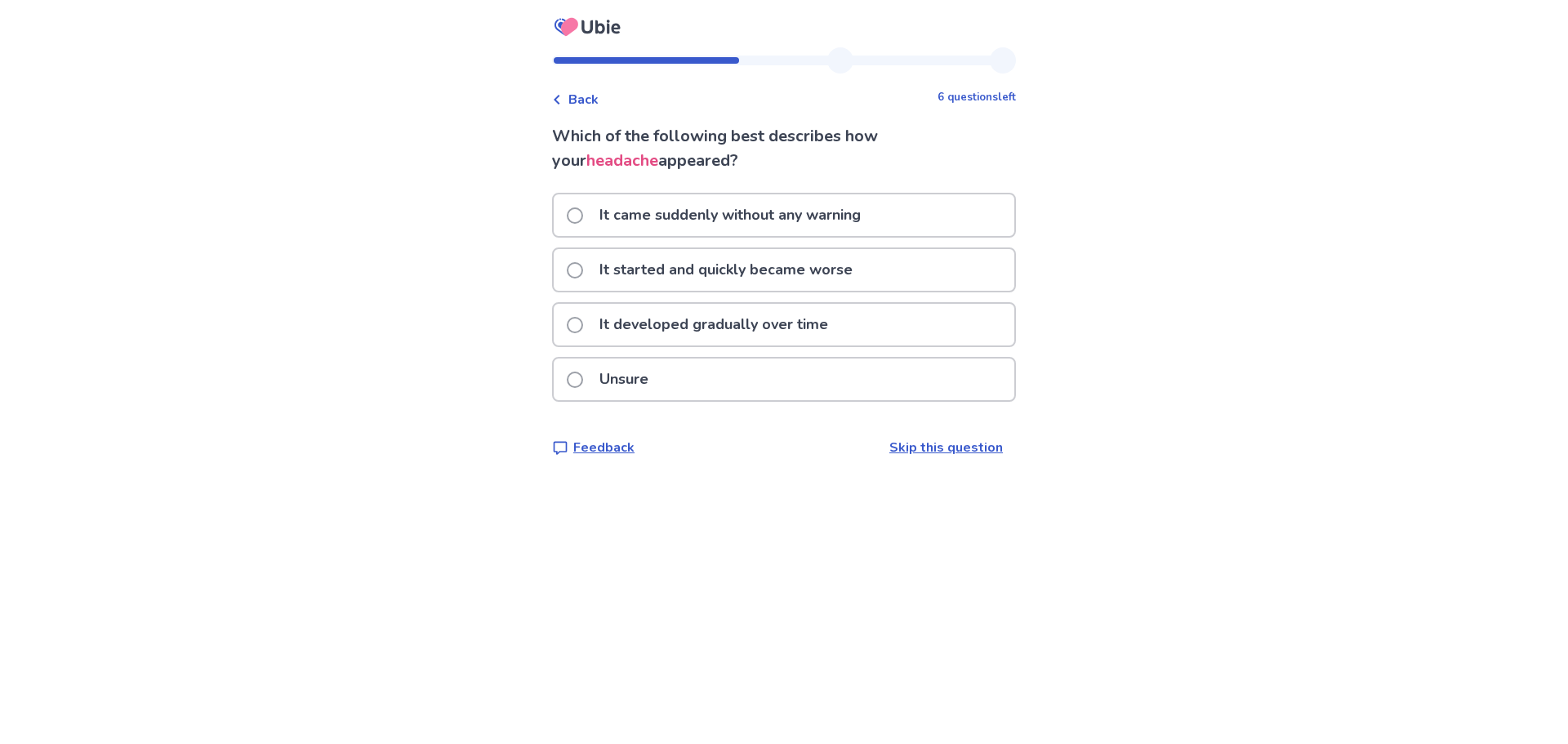
click at [594, 97] on span "Back" at bounding box center [583, 99] width 30 height 20
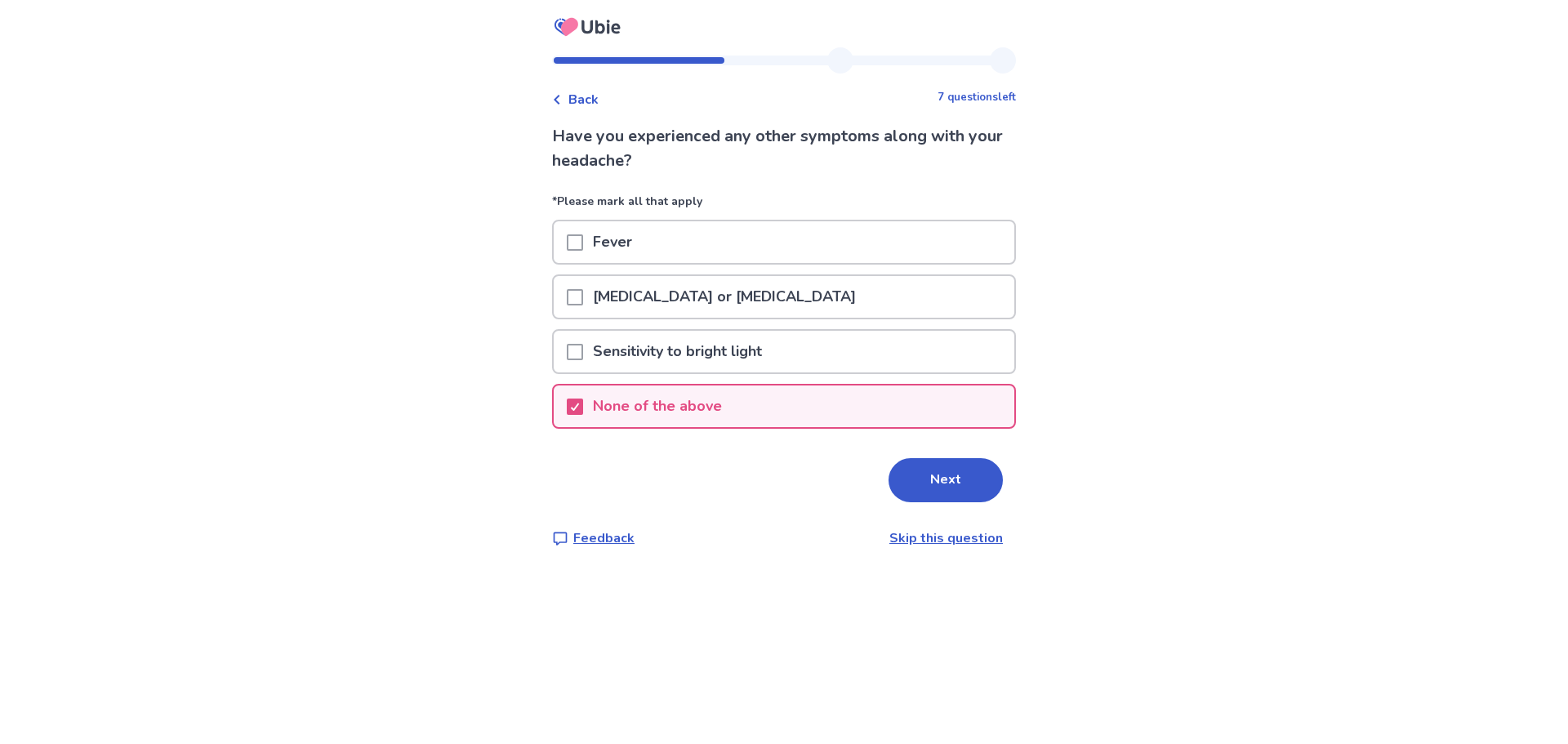
click at [594, 97] on span "Back" at bounding box center [583, 99] width 30 height 20
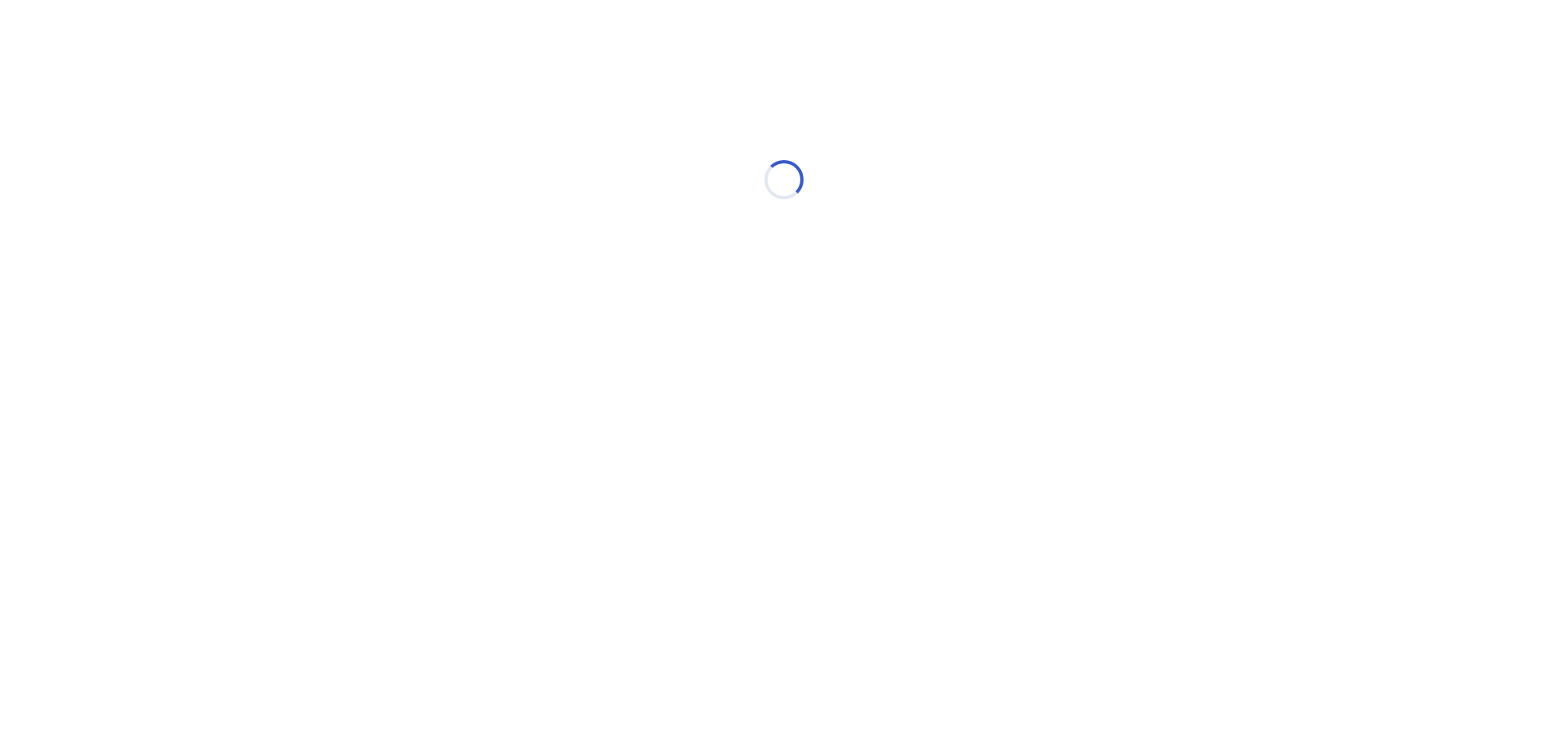
select select "*"
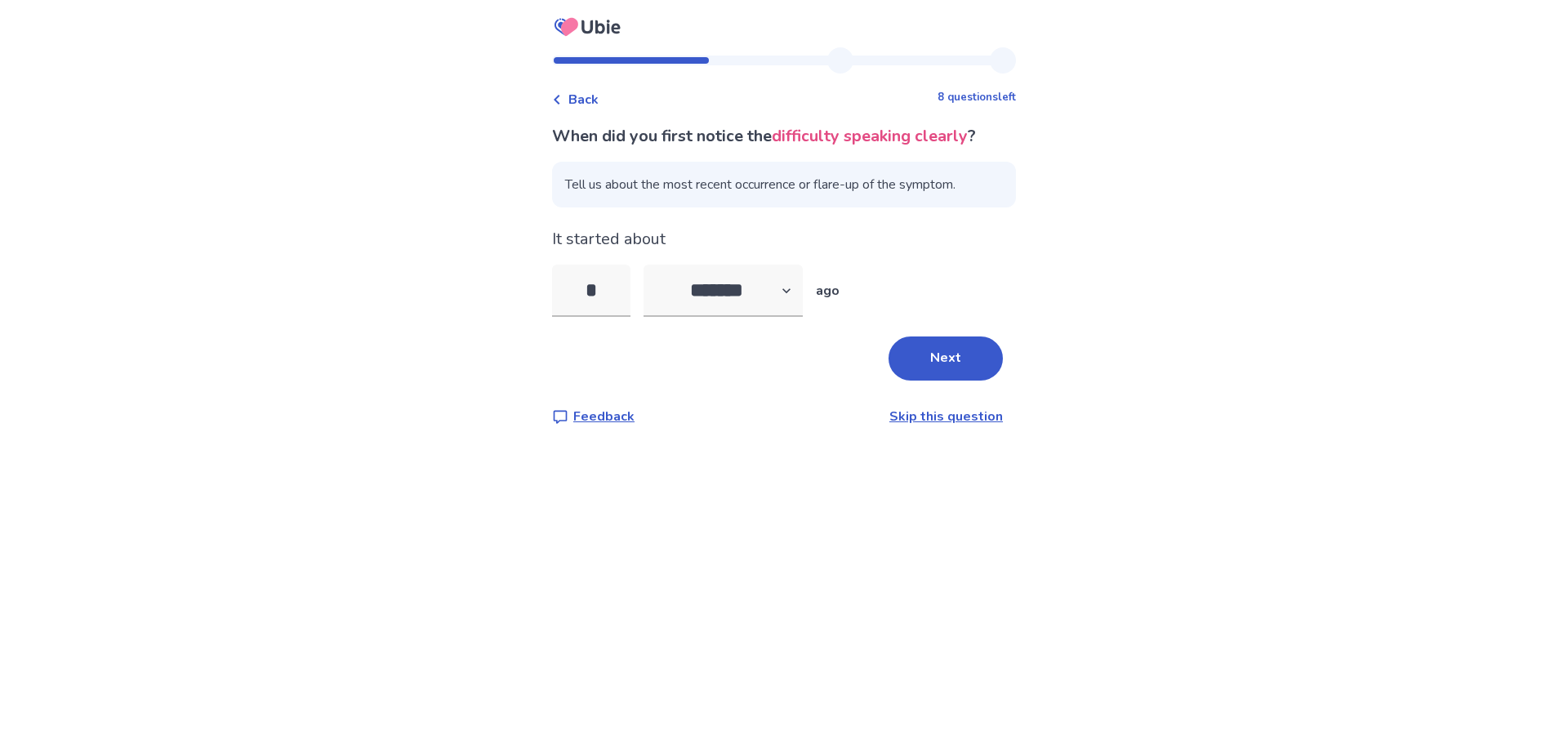
click at [594, 97] on span "Back" at bounding box center [583, 99] width 30 height 20
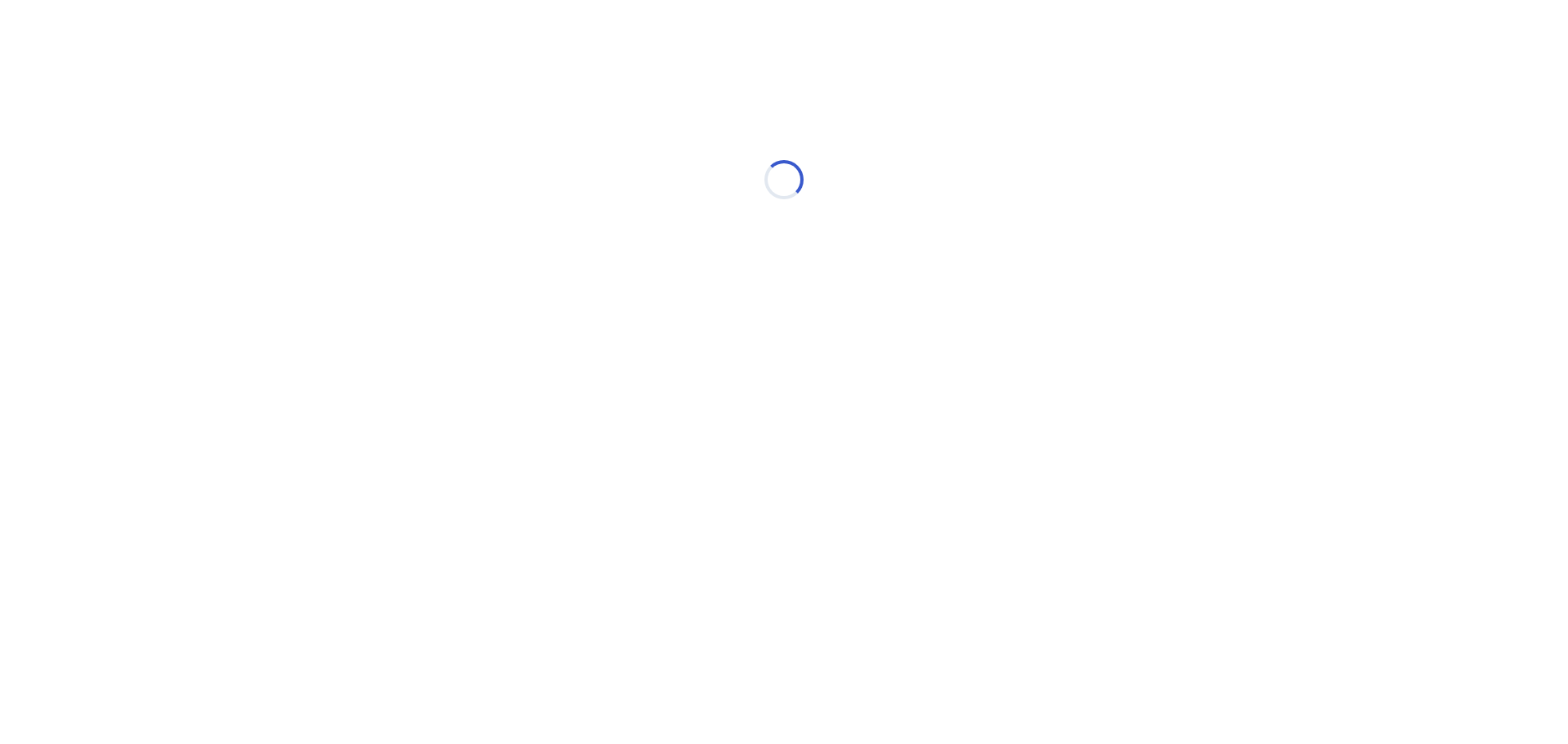
select select "*"
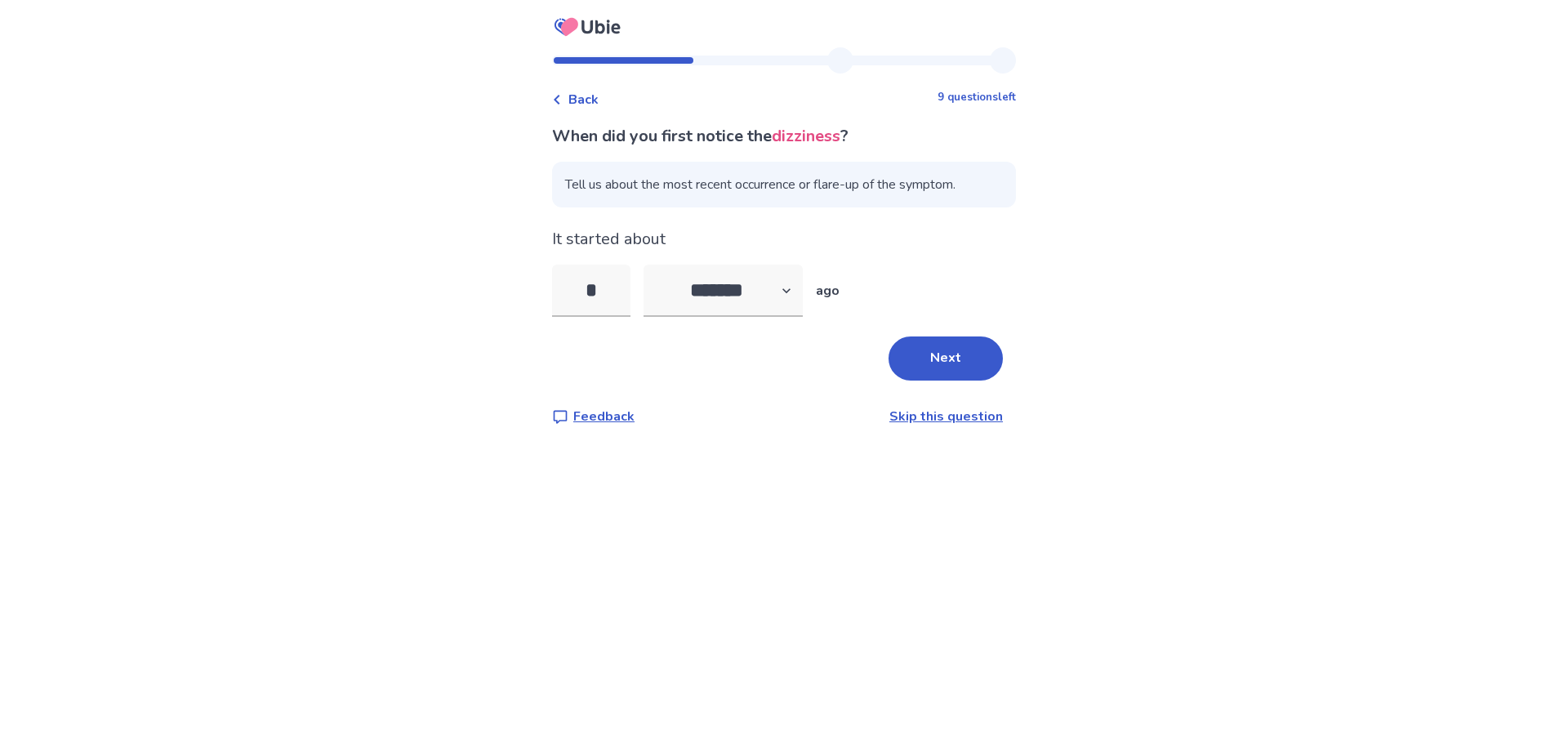
click at [594, 97] on span "Back" at bounding box center [583, 99] width 30 height 20
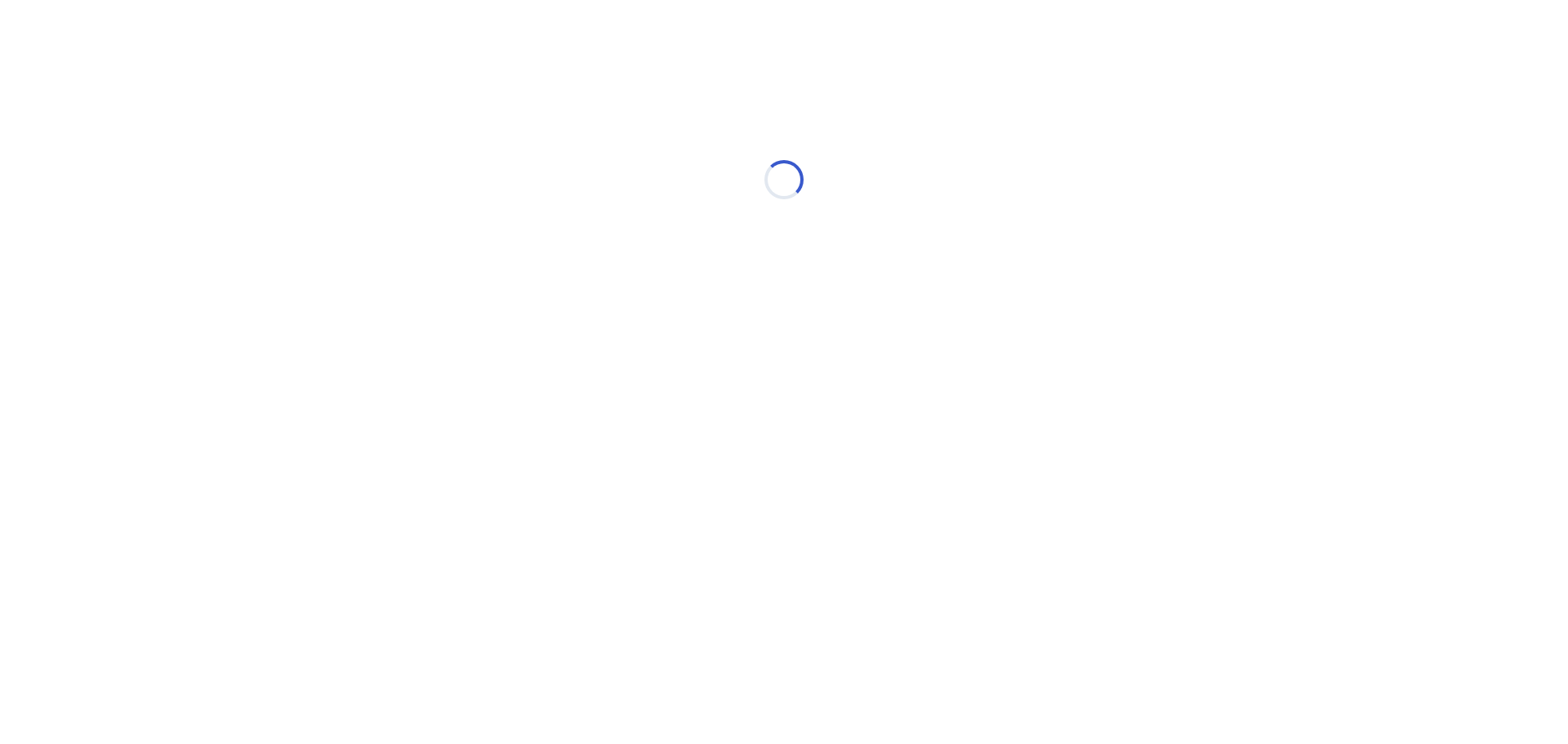
select select "*"
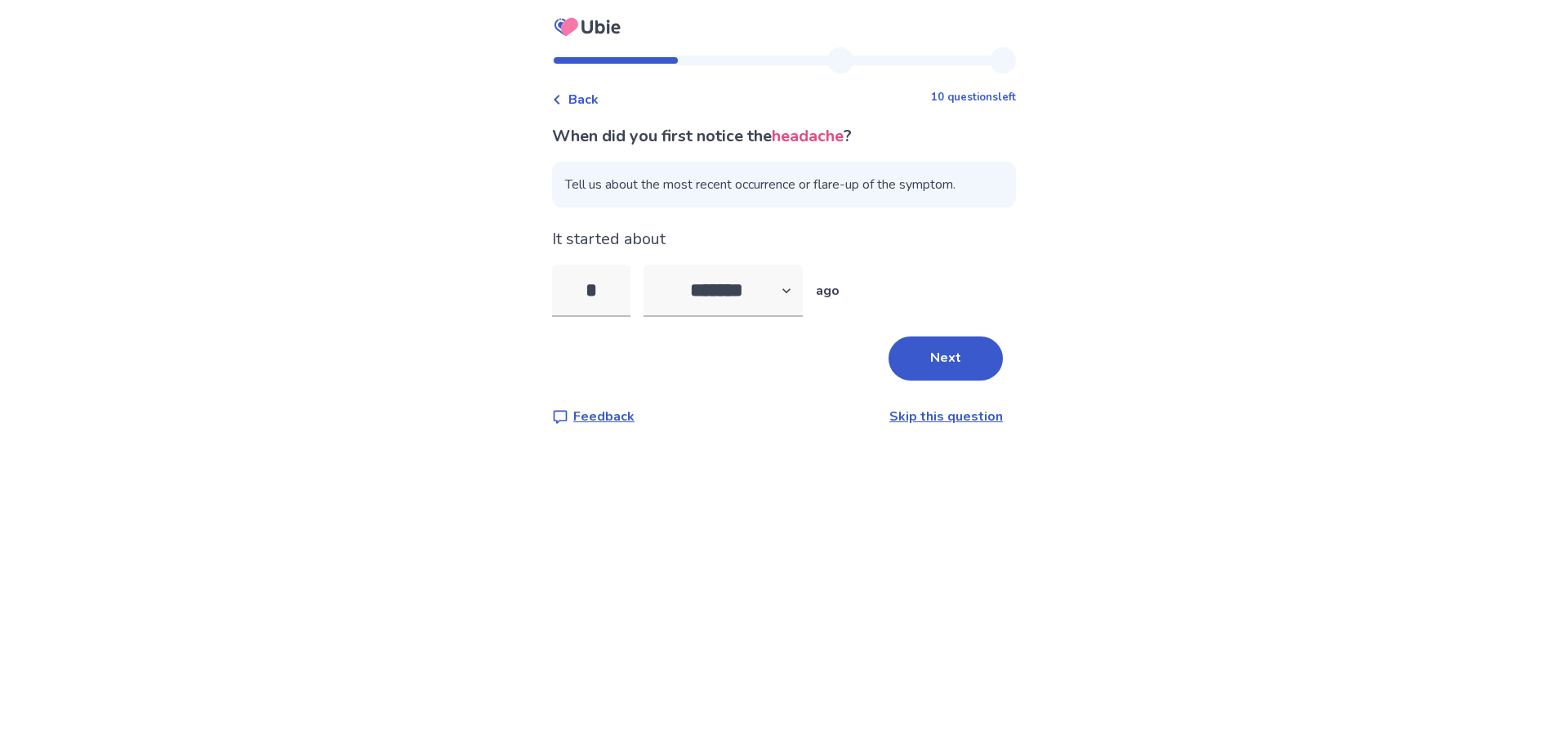
click at [594, 97] on span "Back" at bounding box center [583, 99] width 30 height 20
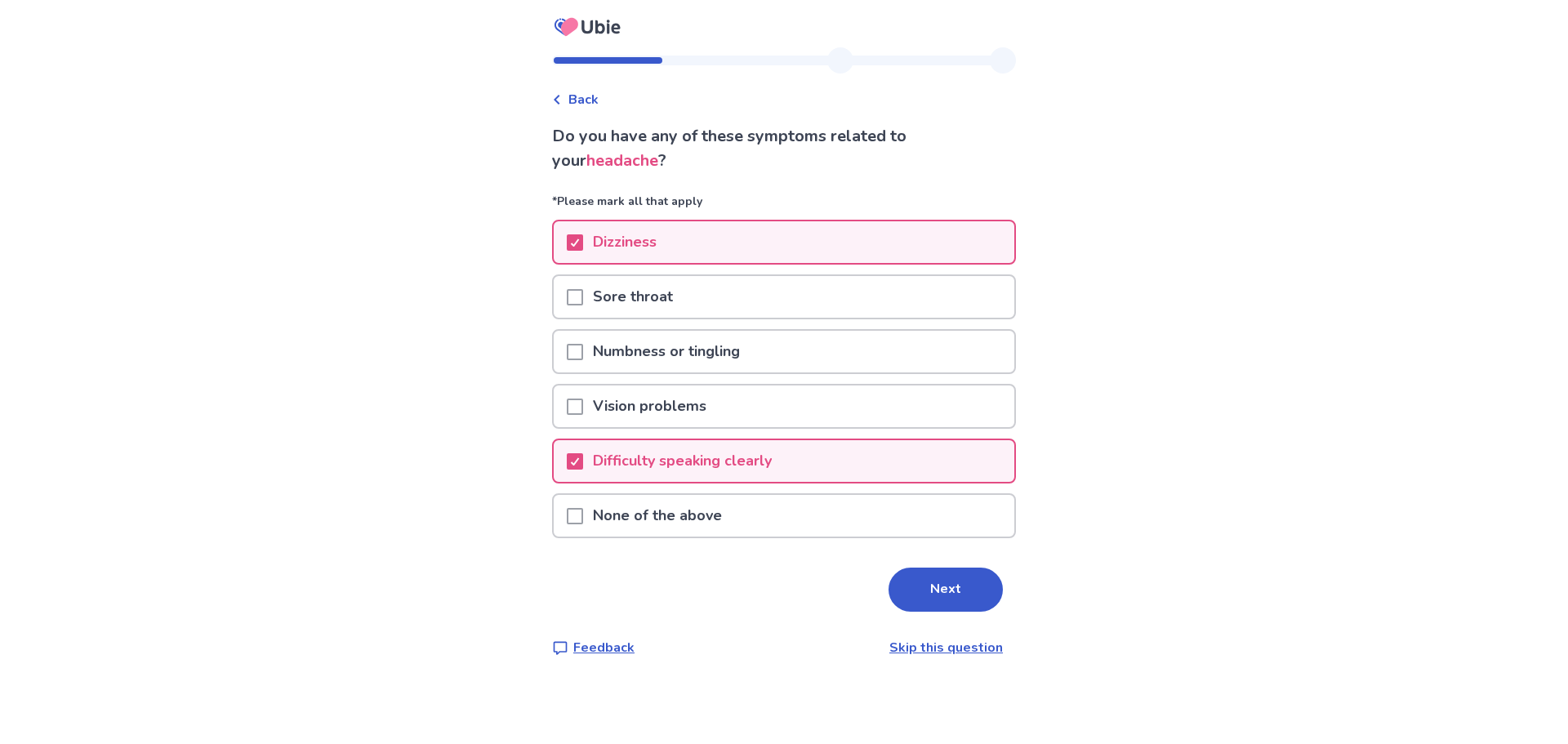
click at [594, 97] on span "Back" at bounding box center [583, 99] width 30 height 20
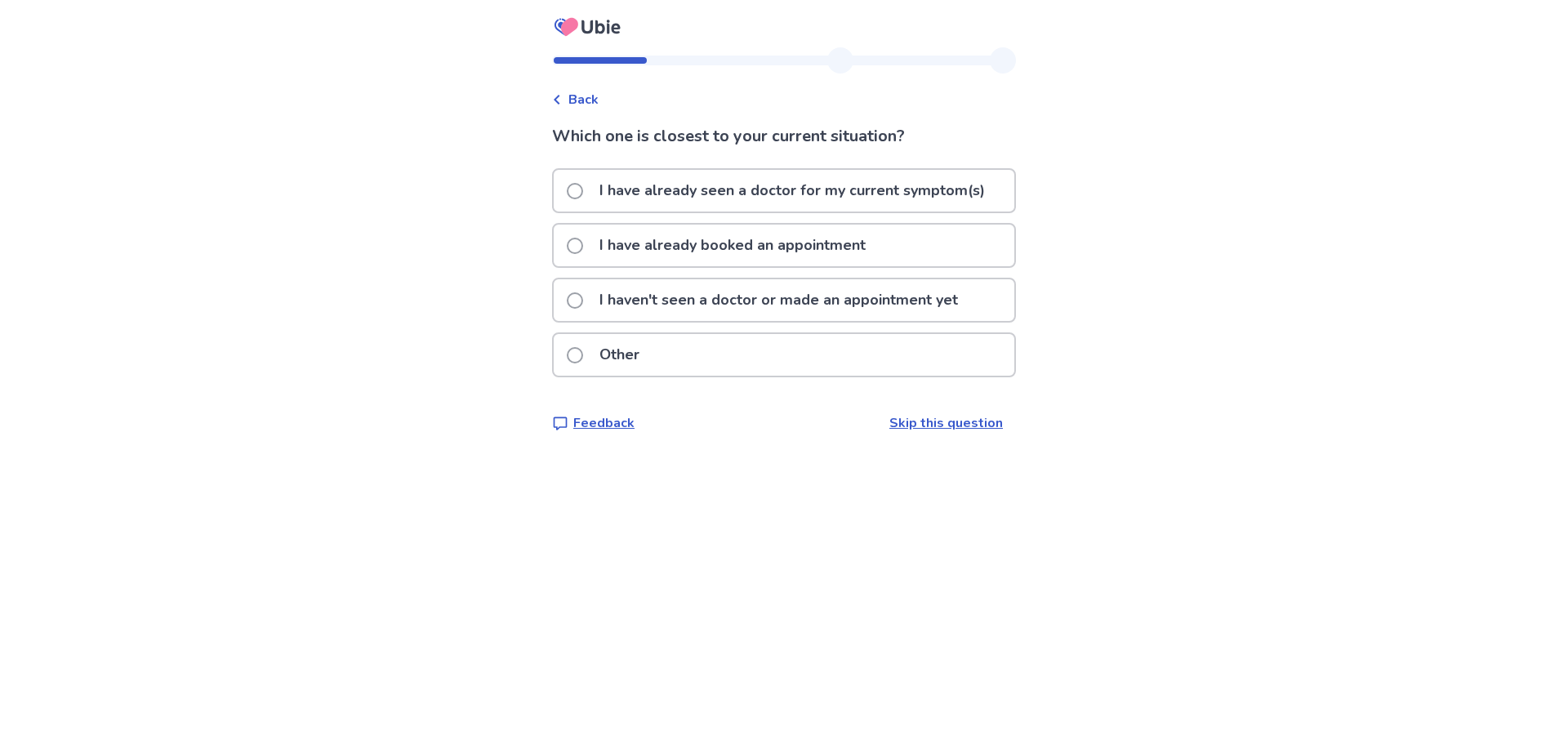
click at [594, 97] on span "Back" at bounding box center [583, 99] width 30 height 20
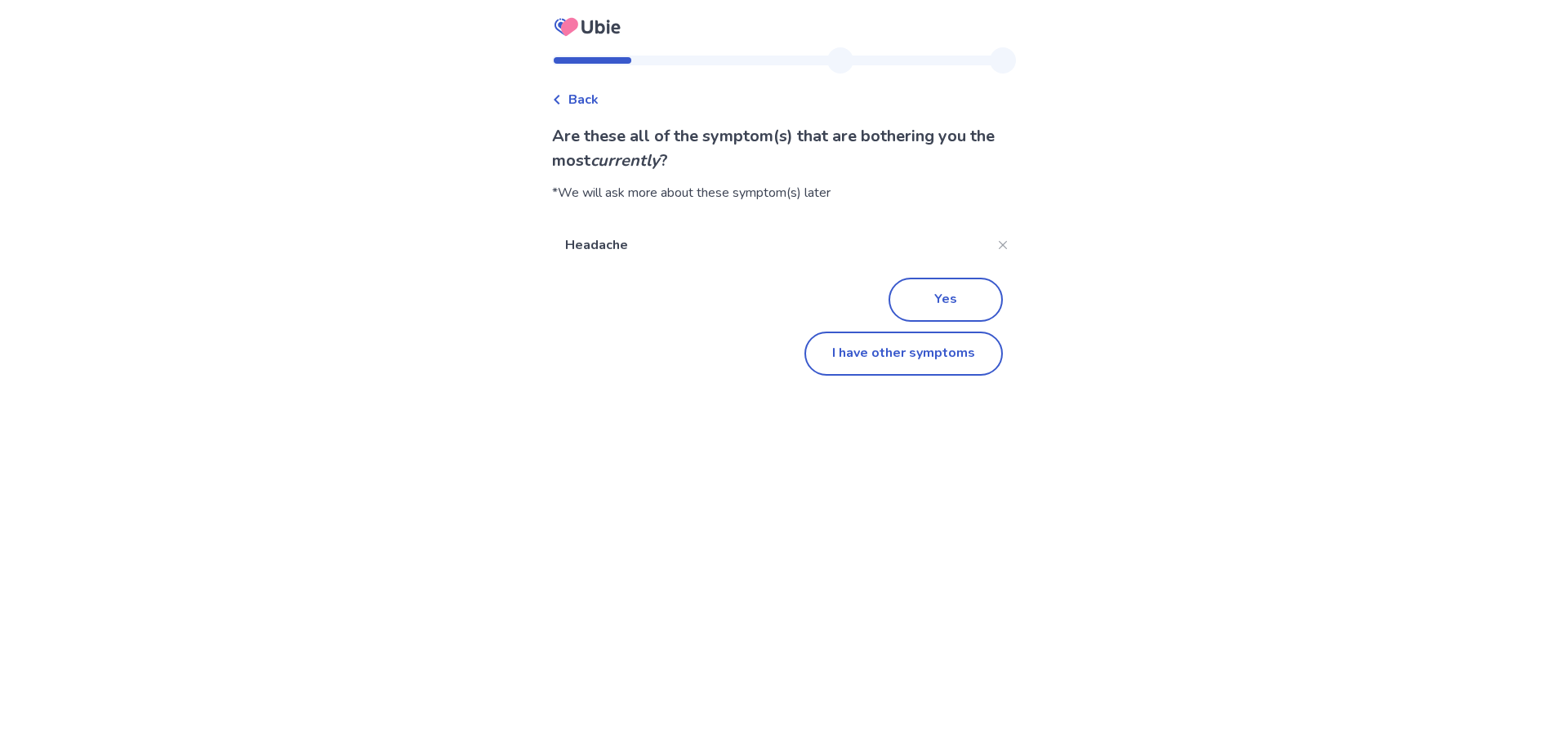
click at [594, 97] on span "Back" at bounding box center [583, 99] width 30 height 20
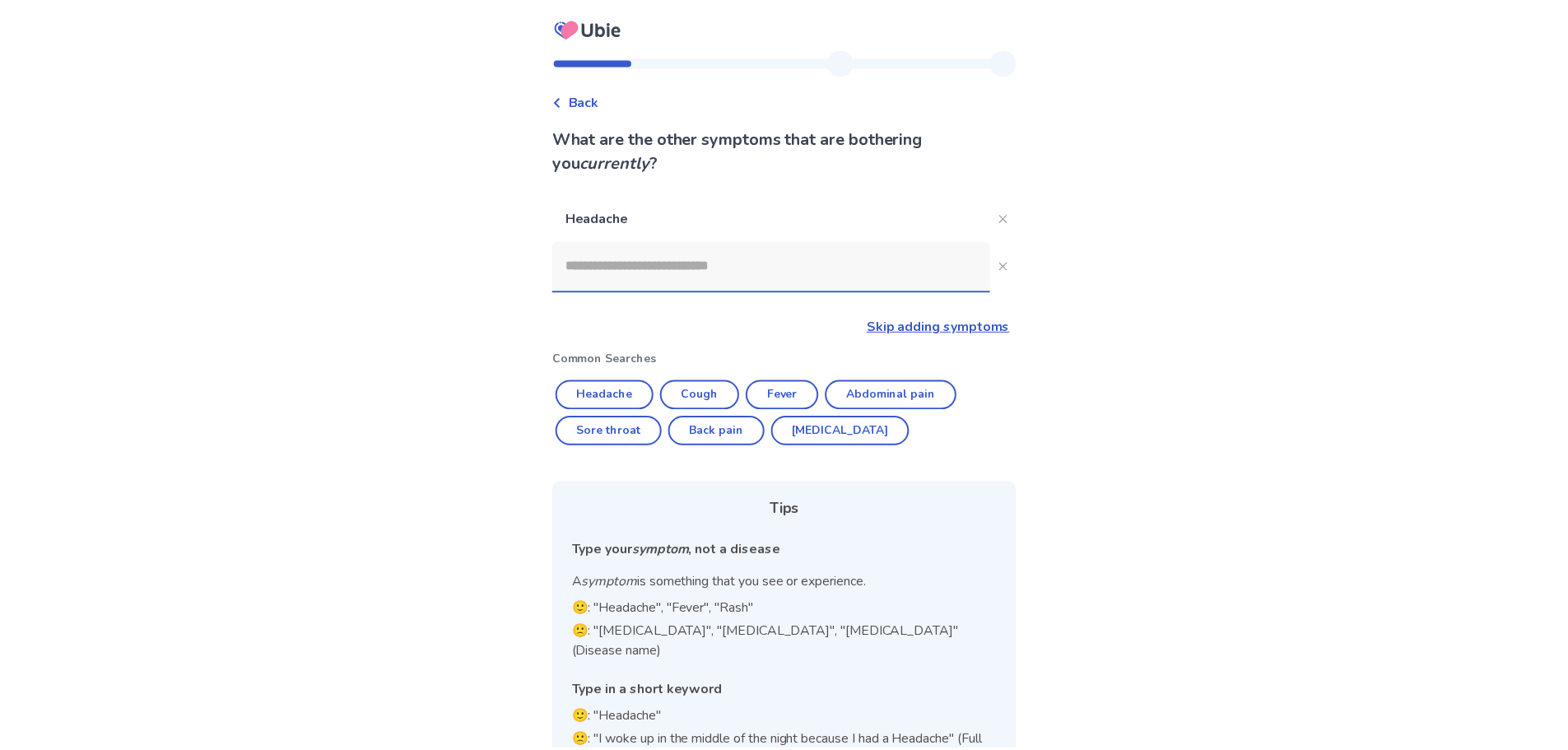
scroll to position [37, 0]
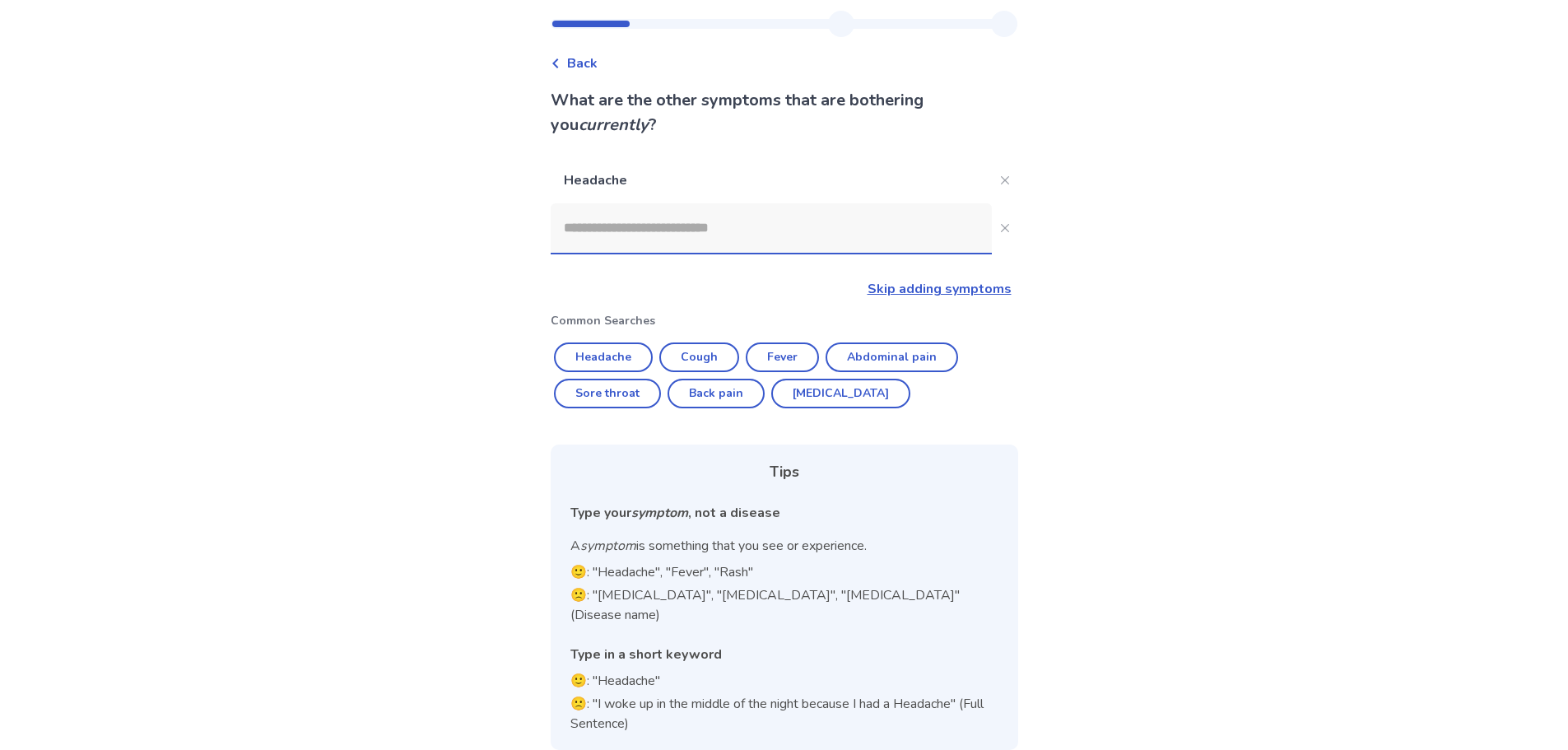
click at [560, 65] on icon at bounding box center [555, 63] width 10 height 10
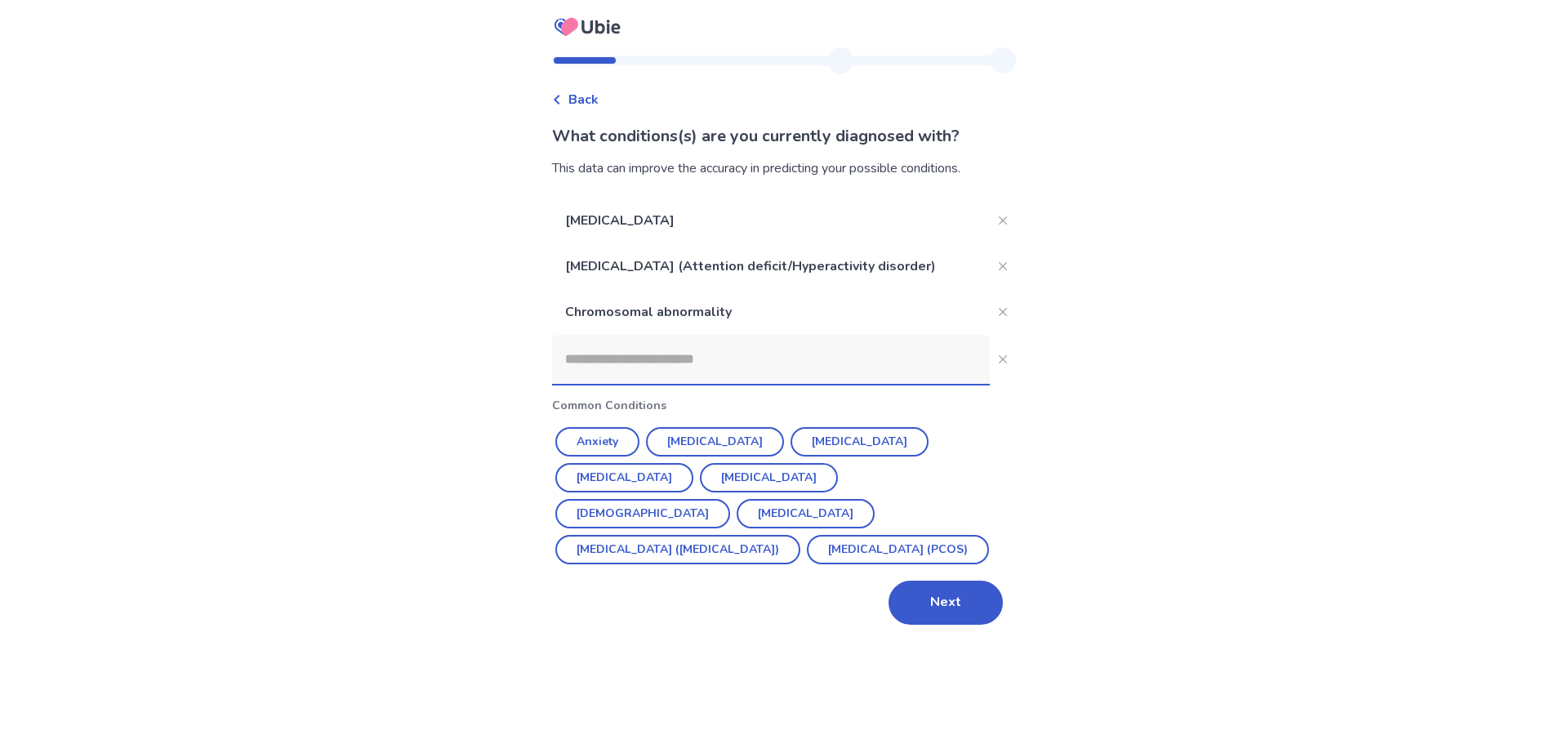
click at [699, 361] on input at bounding box center [771, 359] width 438 height 49
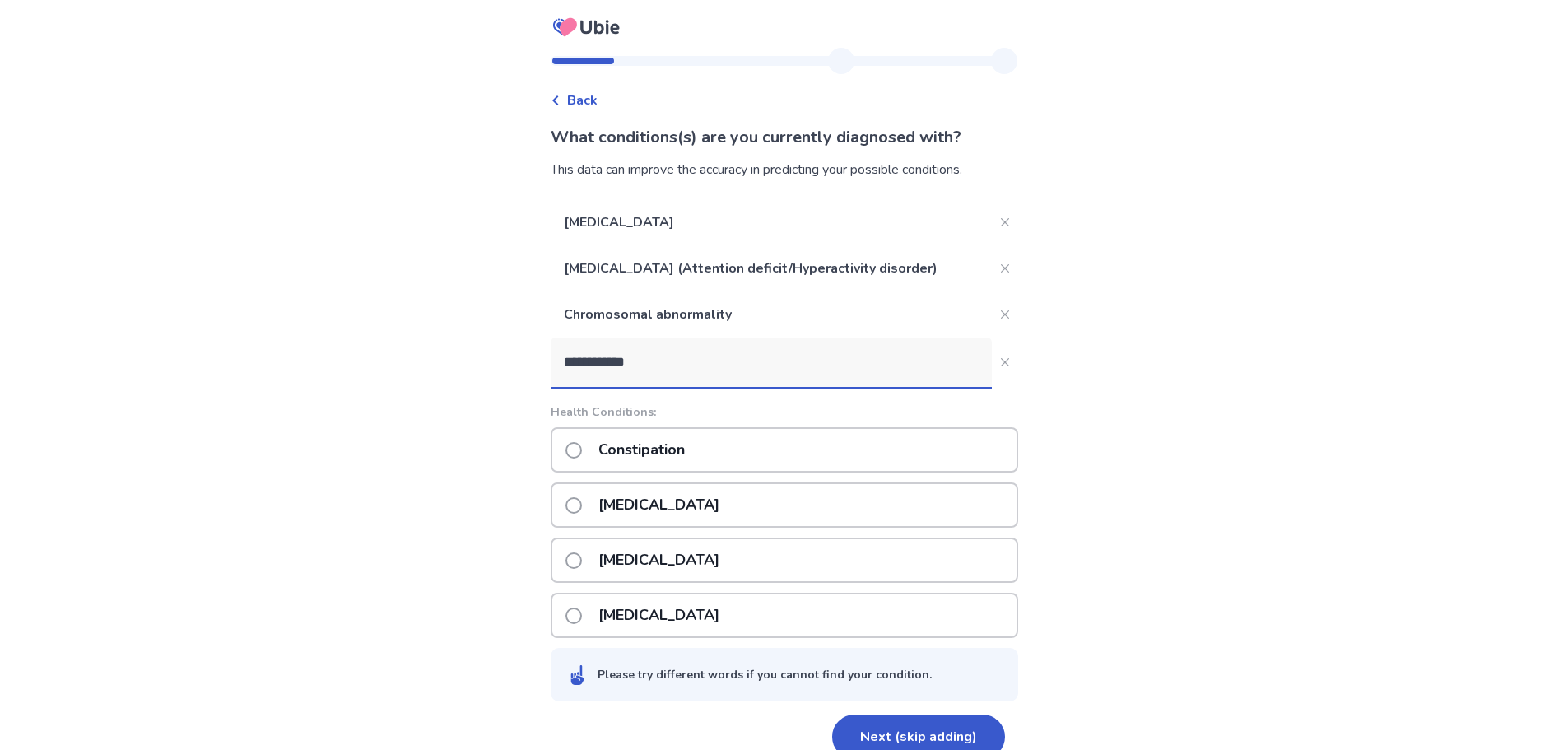
type input "**********"
click at [742, 450] on div "Constipation" at bounding box center [784, 450] width 467 height 45
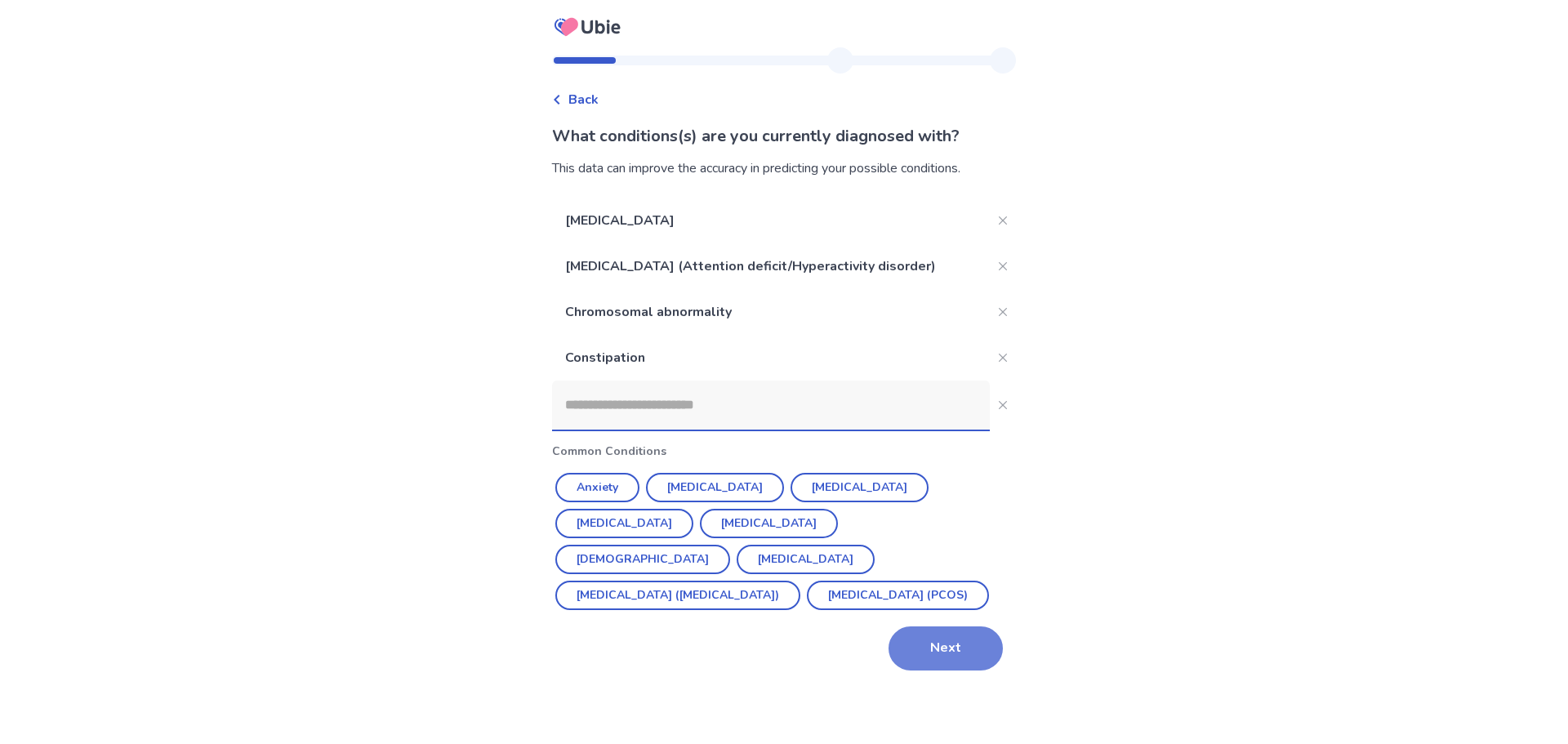
click at [970, 651] on button "Next" at bounding box center [946, 648] width 115 height 44
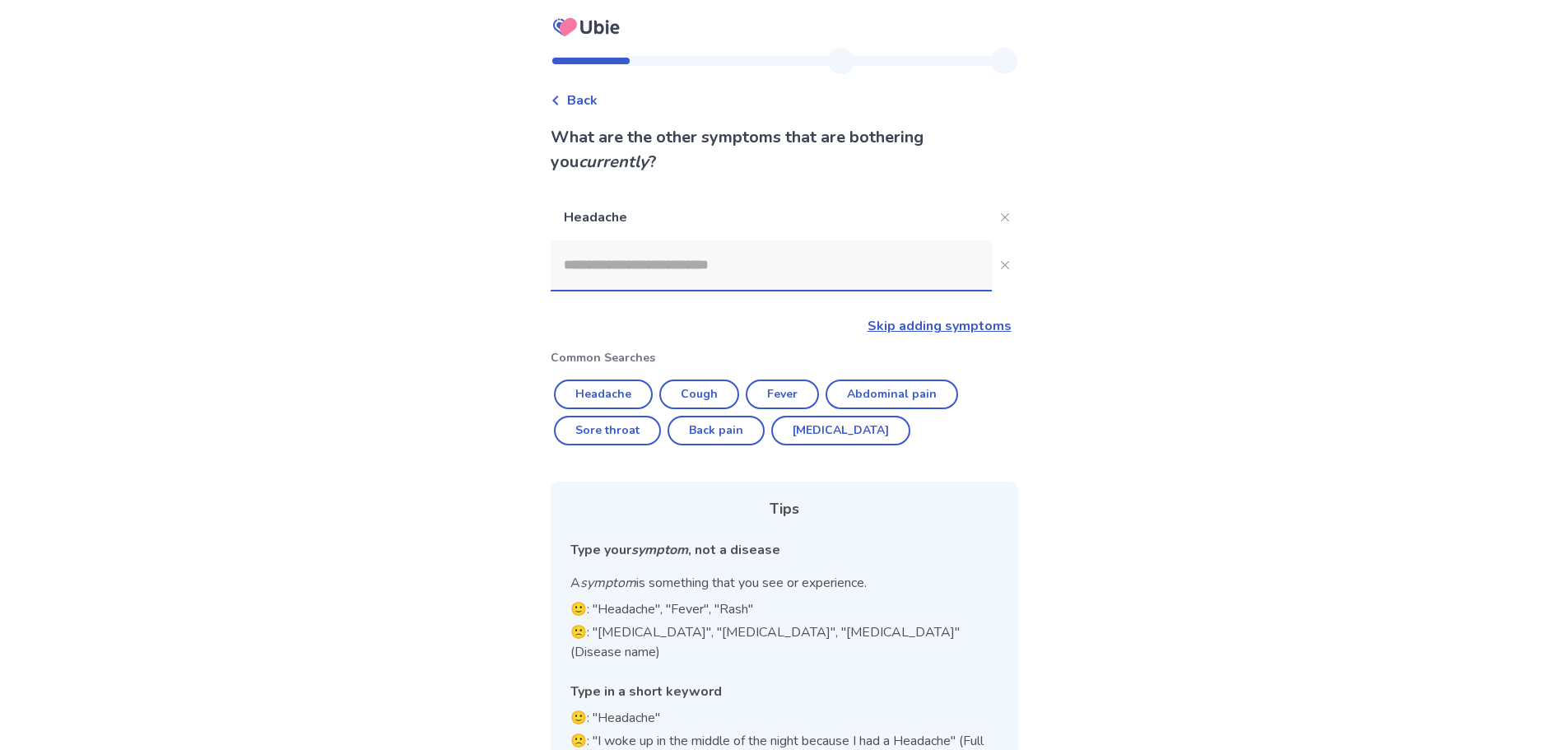
click at [658, 266] on input at bounding box center [771, 265] width 441 height 50
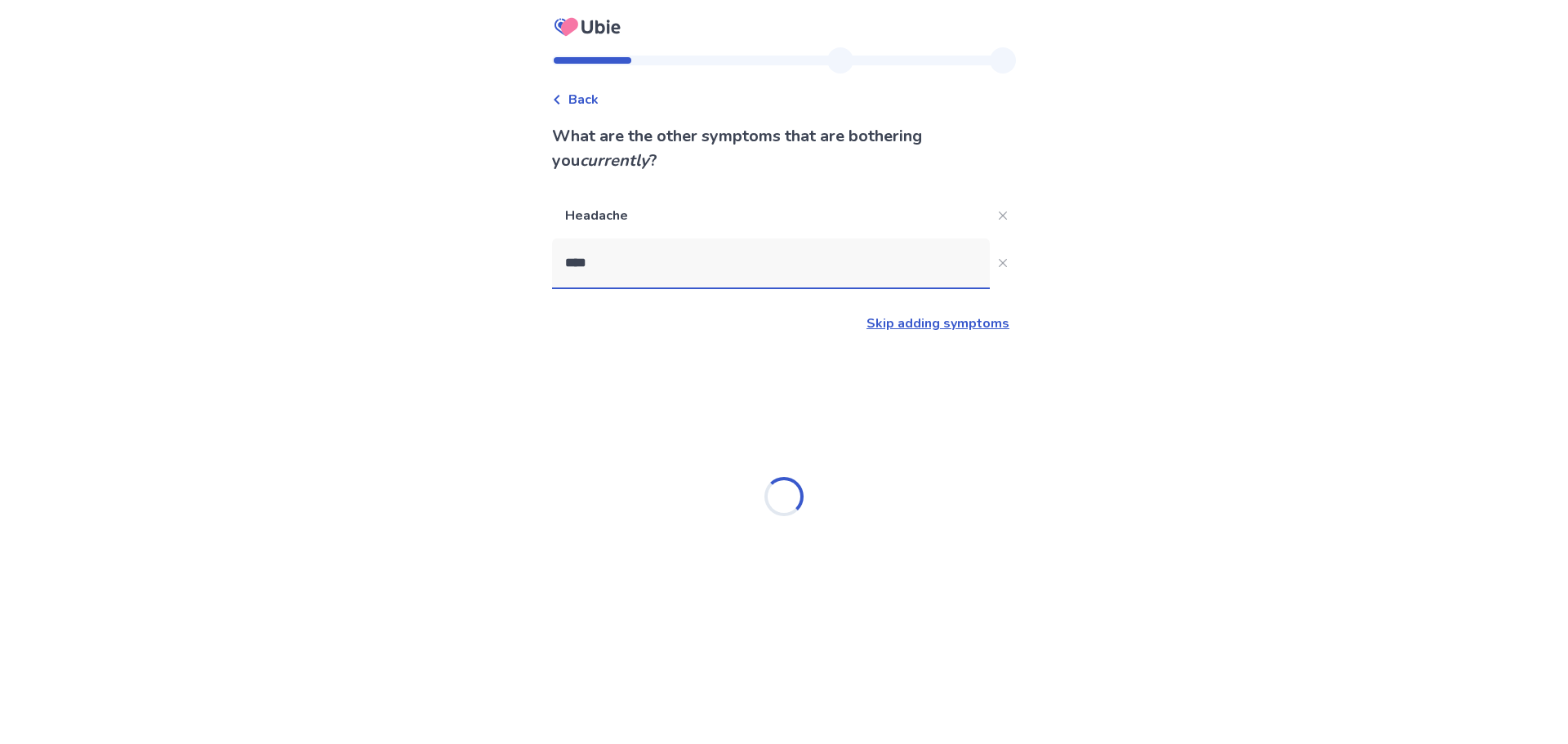
type input "*****"
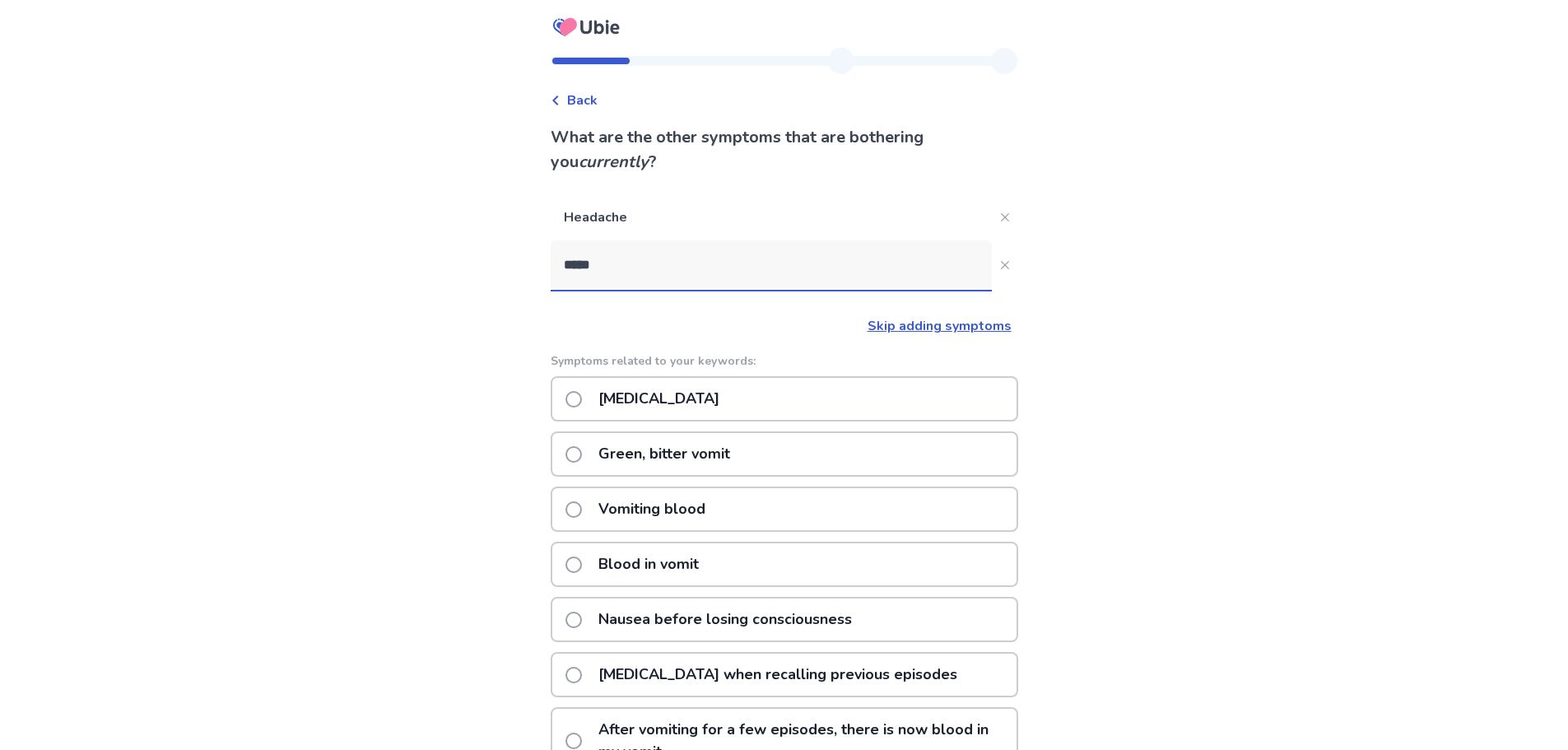
click at [679, 401] on p "[MEDICAL_DATA]" at bounding box center [658, 399] width 141 height 42
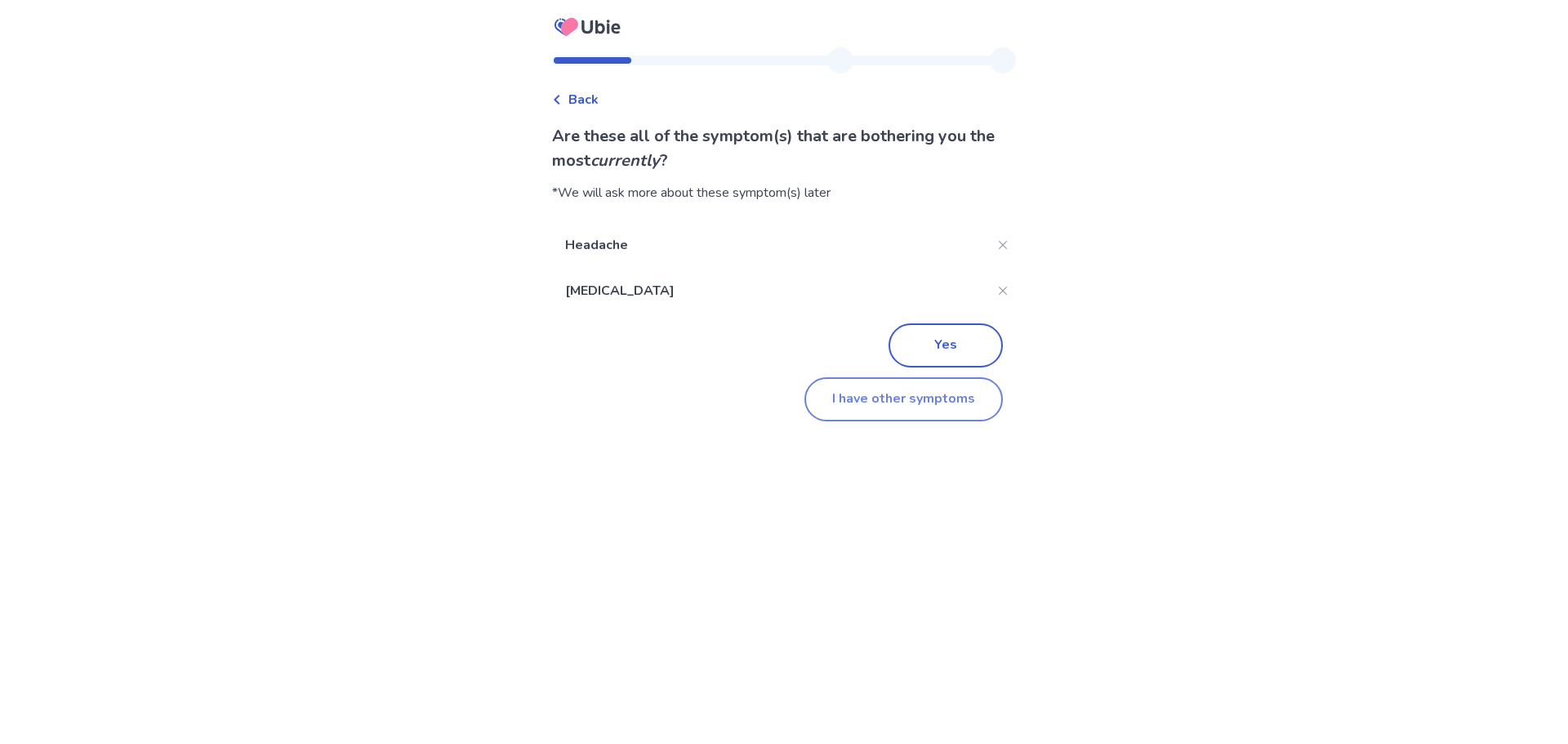
click at [871, 414] on button "I have other symptoms" at bounding box center [903, 399] width 198 height 44
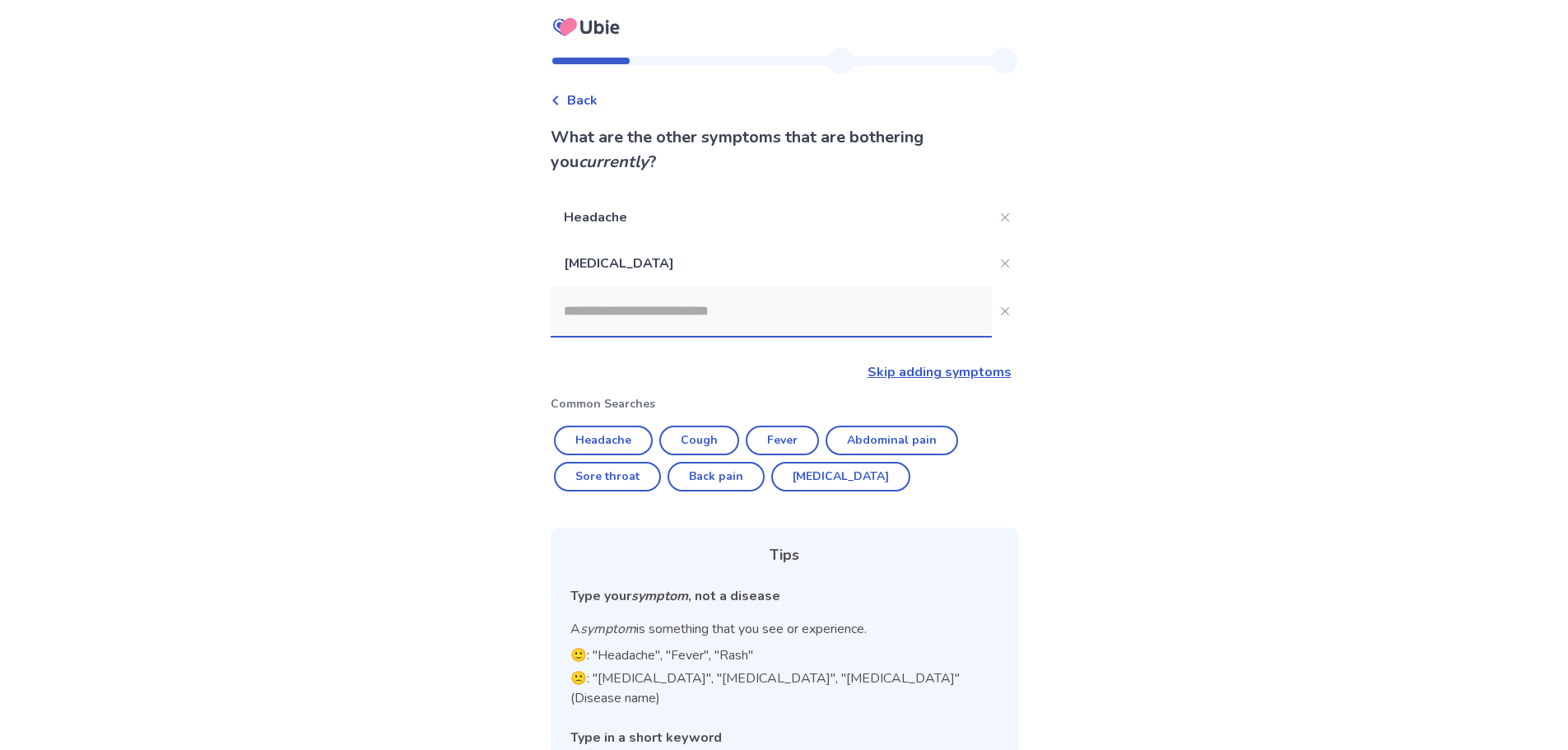
scroll to position [83, 0]
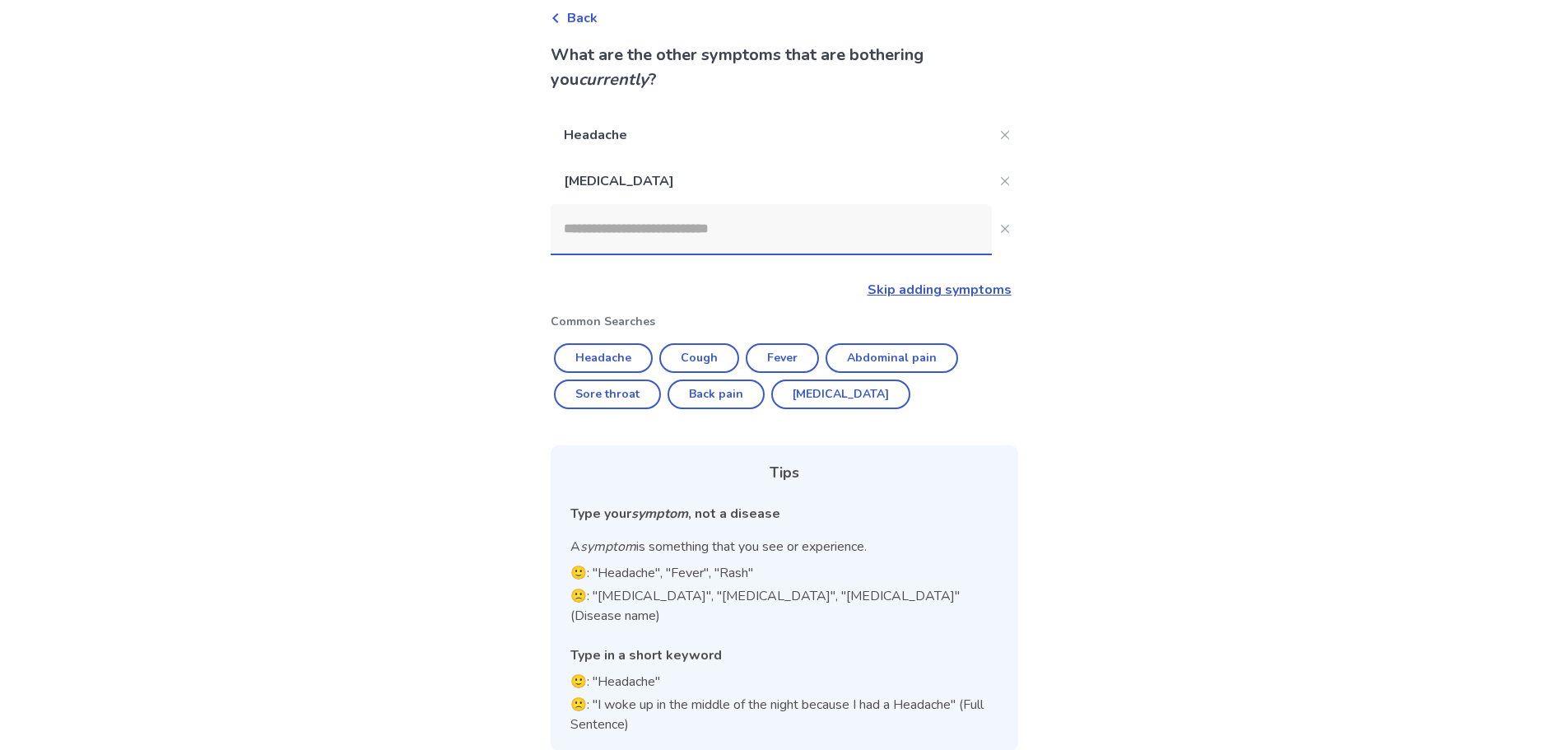
click at [940, 293] on link "Skip adding symptoms" at bounding box center [940, 289] width 144 height 18
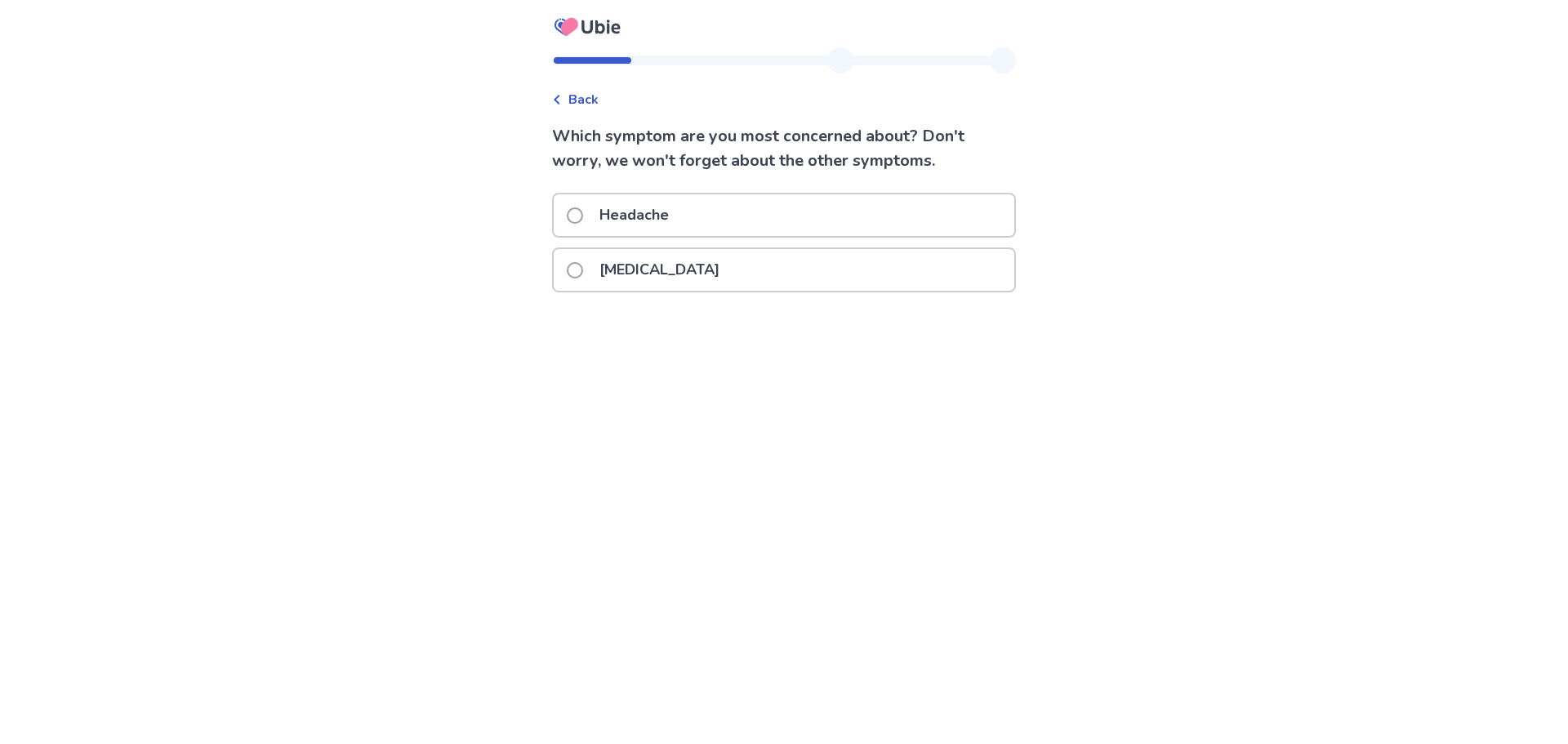
click at [661, 217] on p "Headache" at bounding box center [634, 215] width 89 height 41
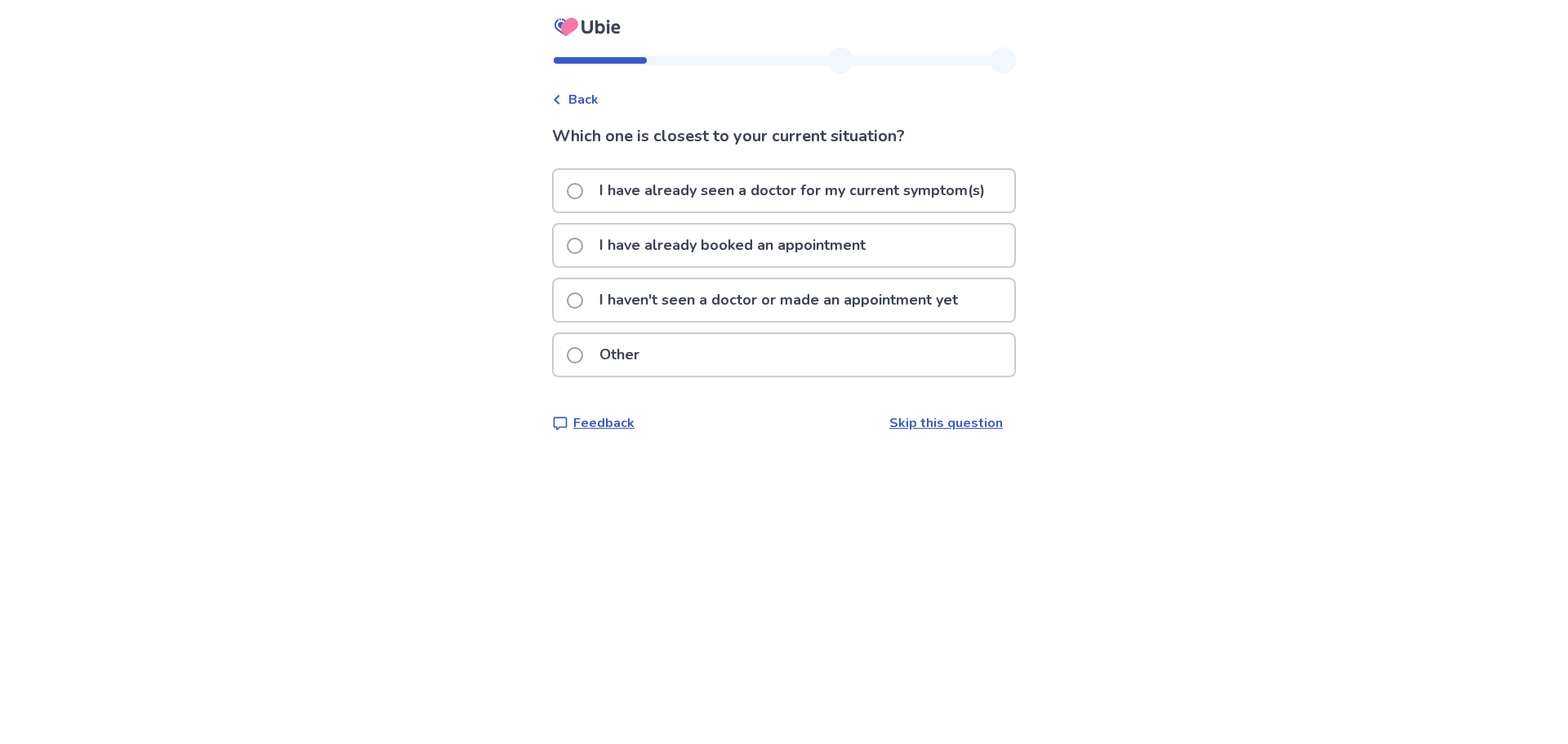
click at [680, 243] on p "I have already booked an appointment" at bounding box center [733, 246] width 286 height 41
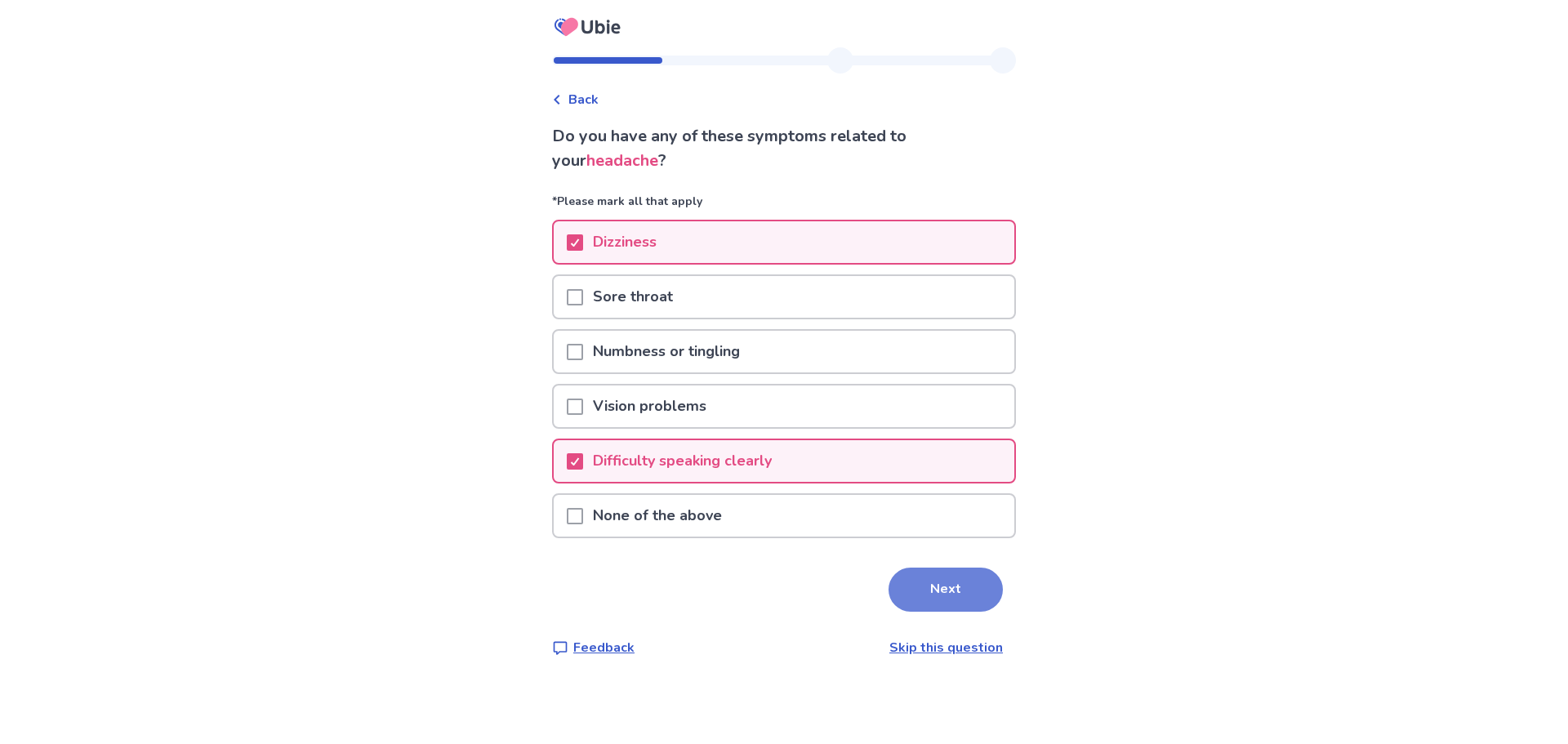
click at [896, 593] on button "Next" at bounding box center [946, 589] width 115 height 44
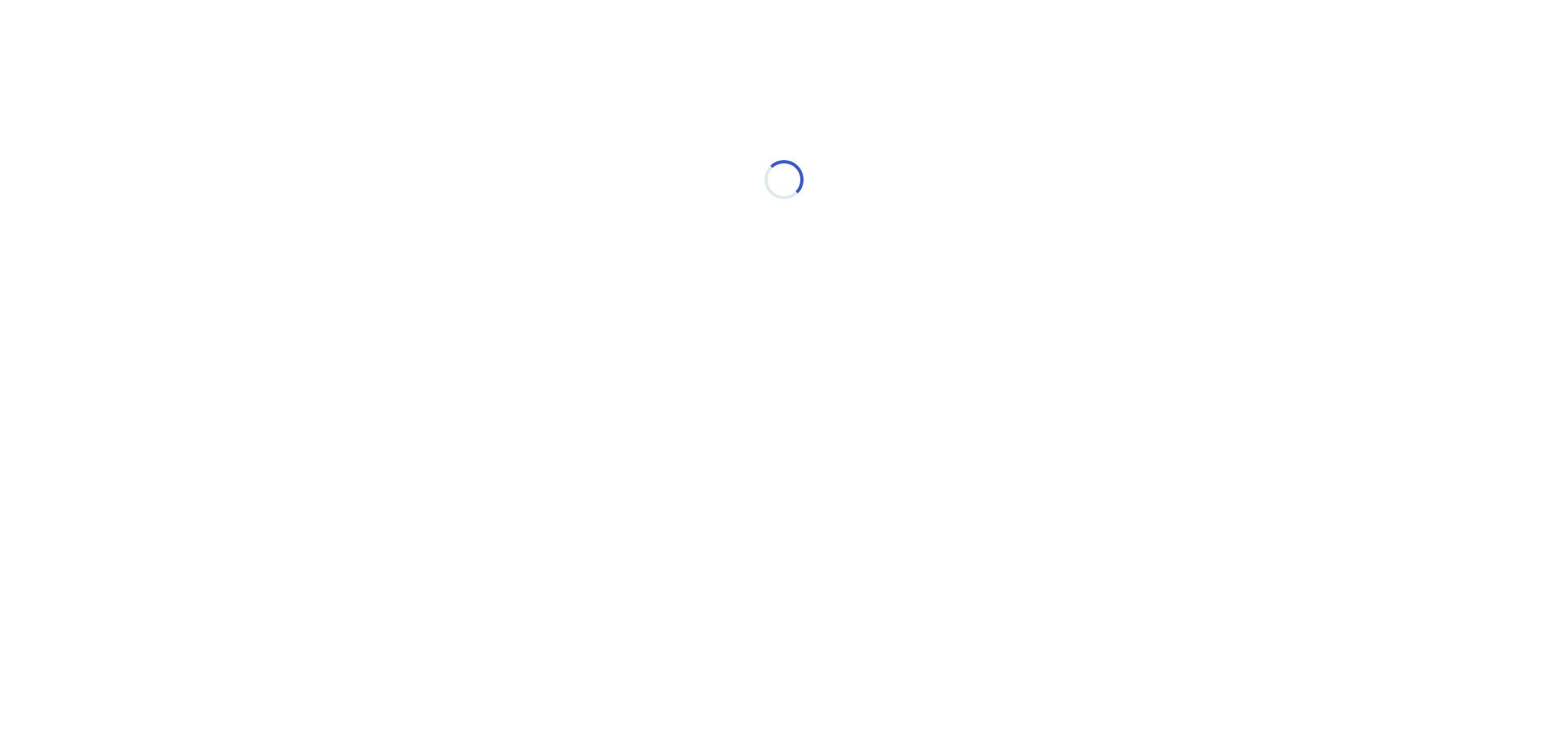
select select "*"
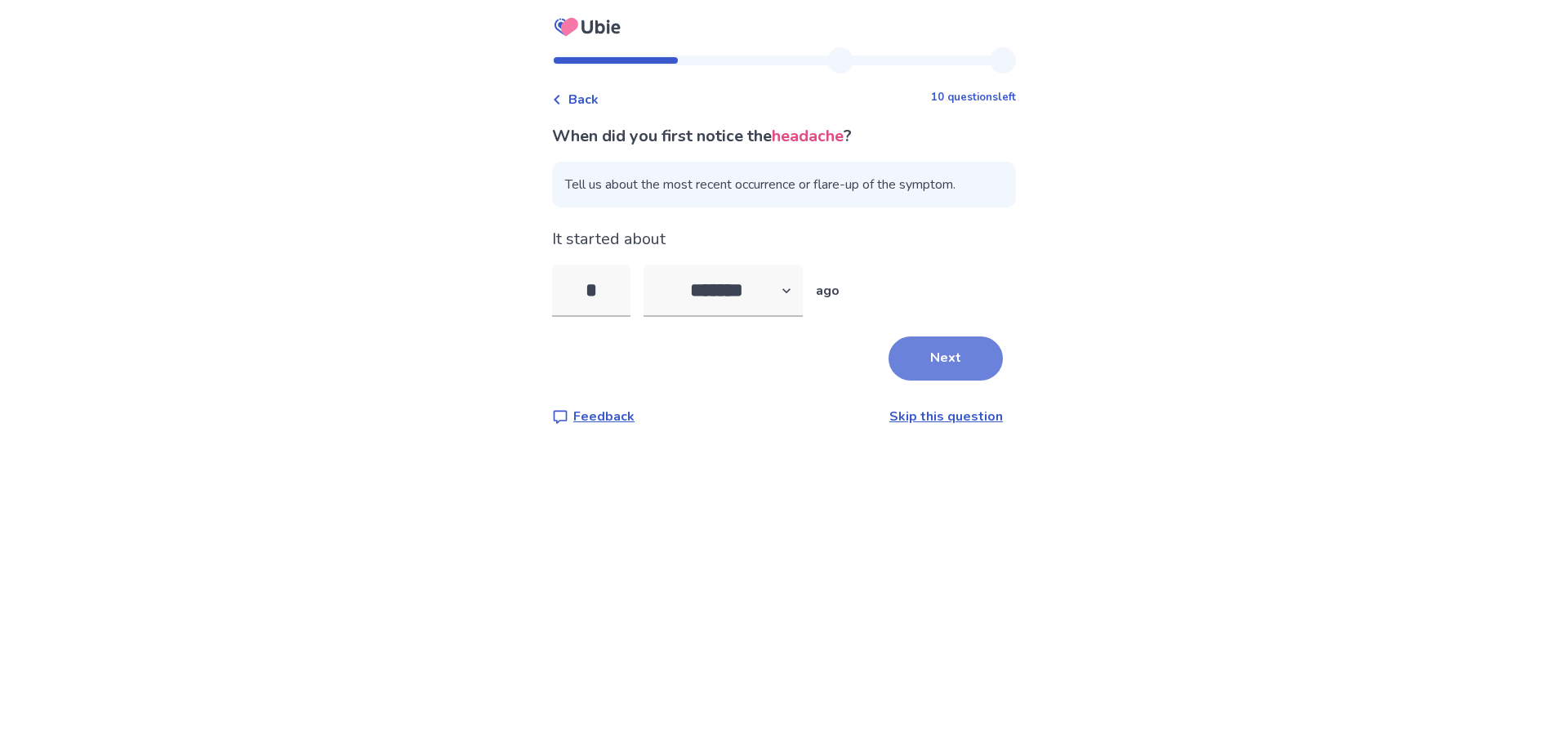
click at [937, 348] on button "Next" at bounding box center [946, 358] width 115 height 44
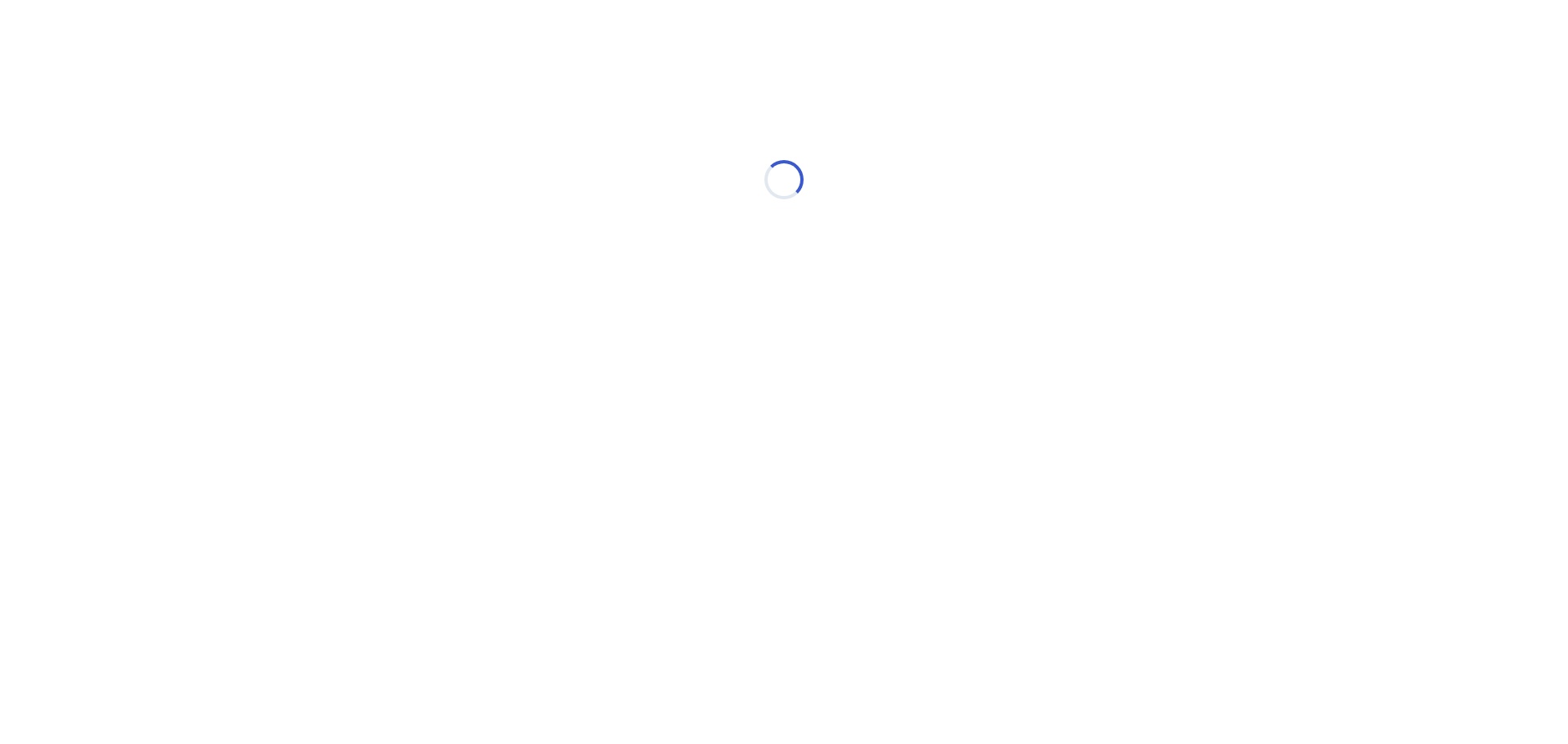
select select "*"
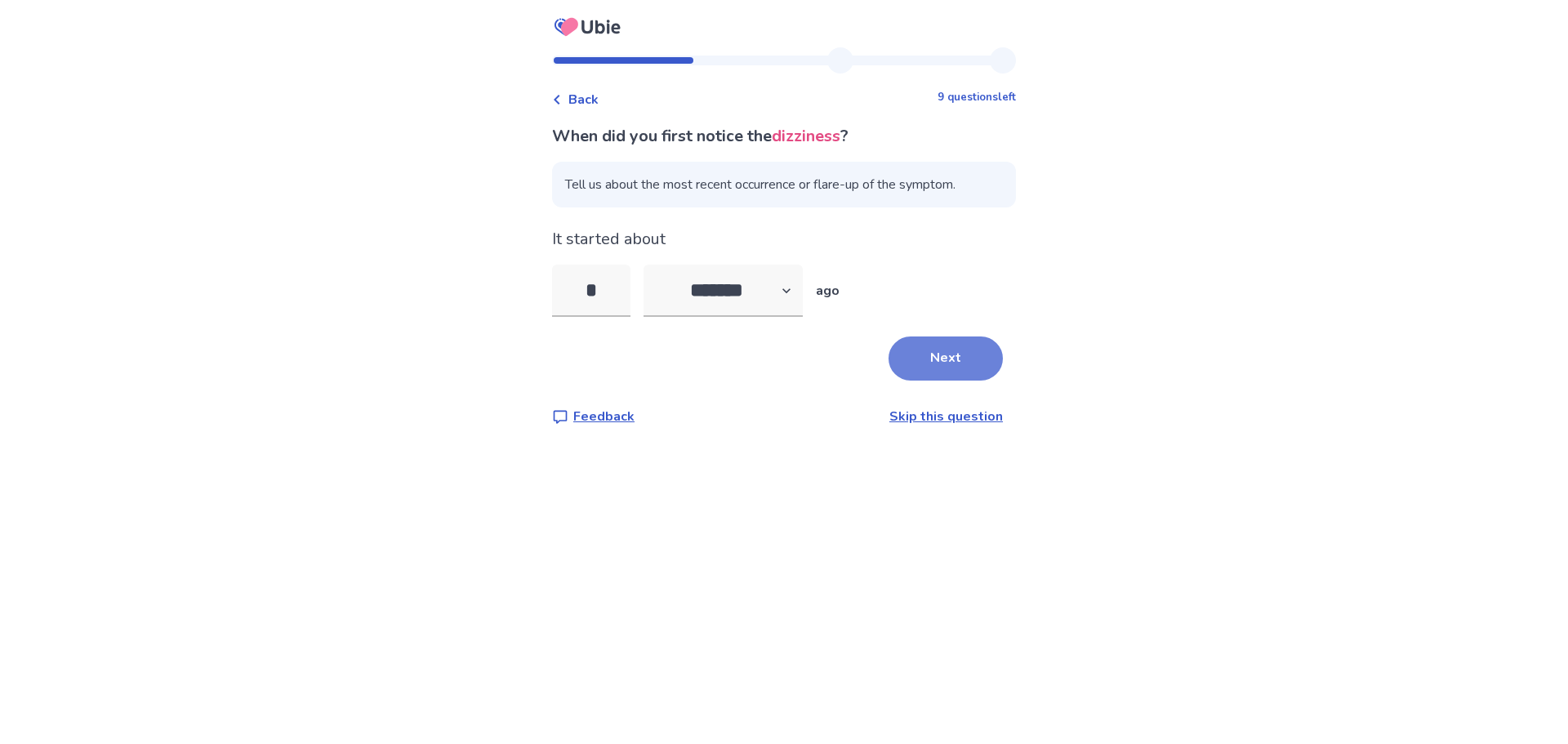
click at [943, 370] on button "Next" at bounding box center [946, 358] width 115 height 44
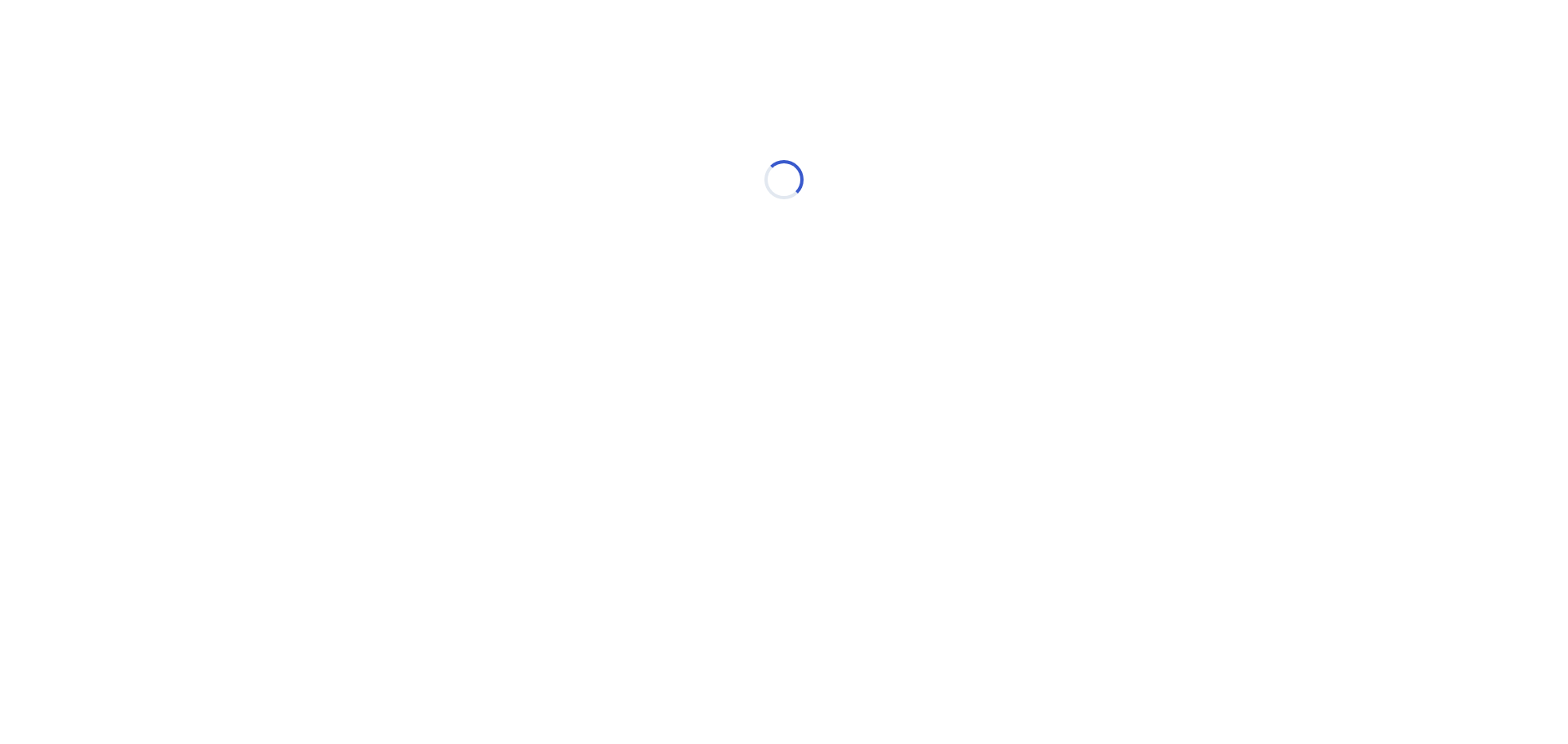
select select "*"
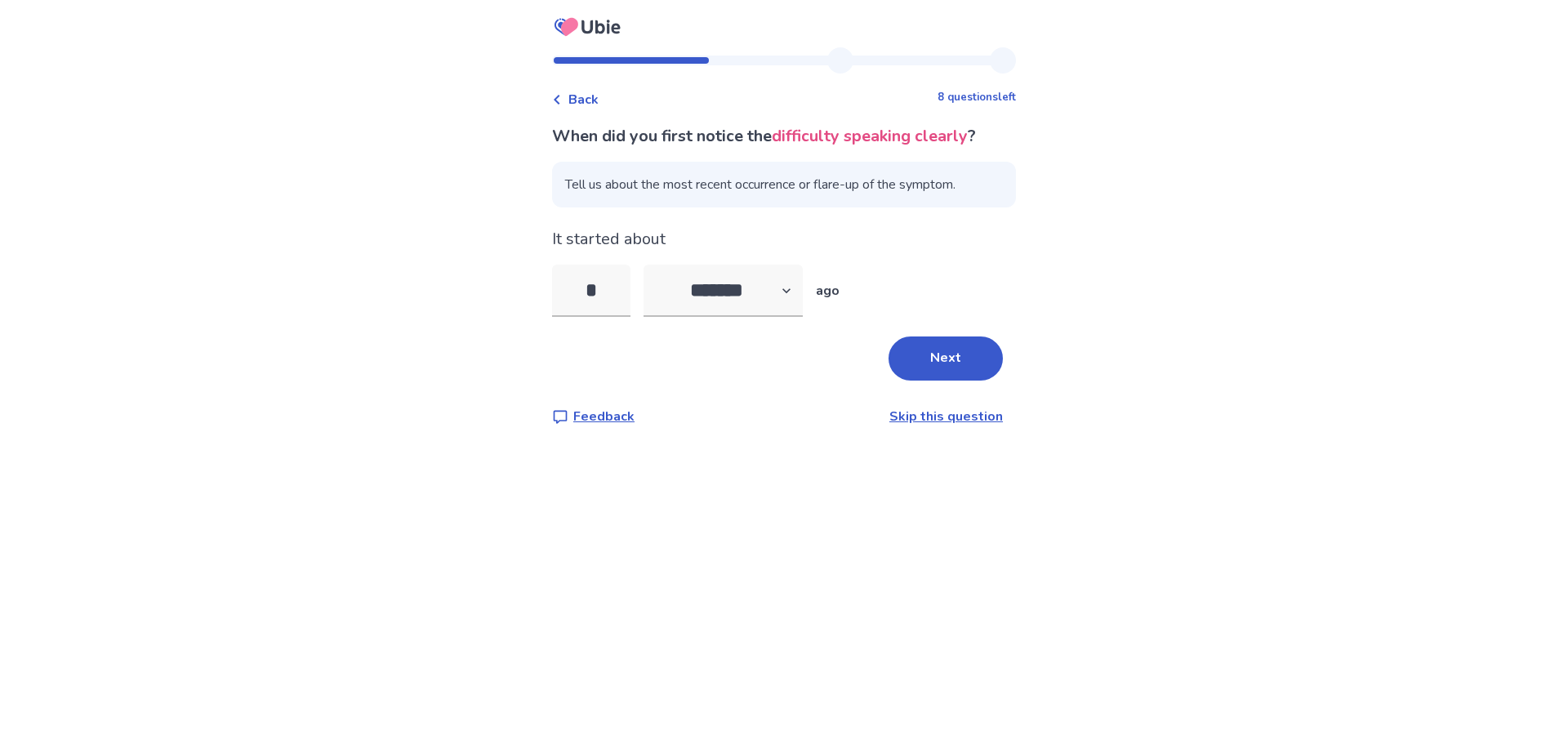
click at [943, 370] on button "Next" at bounding box center [946, 358] width 115 height 44
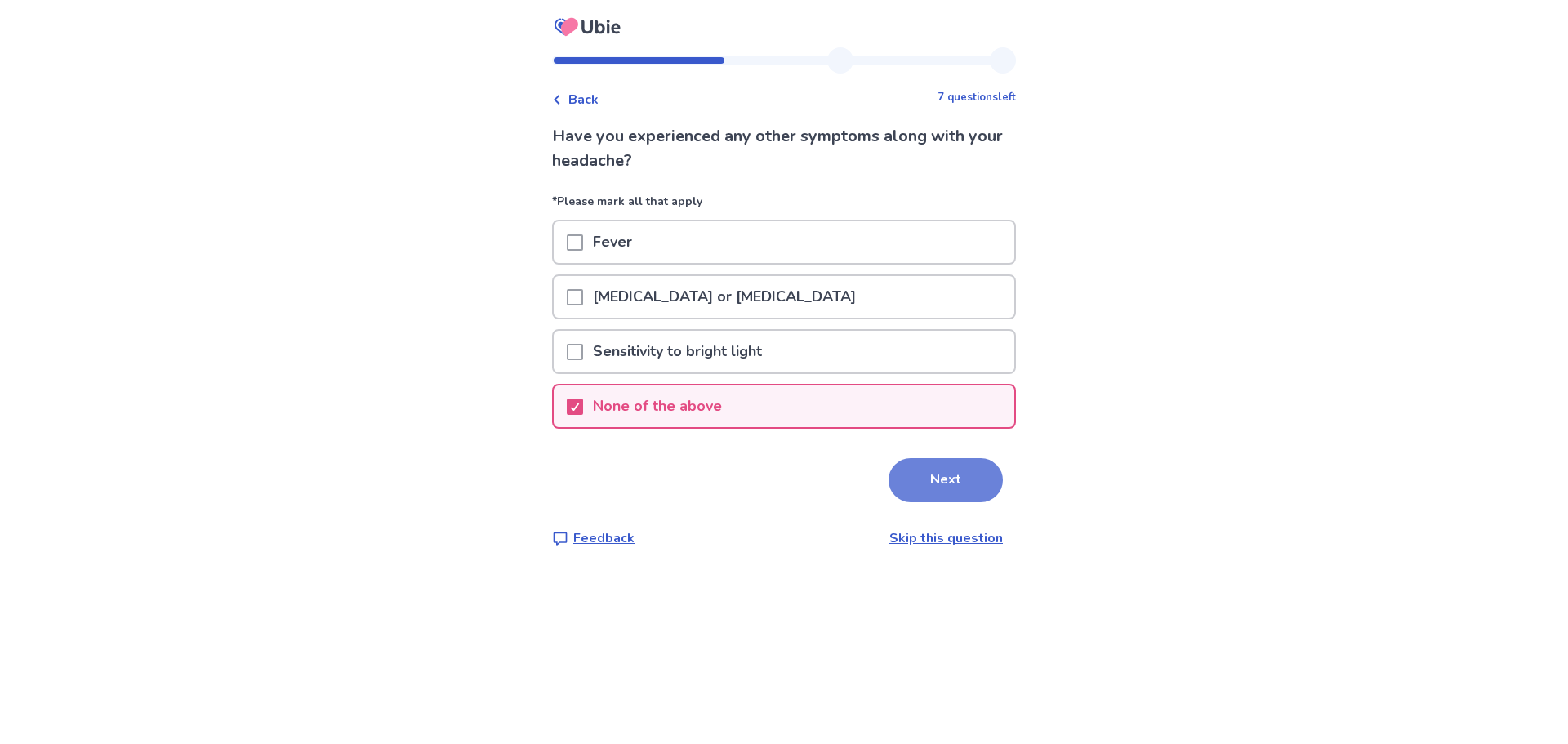
click at [931, 475] on button "Next" at bounding box center [946, 480] width 115 height 44
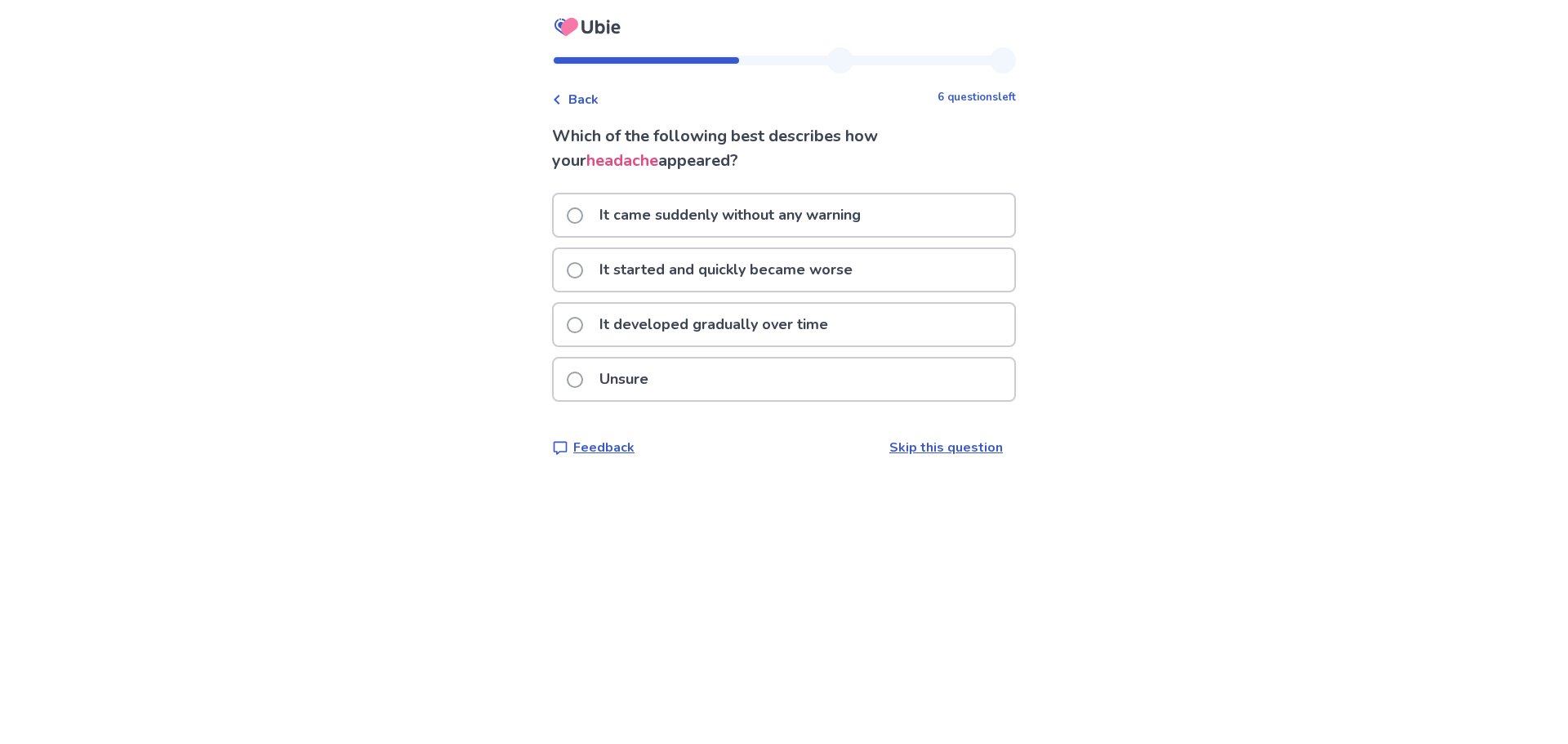
click at [803, 216] on p "It came suddenly without any warning" at bounding box center [730, 215] width 281 height 41
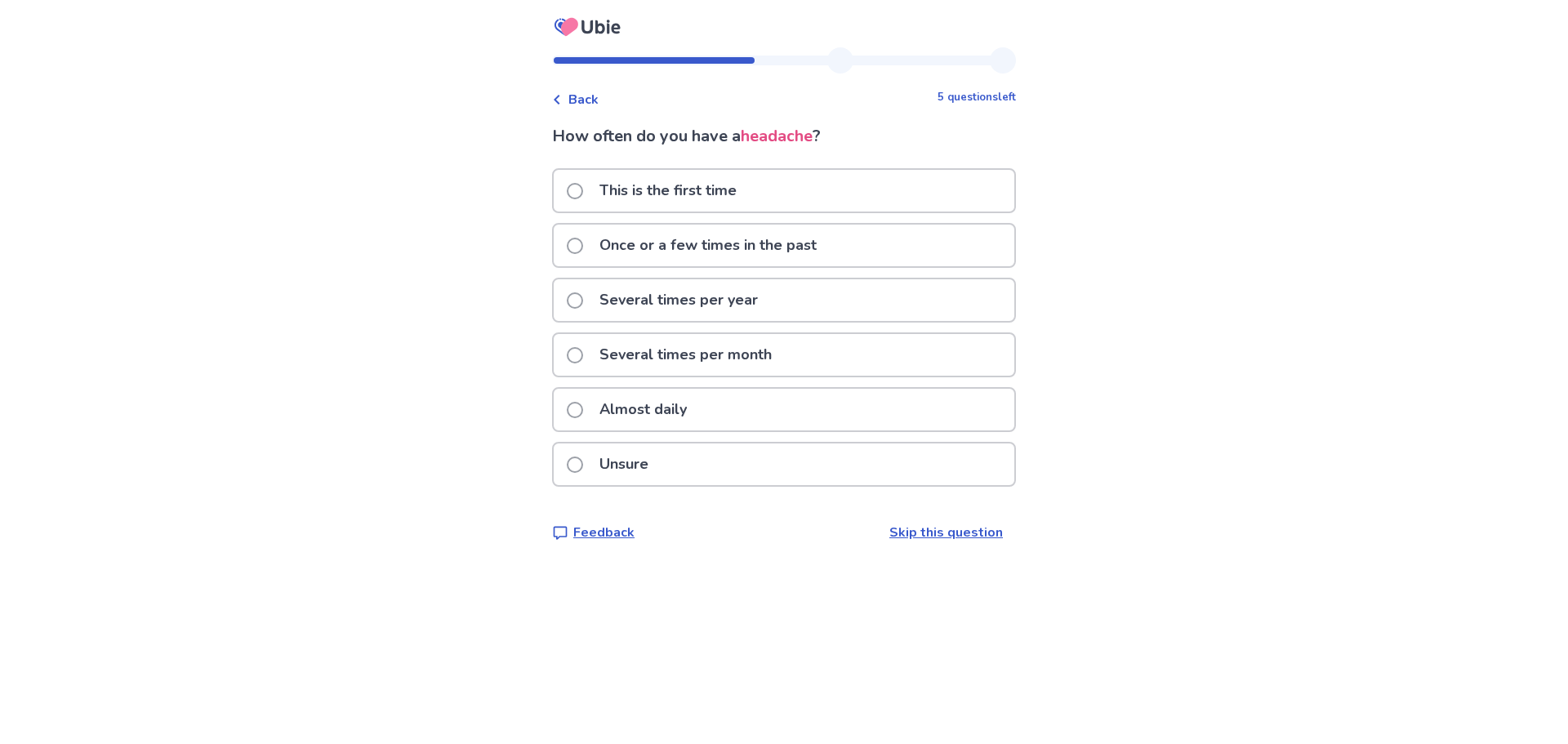
click at [768, 299] on p "Several times per year" at bounding box center [678, 300] width 178 height 41
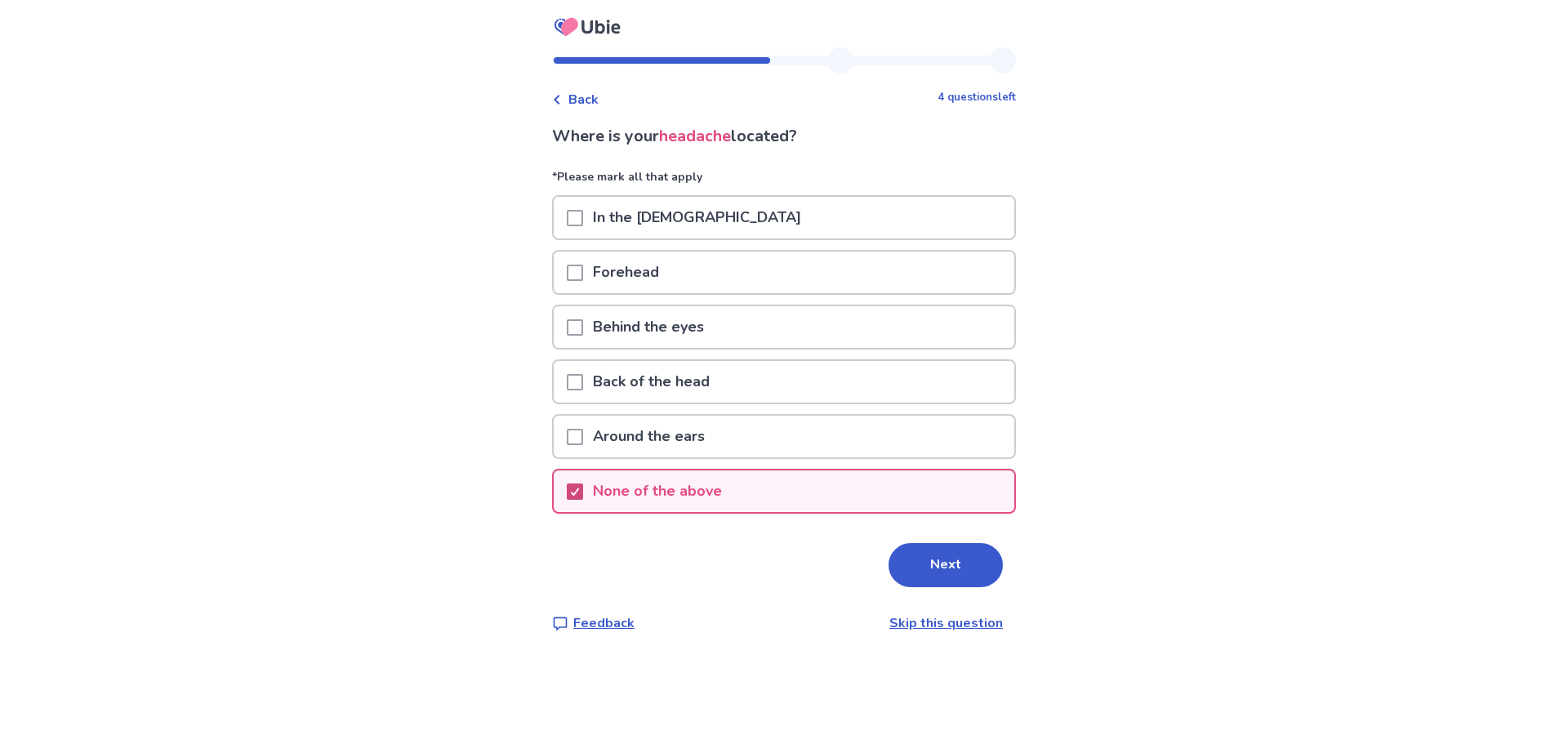
click at [580, 494] on icon at bounding box center [574, 491] width 9 height 8
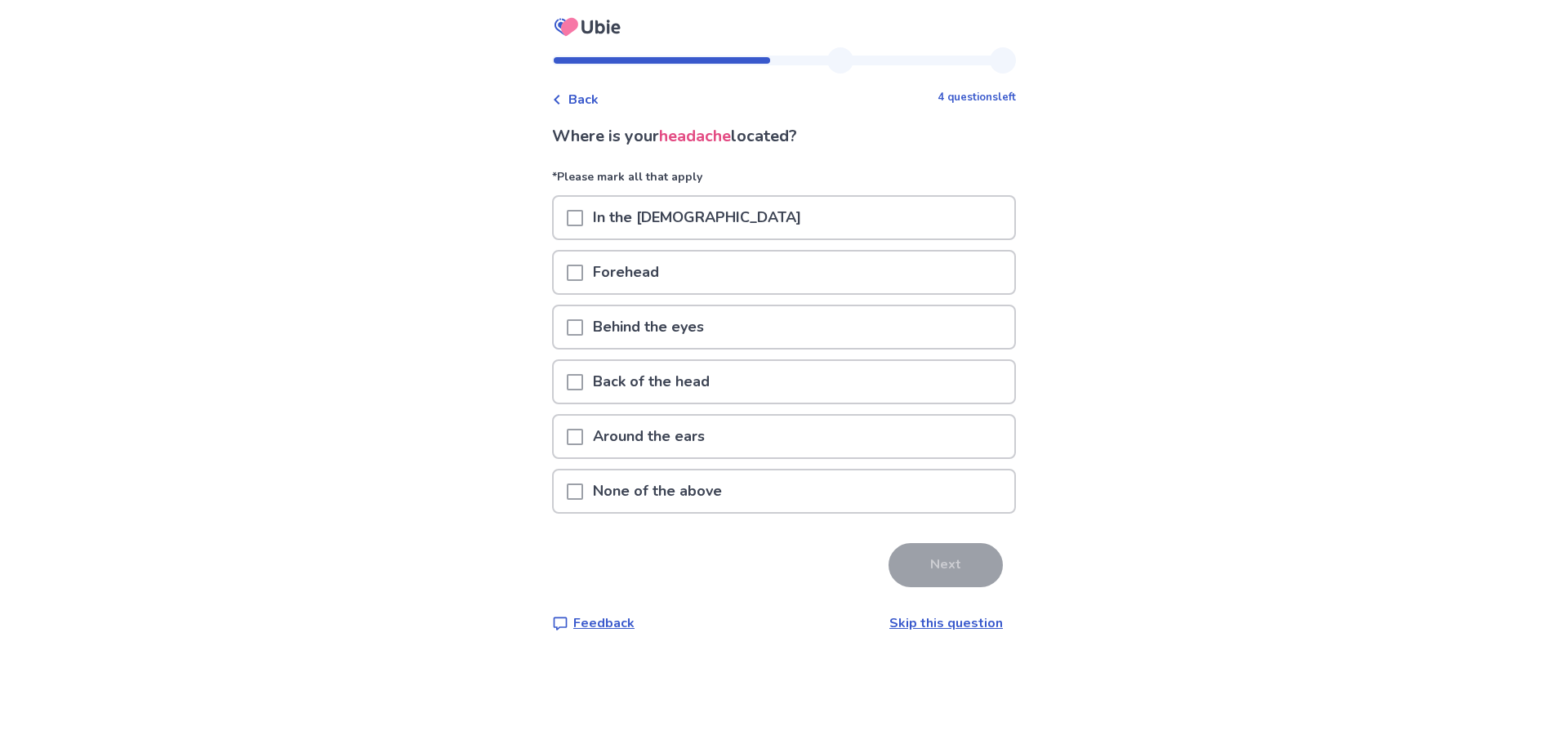
click at [583, 266] on span at bounding box center [575, 272] width 16 height 16
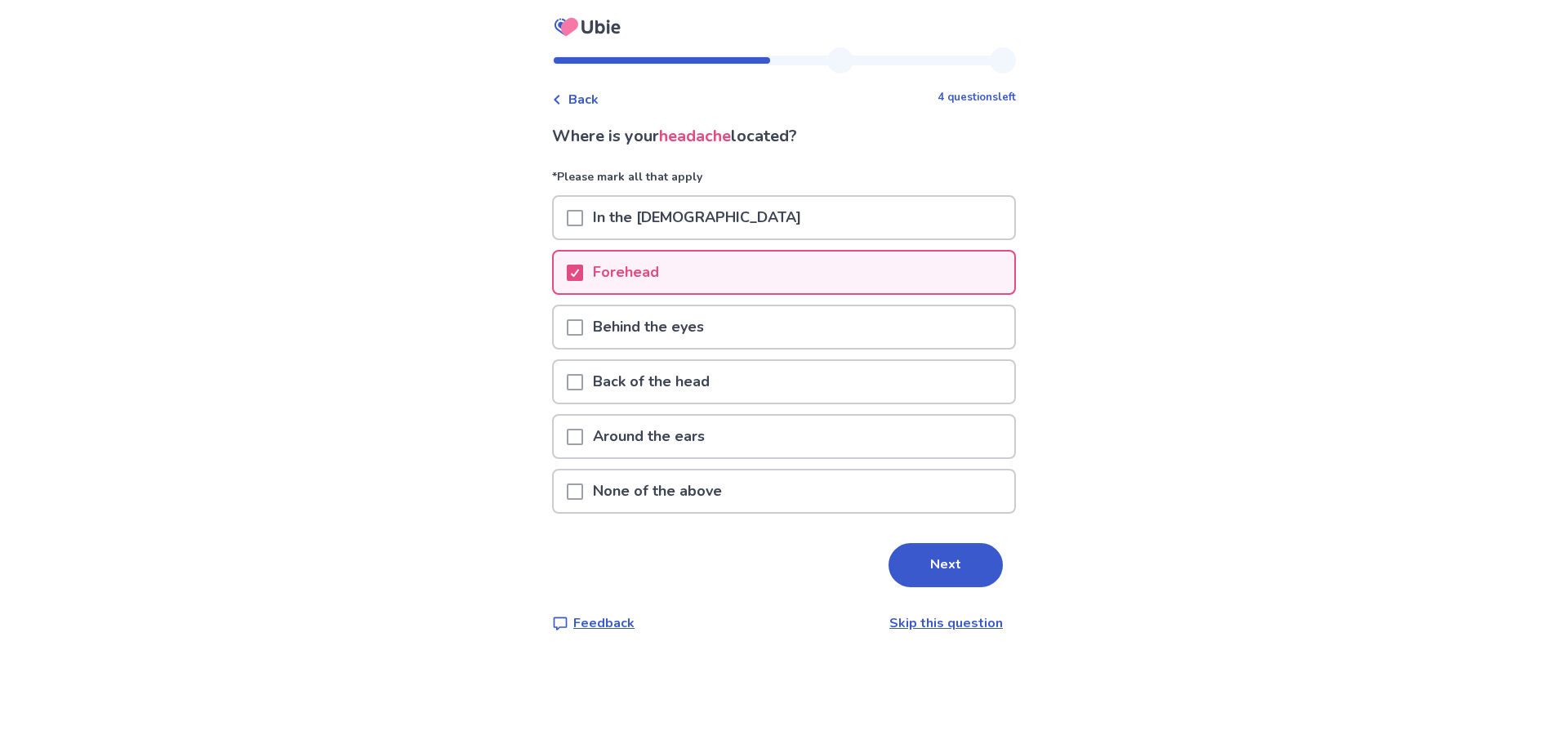
click at [583, 215] on span at bounding box center [575, 217] width 16 height 16
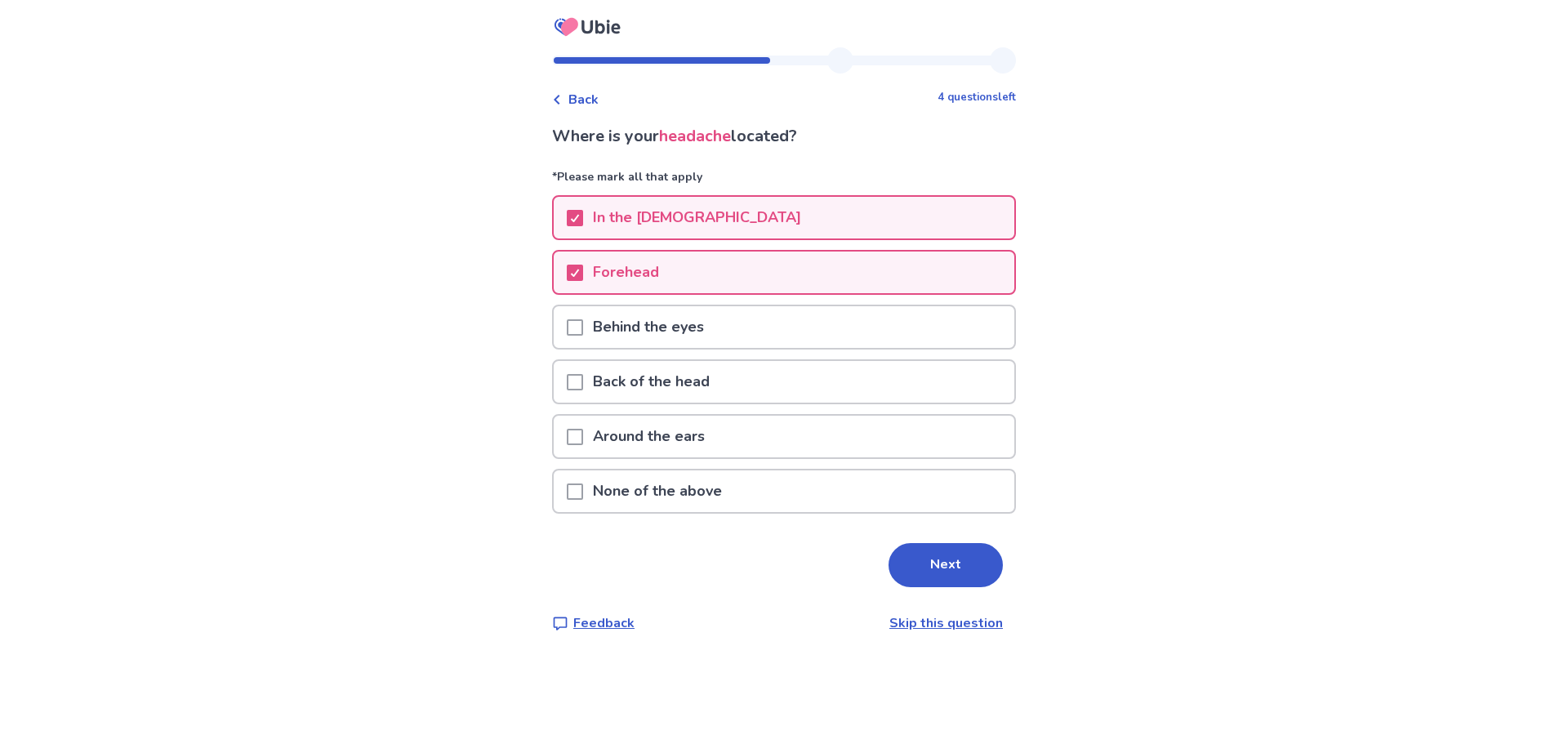
click at [583, 321] on span at bounding box center [575, 327] width 16 height 16
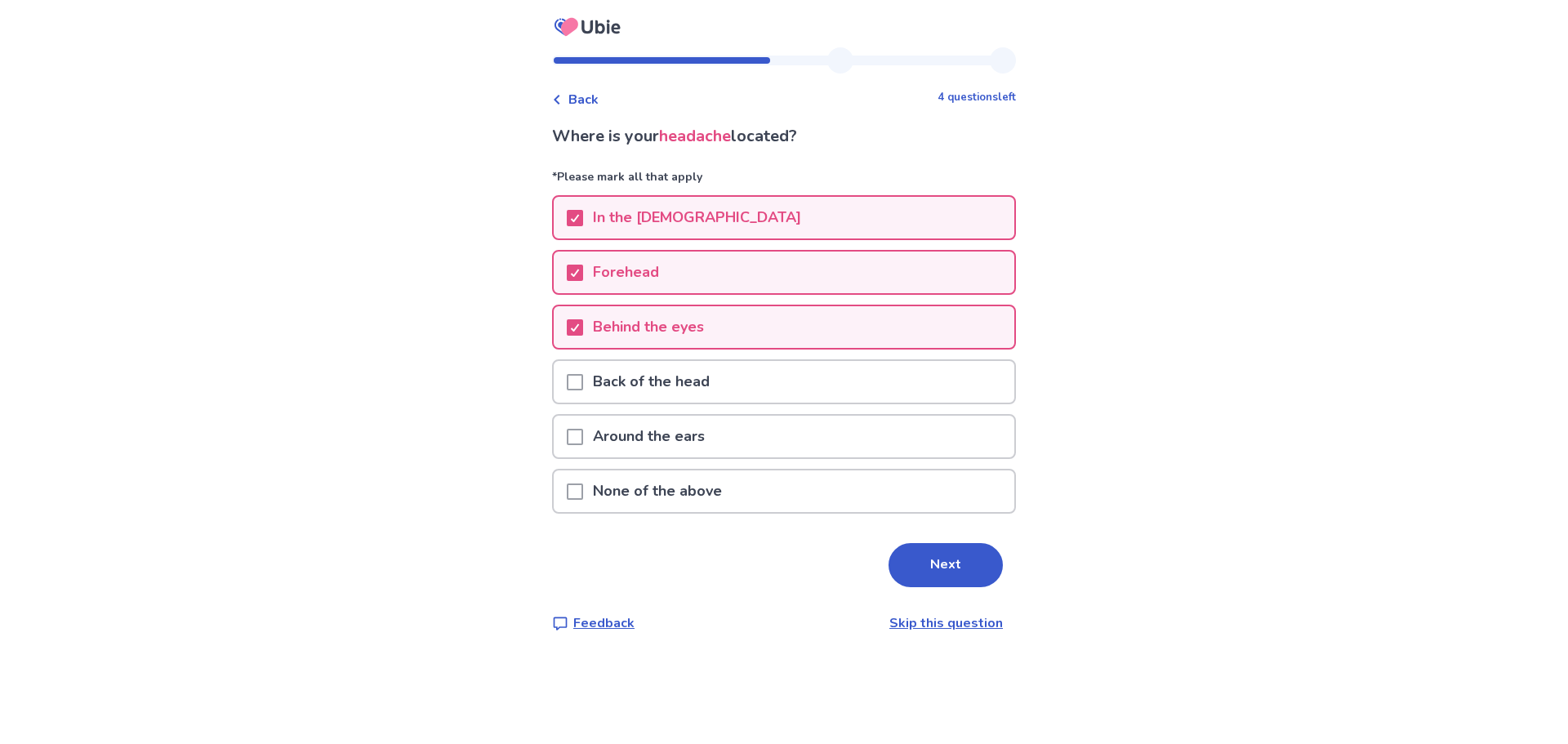
click at [583, 382] on span at bounding box center [575, 382] width 16 height 16
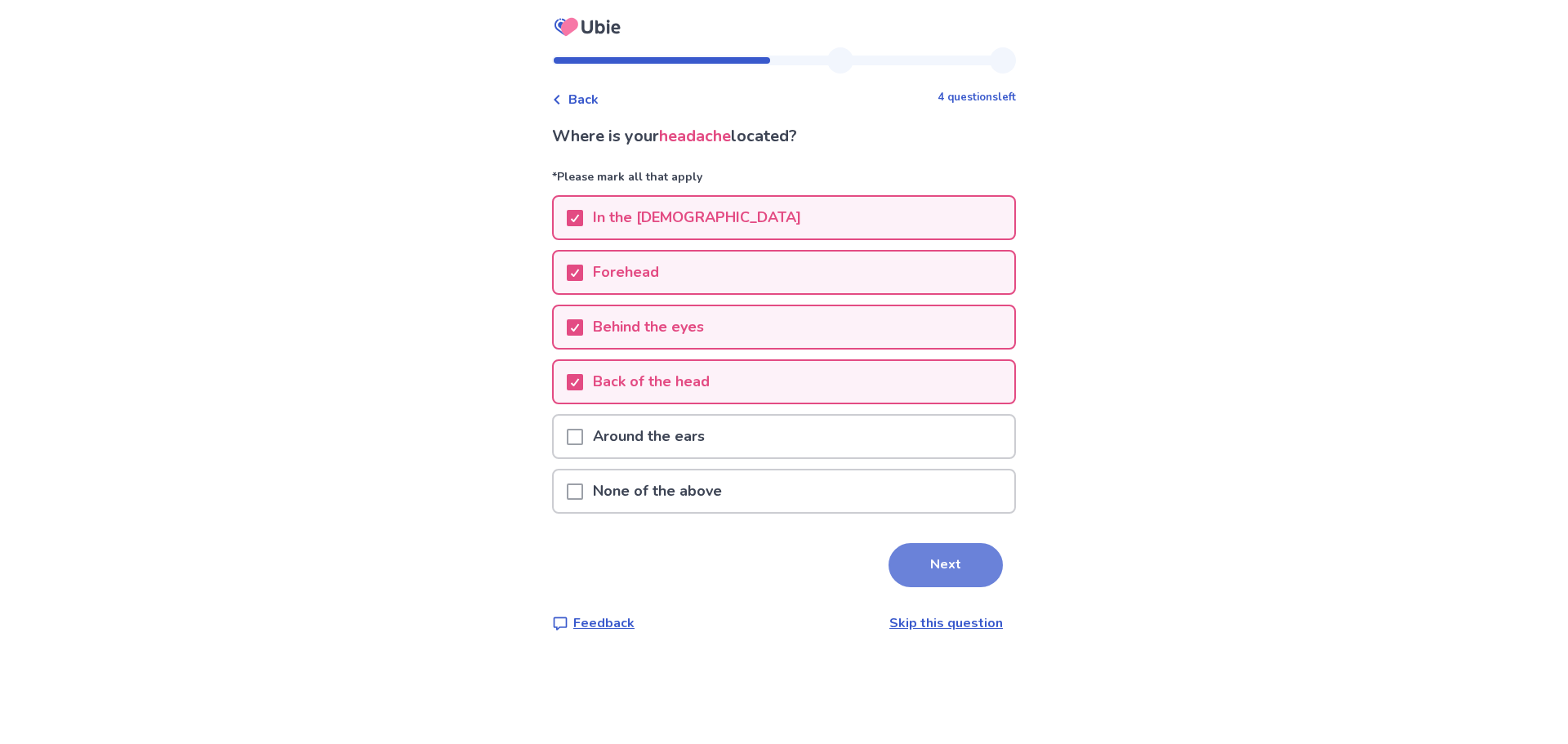
click at [982, 568] on button "Next" at bounding box center [946, 565] width 115 height 44
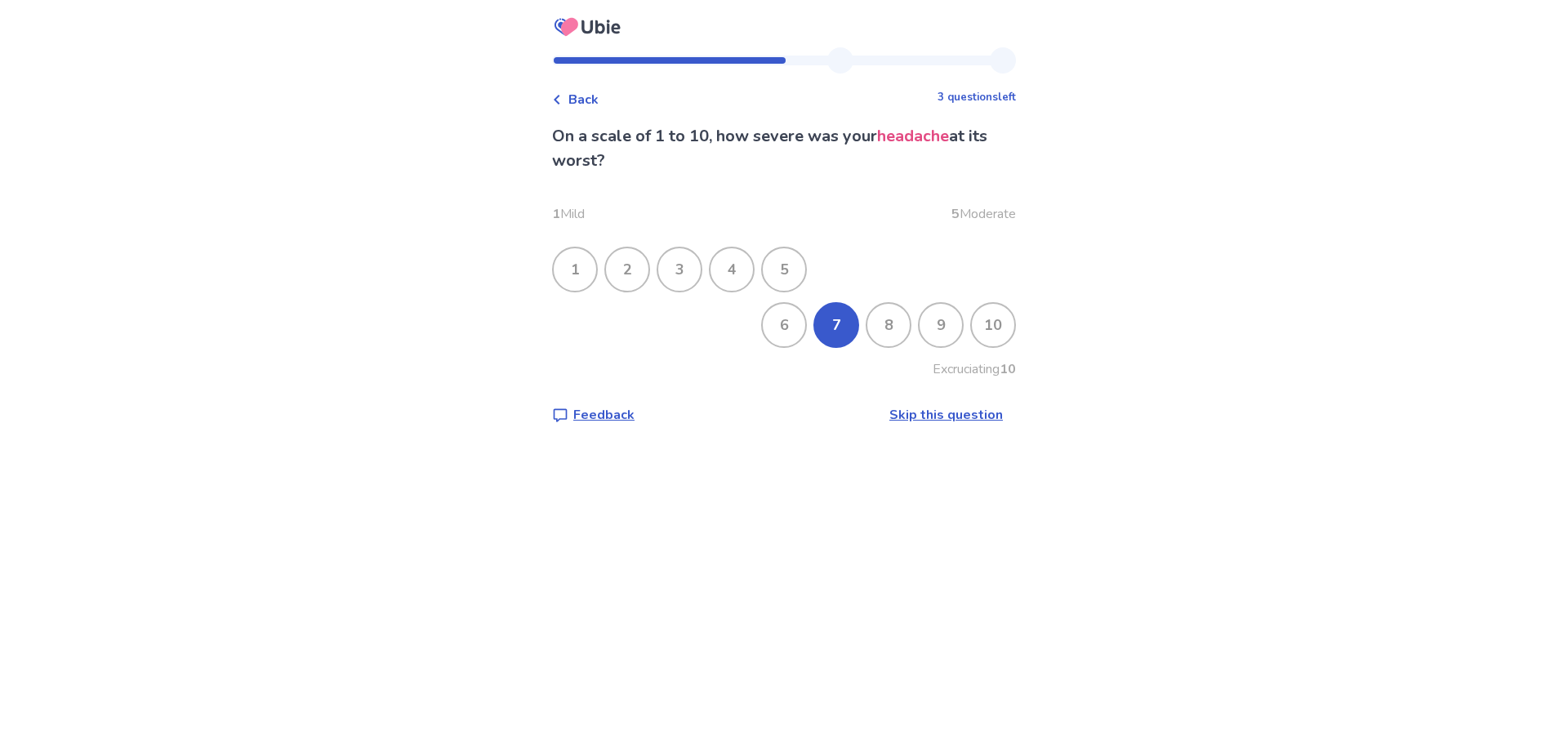
click at [833, 329] on div "7" at bounding box center [836, 324] width 42 height 42
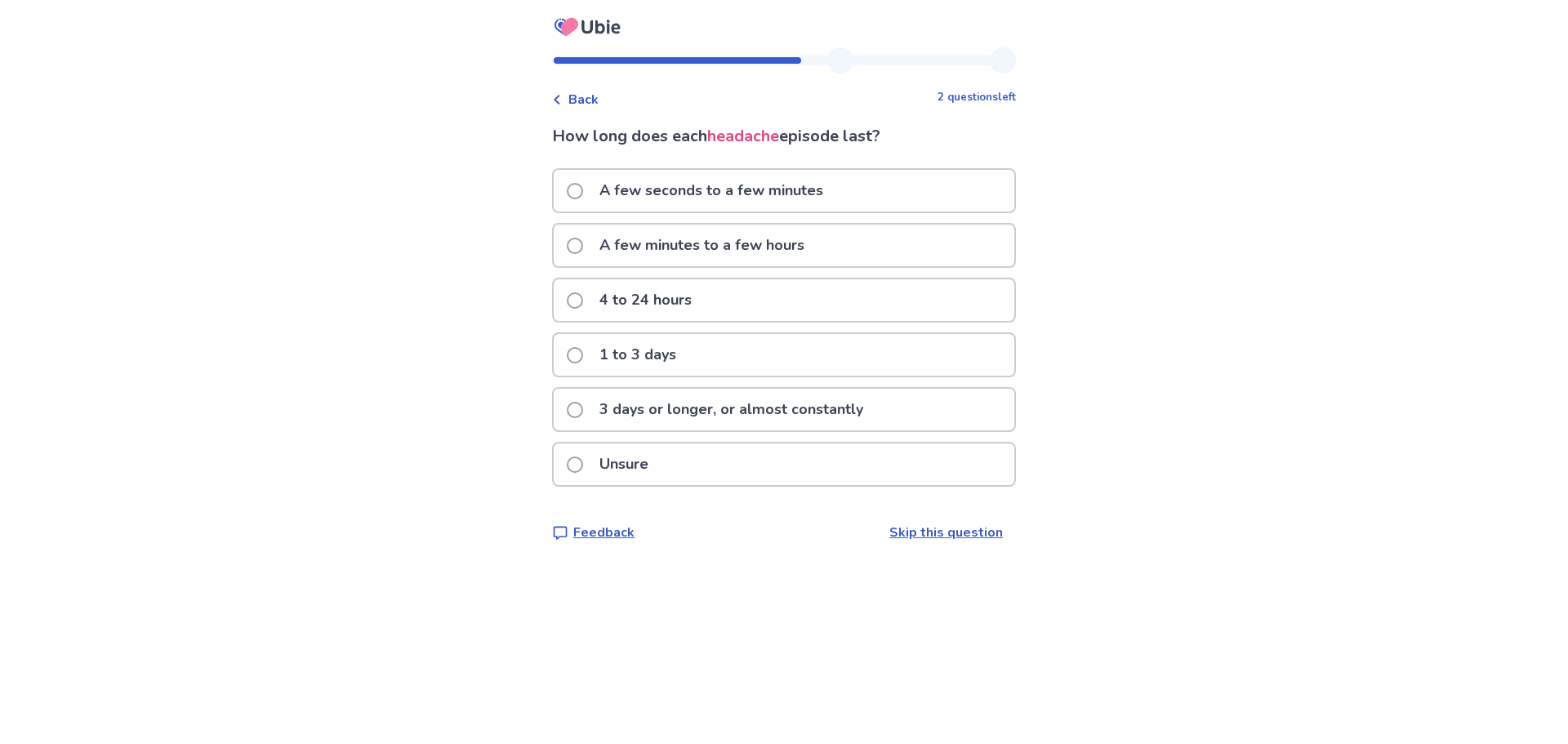
click at [793, 248] on p "A few minutes to a few hours" at bounding box center [702, 246] width 225 height 41
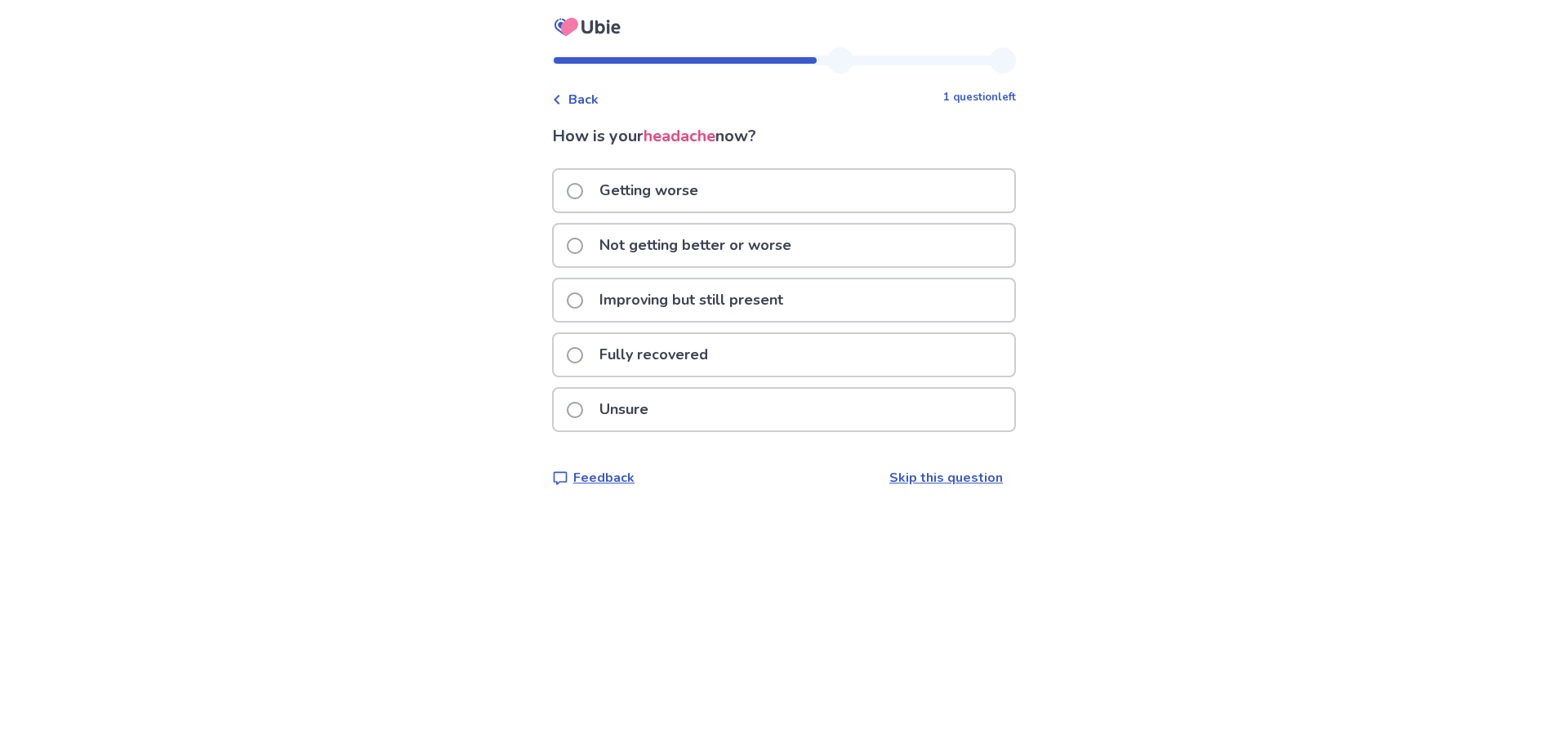
click at [784, 238] on p "Not getting better or worse" at bounding box center [695, 246] width 211 height 41
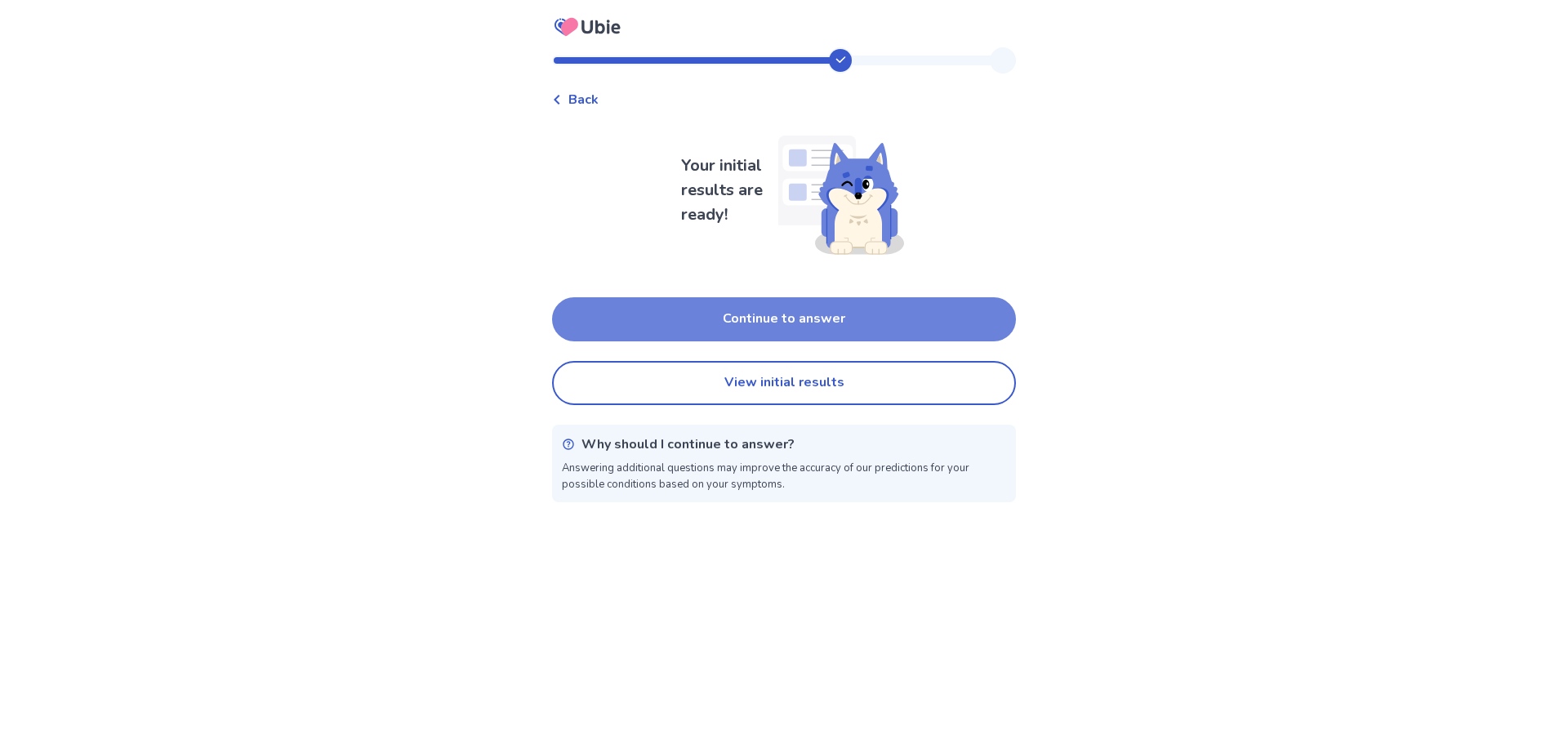
click at [828, 318] on button "Continue to answer" at bounding box center [784, 319] width 464 height 44
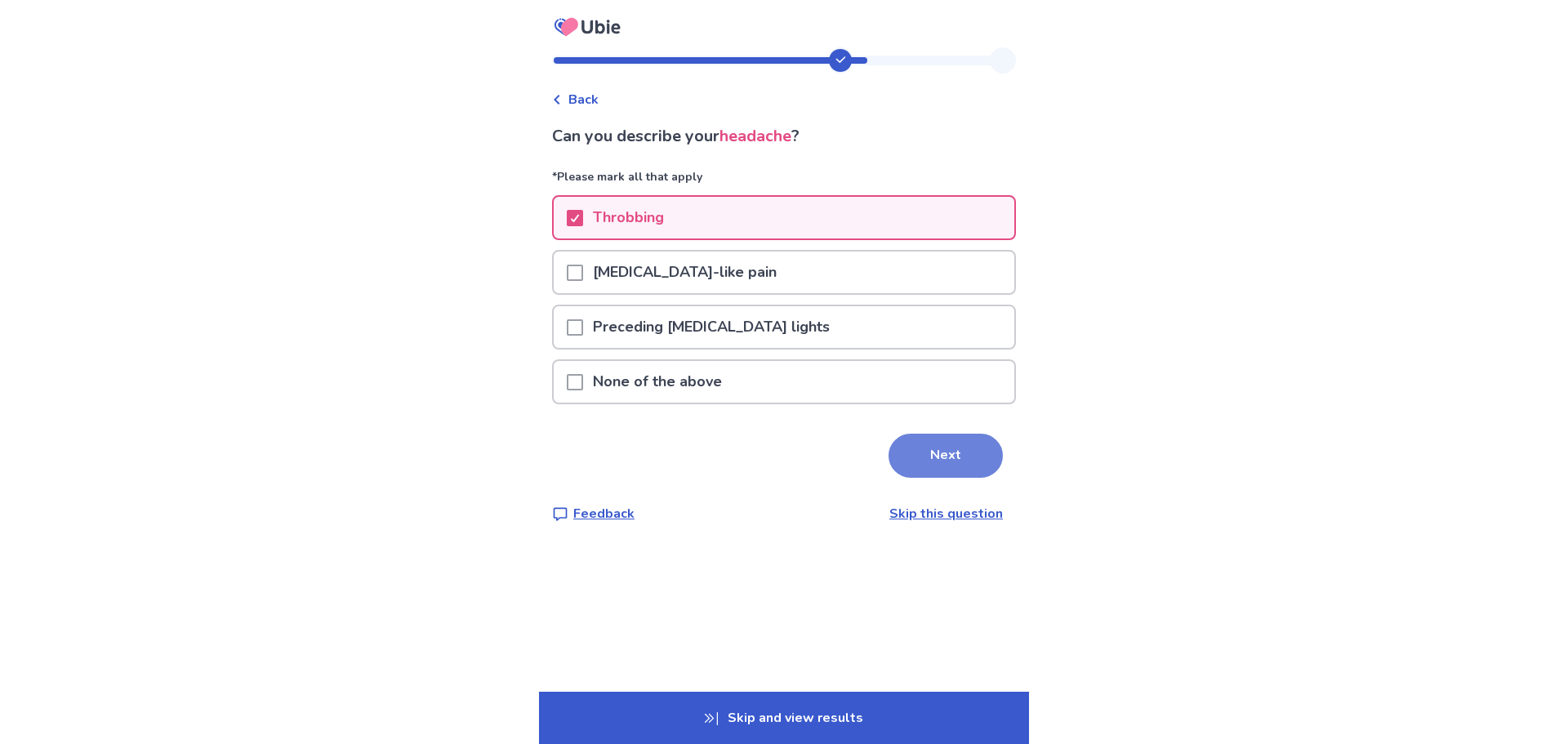
click at [916, 459] on button "Next" at bounding box center [946, 455] width 115 height 44
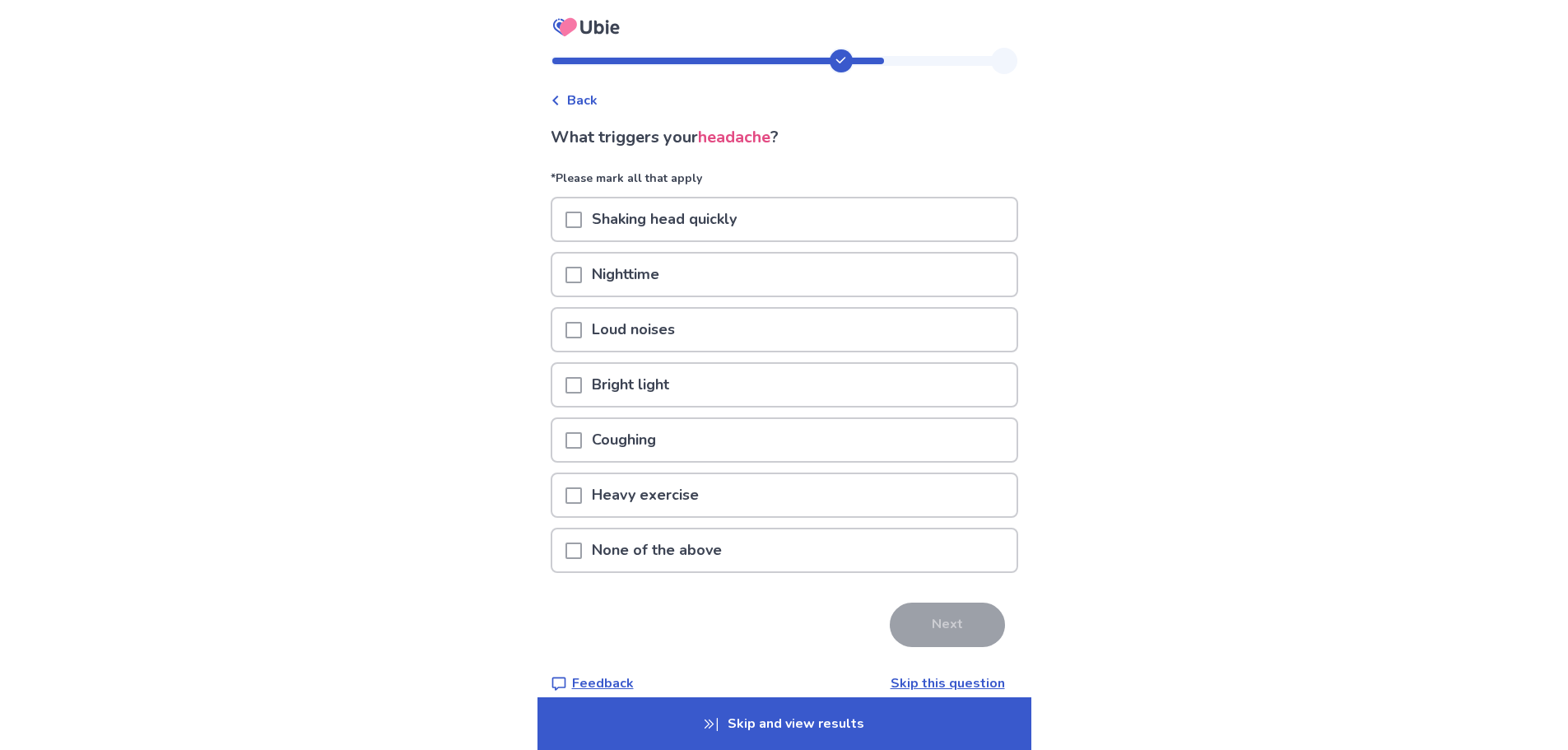
click at [580, 557] on span at bounding box center [573, 550] width 17 height 17
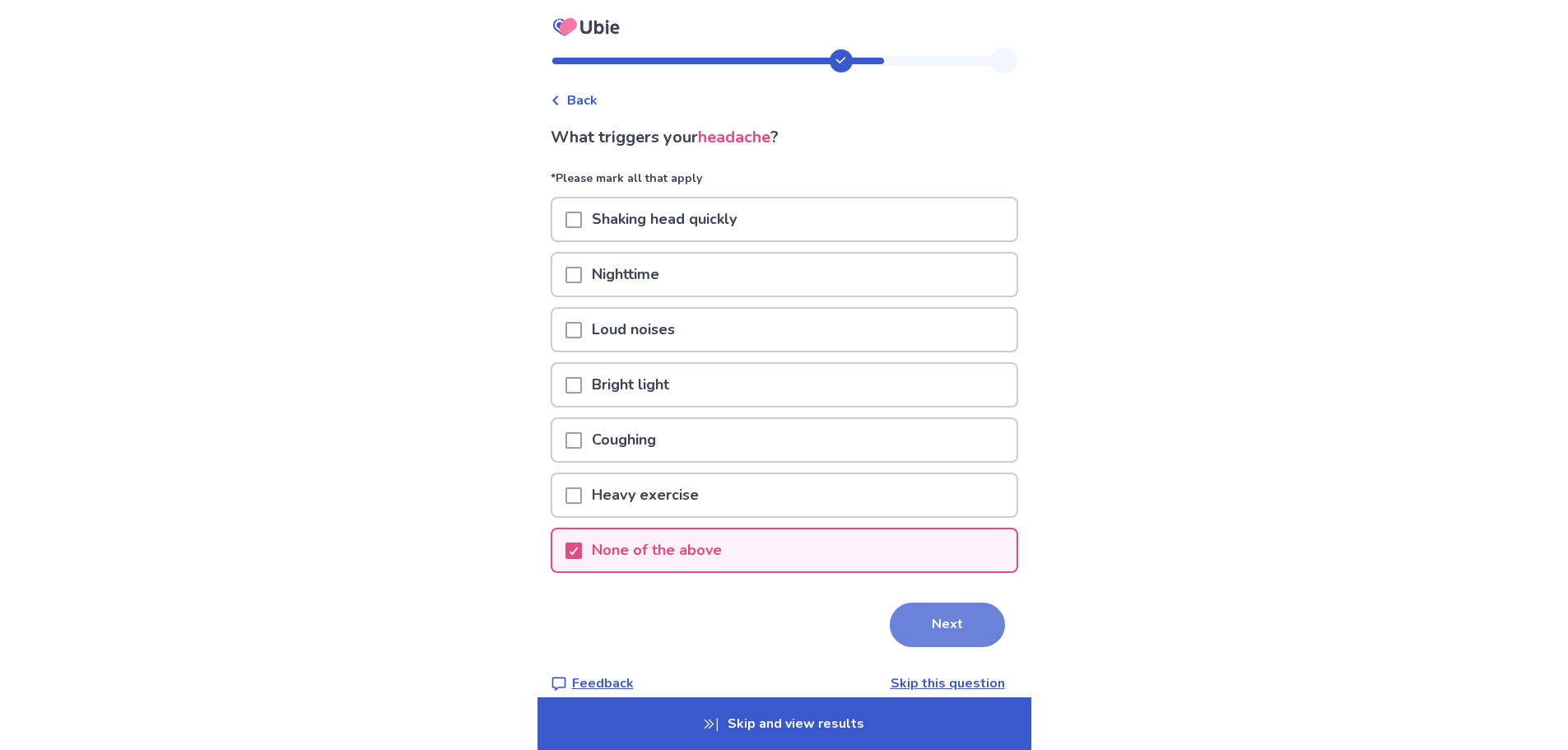
click at [955, 619] on button "Next" at bounding box center [947, 625] width 116 height 44
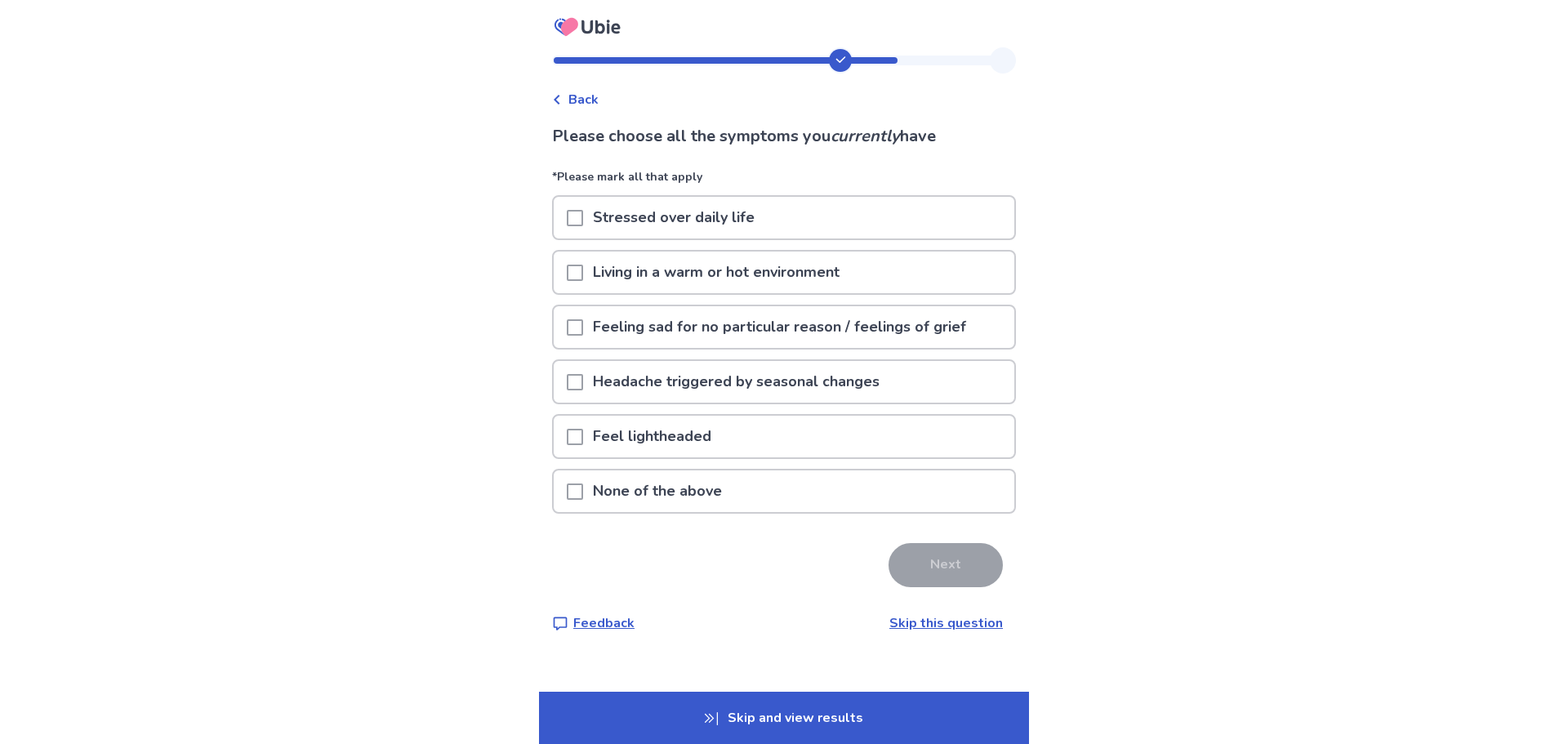
click at [583, 270] on span at bounding box center [575, 272] width 16 height 16
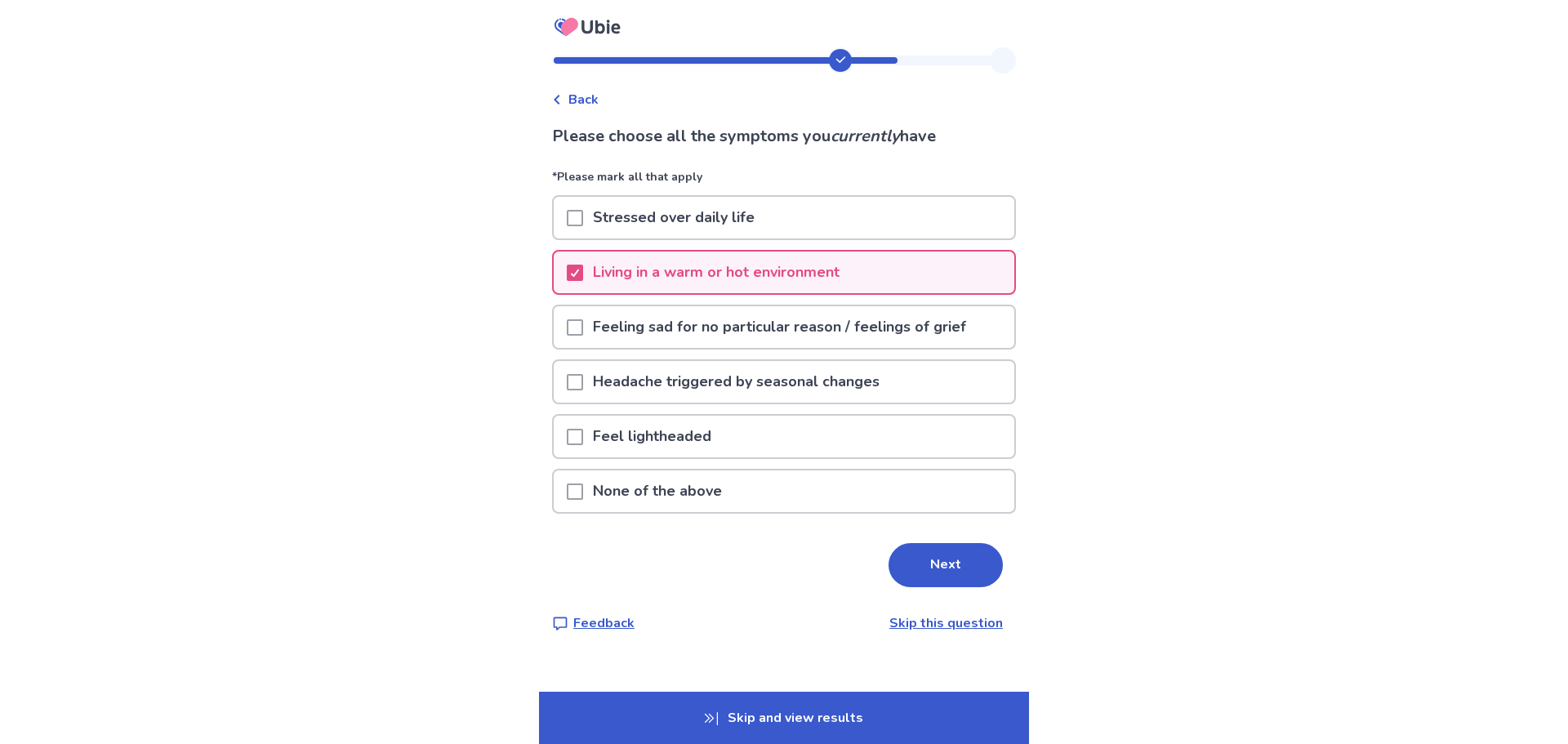
click at [577, 438] on span at bounding box center [575, 436] width 16 height 16
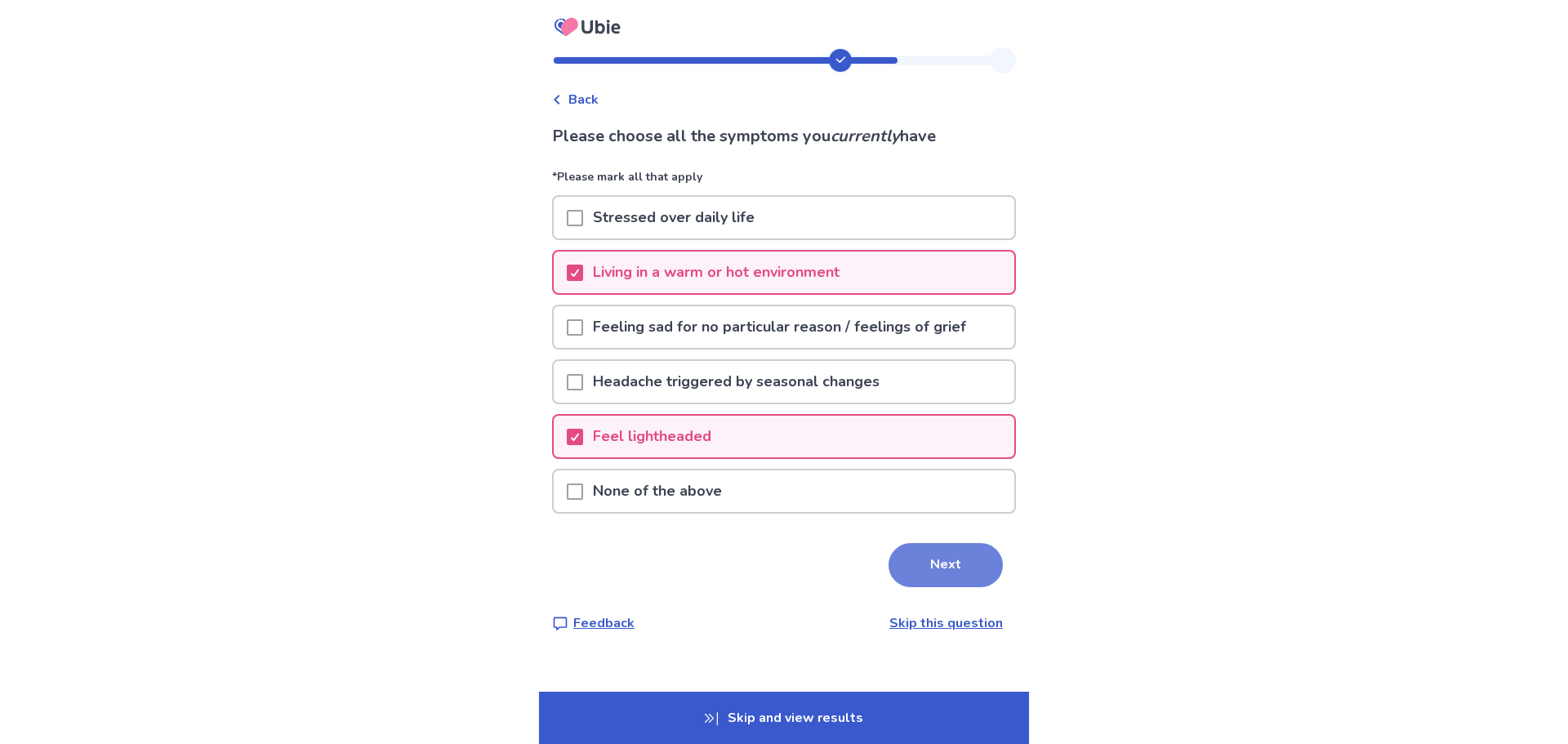
click at [928, 552] on button "Next" at bounding box center [946, 565] width 115 height 44
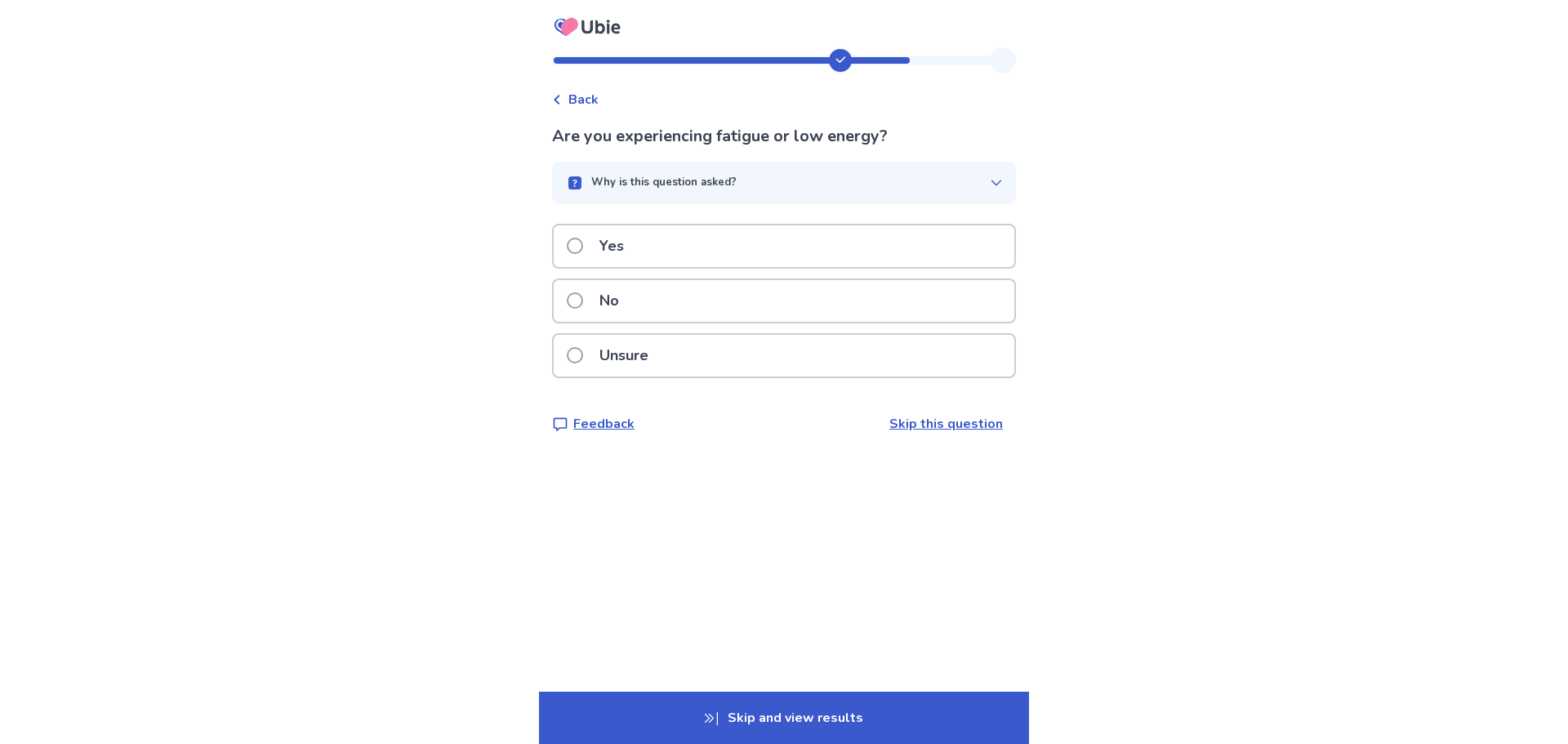
click at [659, 242] on div "Yes" at bounding box center [784, 247] width 460 height 41
click at [703, 313] on div "No" at bounding box center [784, 301] width 460 height 41
click at [700, 297] on div "No" at bounding box center [784, 301] width 460 height 41
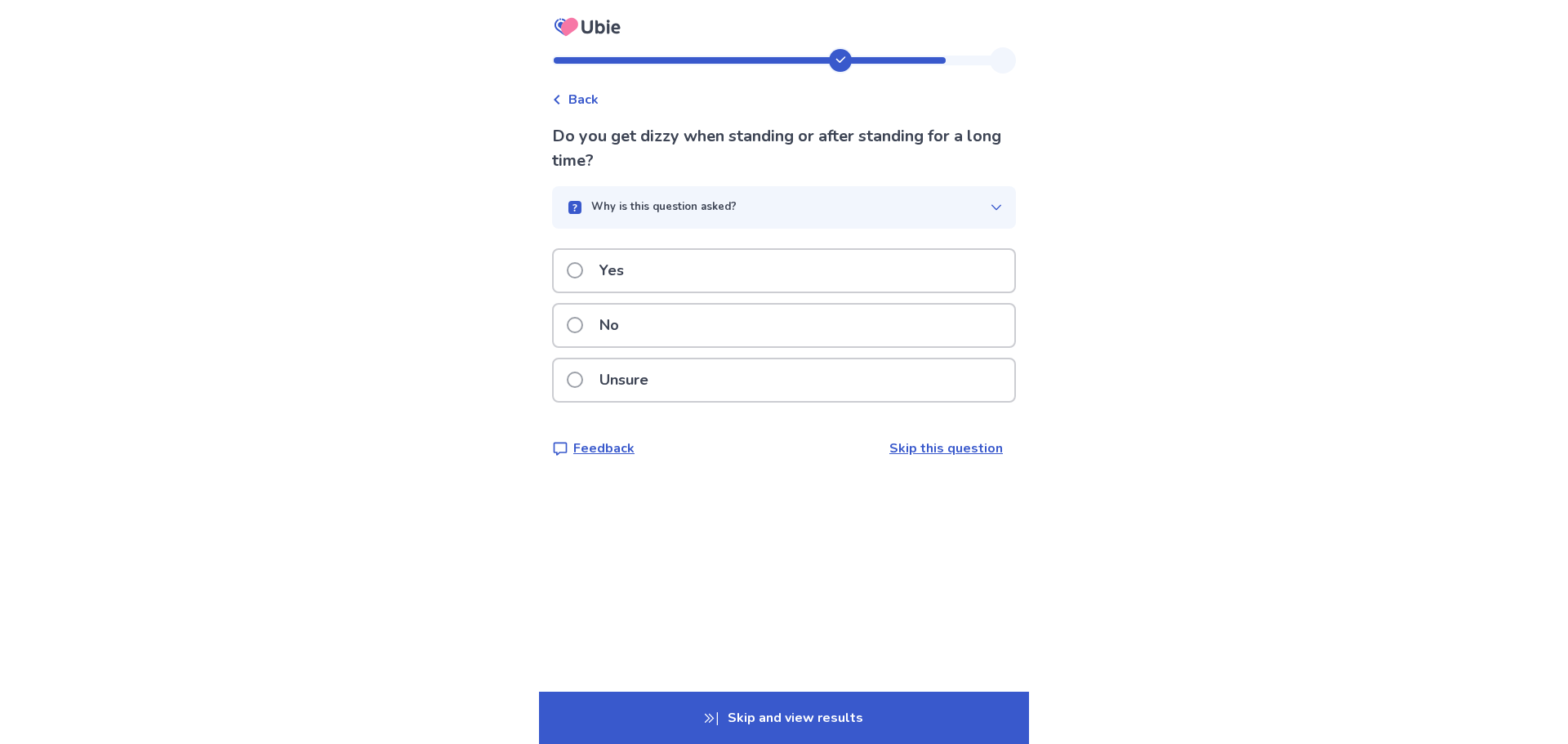
click at [701, 334] on div "No" at bounding box center [784, 325] width 460 height 41
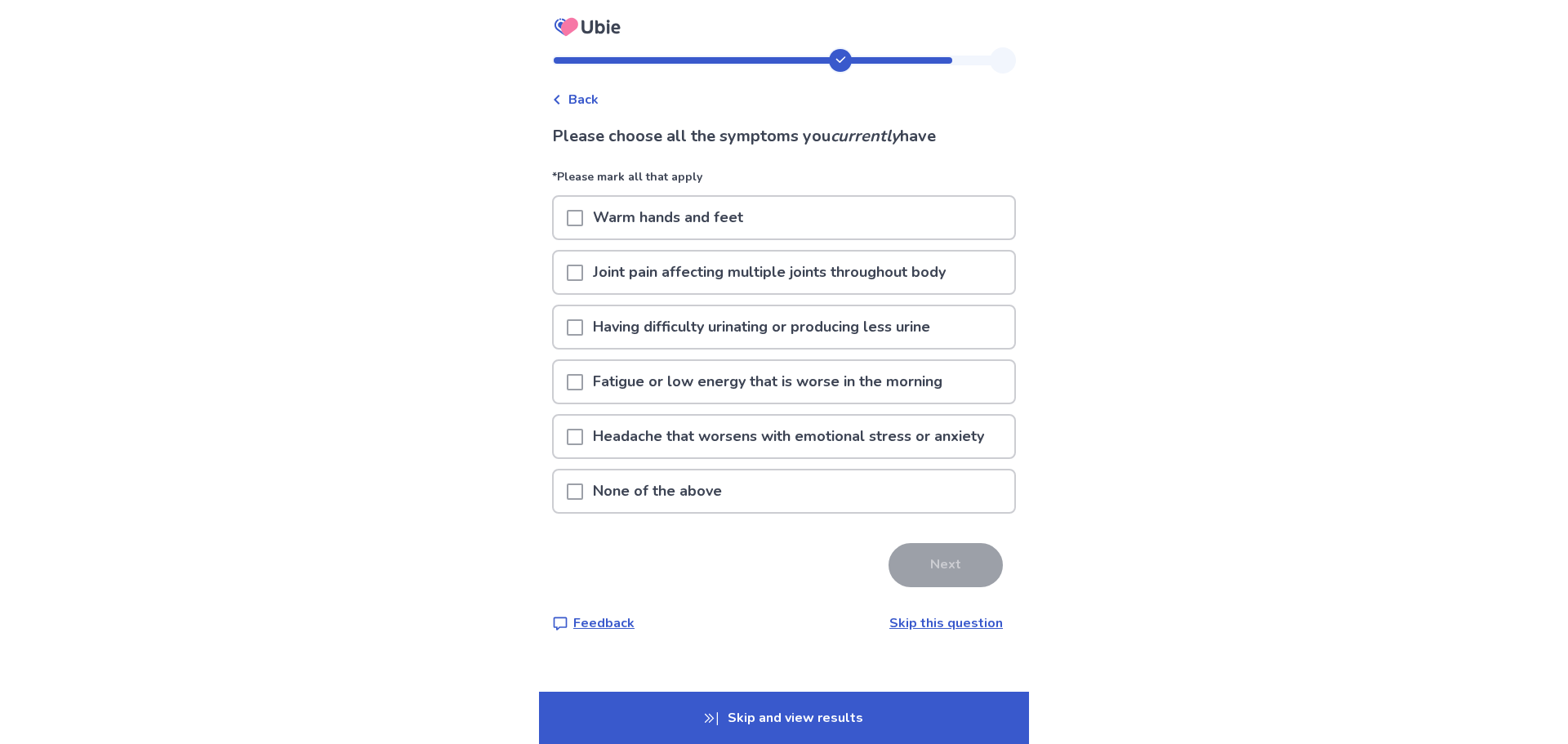
click at [578, 480] on div at bounding box center [575, 491] width 16 height 41
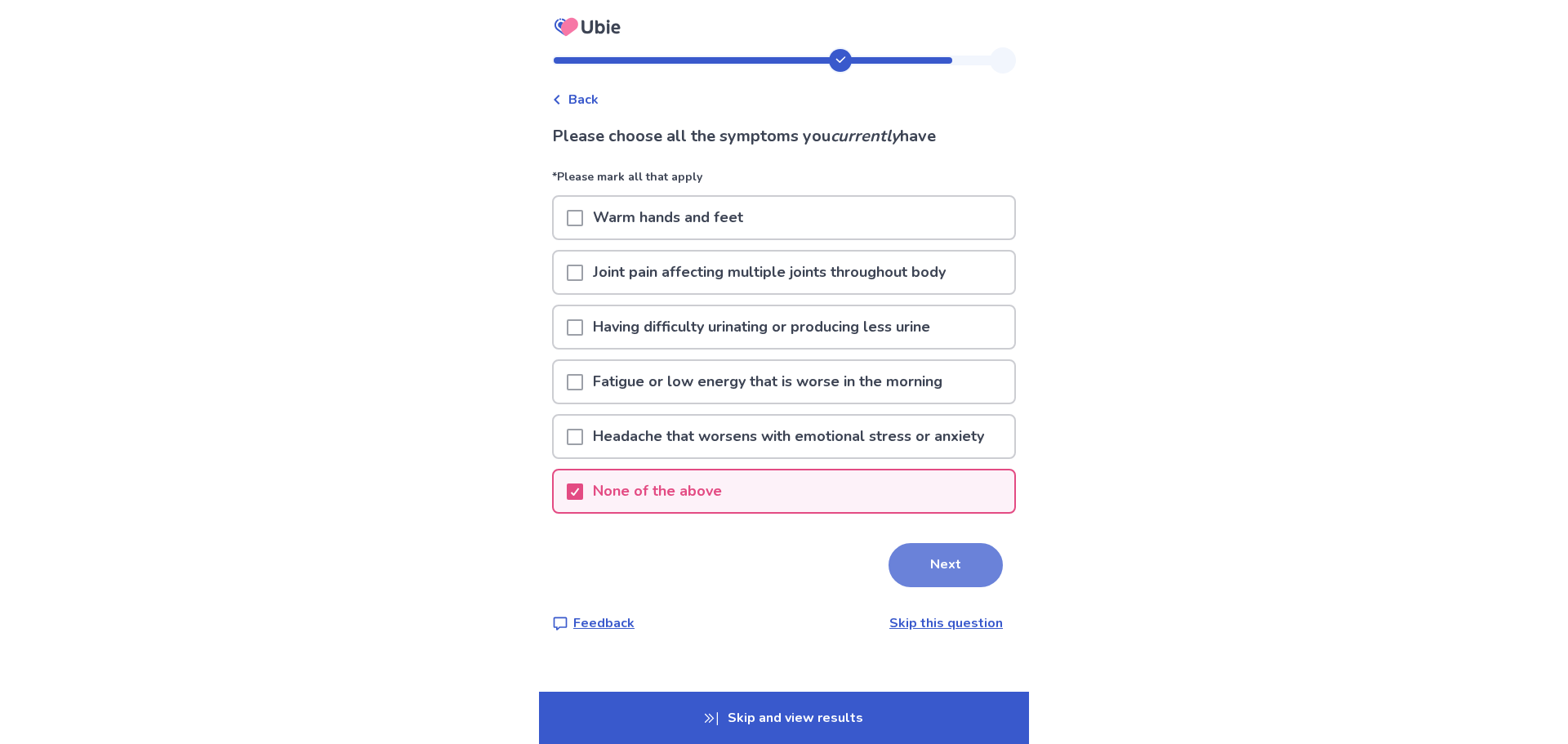
click at [921, 575] on button "Next" at bounding box center [946, 565] width 115 height 44
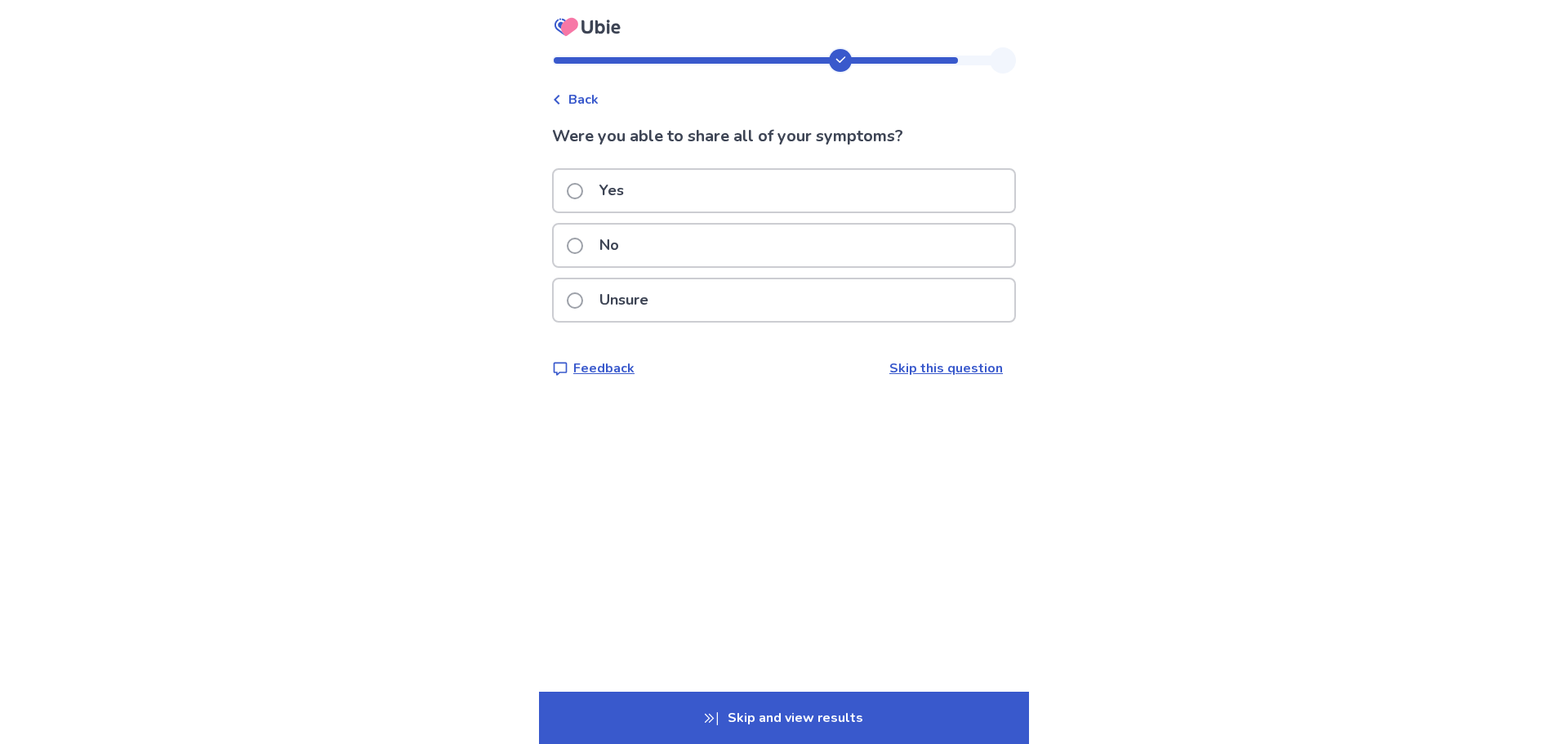
click at [692, 288] on div "Unsure" at bounding box center [784, 300] width 460 height 41
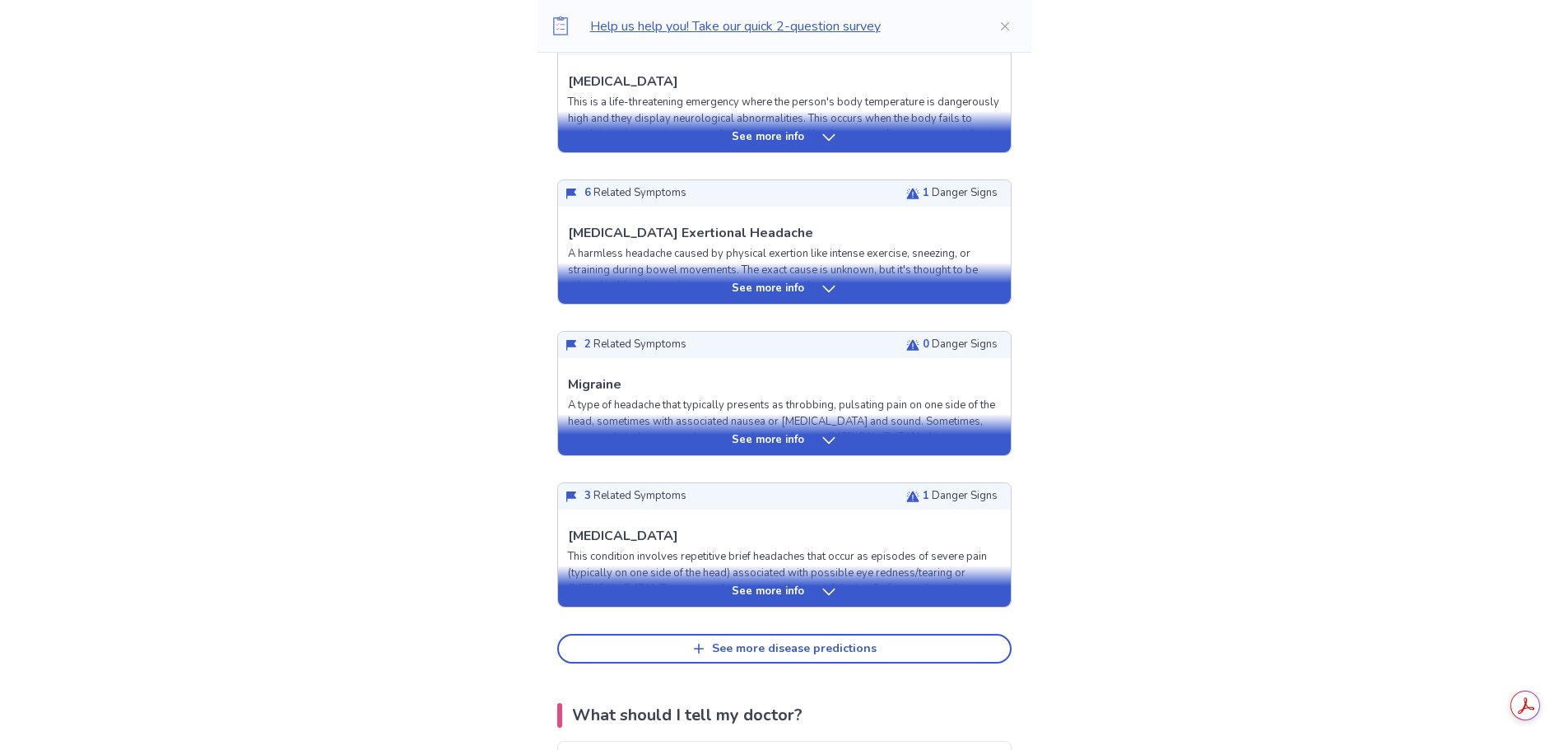
scroll to position [329, 0]
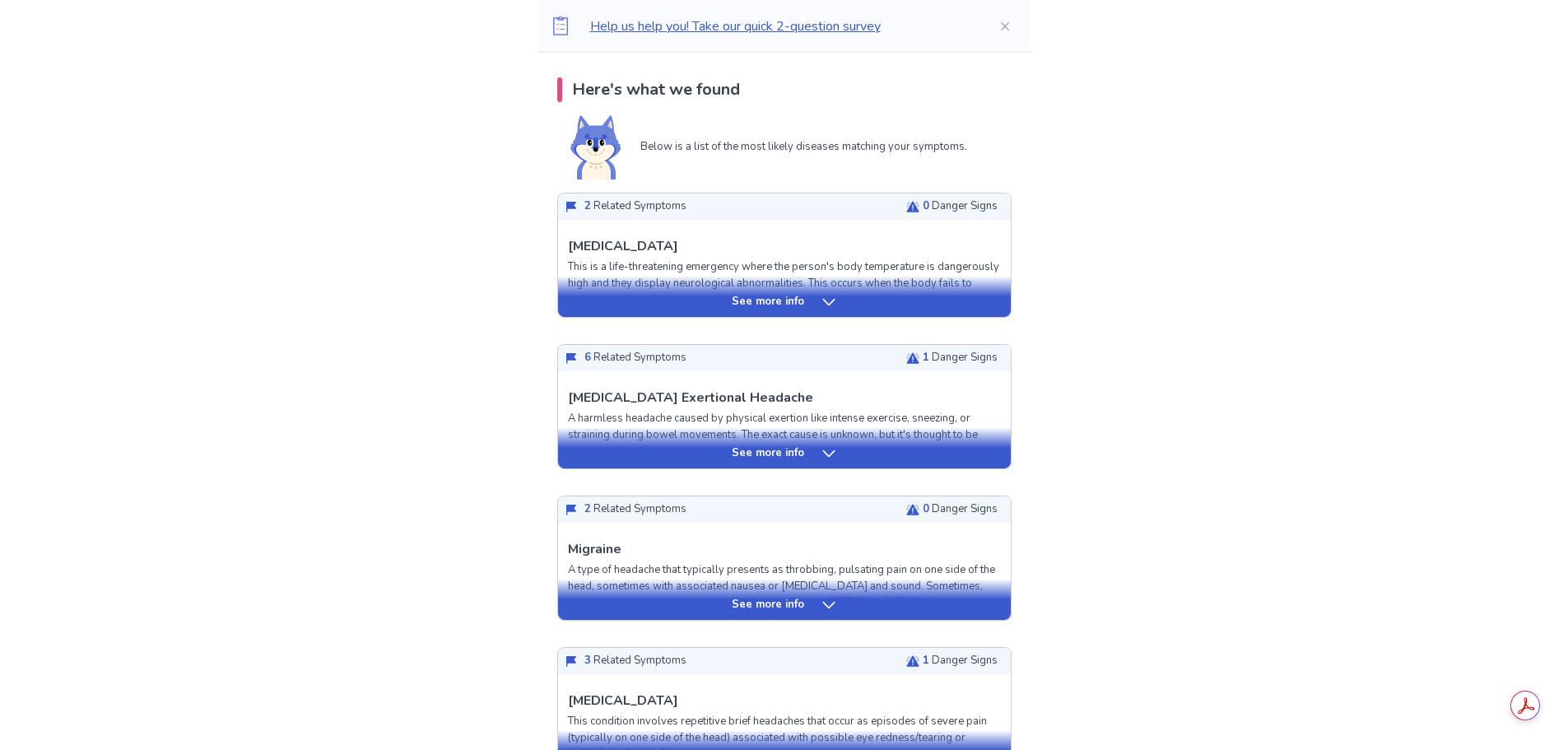
click at [785, 300] on p "See more info" at bounding box center [767, 302] width 72 height 17
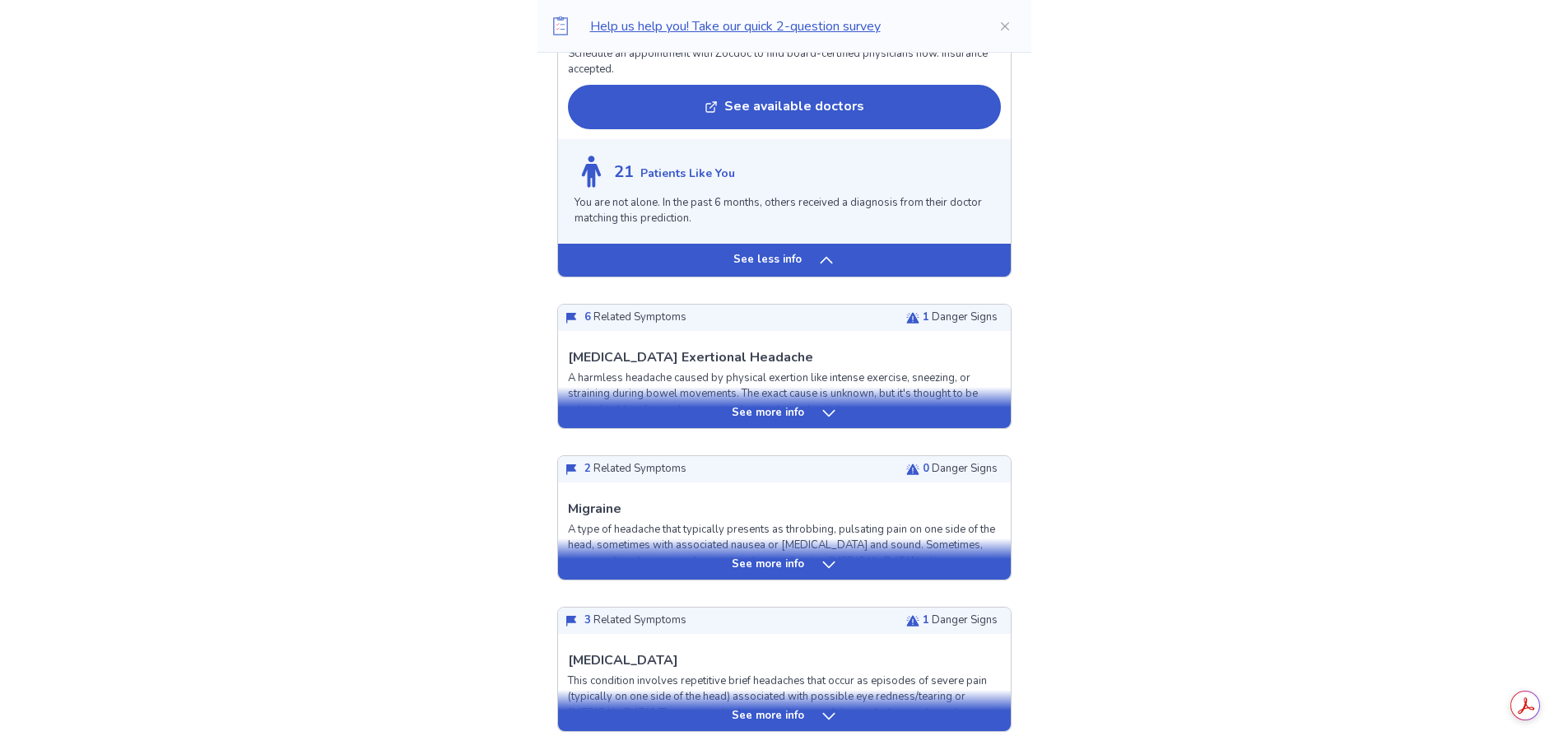
scroll to position [1811, 0]
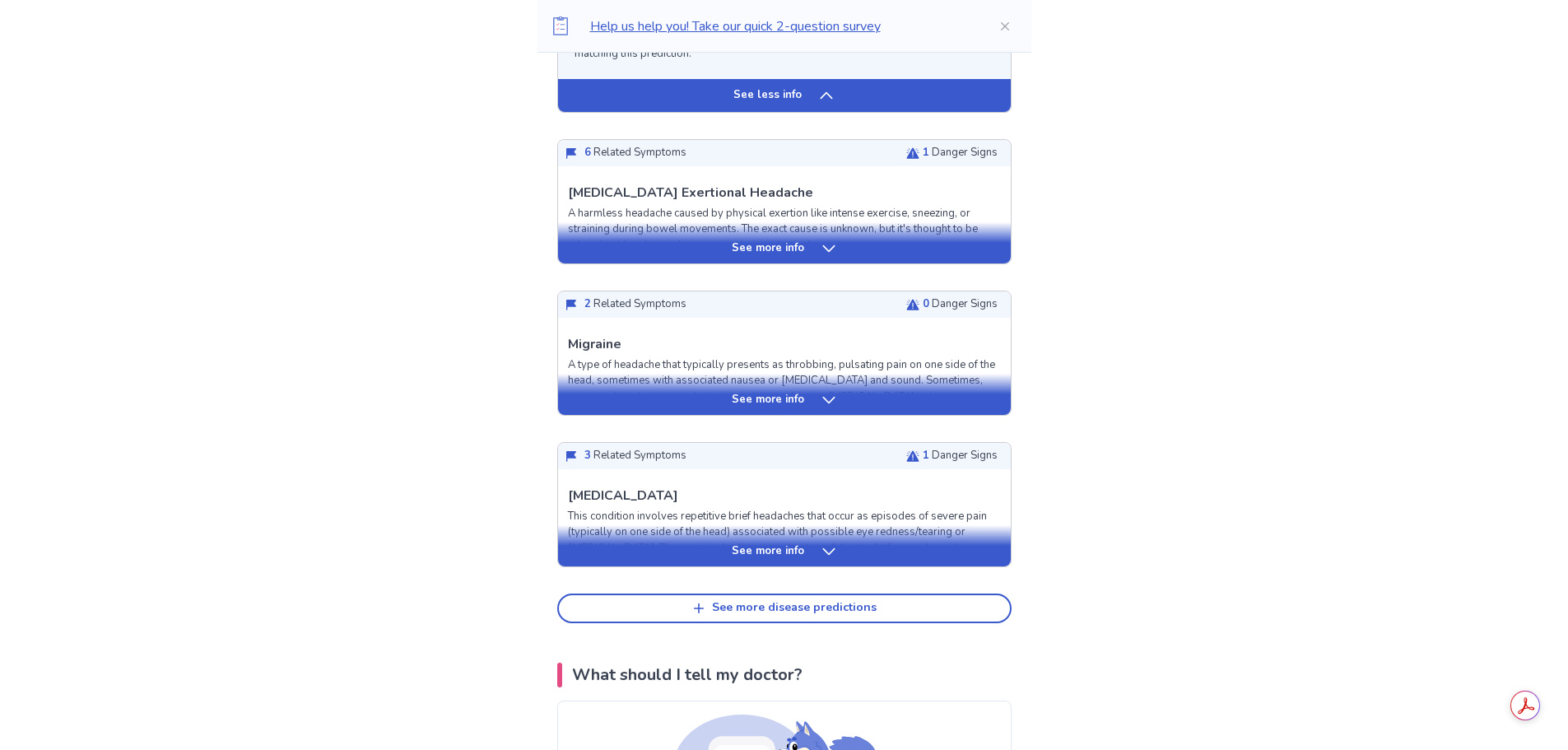
click at [810, 397] on div "See more info" at bounding box center [784, 400] width 453 height 17
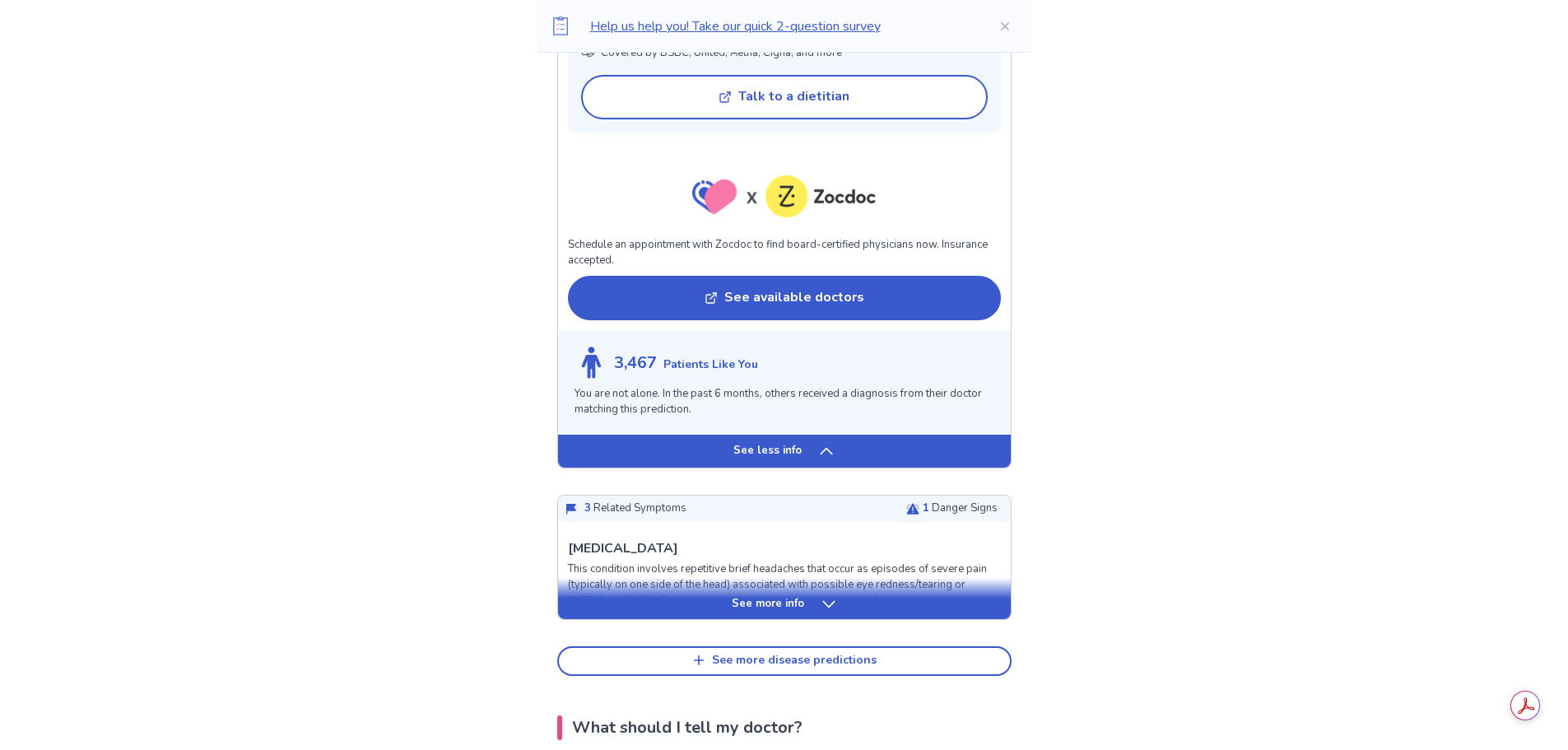
scroll to position [3047, 0]
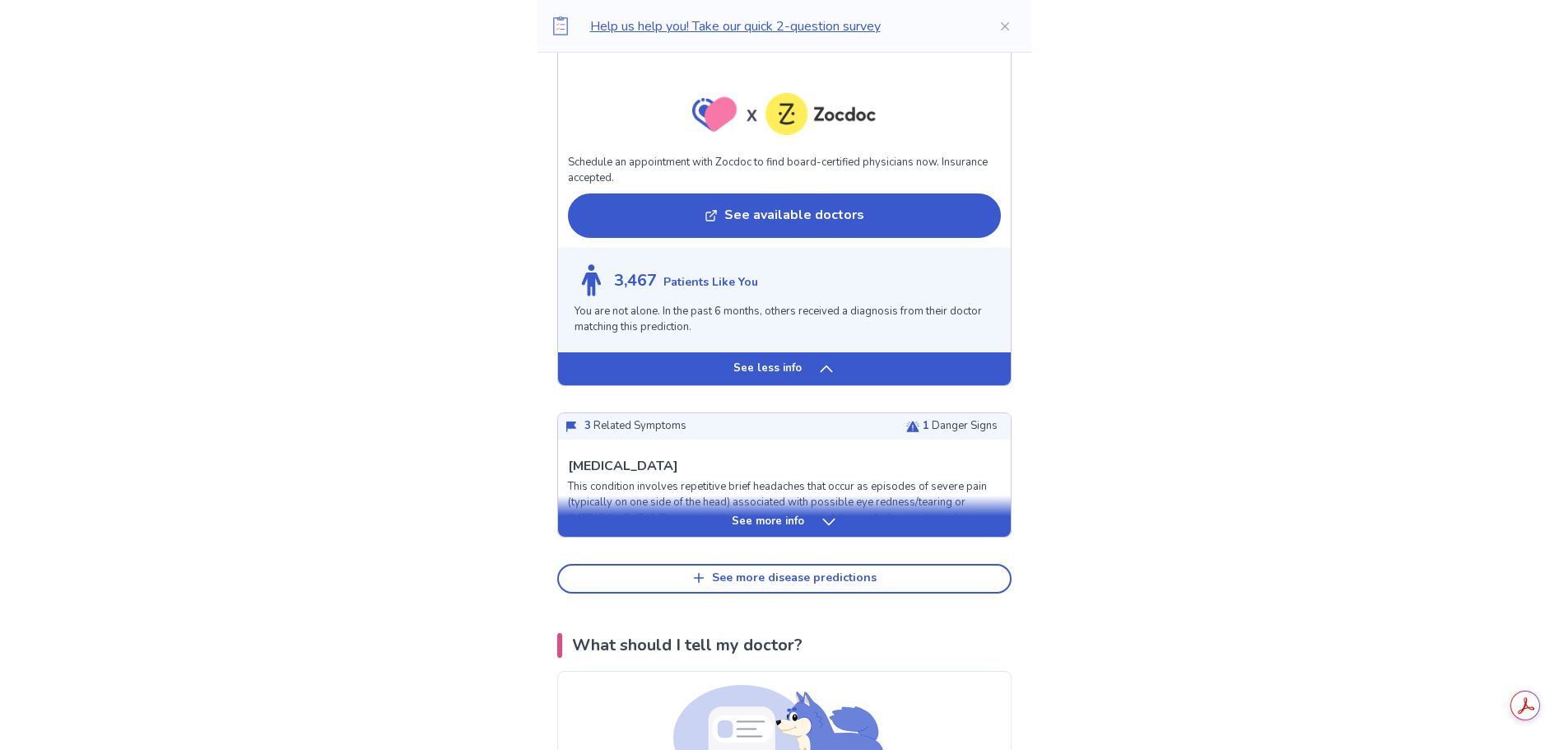
click at [779, 514] on p "See more info" at bounding box center [767, 521] width 72 height 17
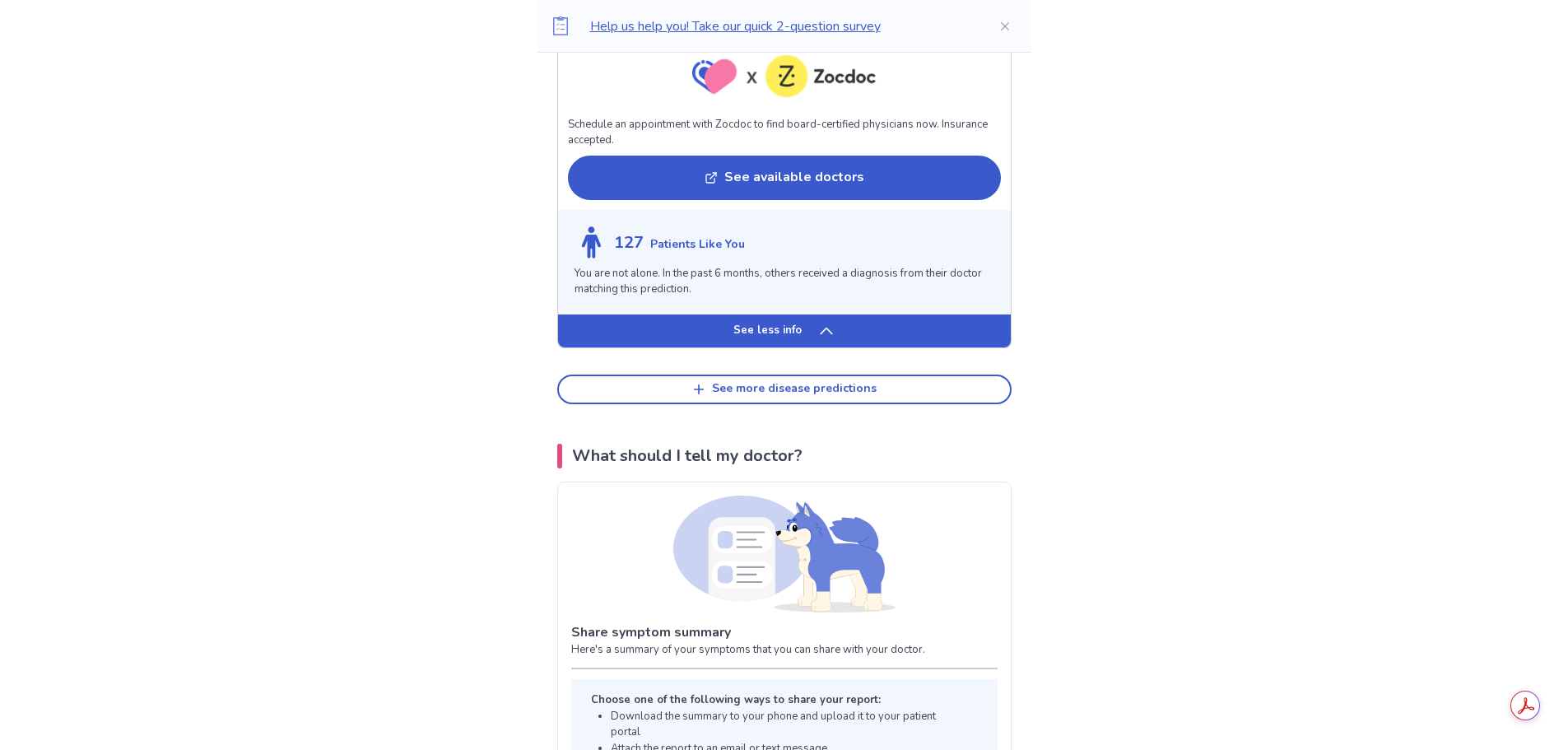
scroll to position [4775, 0]
